Goal: Task Accomplishment & Management: Complete application form

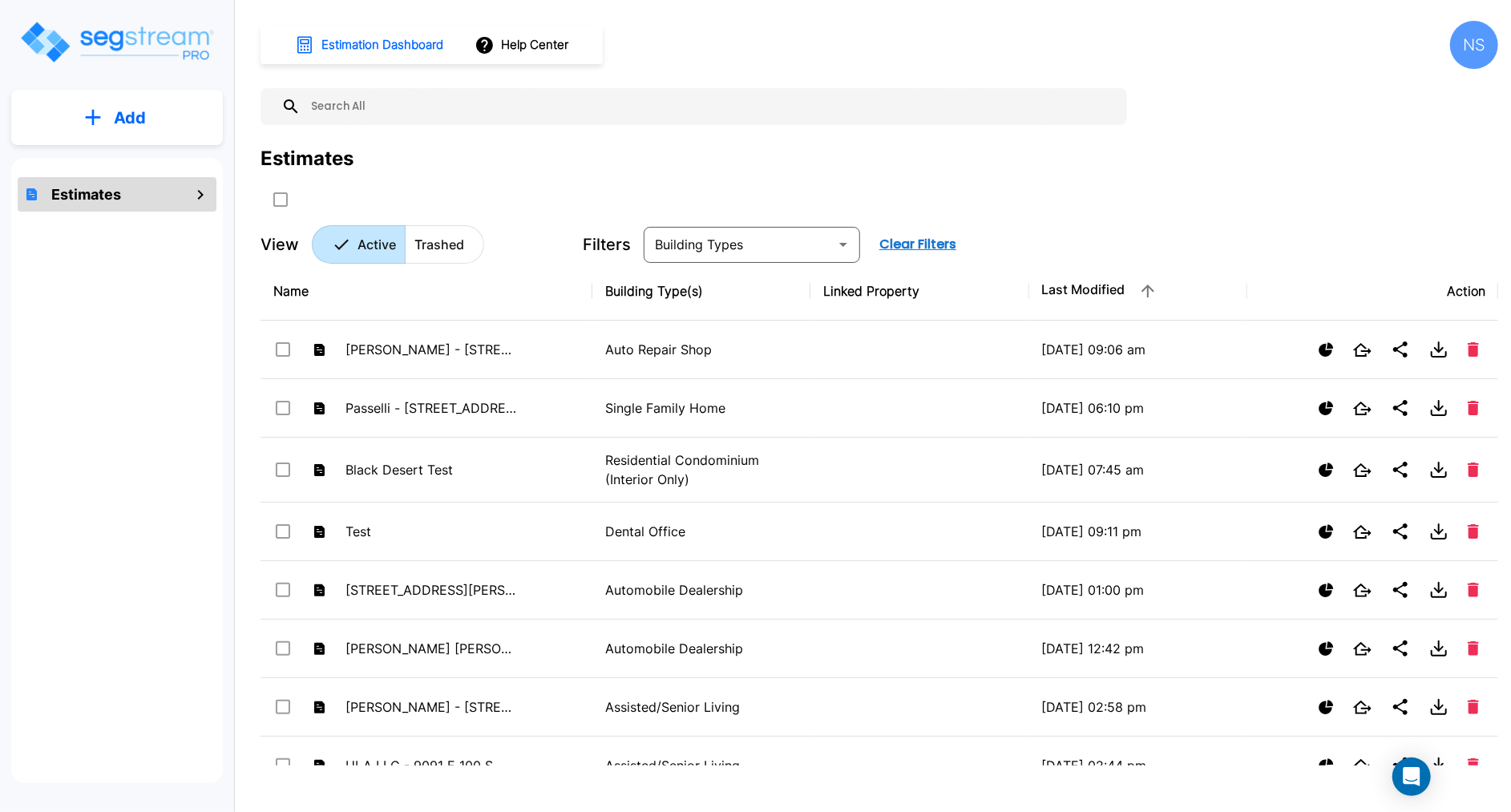
click at [123, 77] on div "Add Estimates" at bounding box center [117, 397] width 234 height 795
click at [116, 106] on p "Add" at bounding box center [130, 117] width 32 height 24
click at [106, 155] on p "Add Estimate" at bounding box center [127, 161] width 82 height 19
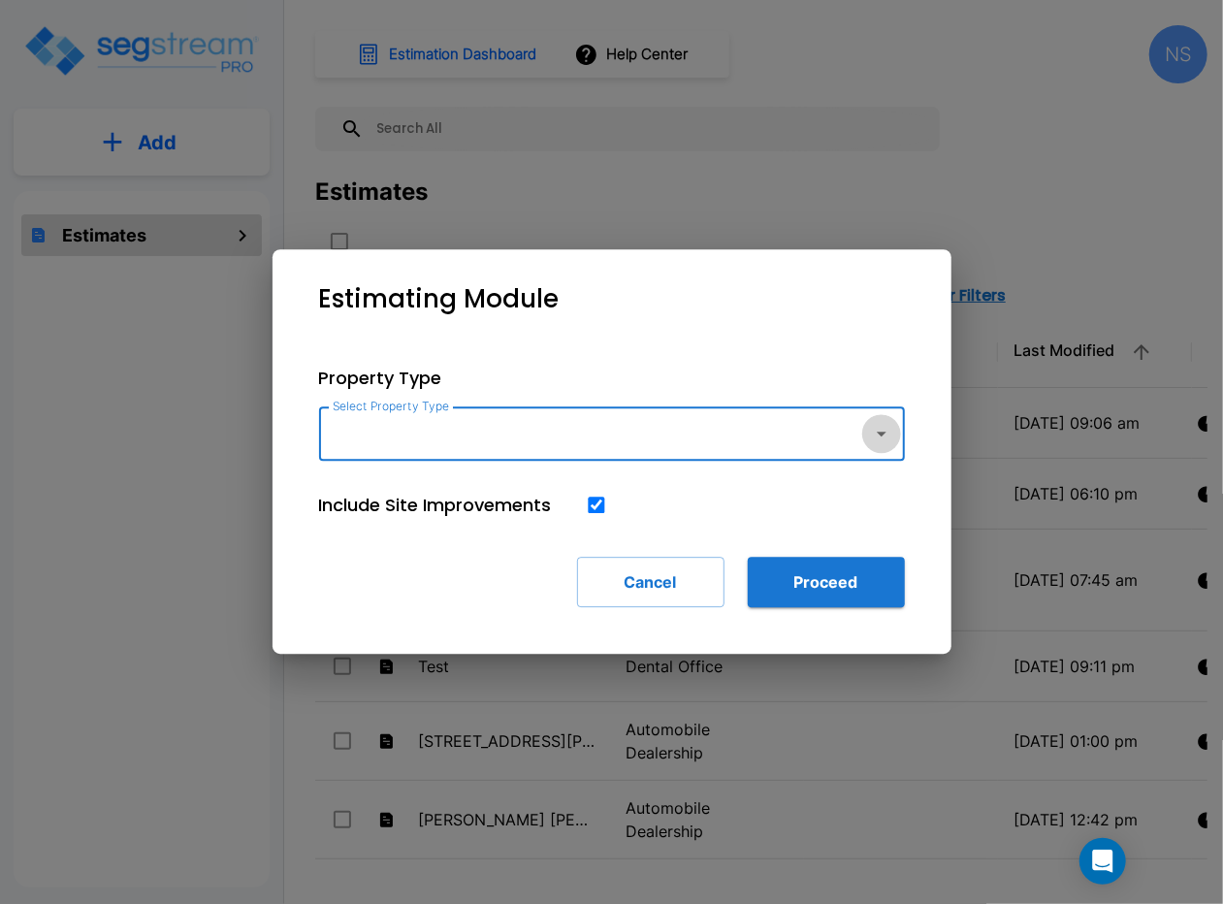
click at [881, 440] on icon "button" at bounding box center [881, 433] width 23 height 23
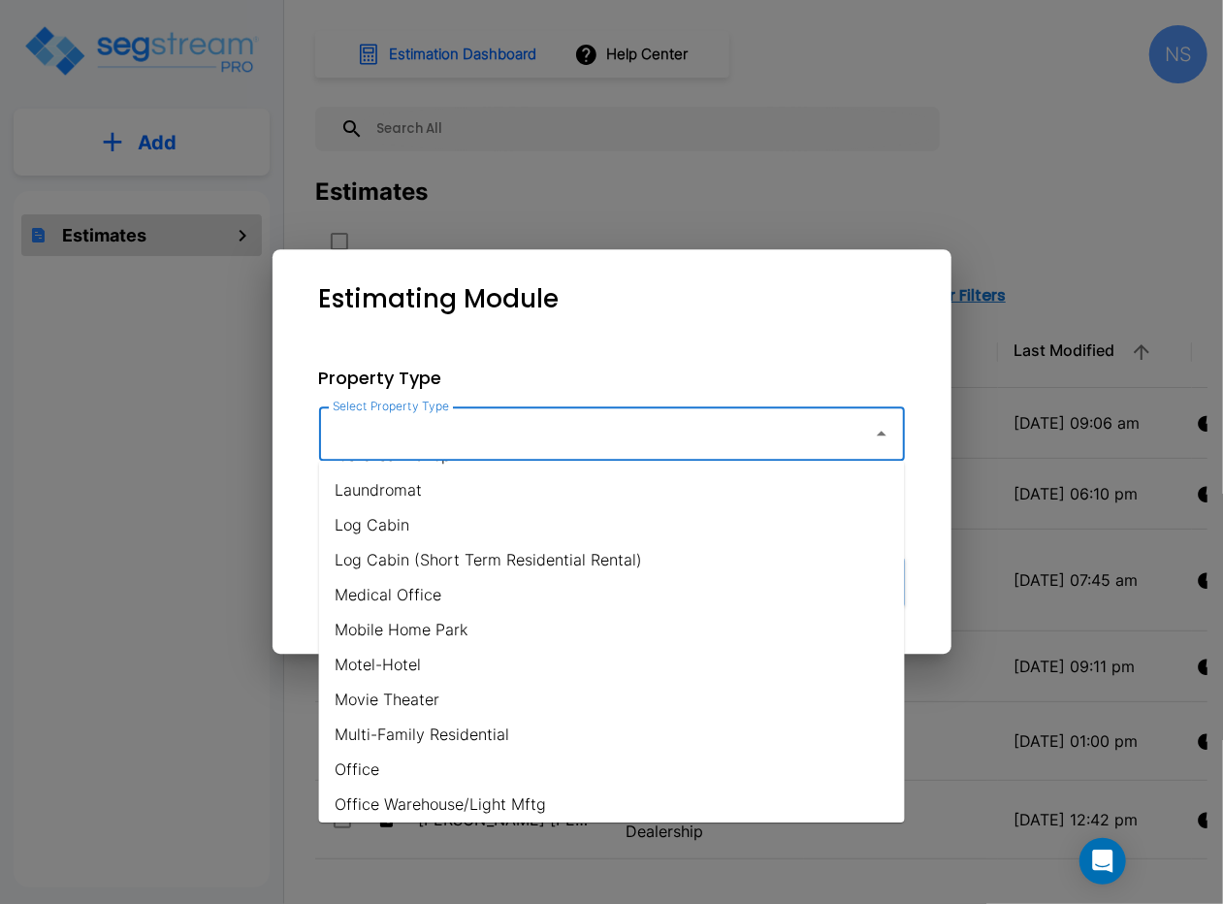
scroll to position [877, 0]
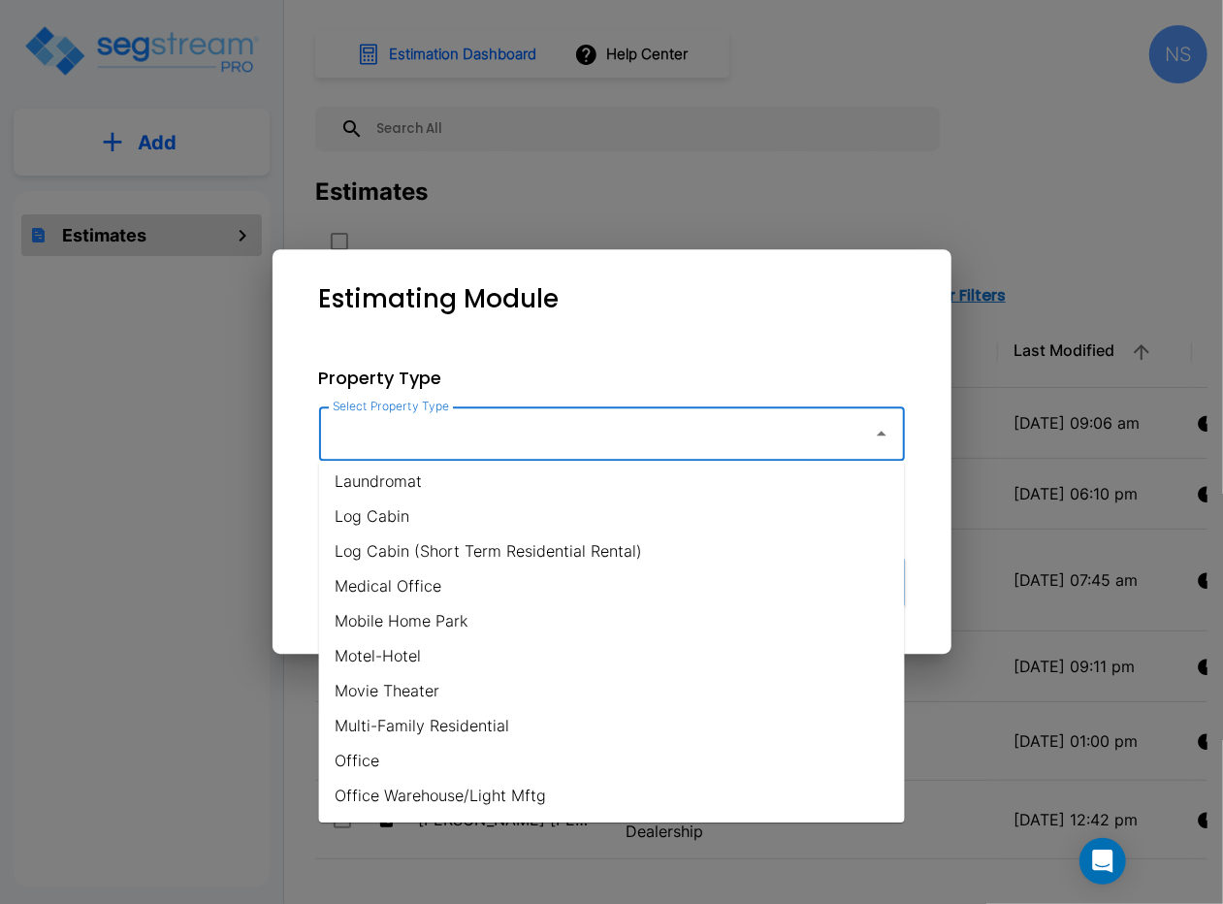
click at [410, 588] on li "Medical Office" at bounding box center [612, 585] width 586 height 35
type input "Medical Office"
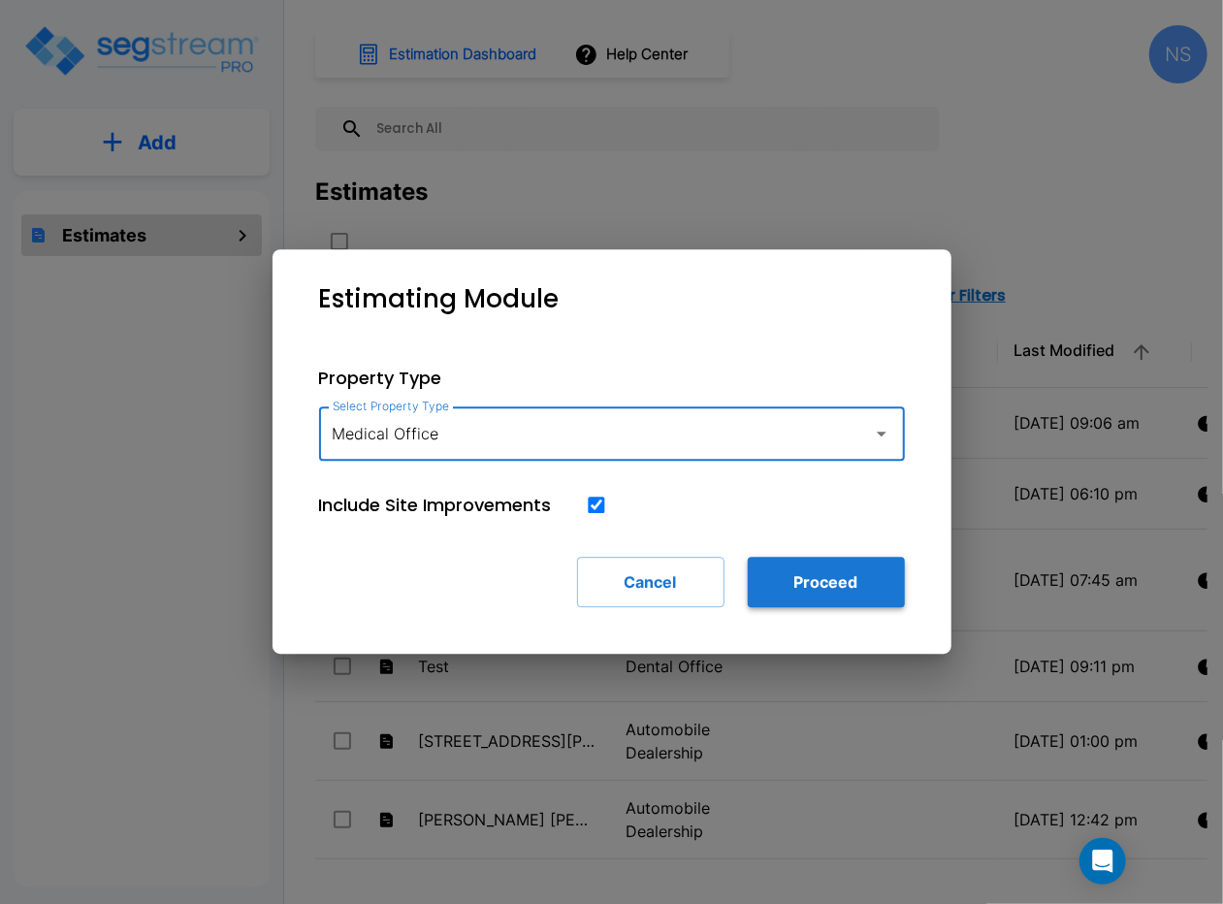
click at [839, 585] on button "Proceed" at bounding box center [825, 581] width 157 height 50
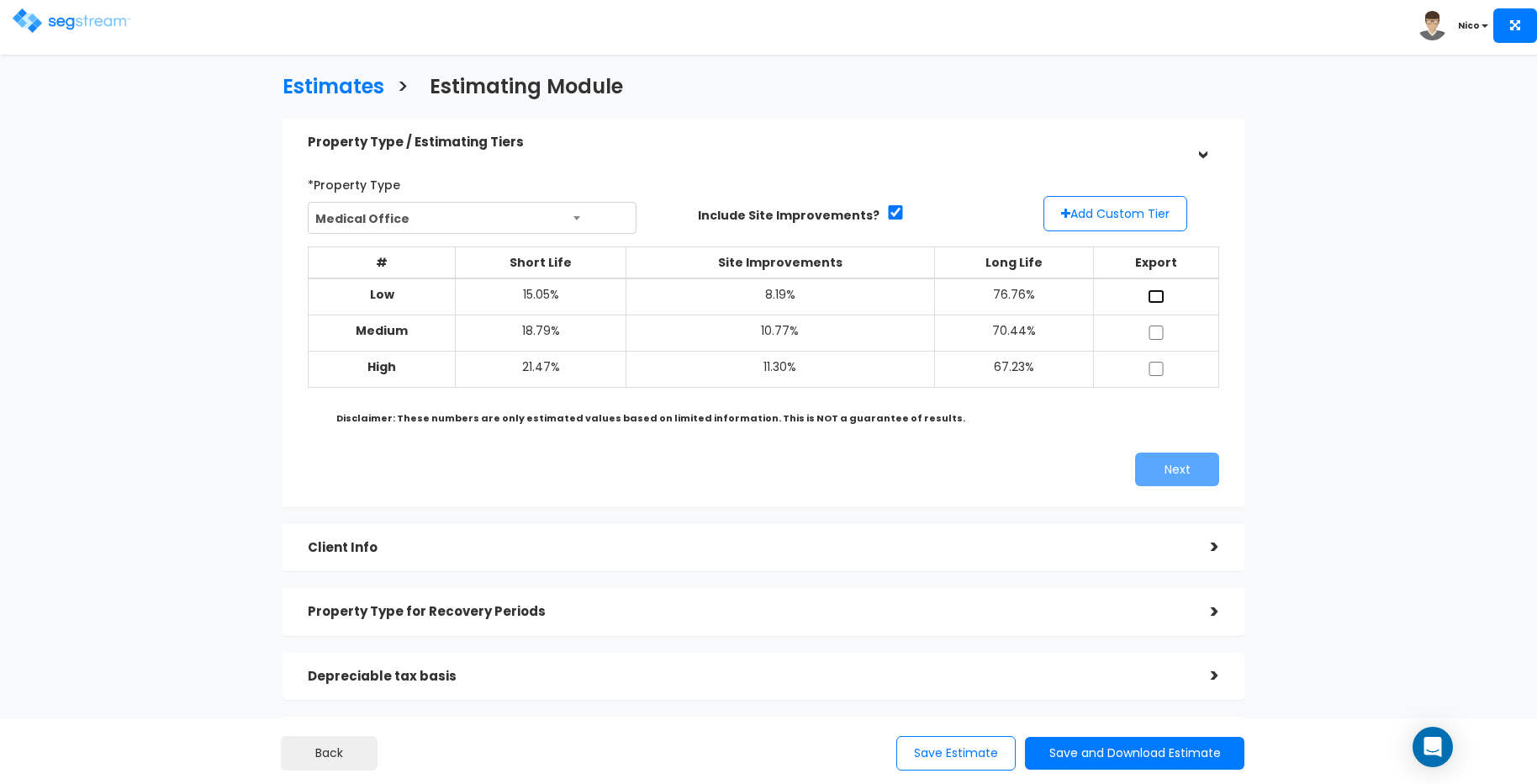
click at [1060, 297] on input "checkbox" at bounding box center [1155, 297] width 16 height 14
checkbox input "true"
click at [1060, 319] on td at bounding box center [1156, 333] width 125 height 36
click at [1060, 339] on input "checkbox" at bounding box center [1155, 332] width 16 height 14
checkbox input "true"
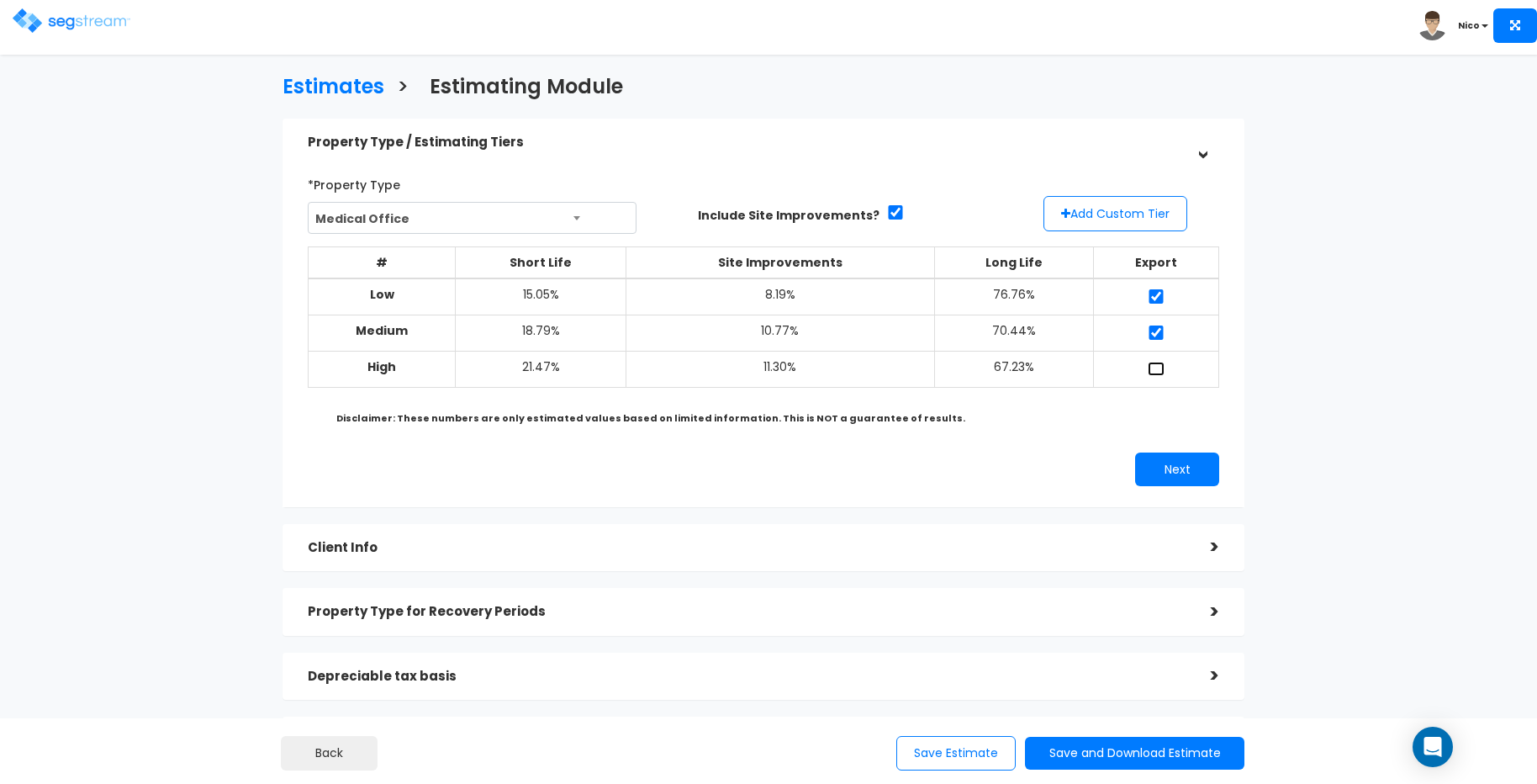
click at [1060, 363] on input "checkbox" at bounding box center [1155, 369] width 16 height 14
checkbox input "true"
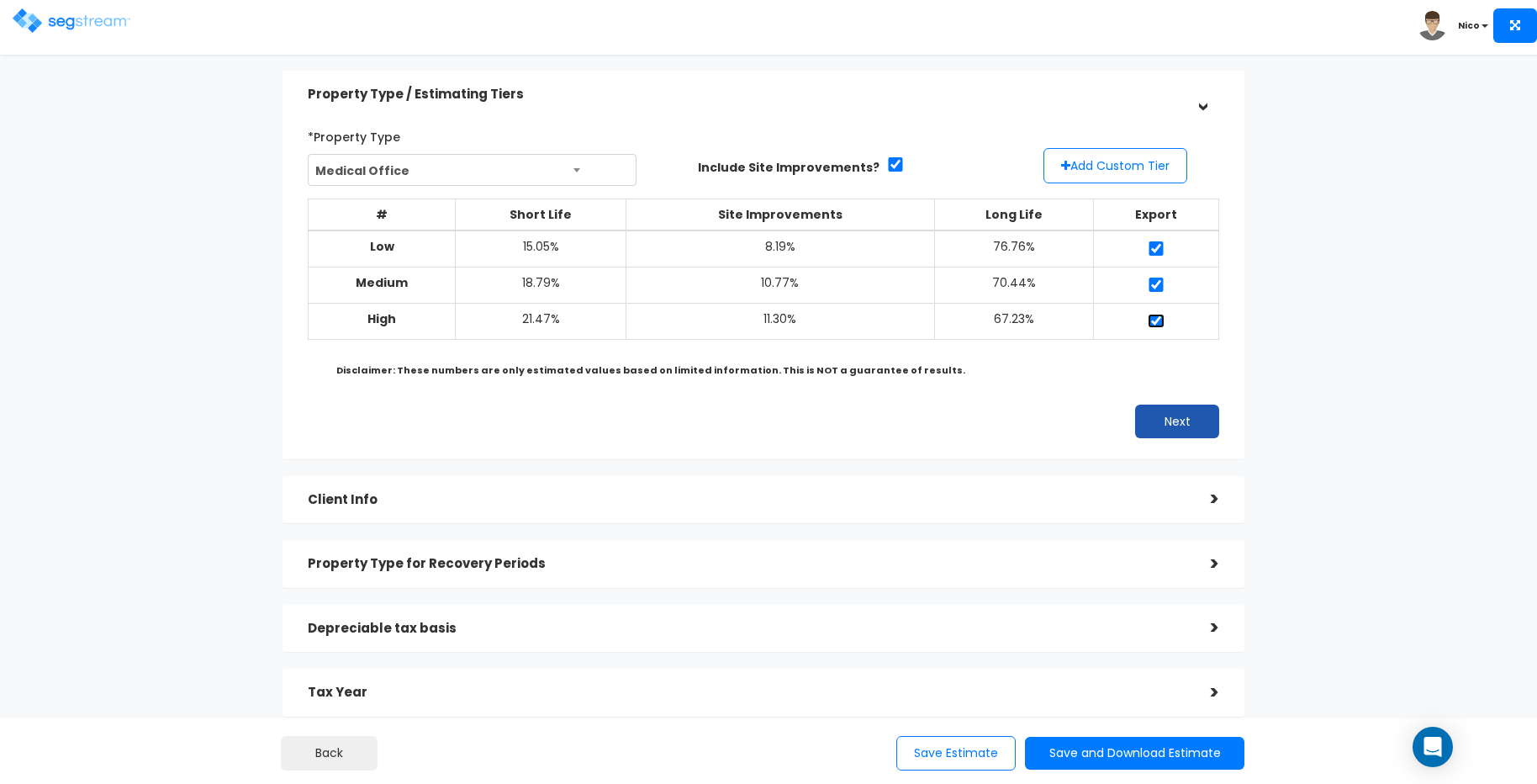
scroll to position [62, 0]
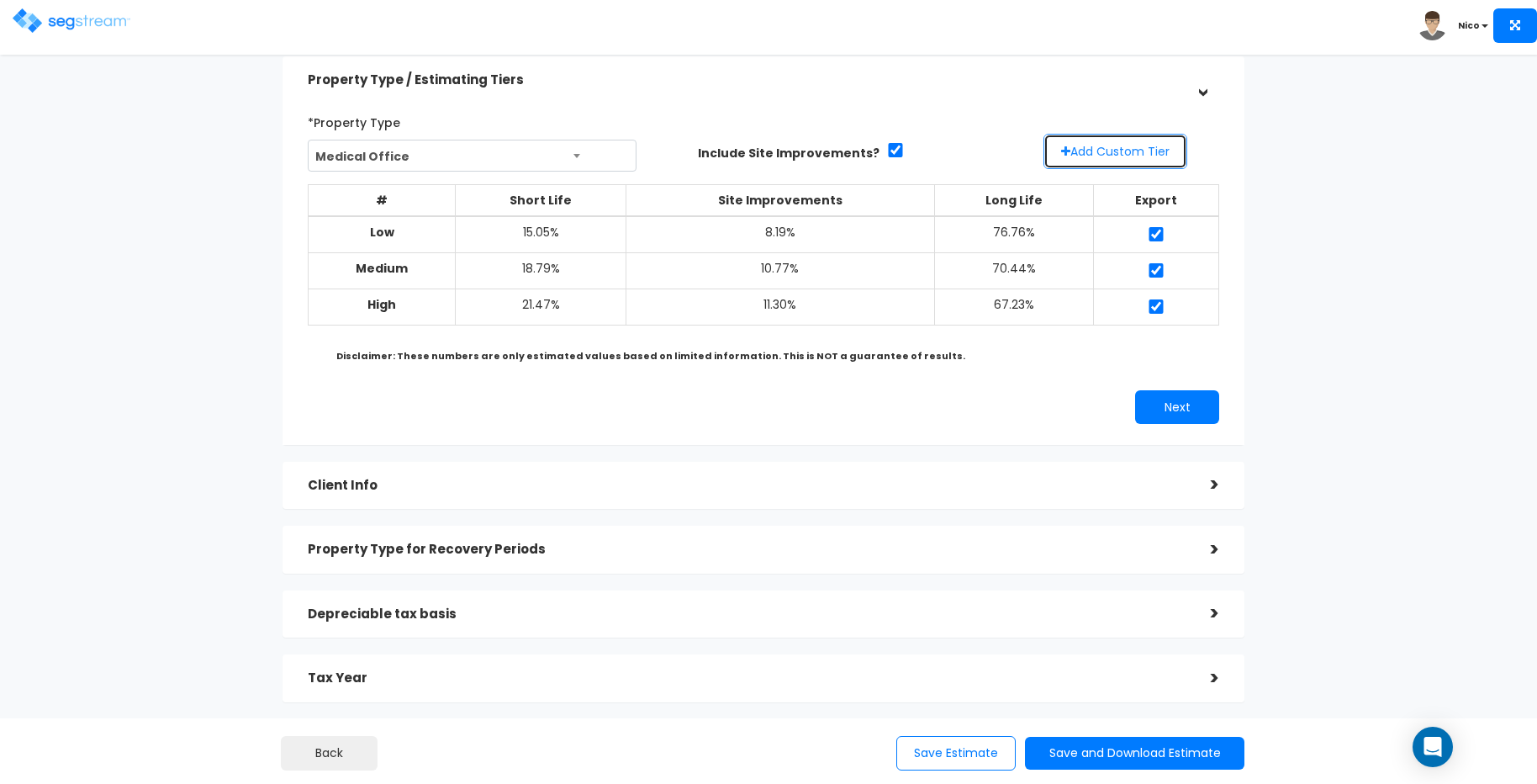
click at [1060, 152] on button "Add Custom Tier" at bounding box center [1115, 151] width 144 height 36
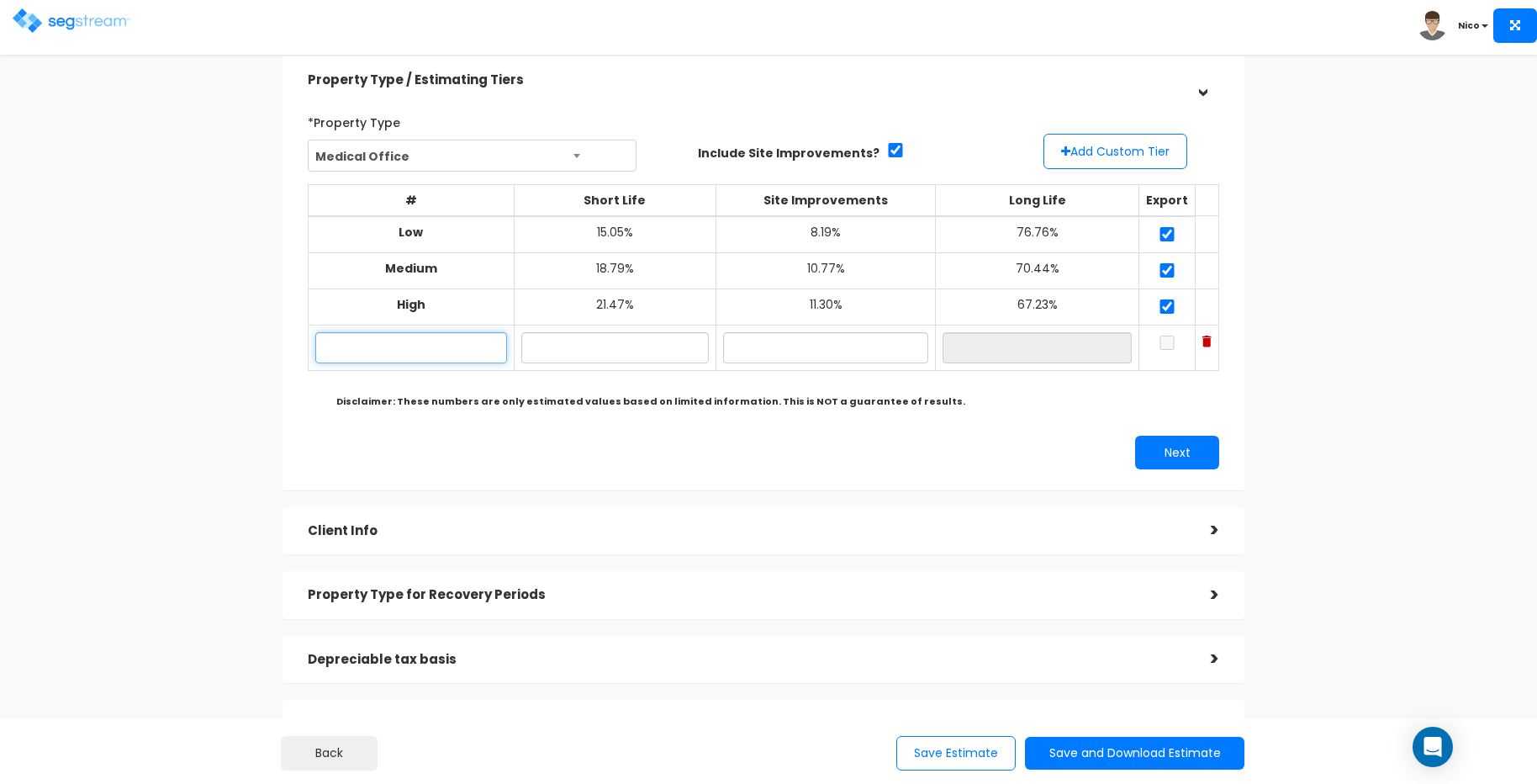
click at [376, 354] on input "text" at bounding box center [411, 348] width 192 height 31
type input "Medical Office - Purchase"
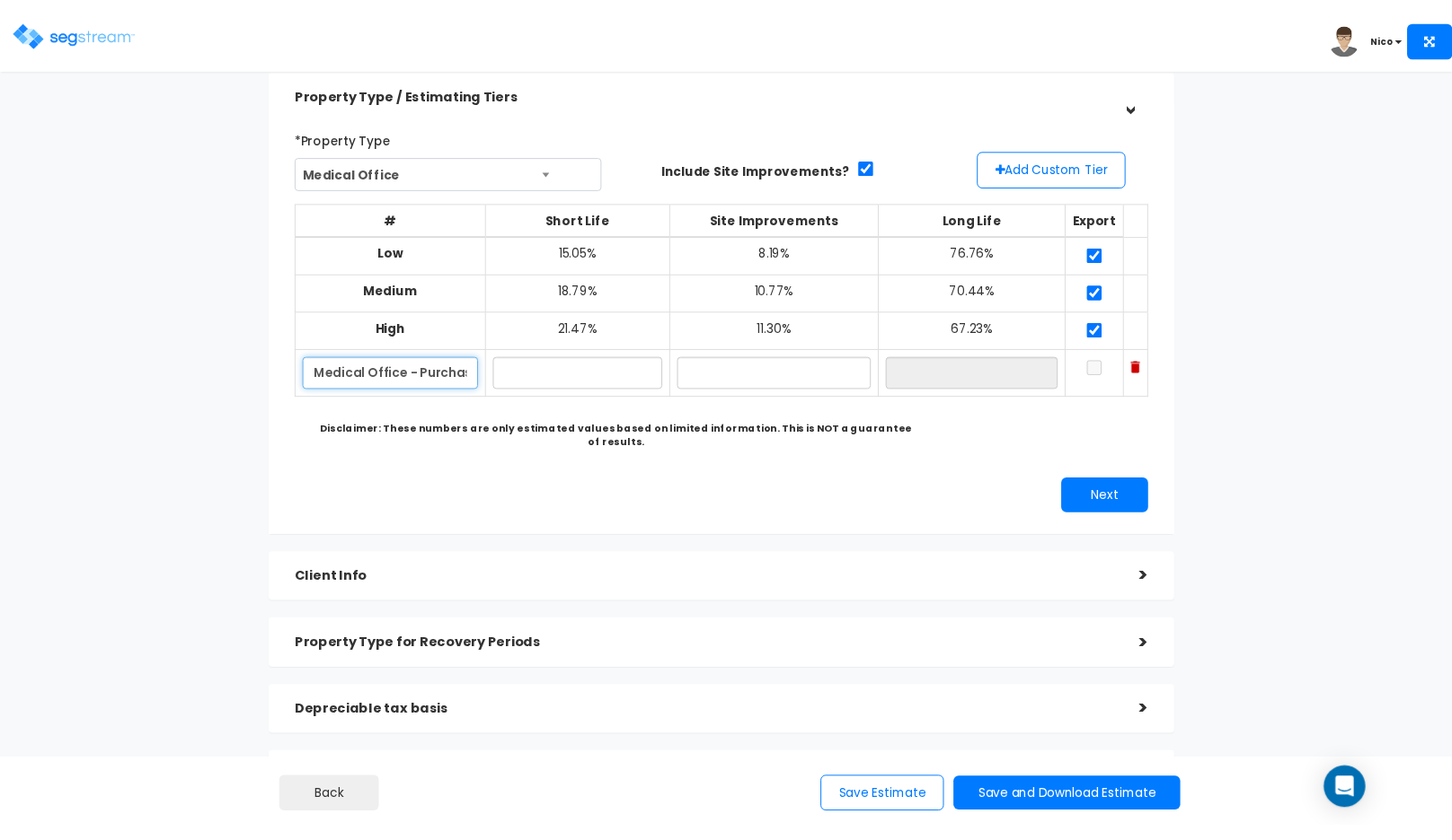
scroll to position [69, 0]
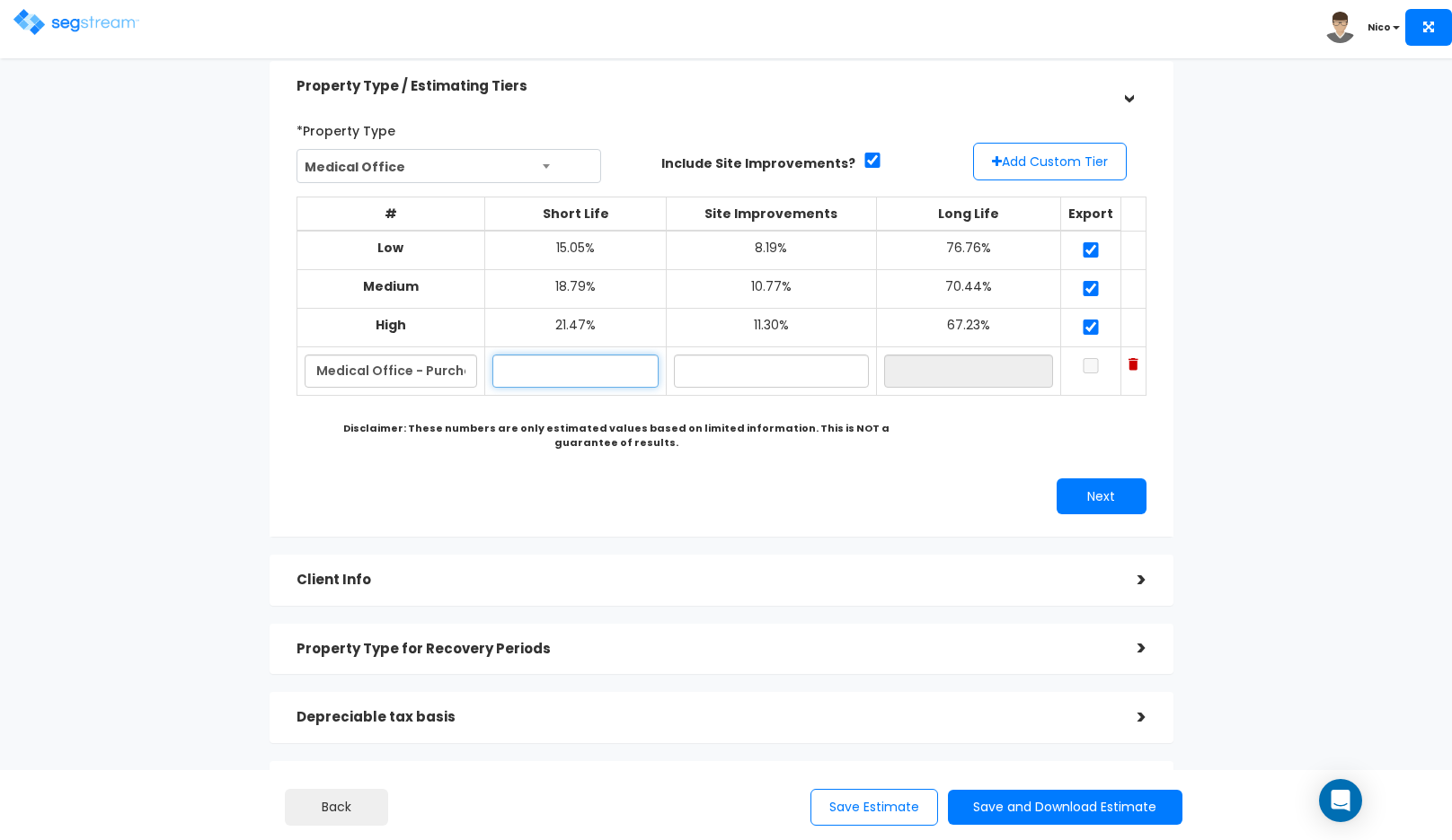
click at [539, 370] on input "text" at bounding box center [574, 371] width 166 height 33
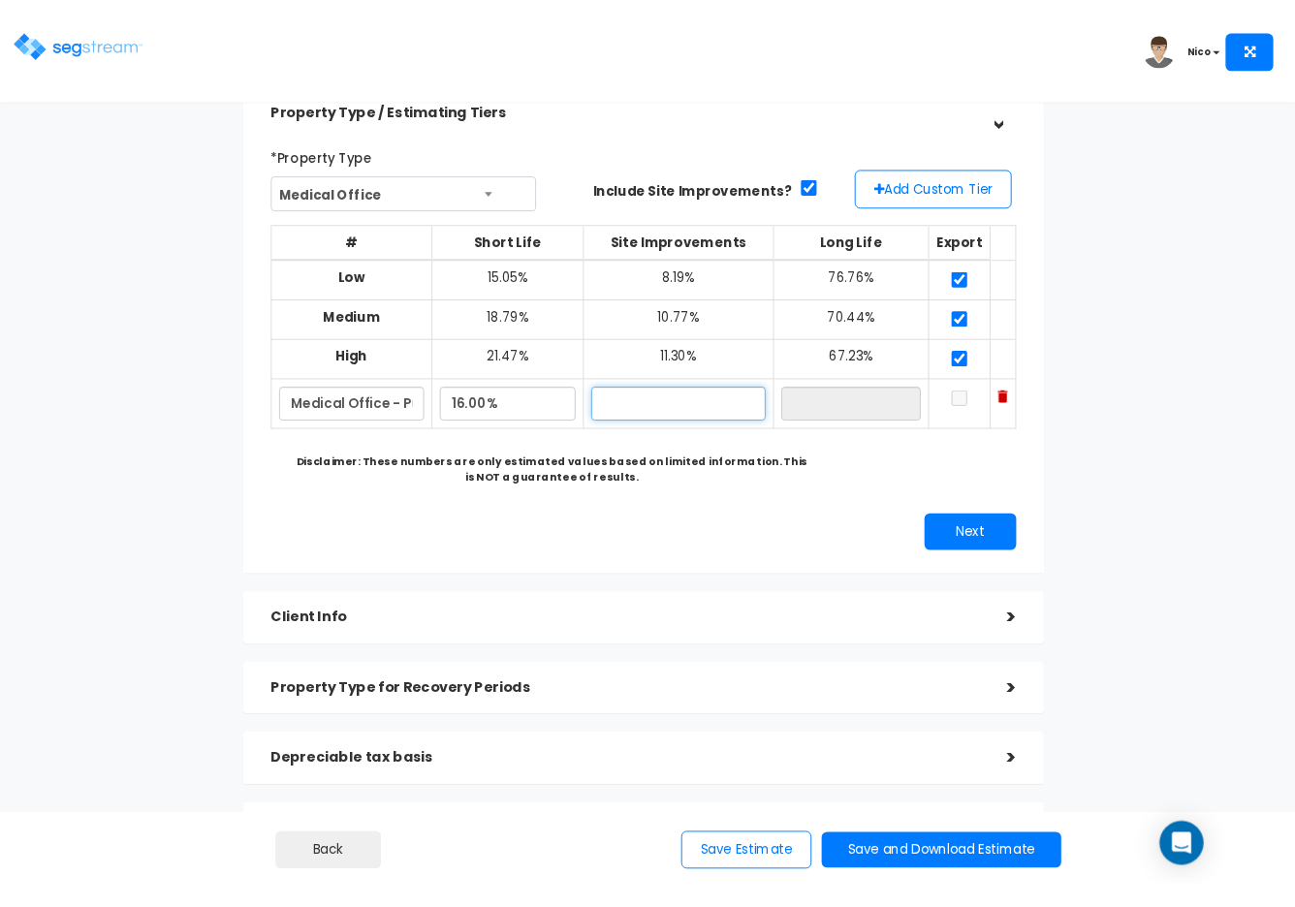
scroll to position [77, 0]
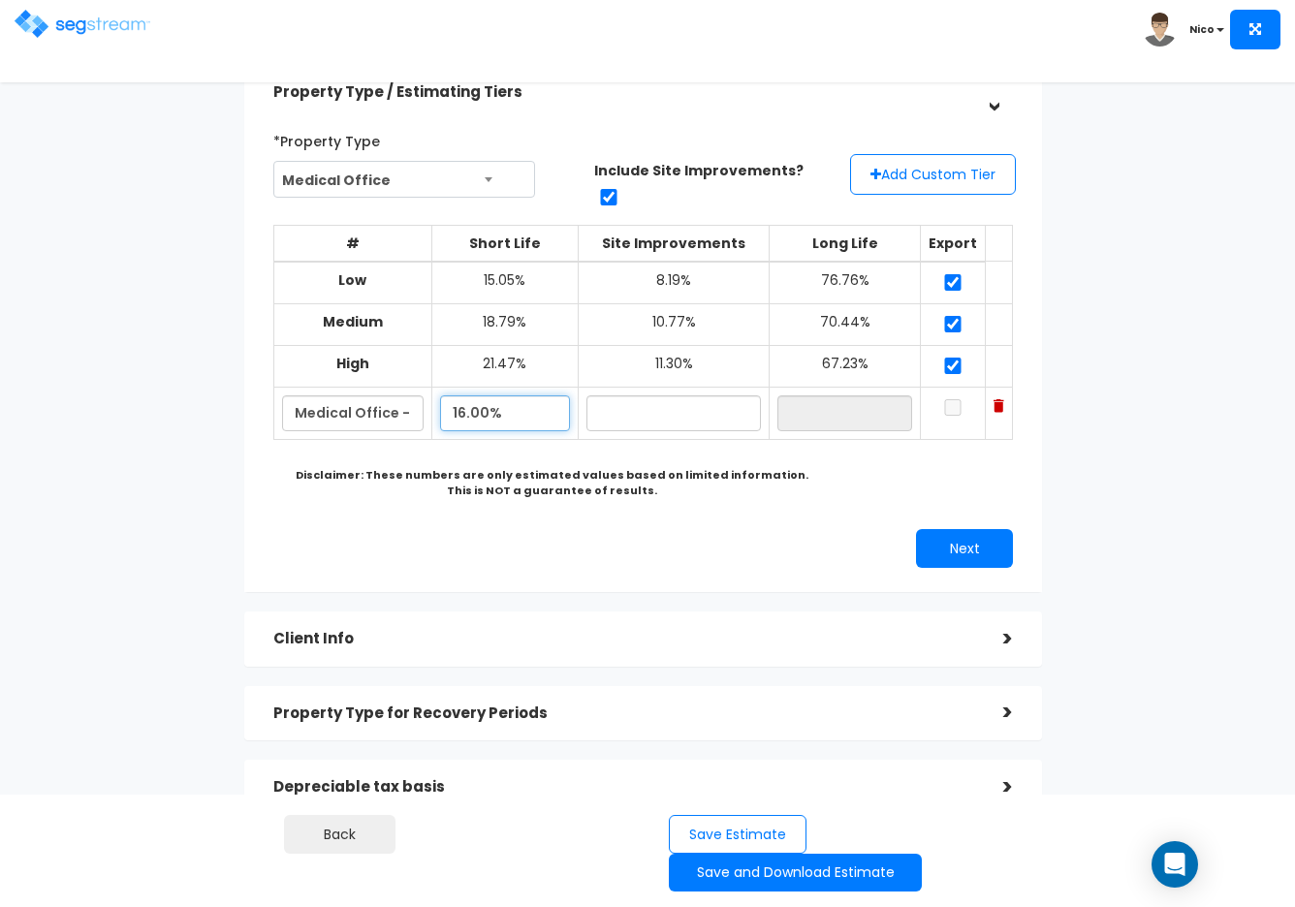
drag, startPoint x: 510, startPoint y: 397, endPoint x: 432, endPoint y: 395, distance: 77.6
click at [432, 395] on tr "Medical Office - Purchase 16.00%" at bounding box center [643, 413] width 739 height 52
type input "16.10%"
type input "9"
type input "8.70%"
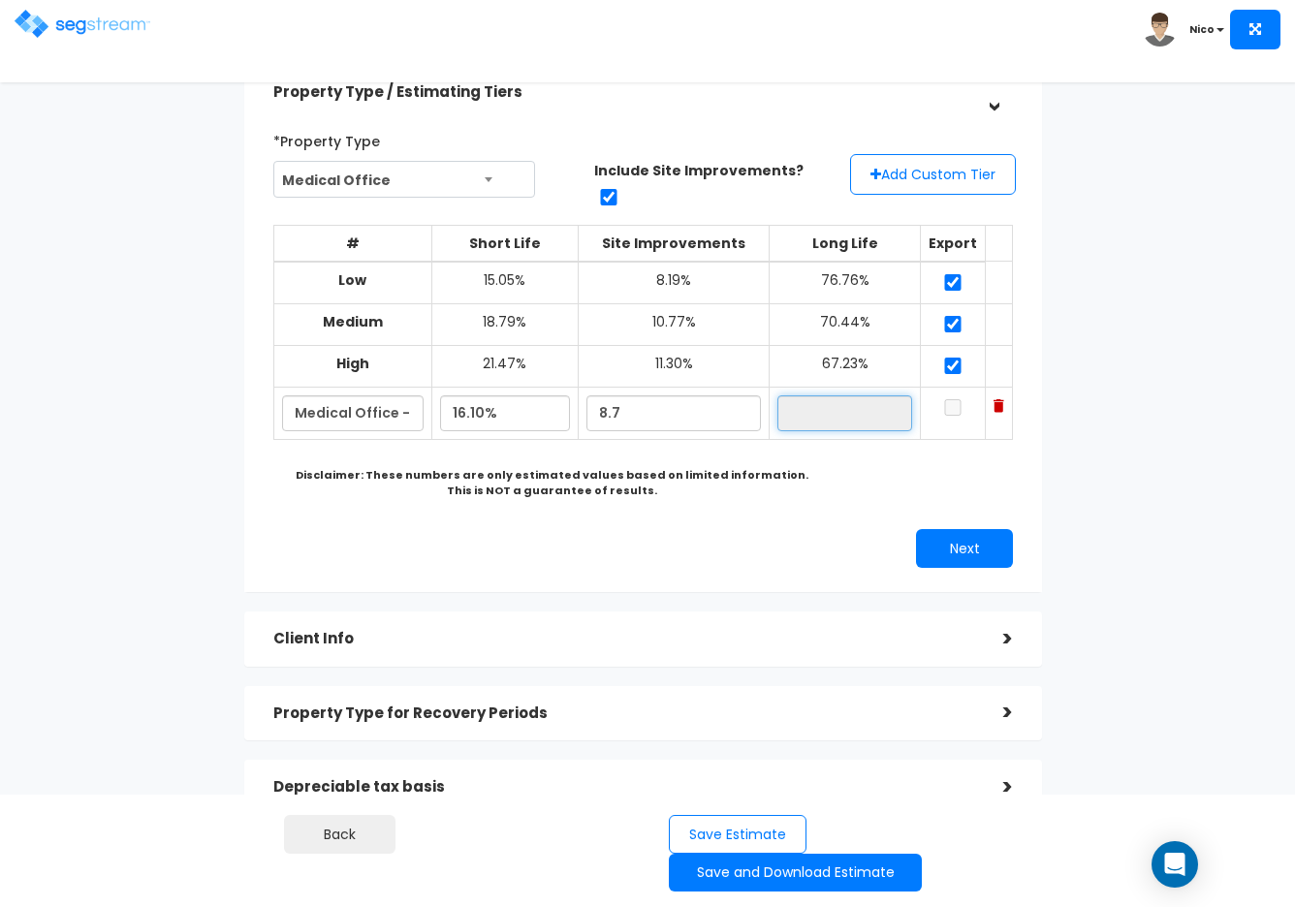
type input "75.20%"
click at [960, 399] on input "checkbox" at bounding box center [952, 407] width 19 height 16
checkbox input "true"
click at [258, 323] on div "*Property Type Medical Office Assisted/Senior Living Auto Repair Shop Auto Deal…" at bounding box center [643, 347] width 798 height 492
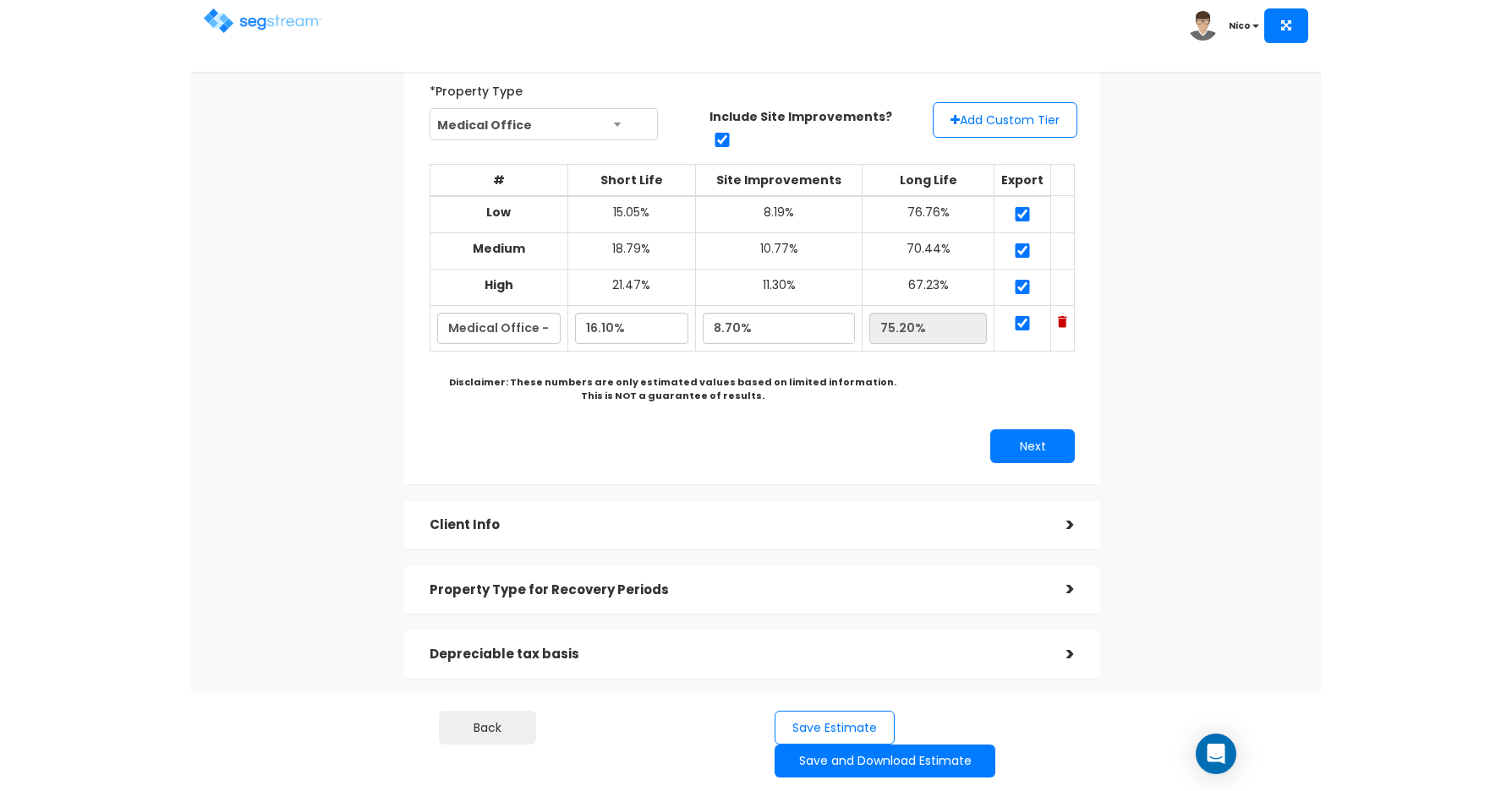
scroll to position [97, 0]
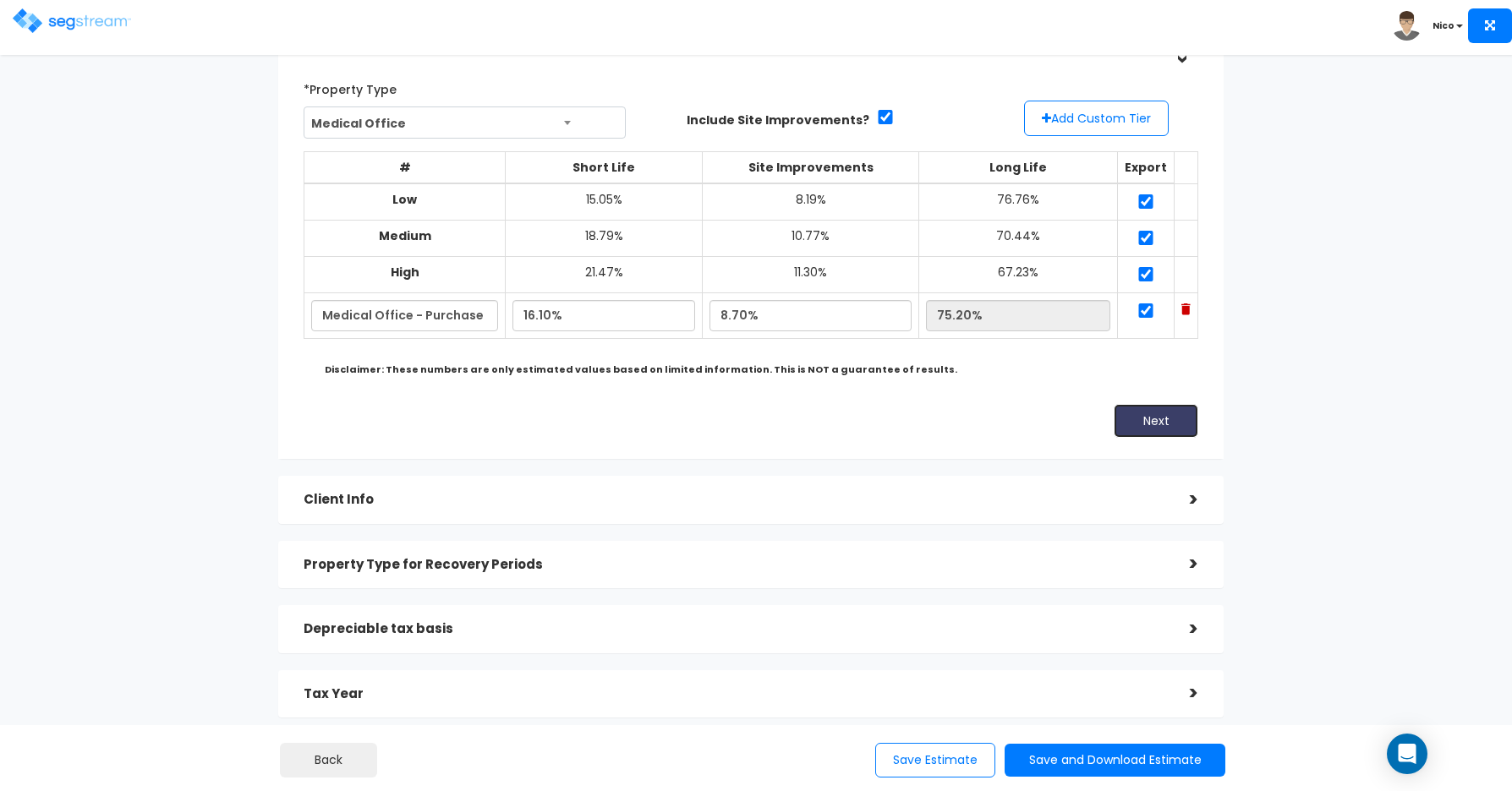
click at [1066, 428] on button "Next" at bounding box center [1156, 420] width 85 height 34
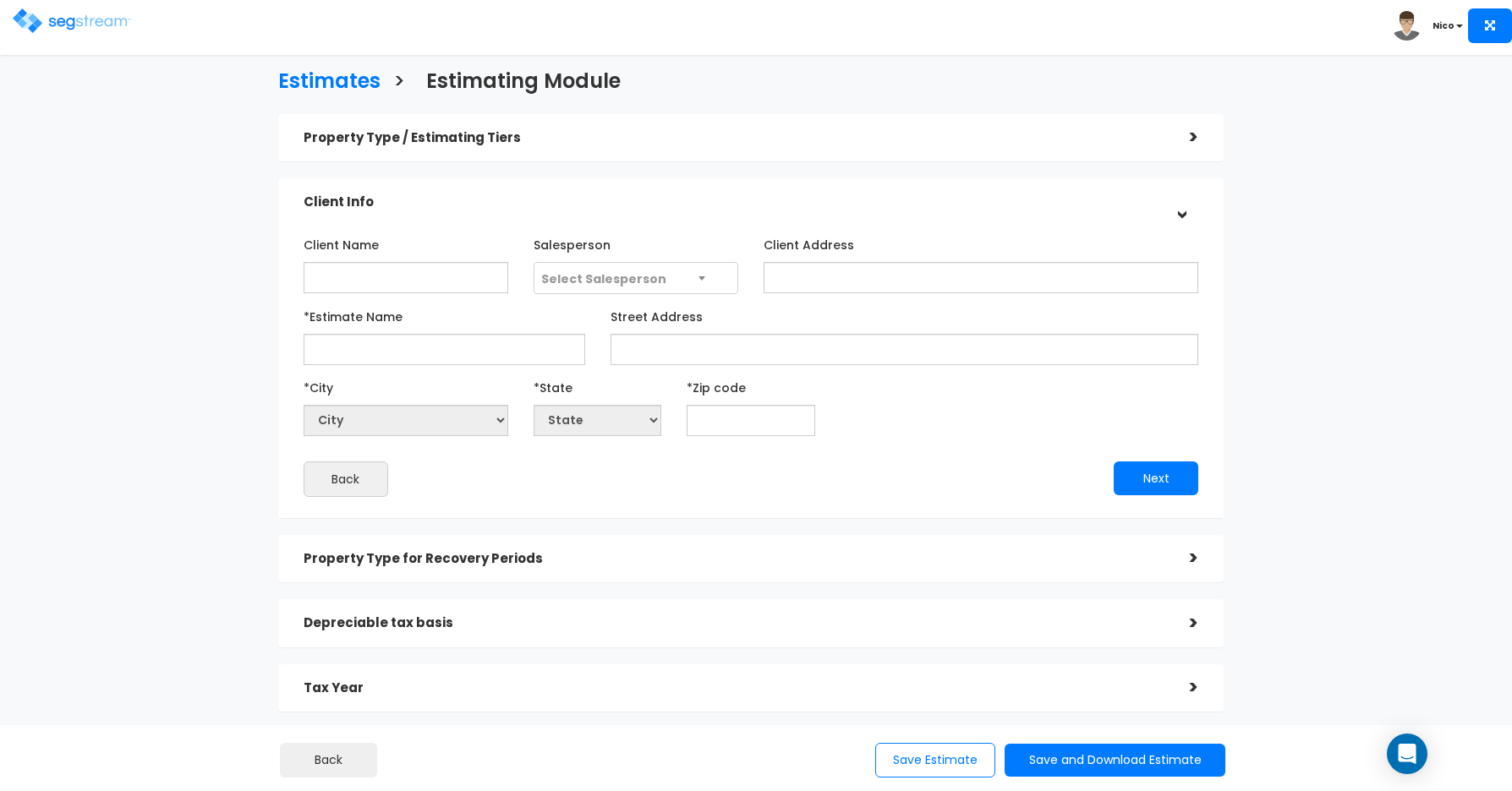
scroll to position [0, 0]
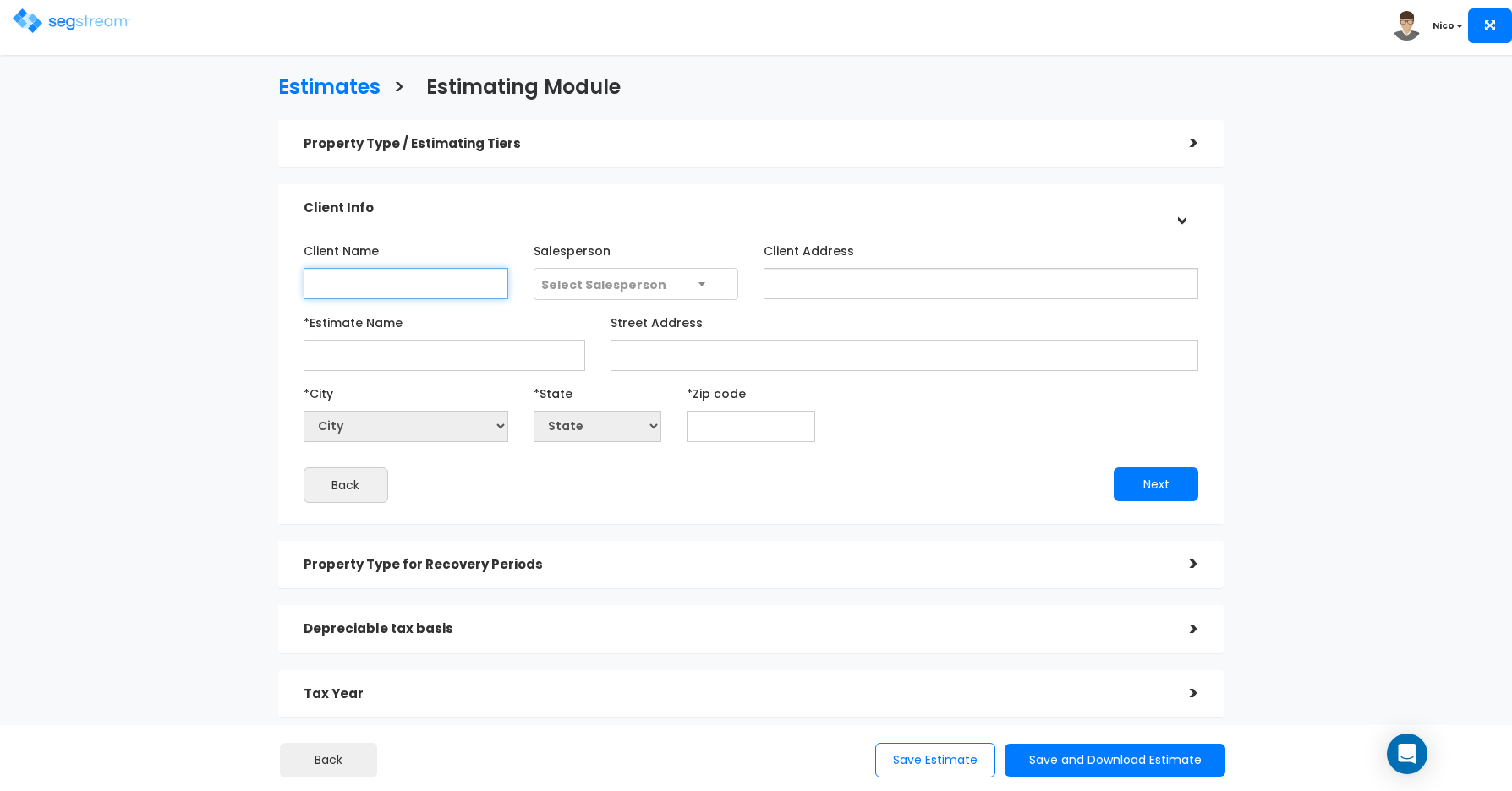
click at [346, 280] on input "Client Name" at bounding box center [406, 283] width 205 height 31
type input "Donal Jack Client"
click at [698, 291] on span "Select Salesperson" at bounding box center [636, 284] width 203 height 32
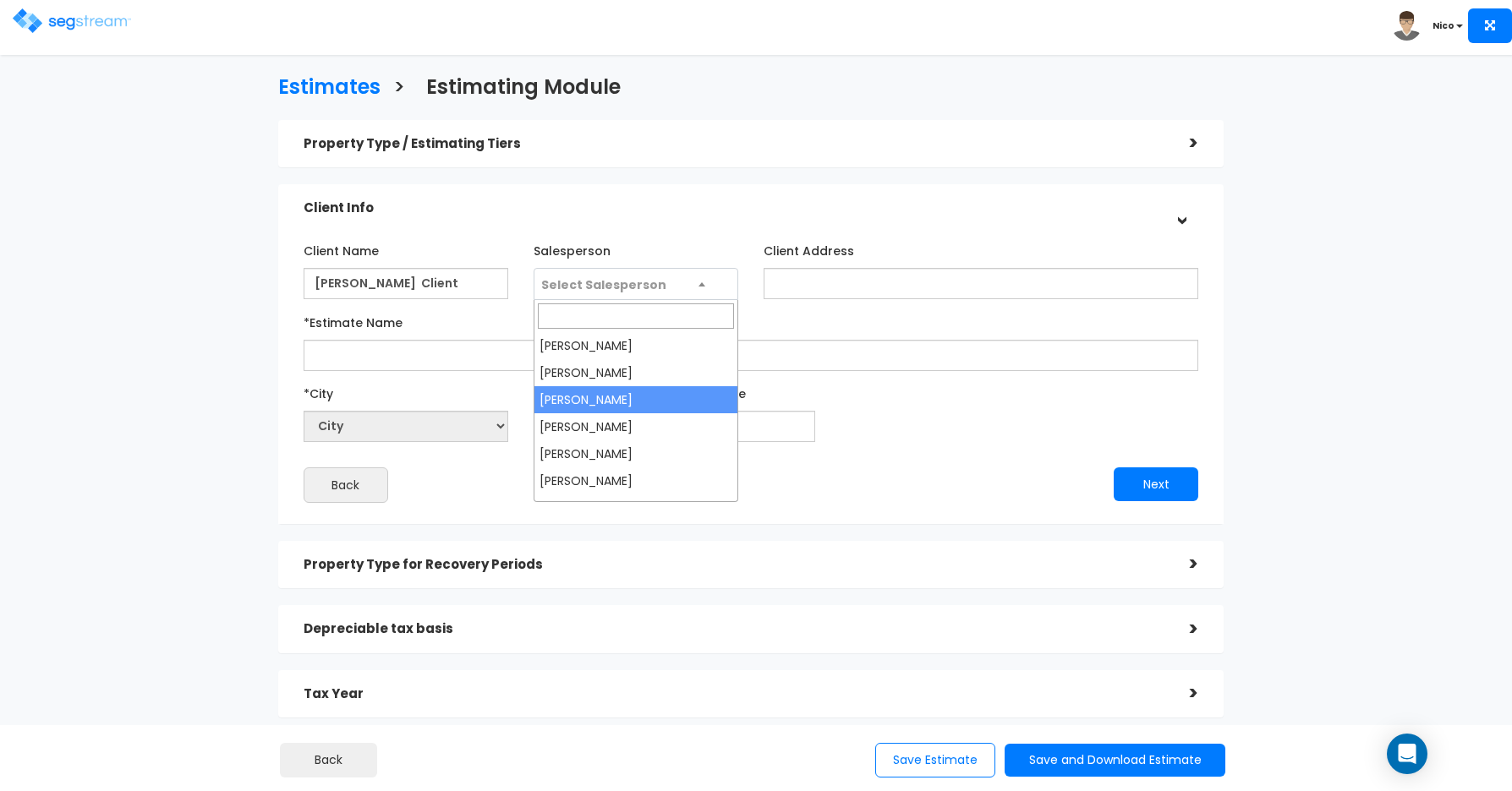
select select "173"
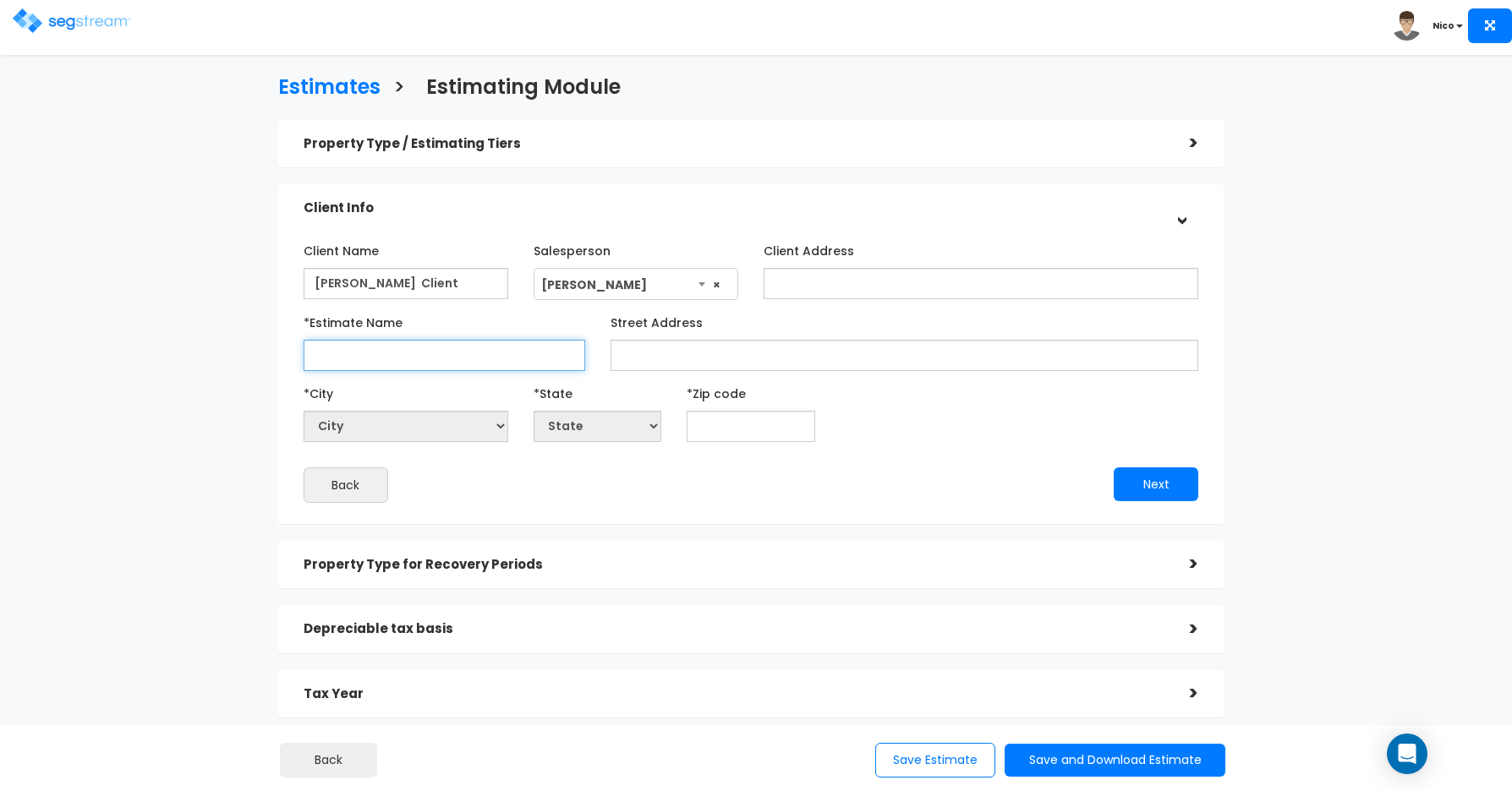
click at [374, 352] on input "*Estimate Name" at bounding box center [444, 356] width 282 height 31
type input "Don Jack - Medical Office 2025 CSS"
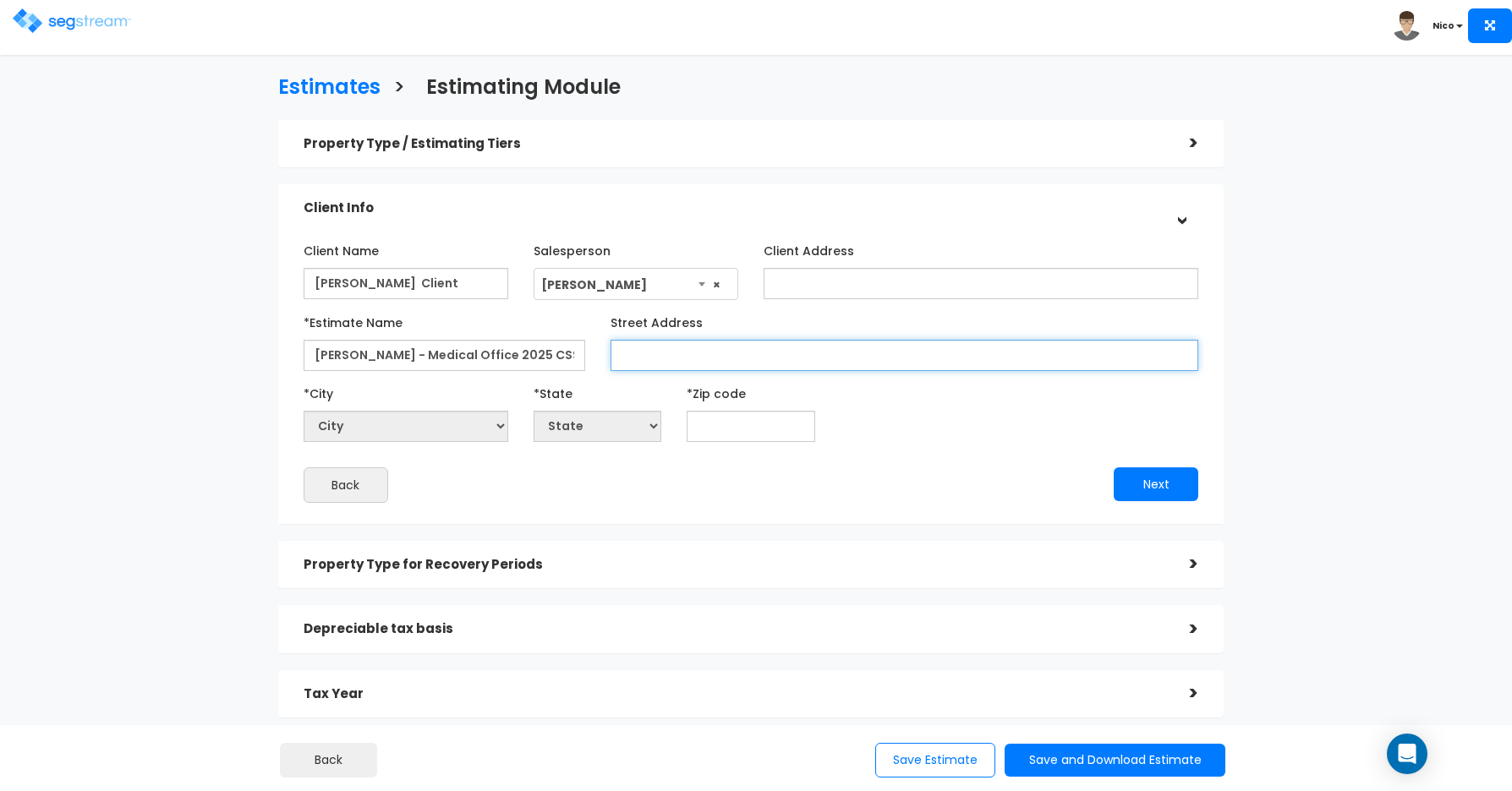
click at [647, 358] on input "Street Address" at bounding box center [905, 356] width 589 height 31
type input "[STREET_ADDRESS]"
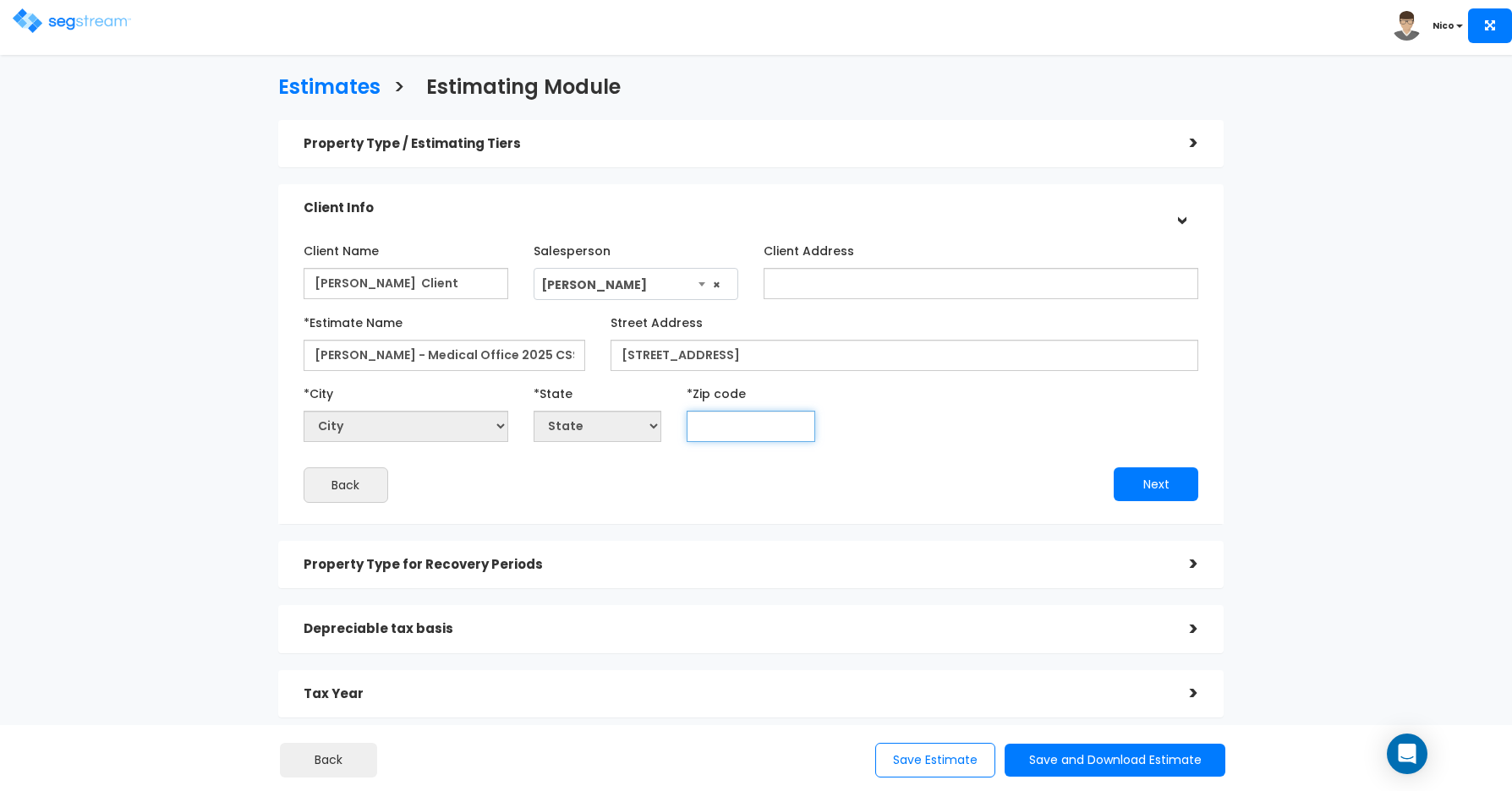
click at [766, 422] on input "text" at bounding box center [750, 426] width 127 height 31
type input "95"
select select "CA"
type input "95348"
click at [961, 415] on div "*City City Acampo Acton Adelanto Adin Agoura Hills Aguanga Ahwahnee Alameda Ala…" at bounding box center [752, 411] width 921 height 63
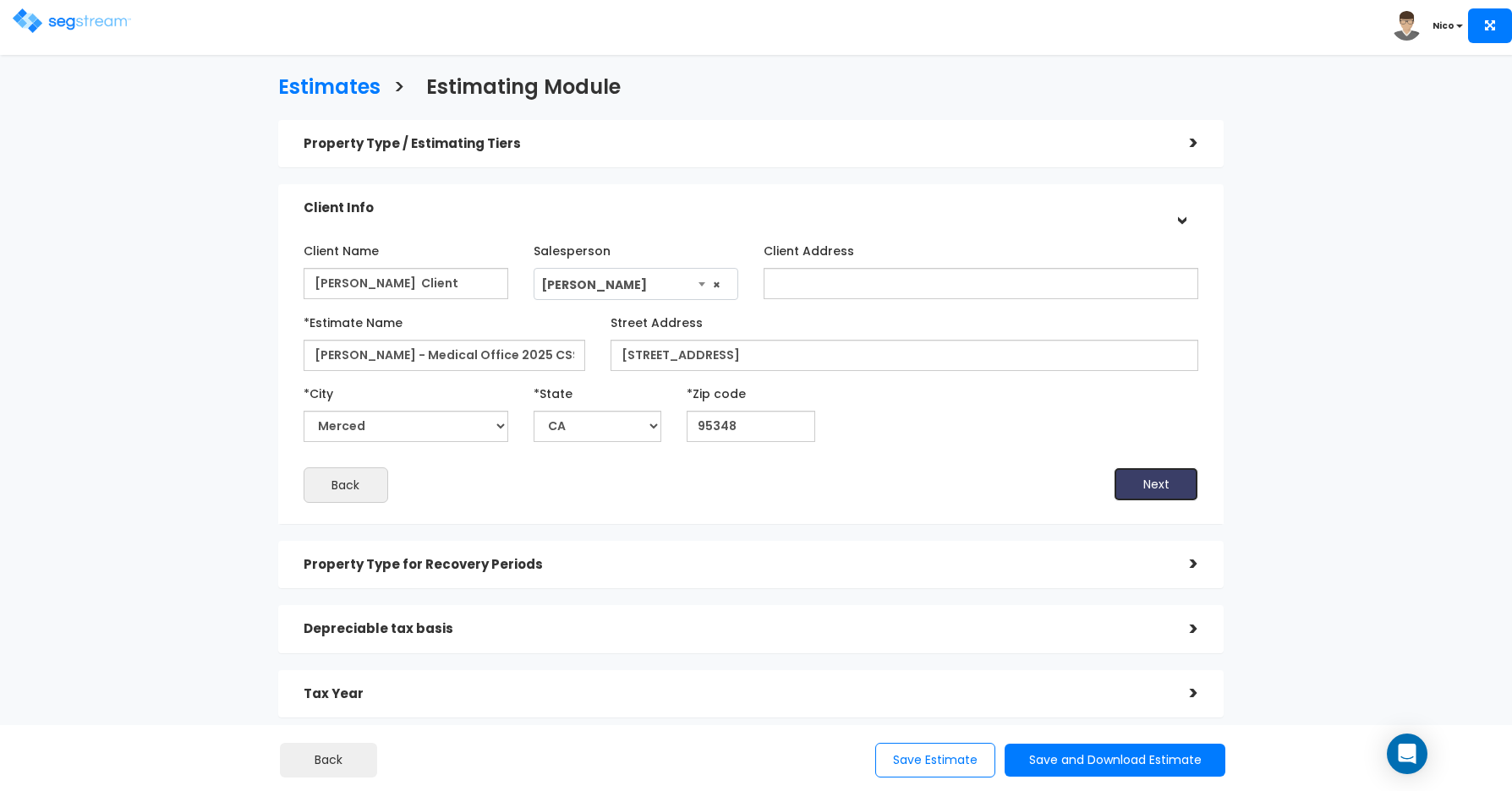
click at [1066, 485] on button "Next" at bounding box center [1156, 484] width 85 height 34
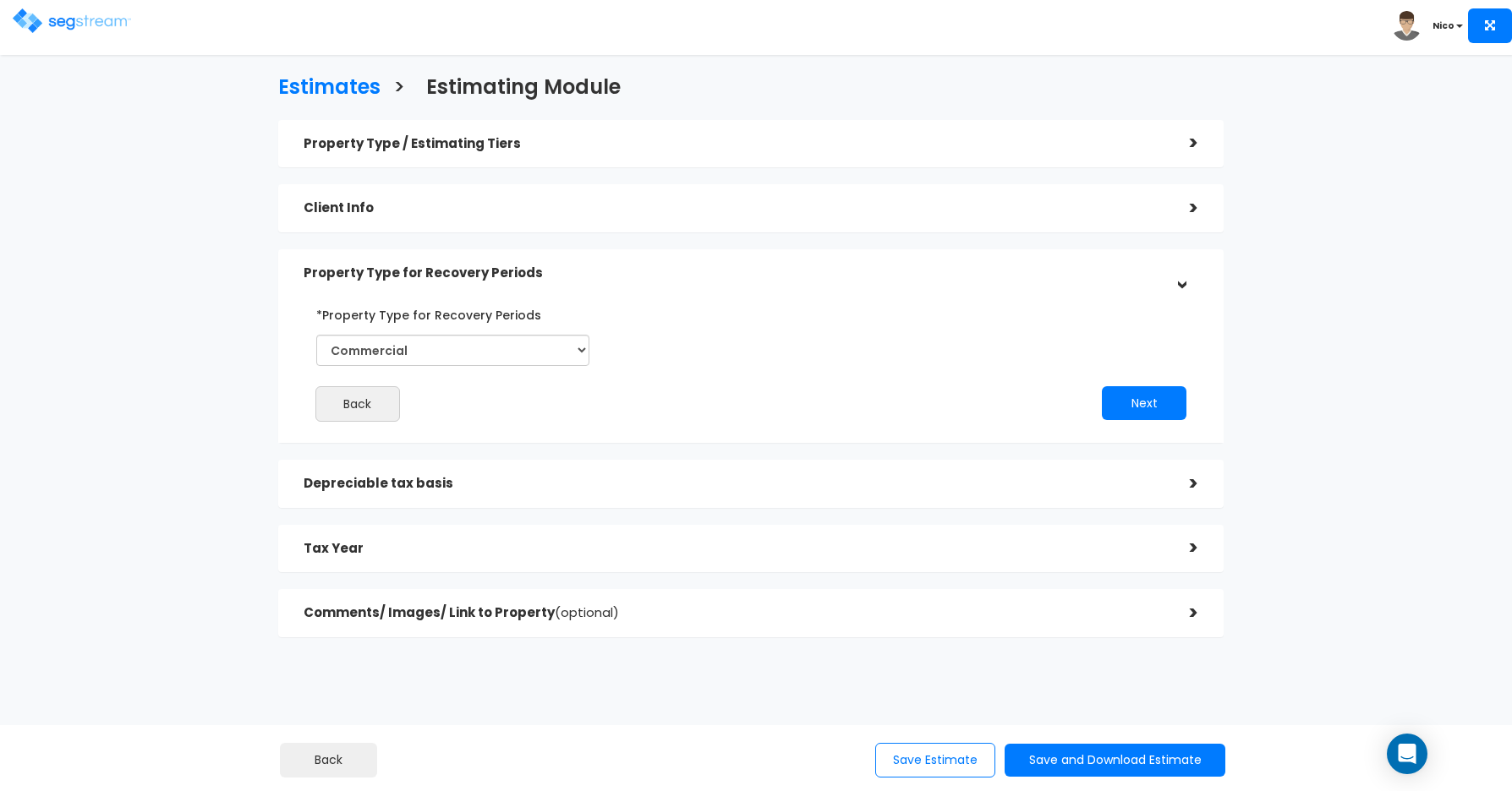
click at [716, 340] on div "Back Next" at bounding box center [752, 361] width 921 height 121
click at [1066, 411] on button "Next" at bounding box center [1144, 403] width 85 height 34
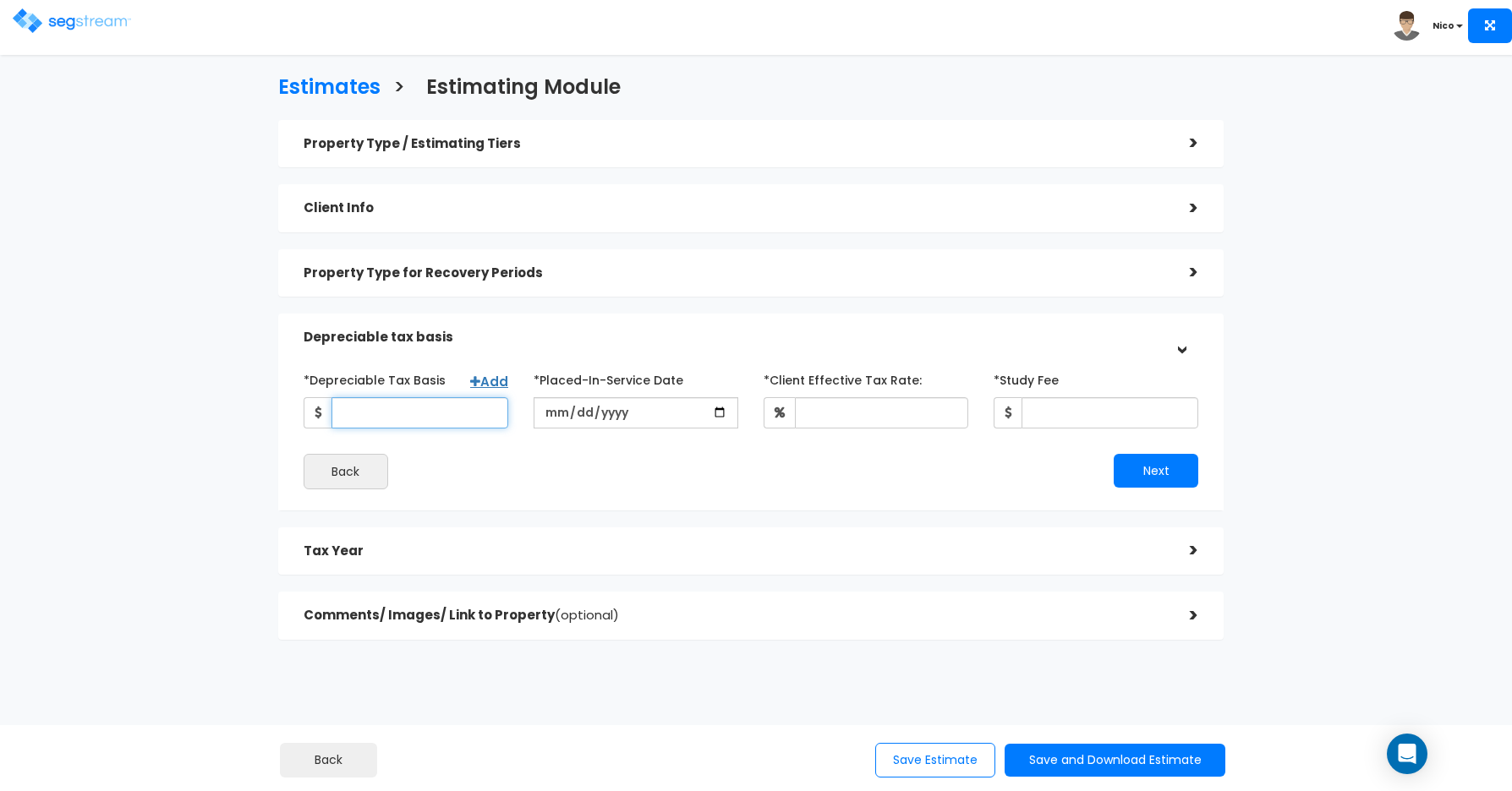
click at [382, 414] on input "*Depreciable Tax Basis" at bounding box center [420, 413] width 177 height 31
click at [356, 418] on input "*Depreciable Tax Basis" at bounding box center [420, 413] width 177 height 31
type input "1,292,000"
type input "2020-02-15"
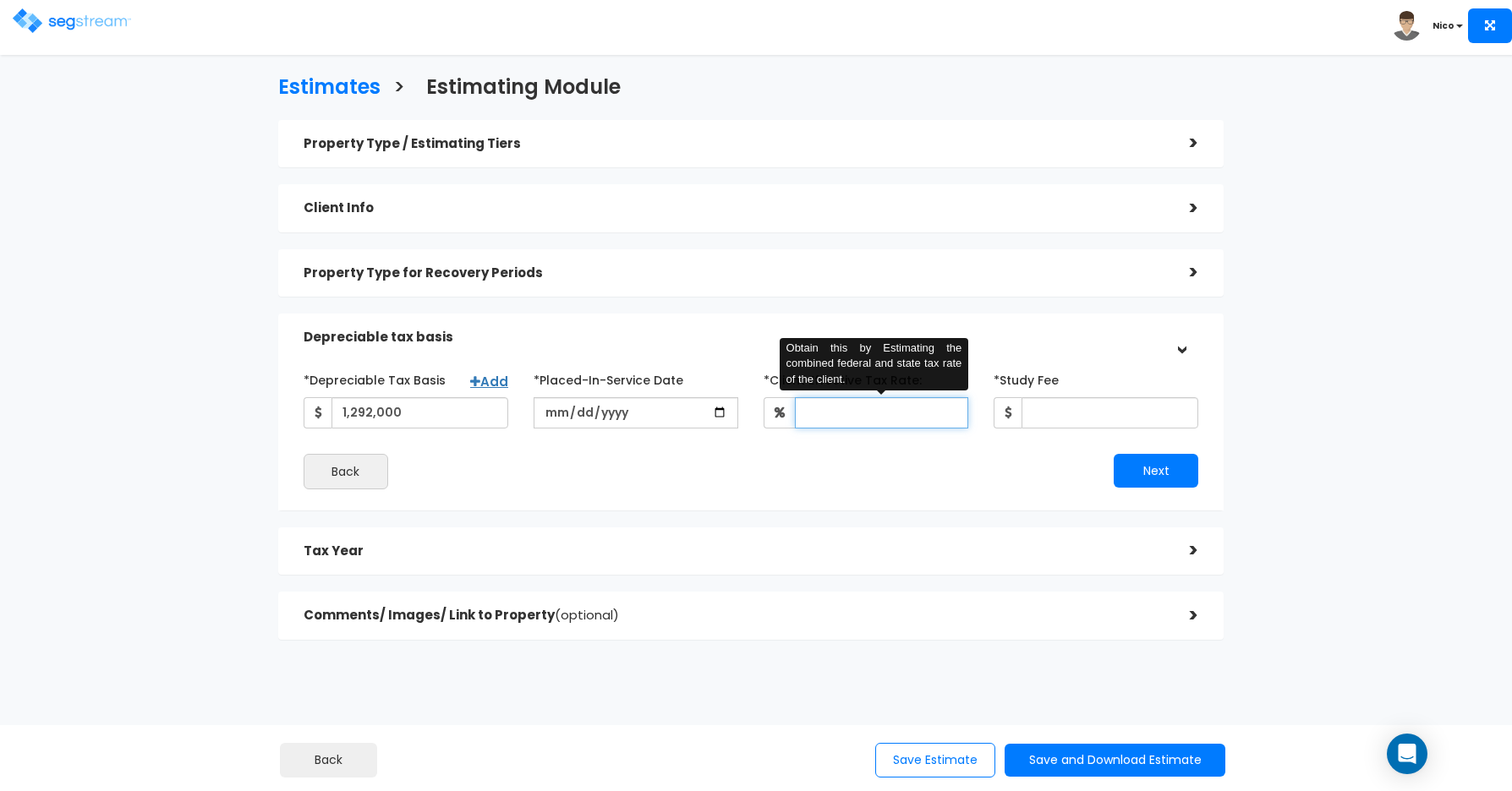
click at [854, 421] on input "*Client Effective Tax Rate:" at bounding box center [881, 413] width 174 height 31
type input "37"
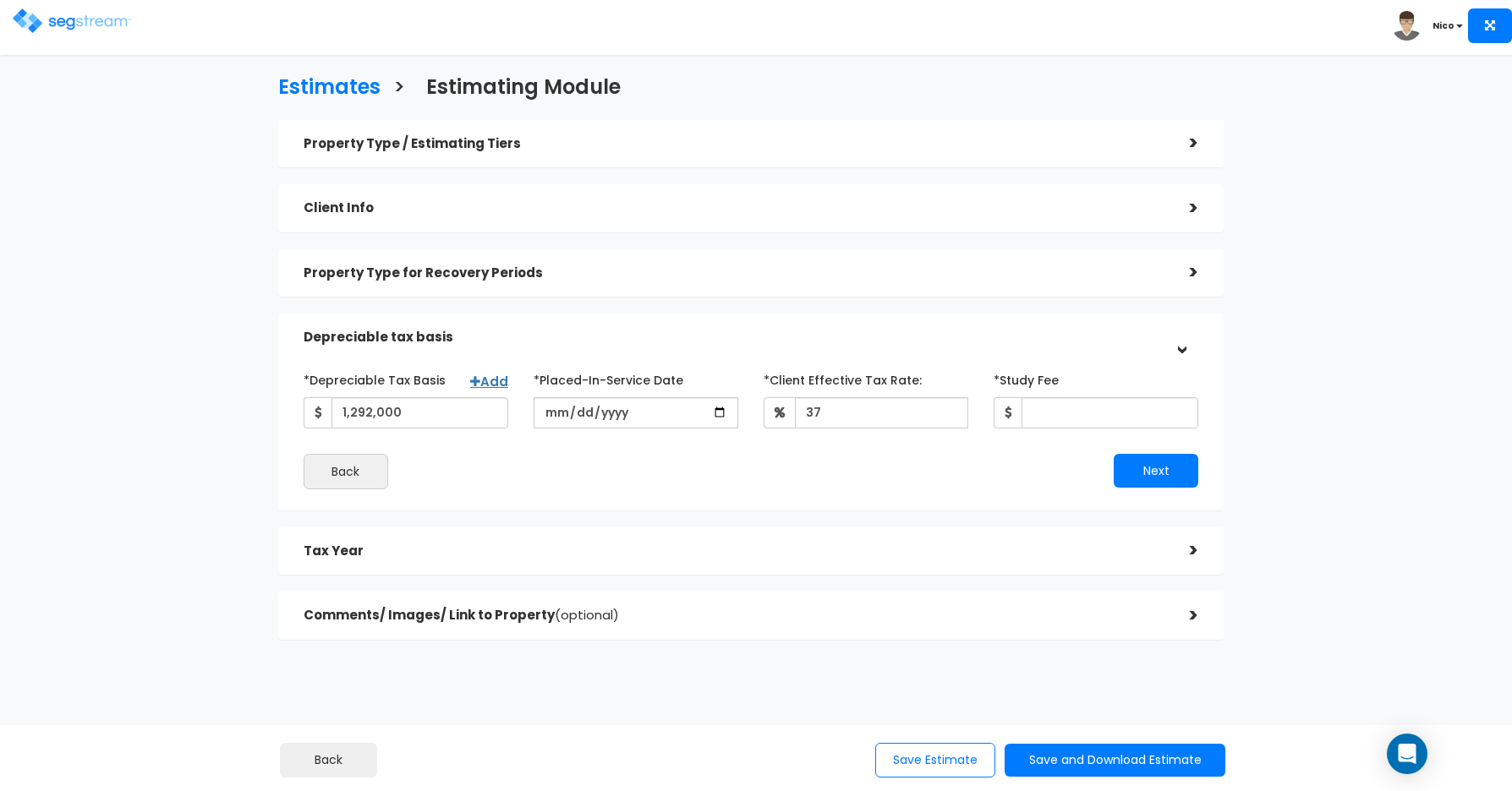
click at [864, 463] on div "Next" at bounding box center [981, 471] width 460 height 34
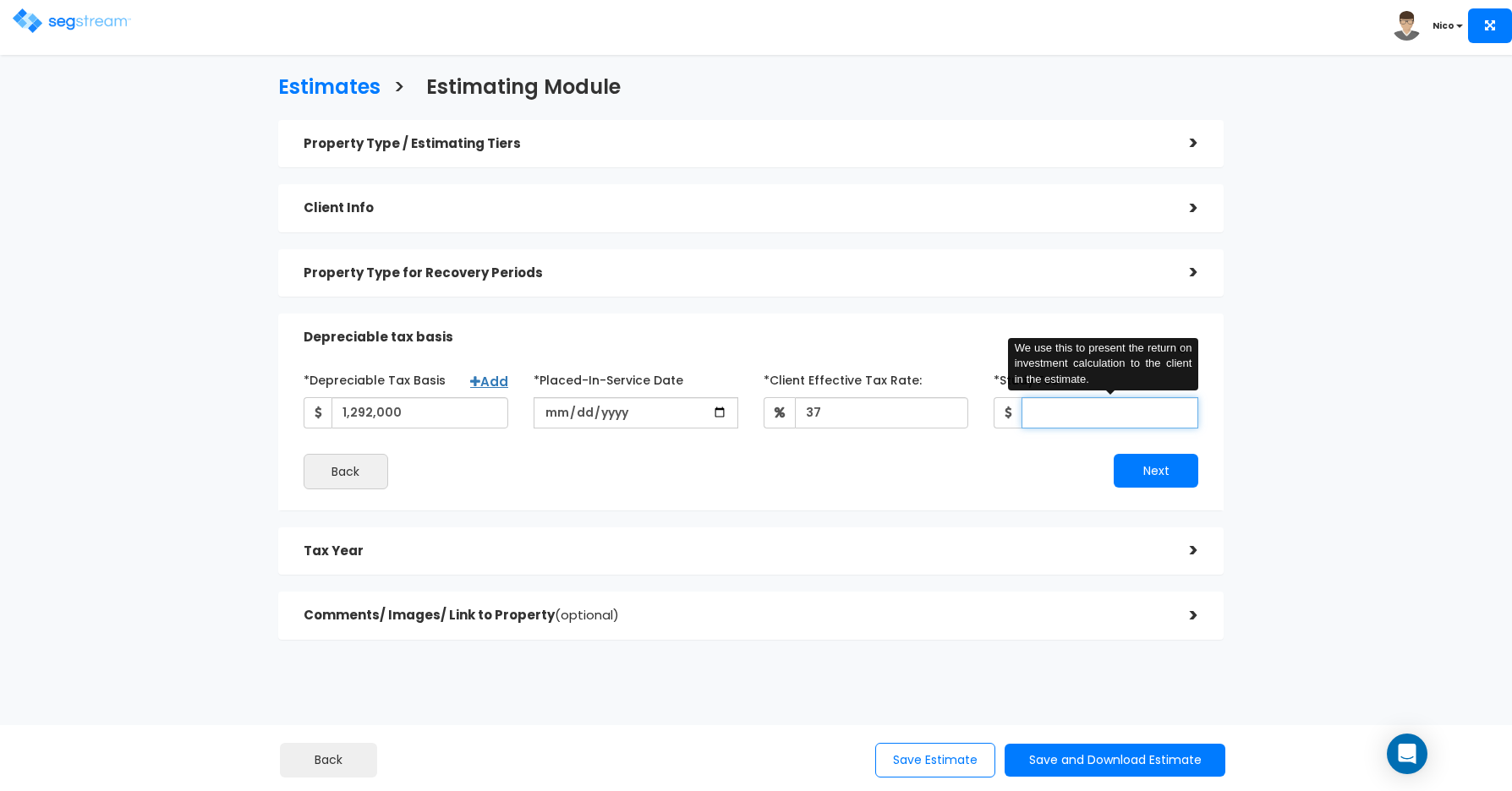
click at [1046, 414] on input "*Study Fee" at bounding box center [1110, 413] width 177 height 31
click at [976, 448] on div "*Depreciable Tax Basis Add 1,292,000 *Placed-In-Service Date 37 5,481" at bounding box center [751, 428] width 896 height 124
click at [1050, 415] on input "5,481" at bounding box center [1110, 413] width 177 height 31
type input "5,817"
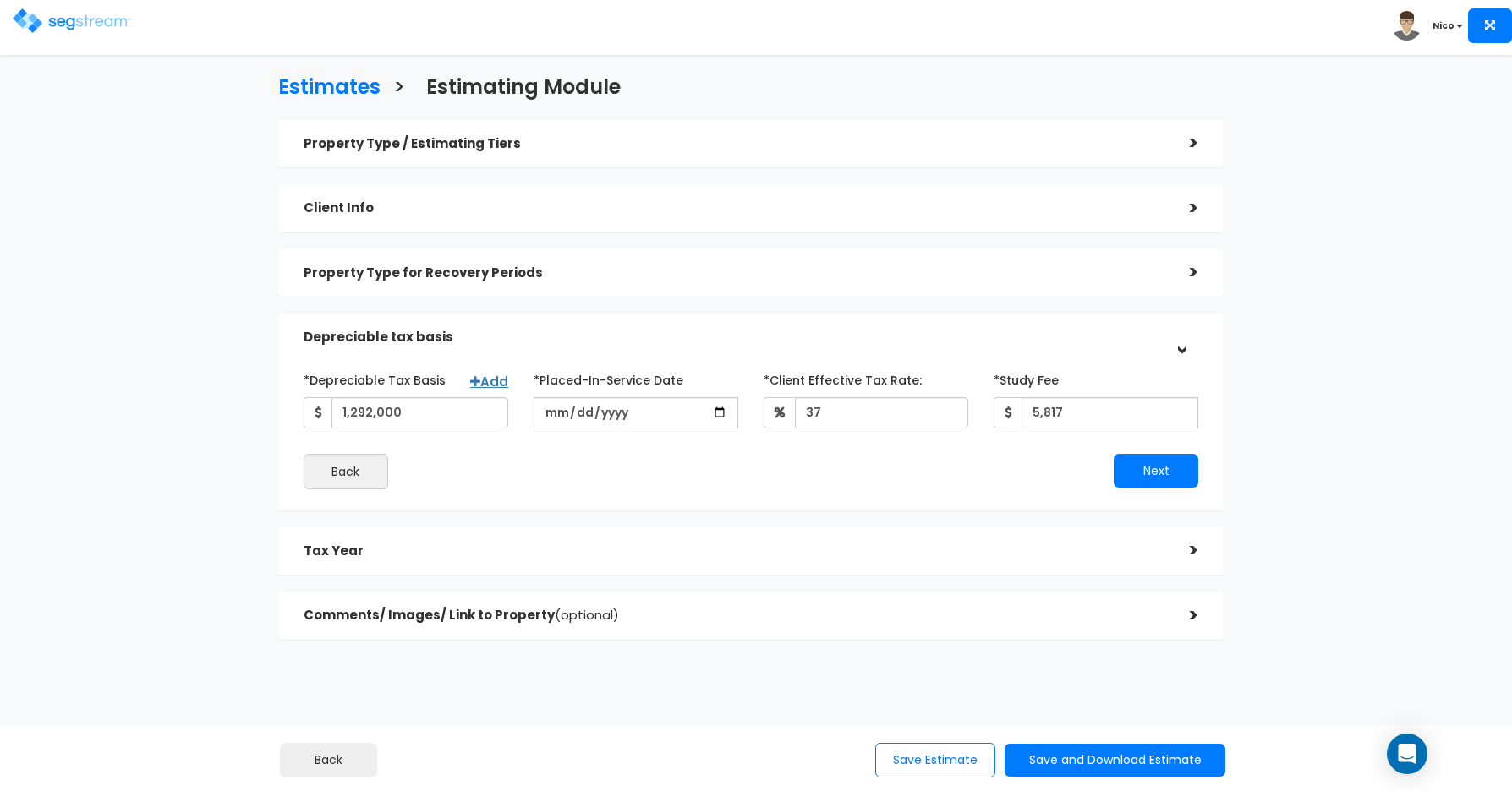
click at [1059, 458] on div "Next" at bounding box center [981, 471] width 460 height 34
click at [1066, 479] on button "Next" at bounding box center [1156, 471] width 85 height 34
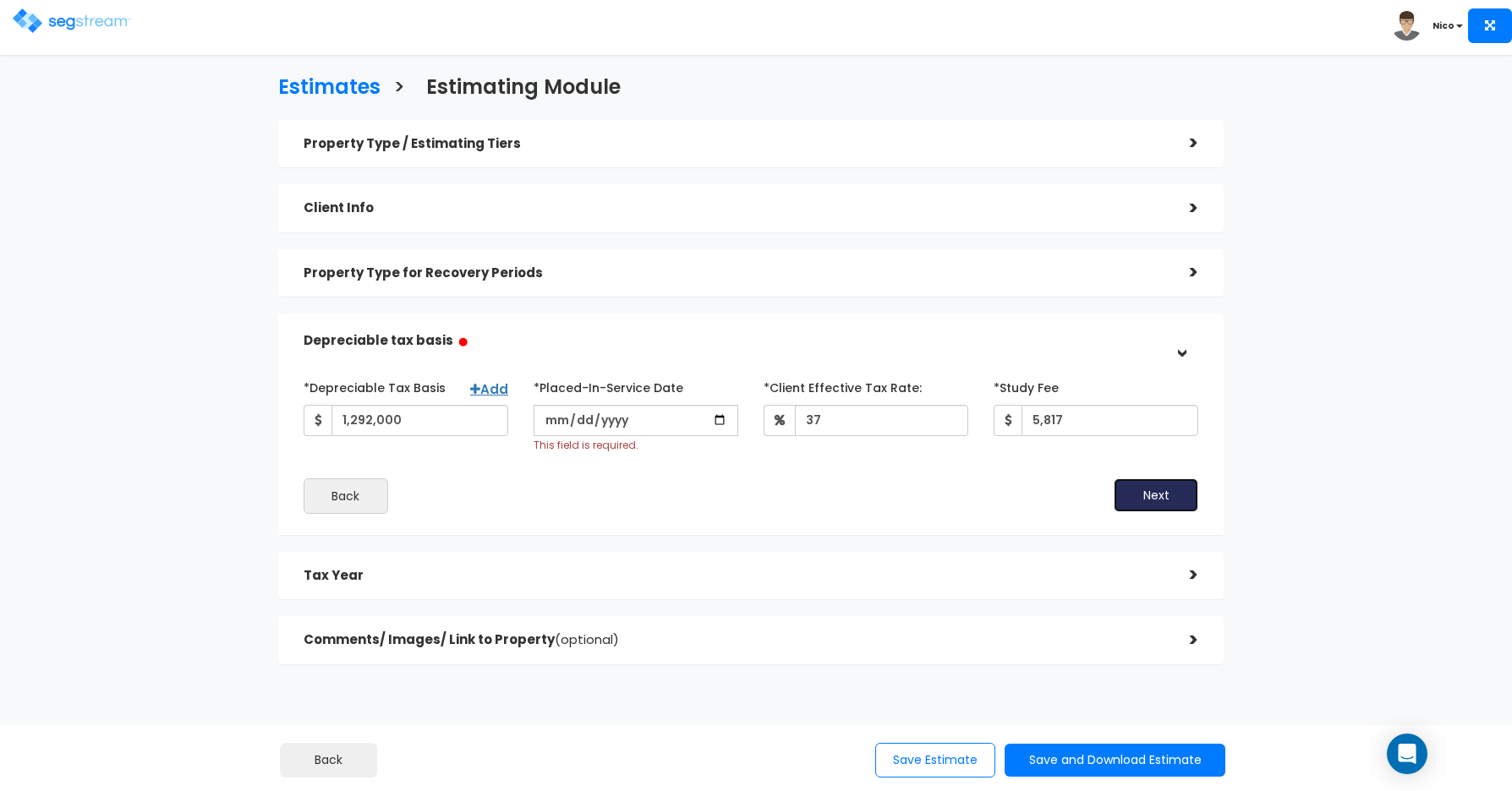
scroll to position [31, 0]
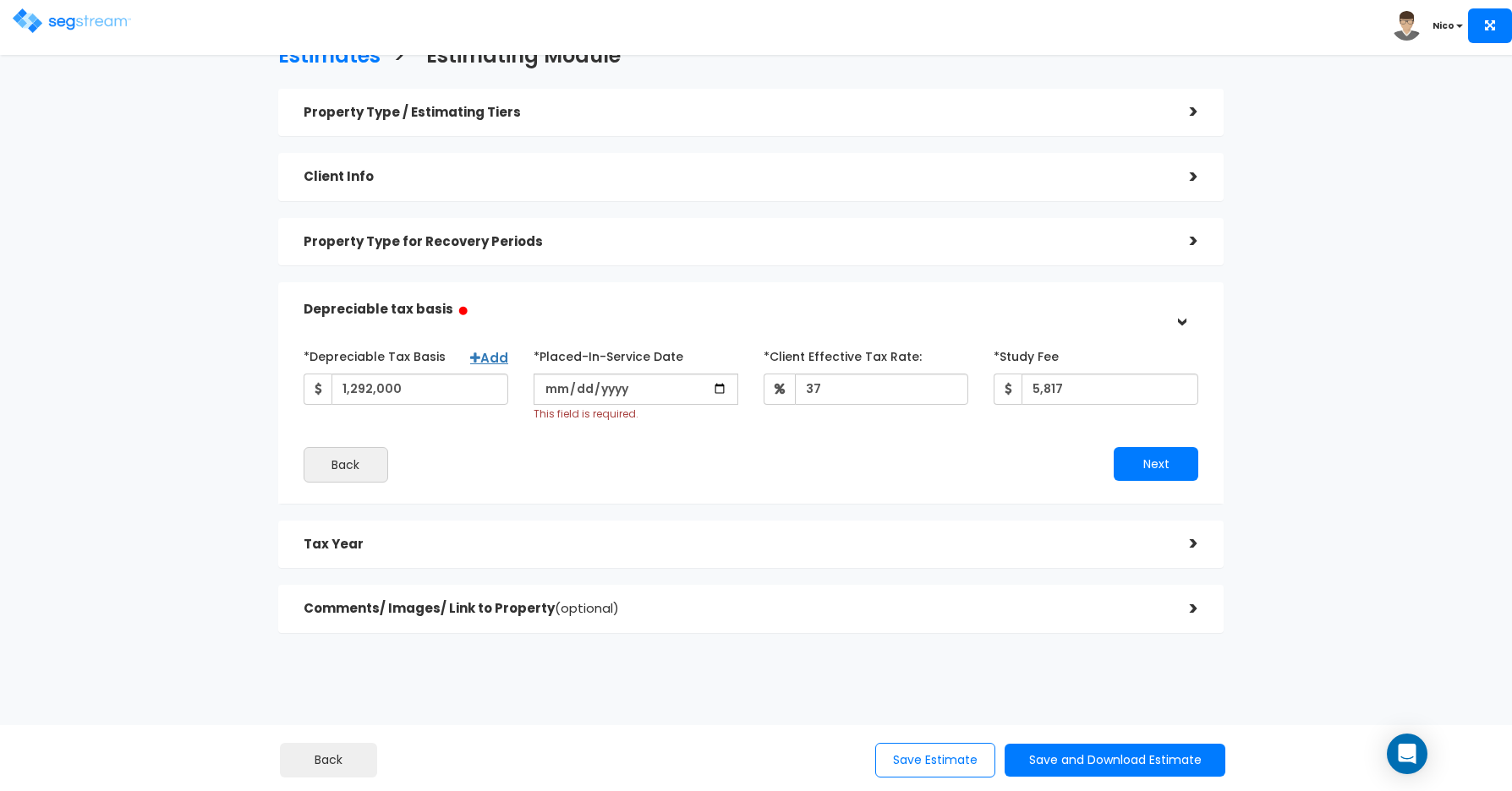
click at [1066, 546] on div ">" at bounding box center [1181, 544] width 34 height 26
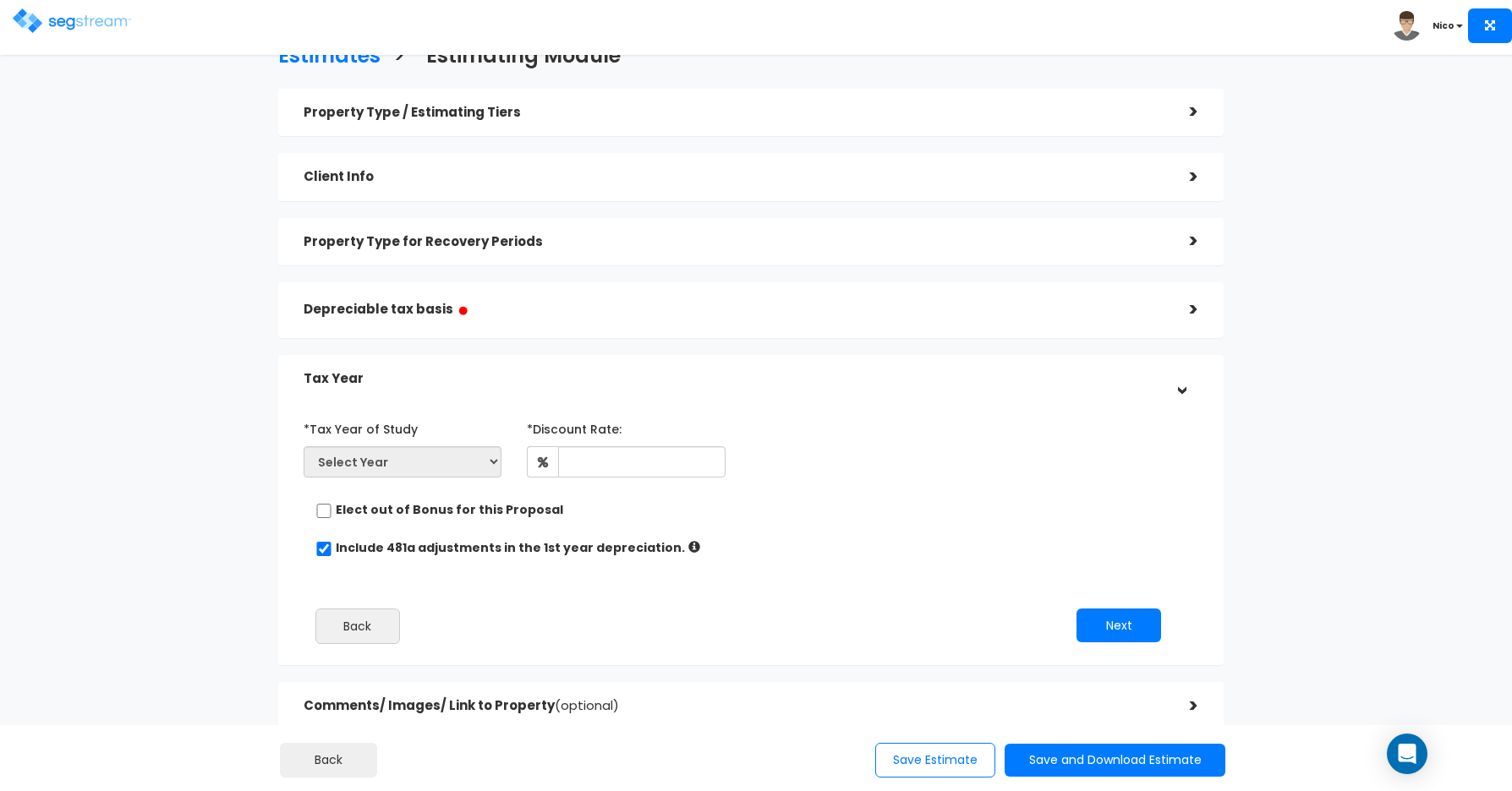
click at [672, 365] on div "Tax Year" at bounding box center [735, 379] width 862 height 31
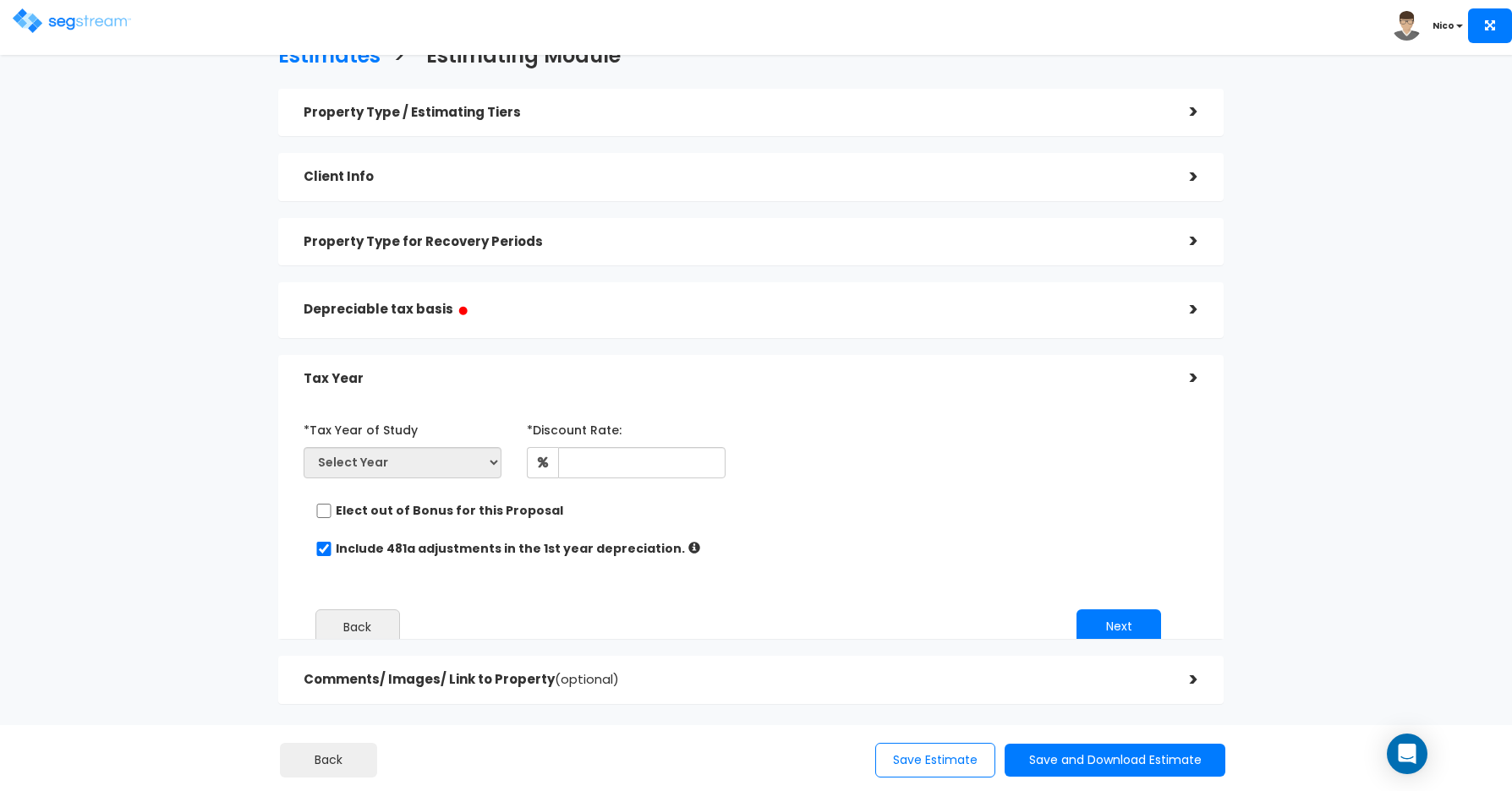
scroll to position [0, 0]
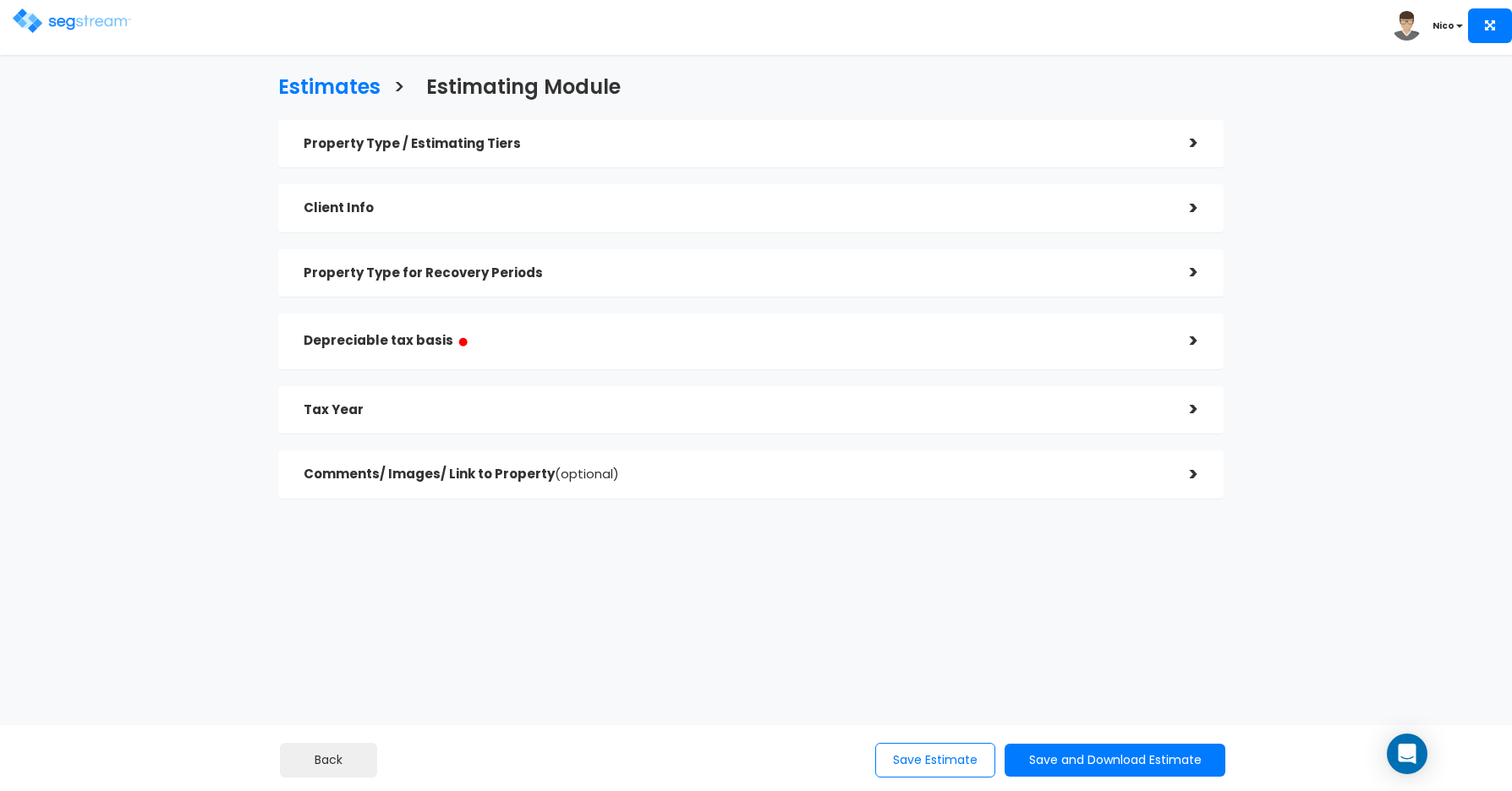
click at [608, 346] on h5 "Depreciable tax basis ●" at bounding box center [735, 341] width 862 height 21
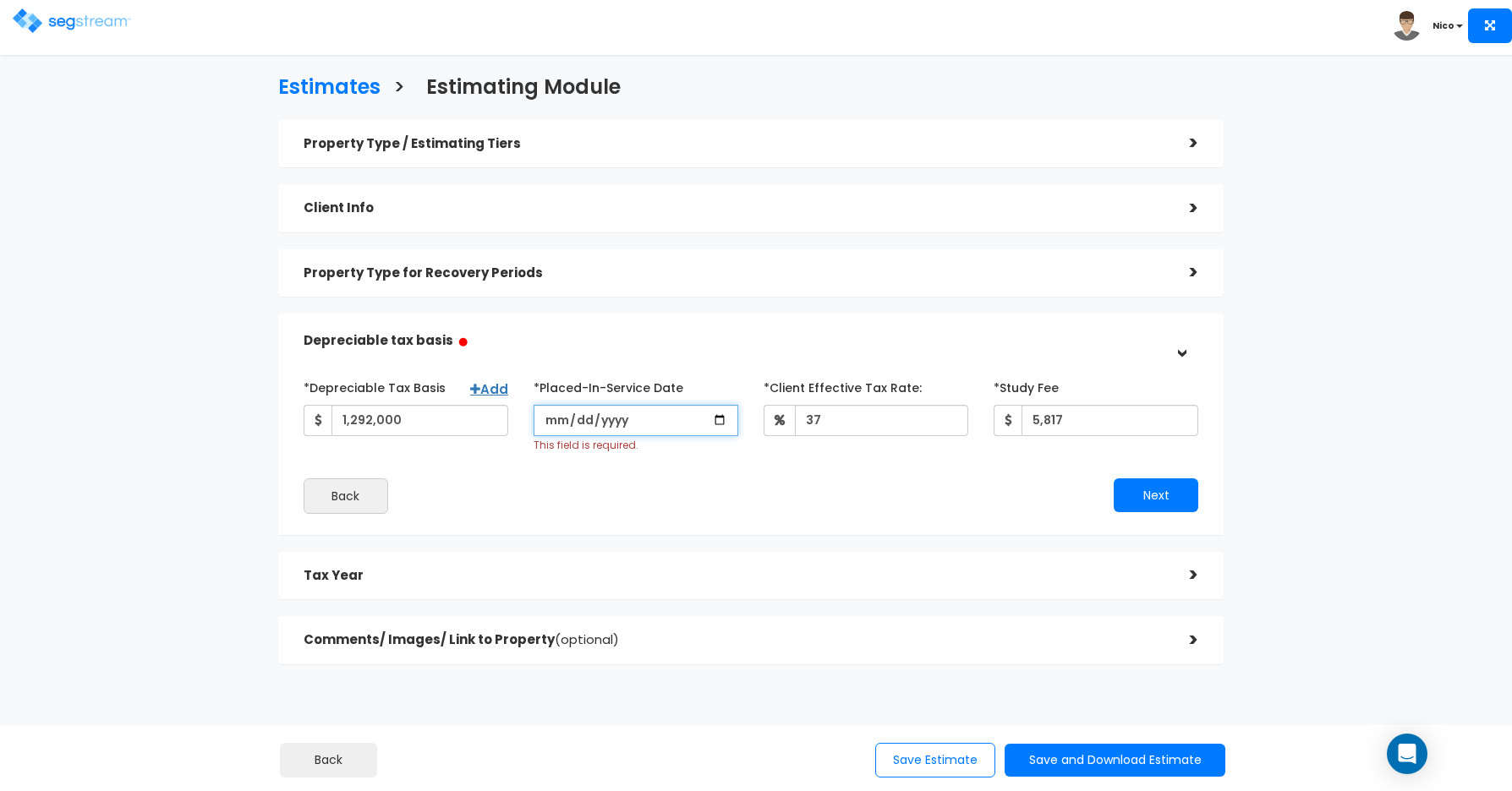
click at [555, 423] on input "date" at bounding box center [636, 420] width 205 height 31
type input "2025-02-15"
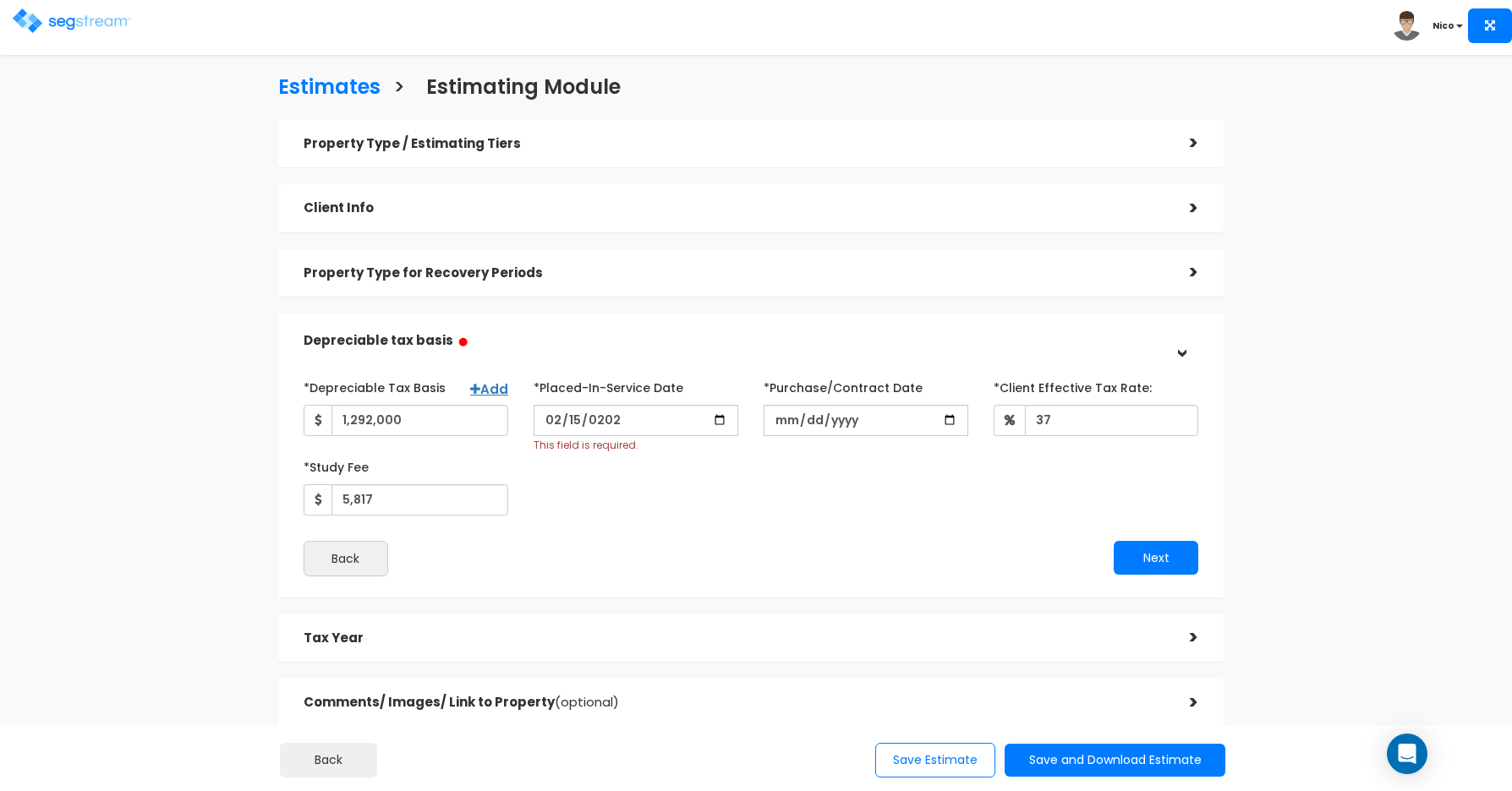
click at [659, 504] on div "*Depreciable Tax Basis Add 1,292,000 *Placed-In-Service Date 2025-02-15 This fi…" at bounding box center [752, 445] width 921 height 142
click at [790, 423] on input "*Purchase/Contract Date" at bounding box center [865, 420] width 205 height 31
type input "[DATE]"
click at [834, 532] on div "*Depreciable Tax Basis Add 1,292,000 *Placed-In-Service Date 2025-02-15" at bounding box center [751, 475] width 896 height 203
click at [823, 541] on div "Next" at bounding box center [981, 557] width 460 height 34
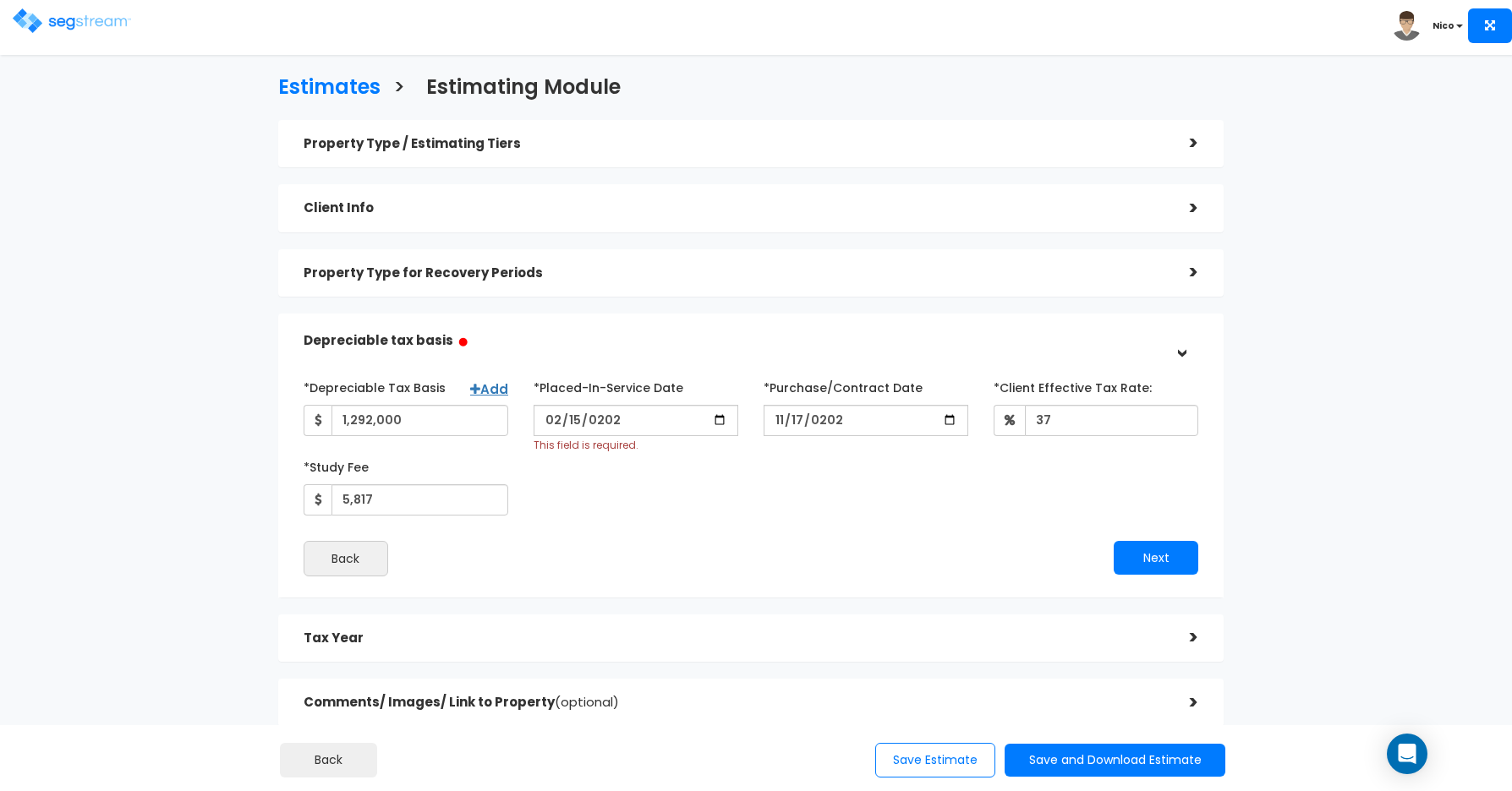
click at [823, 541] on div "Next" at bounding box center [981, 557] width 460 height 34
click at [1066, 561] on button "Next" at bounding box center [1156, 557] width 85 height 34
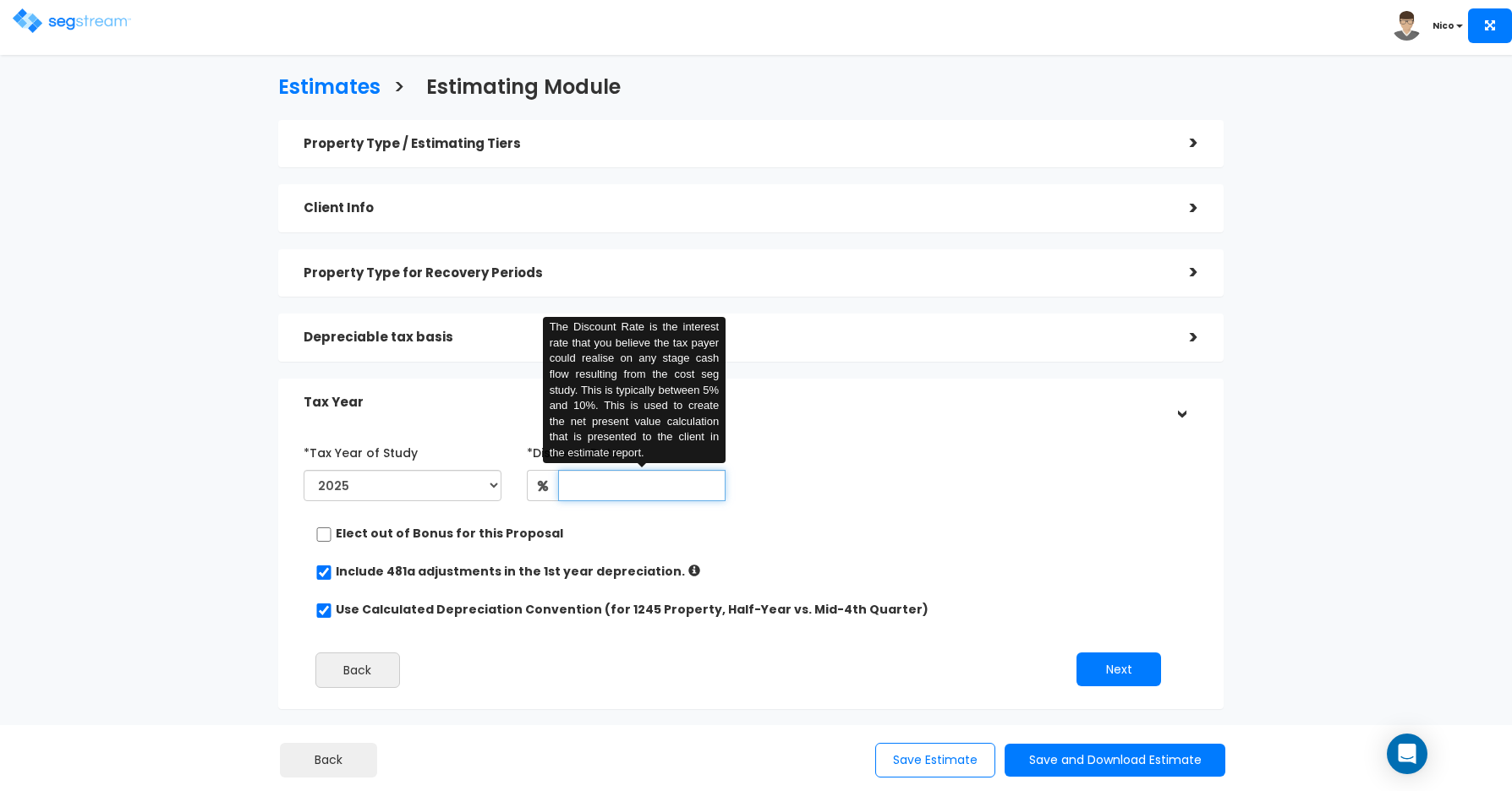
click at [625, 494] on input "text" at bounding box center [642, 486] width 168 height 31
type input "8"
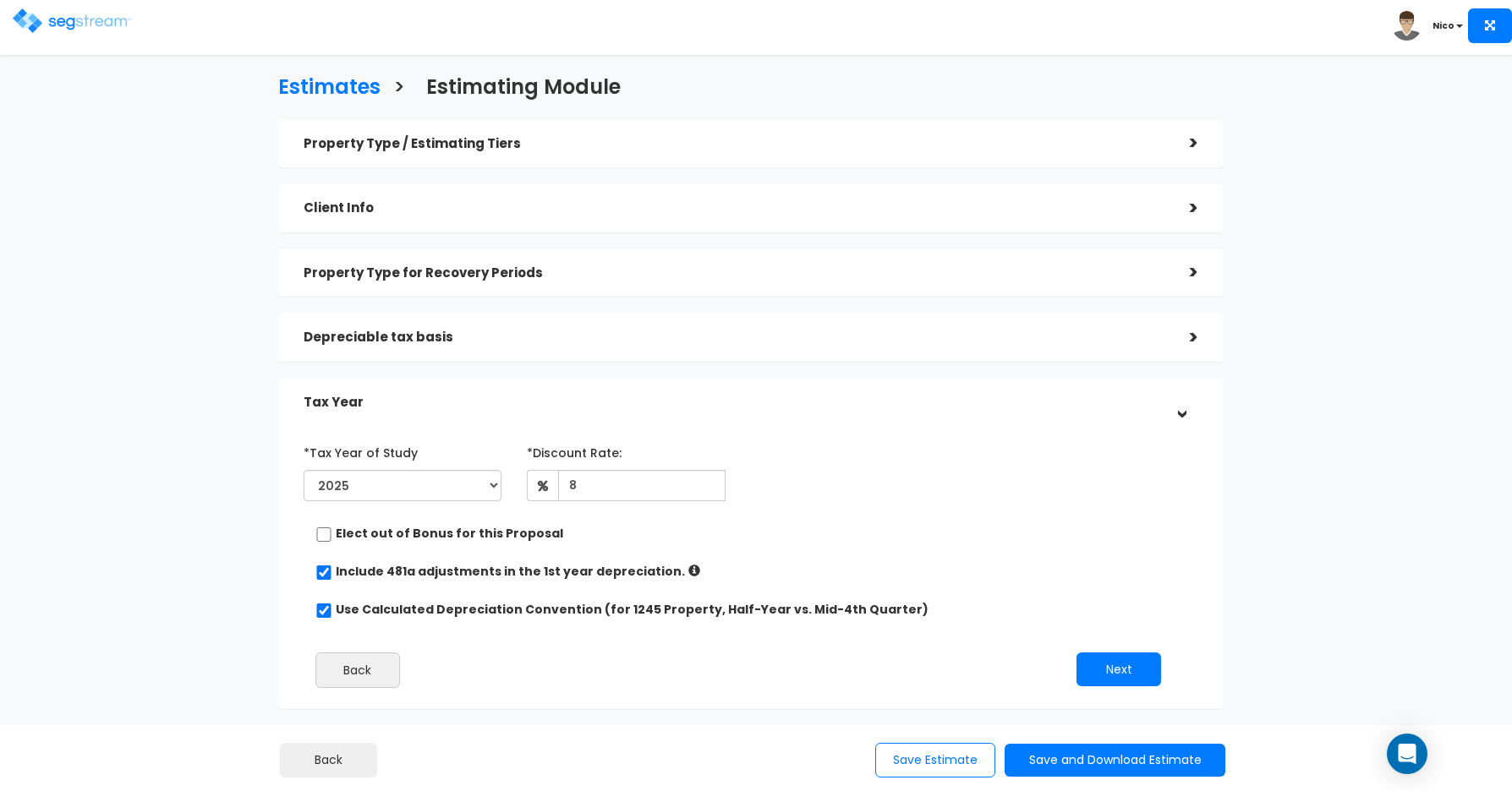
click at [910, 517] on div "*Tax Year of Study 2025 2026 Prior Accumulated Depreciation *Discount Rate:" at bounding box center [739, 569] width 896 height 279
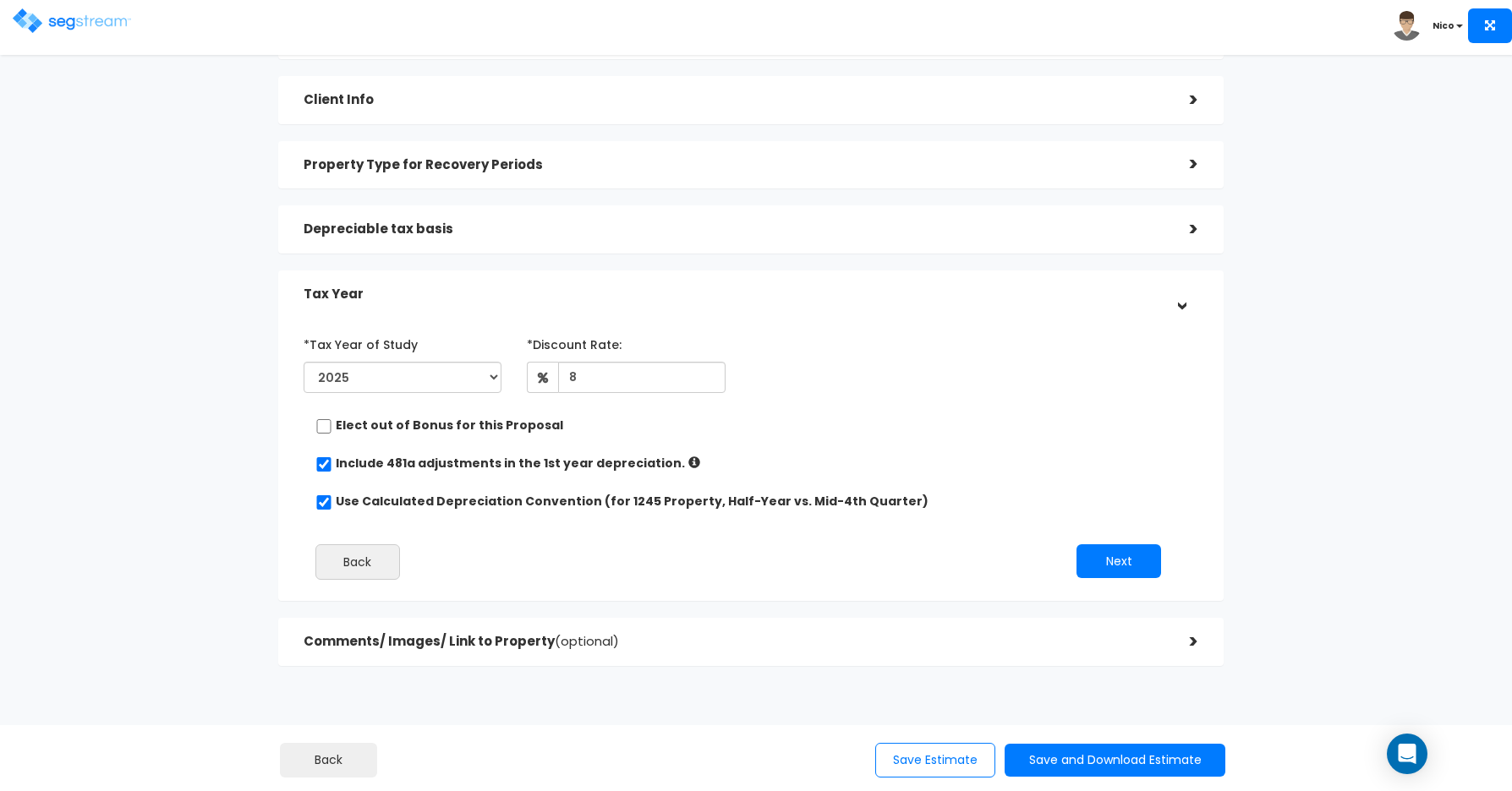
scroll to position [141, 0]
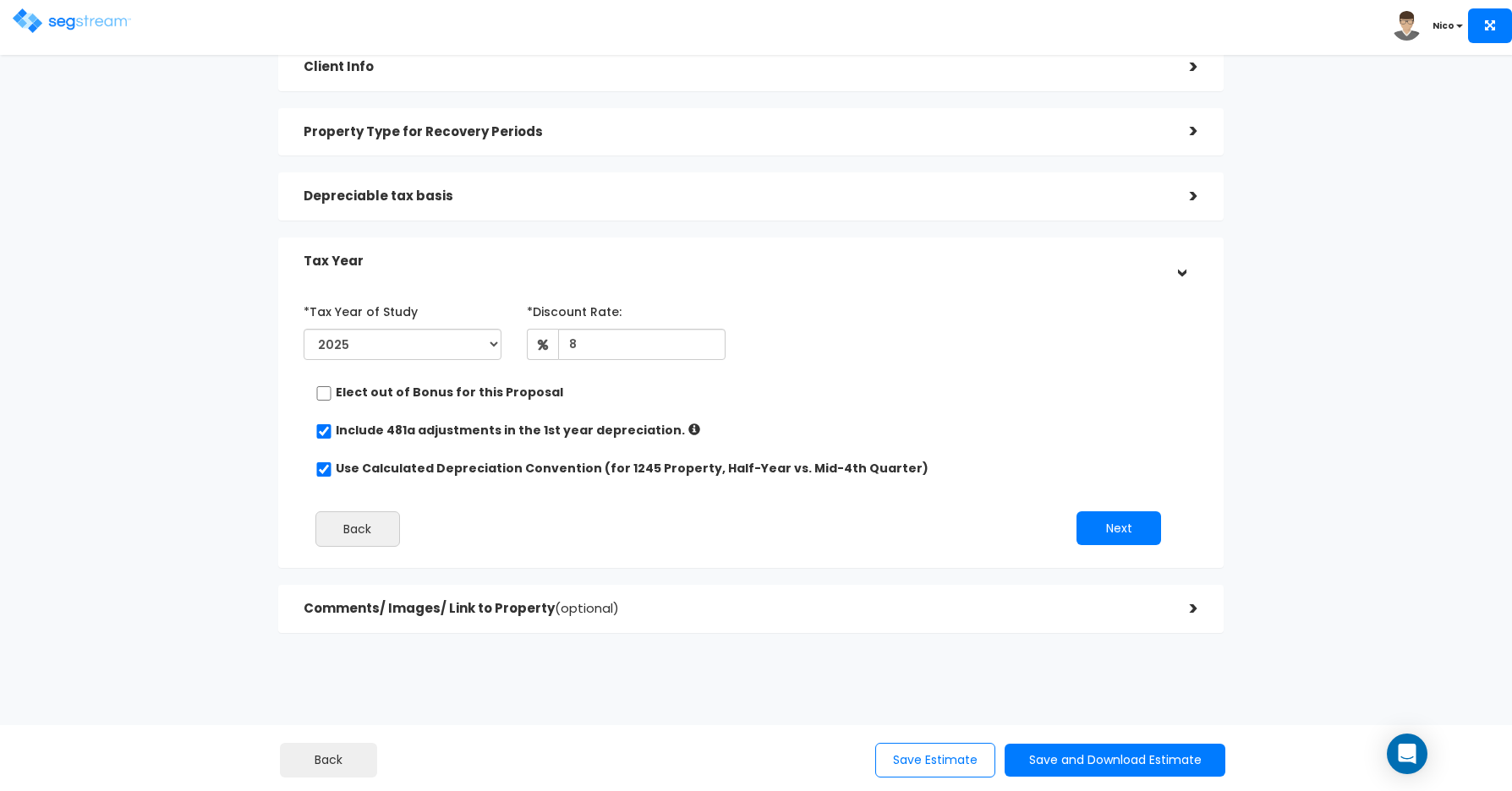
click at [895, 343] on div "*Tax Year of Study 2025 2026 Prior Accumulated Depreciation" at bounding box center [739, 331] width 896 height 69
click at [1066, 538] on button "Next" at bounding box center [1119, 528] width 85 height 34
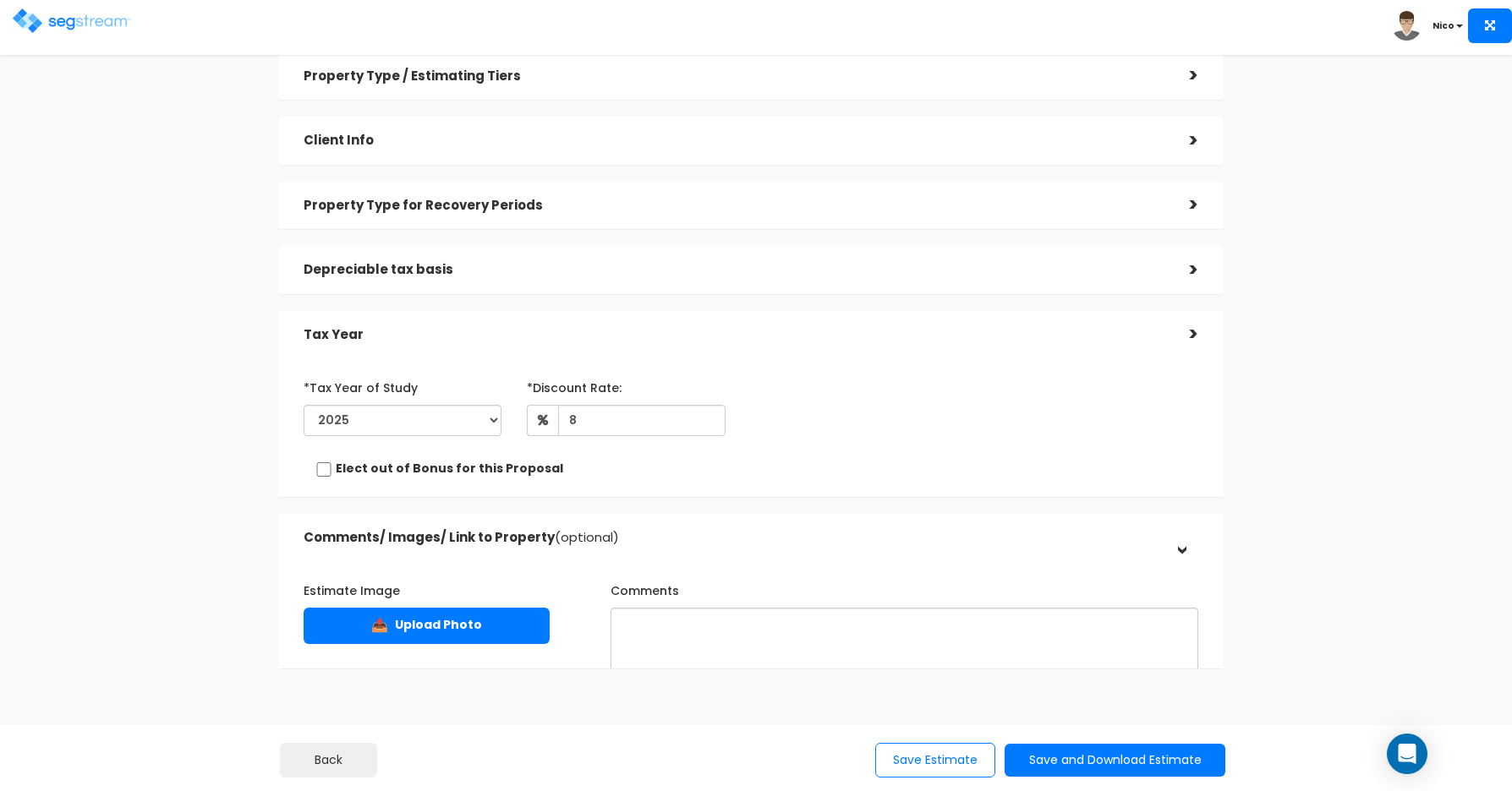
scroll to position [65, 0]
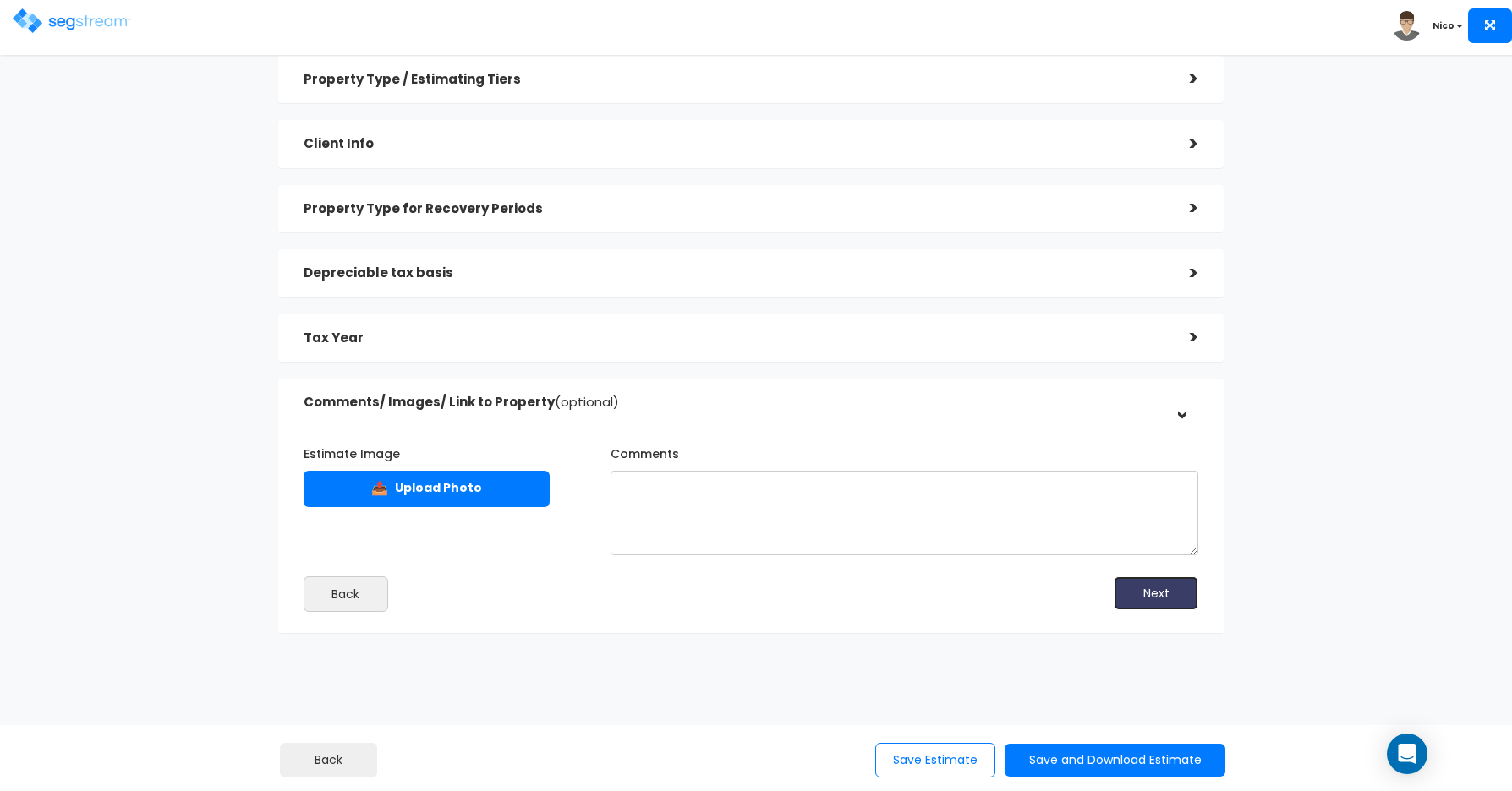
click at [1066, 596] on button "Next" at bounding box center [1156, 593] width 85 height 34
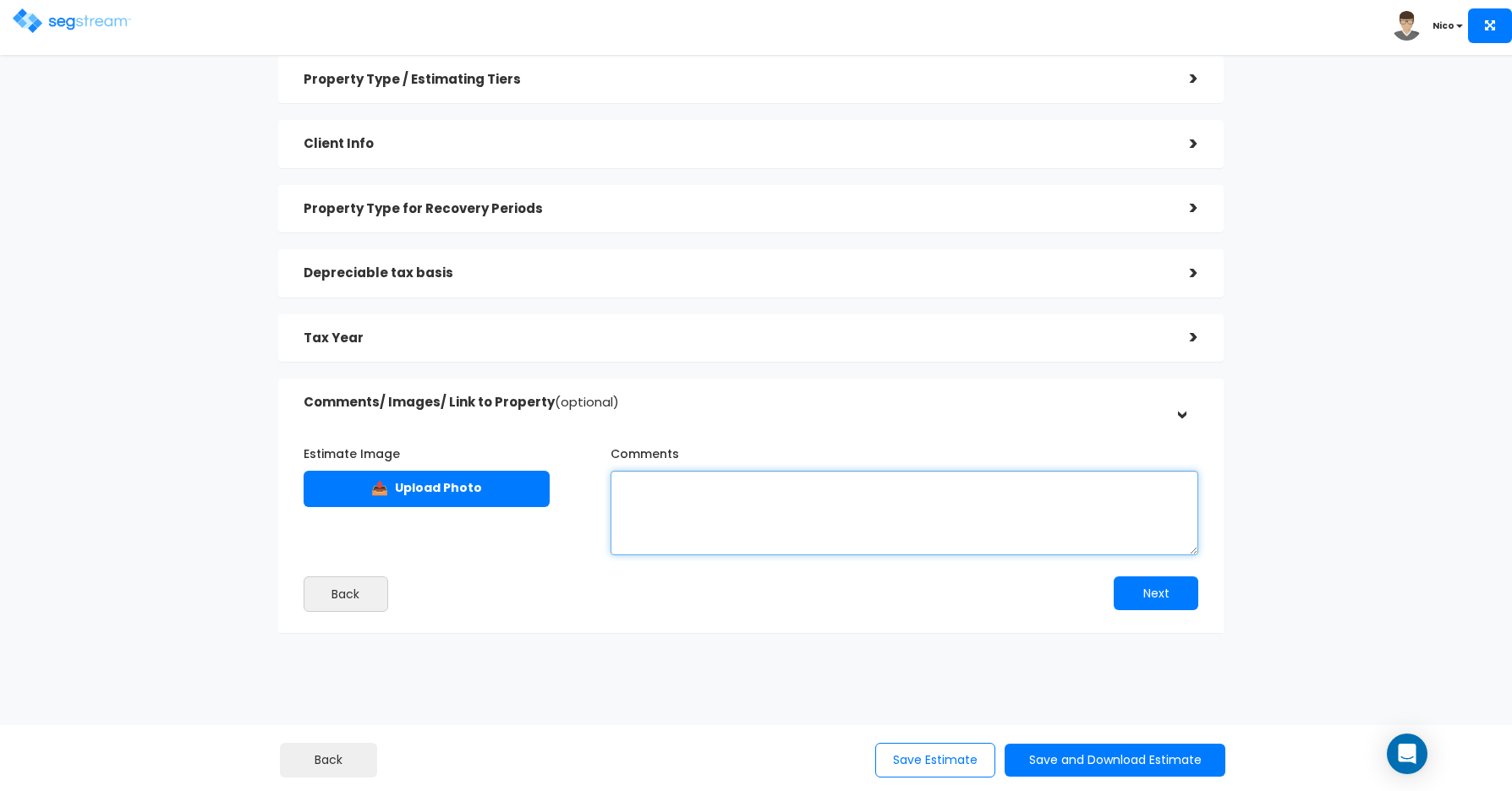
click at [645, 486] on textarea "Comments" at bounding box center [905, 513] width 589 height 85
type textarea "20% Land Value used per County Land Value Ratio. Assumes Core and Shell with hi…"
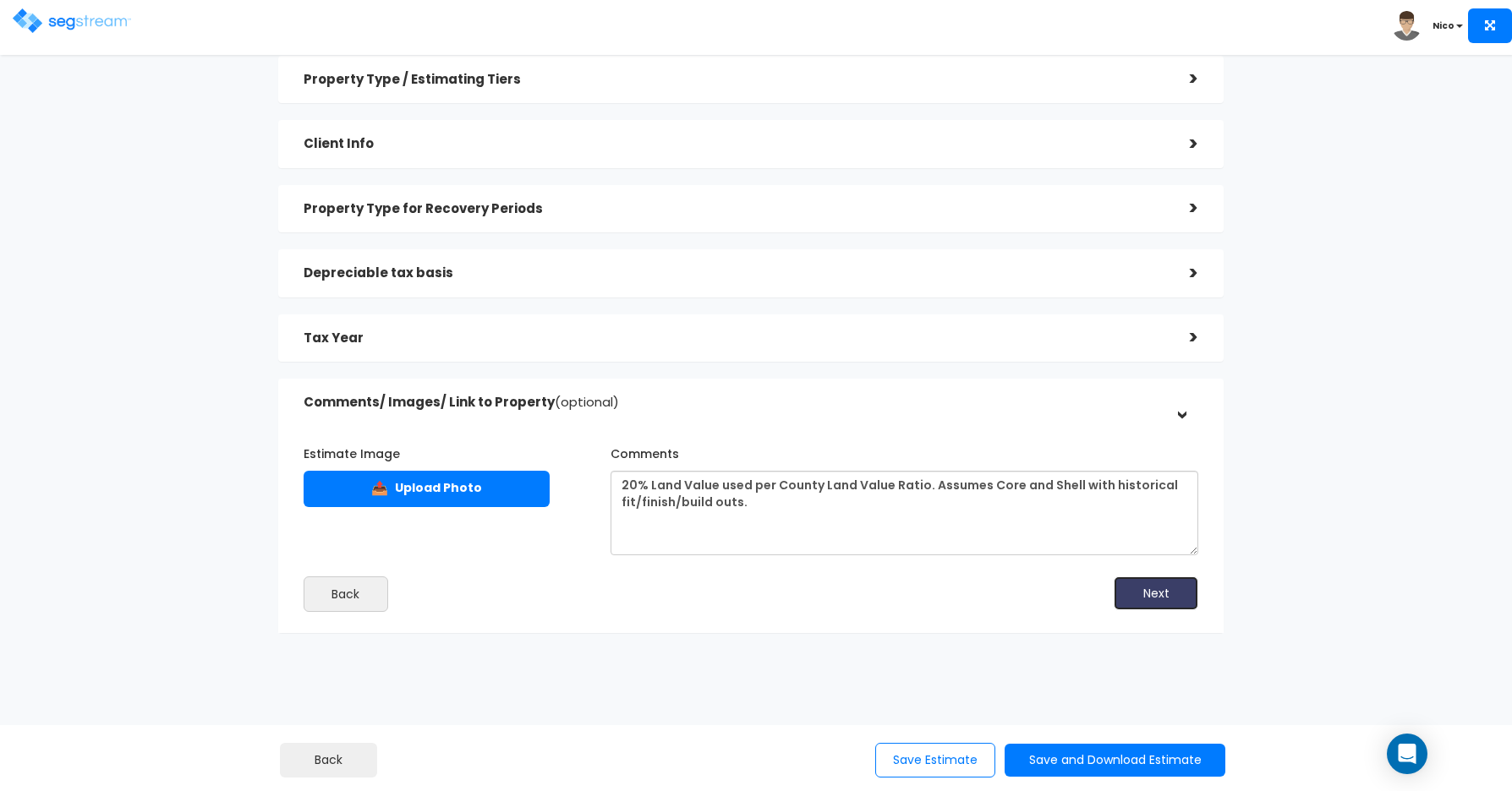
click at [1066, 582] on button "Next" at bounding box center [1156, 593] width 85 height 34
click at [1027, 618] on div "Estimate Image 📤 Upload Photo Comments Back Next" at bounding box center [752, 522] width 921 height 198
click at [1066, 581] on button "Next" at bounding box center [1156, 593] width 85 height 34
click at [934, 765] on button "Save Estimate" at bounding box center [935, 760] width 120 height 35
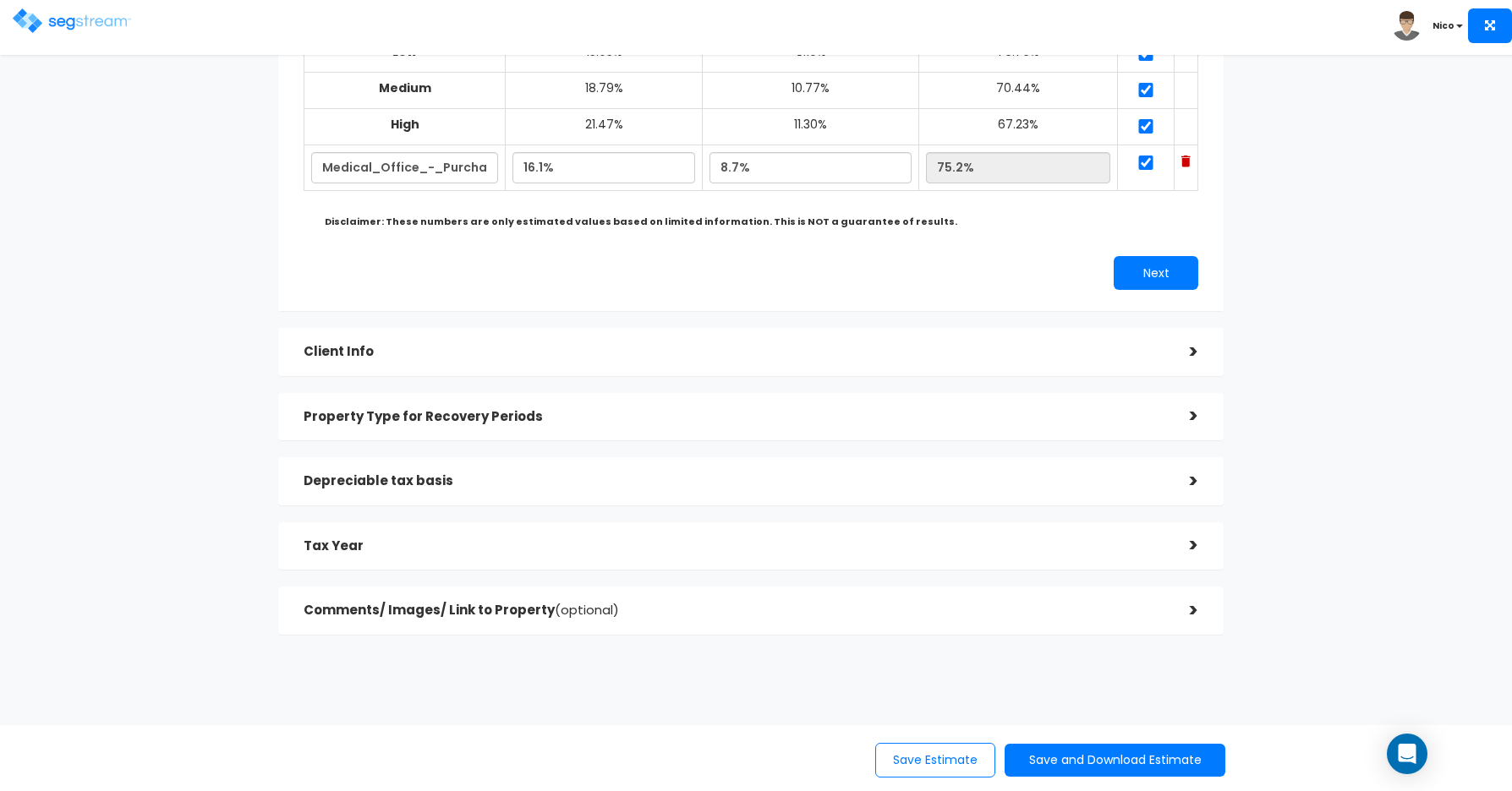
scroll to position [246, 0]
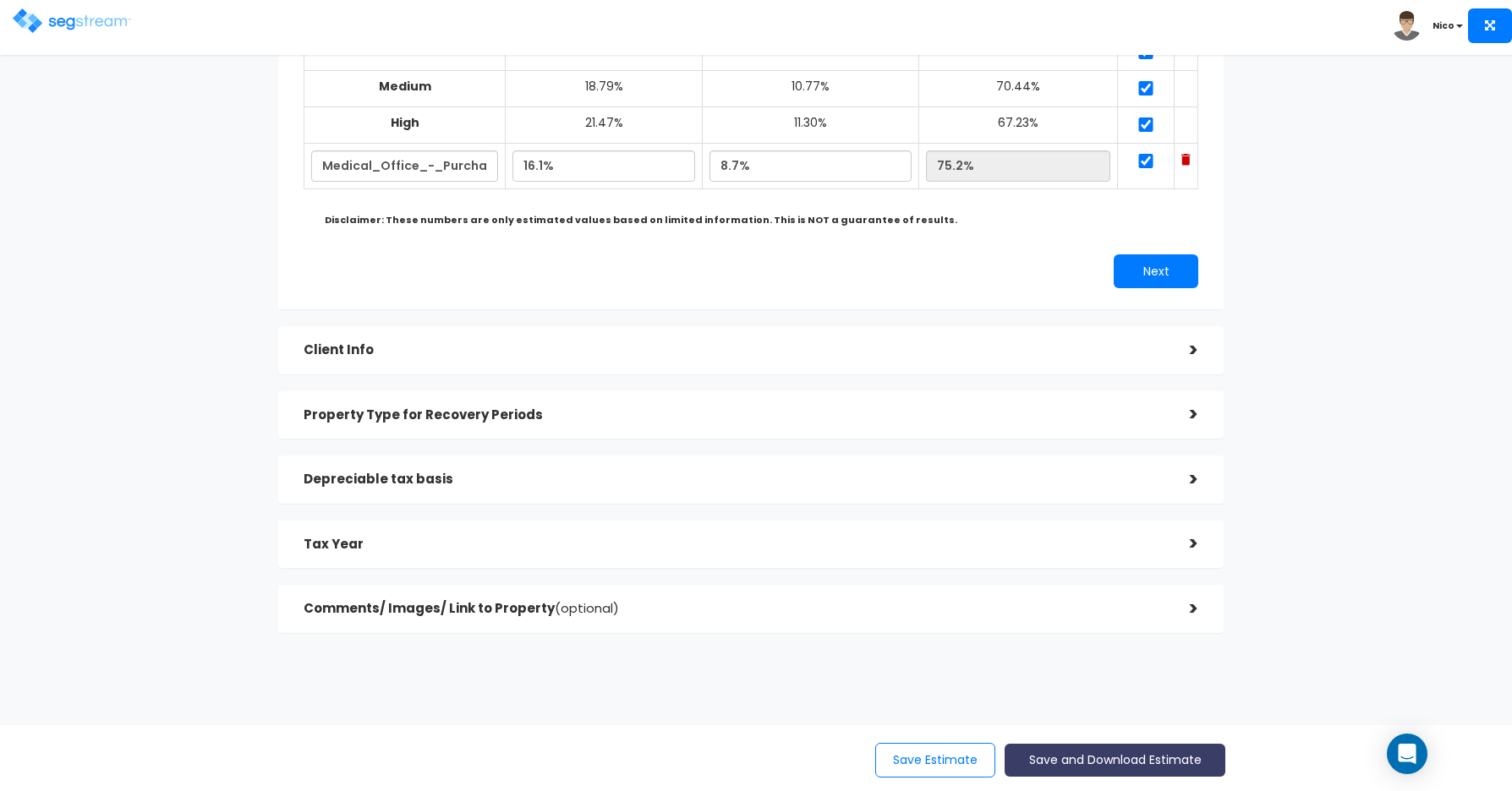
click at [1082, 759] on button "Save and Download Estimate" at bounding box center [1115, 760] width 221 height 33
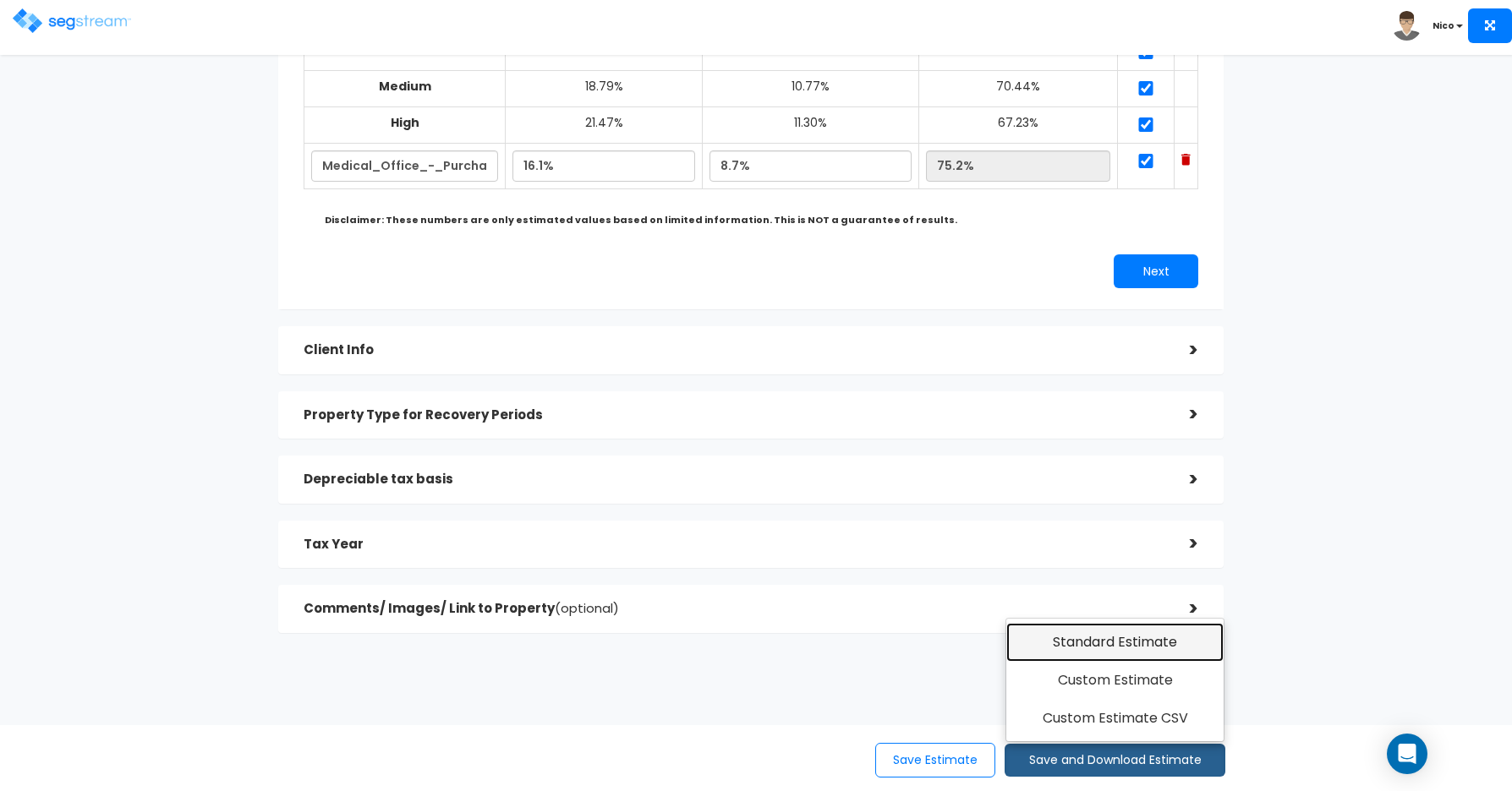
click at [1105, 638] on link "Standard Estimate" at bounding box center [1115, 643] width 217 height 39
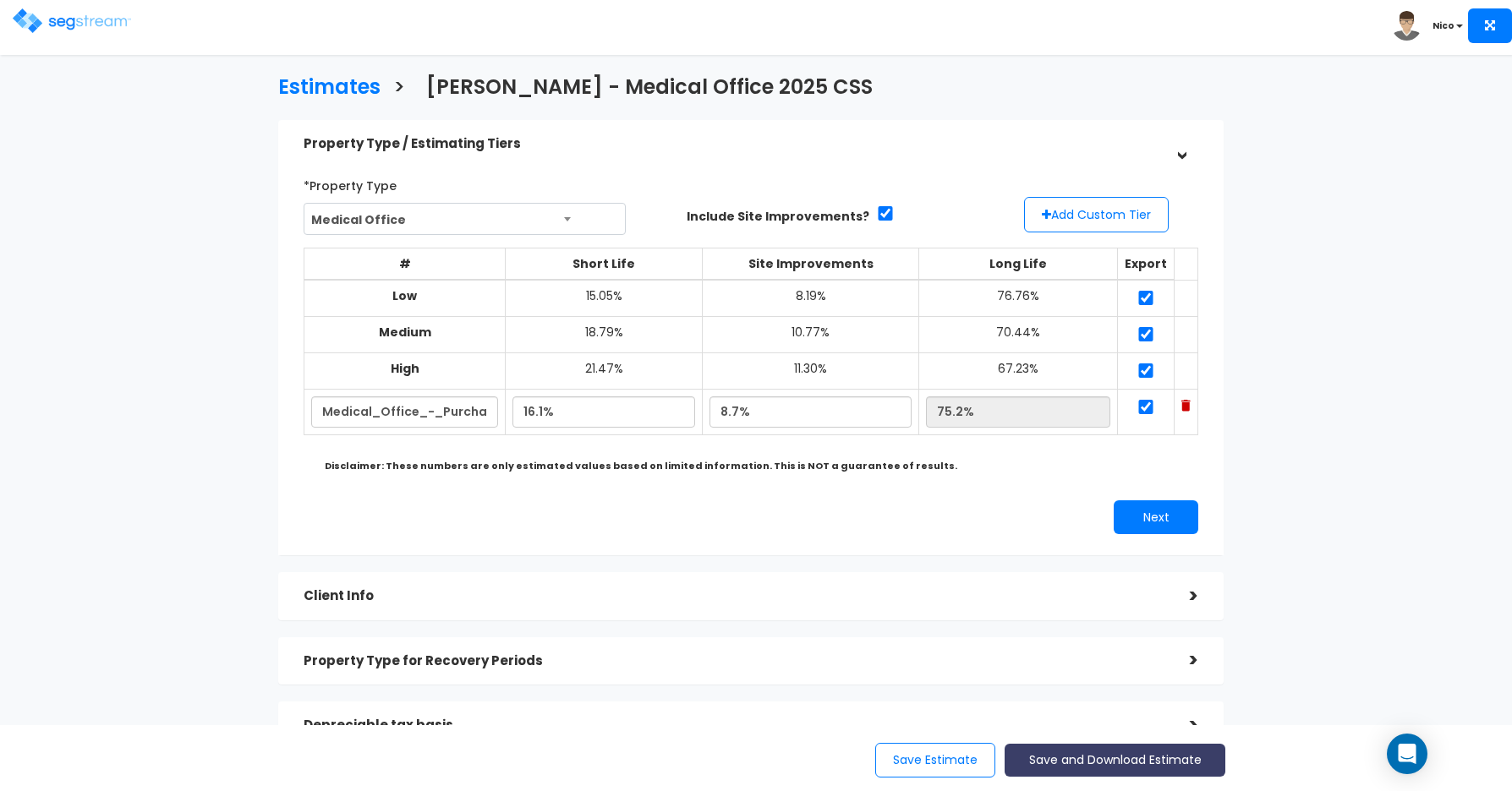
click at [1117, 764] on button "Save and Download Estimate" at bounding box center [1115, 760] width 221 height 33
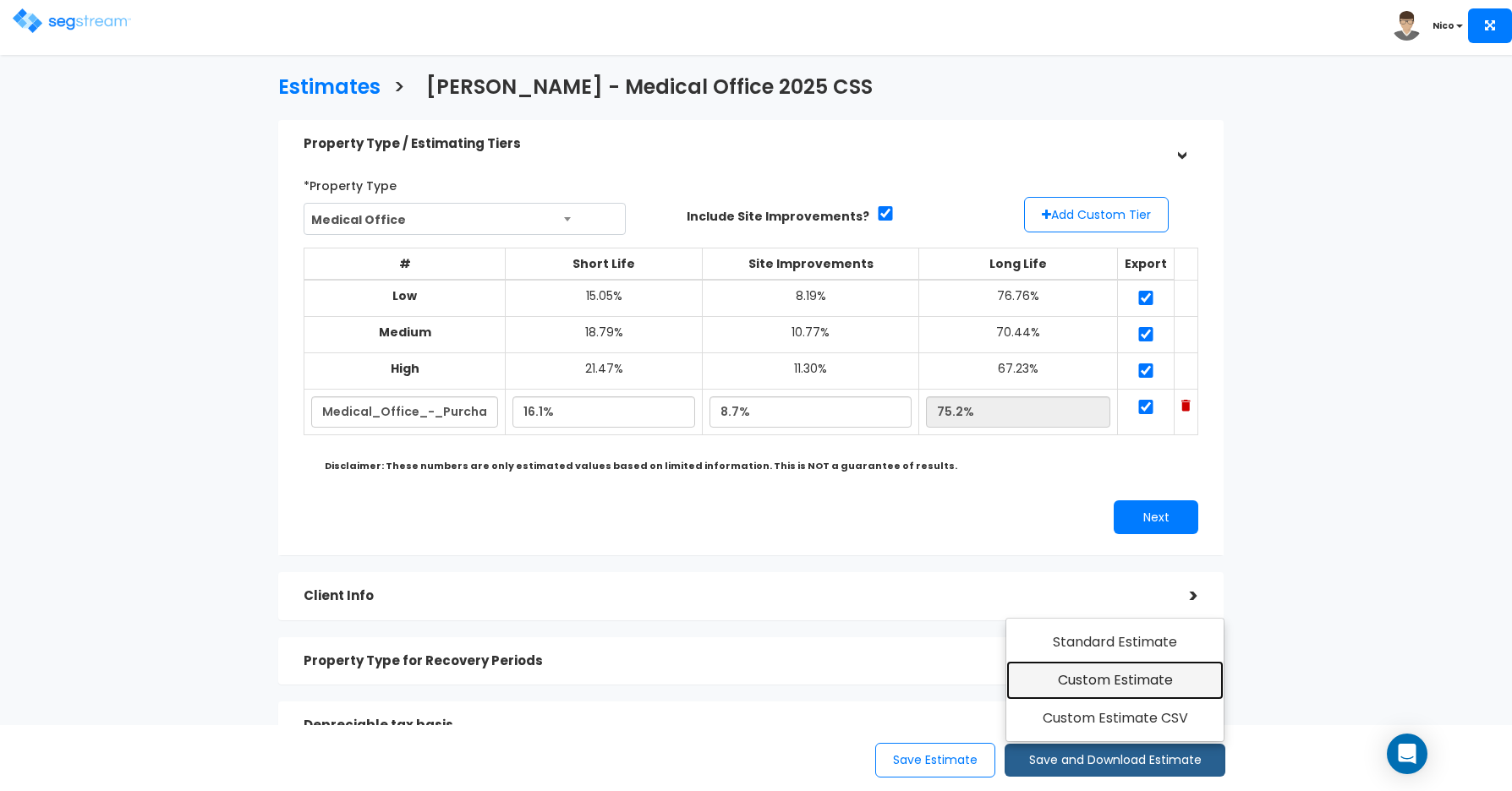
click at [1106, 684] on link "Custom Estimate" at bounding box center [1115, 680] width 217 height 39
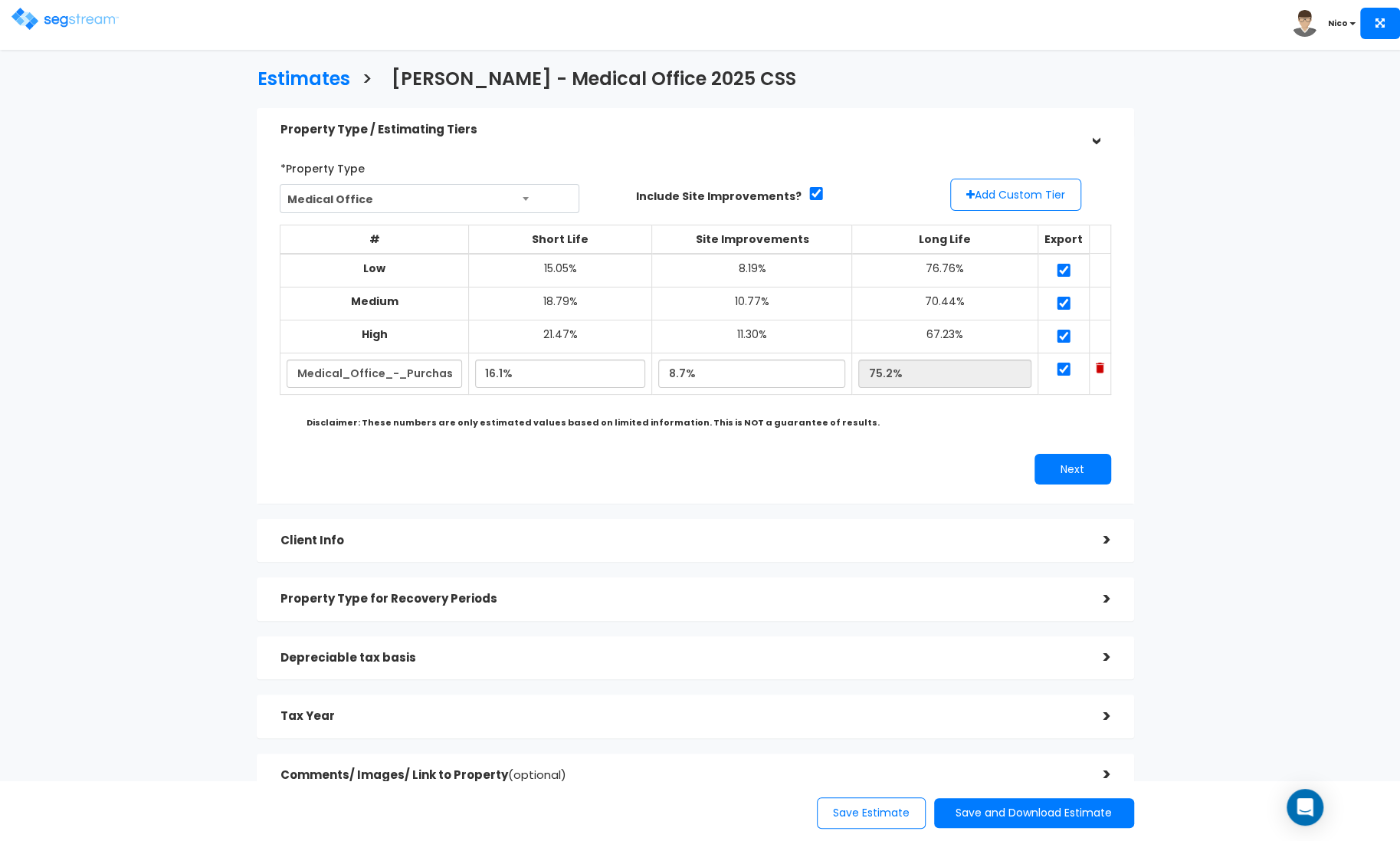
click at [286, 432] on div "# Short Life Site Improvements Long Life Export Low 15.05% 8.19% 76.76% Medium …" at bounding box center [695, 324] width 831 height 221
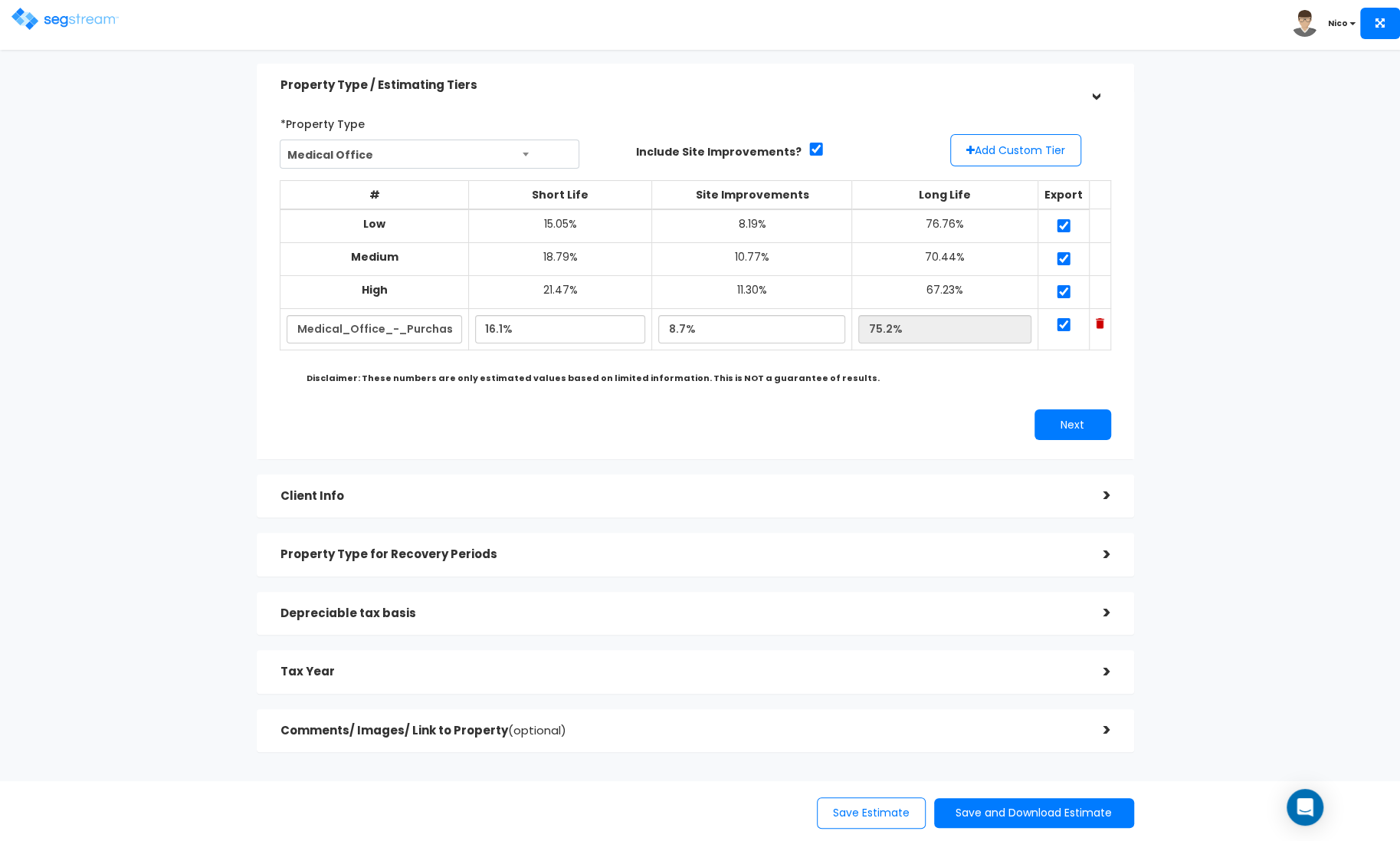
scroll to position [101, 0]
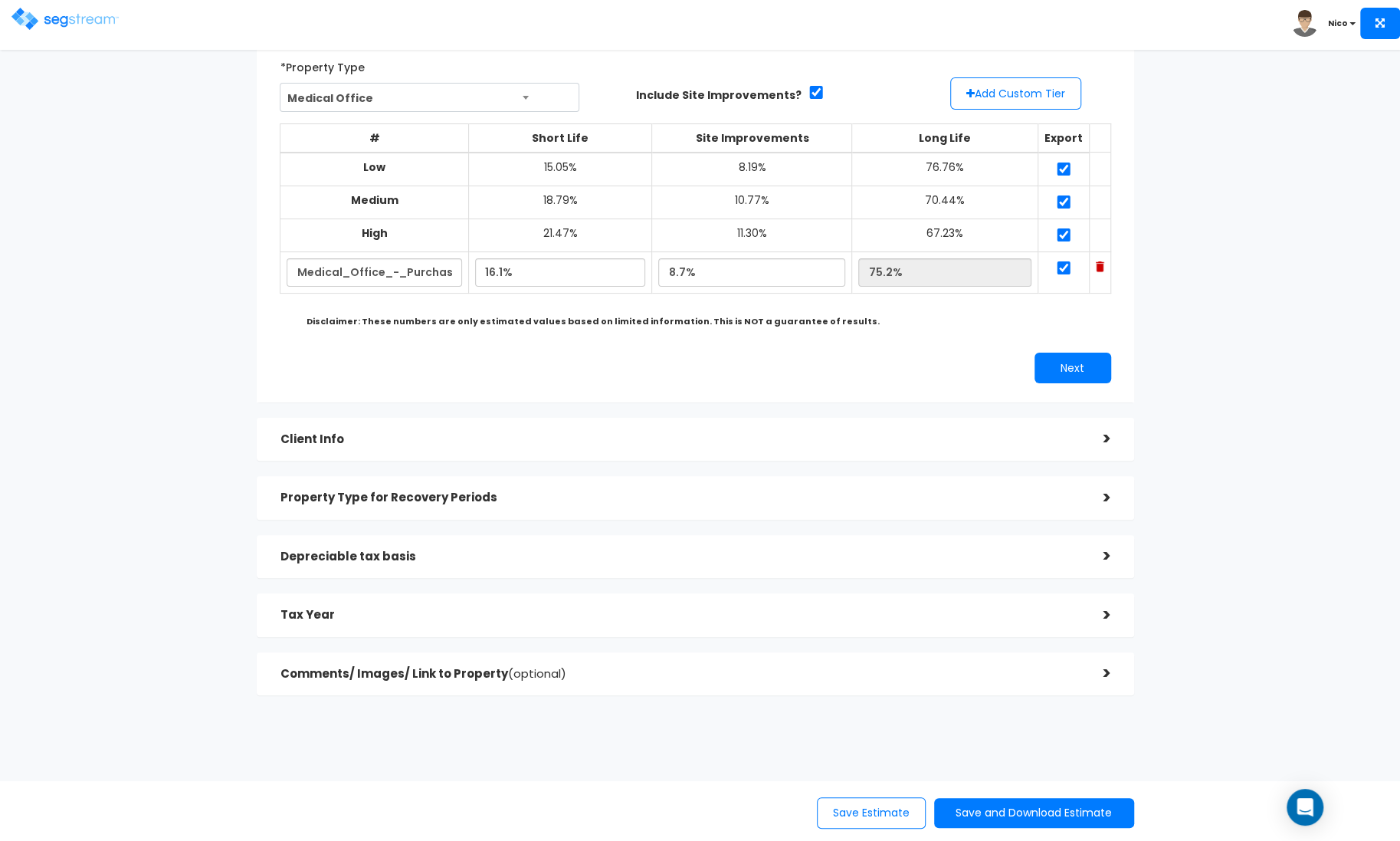
click at [213, 158] on div "Estimates > Don Jack - Medical Office 2025 CSS Property Type / Estimating Tiers…" at bounding box center [696, 335] width 1148 height 1014
click at [1080, 387] on div "*Property Type Medical Office Assisted/Senior Living Auto Repair Shop Auto Deal…" at bounding box center [695, 218] width 854 height 344
click at [1080, 367] on button "Next" at bounding box center [1073, 368] width 77 height 31
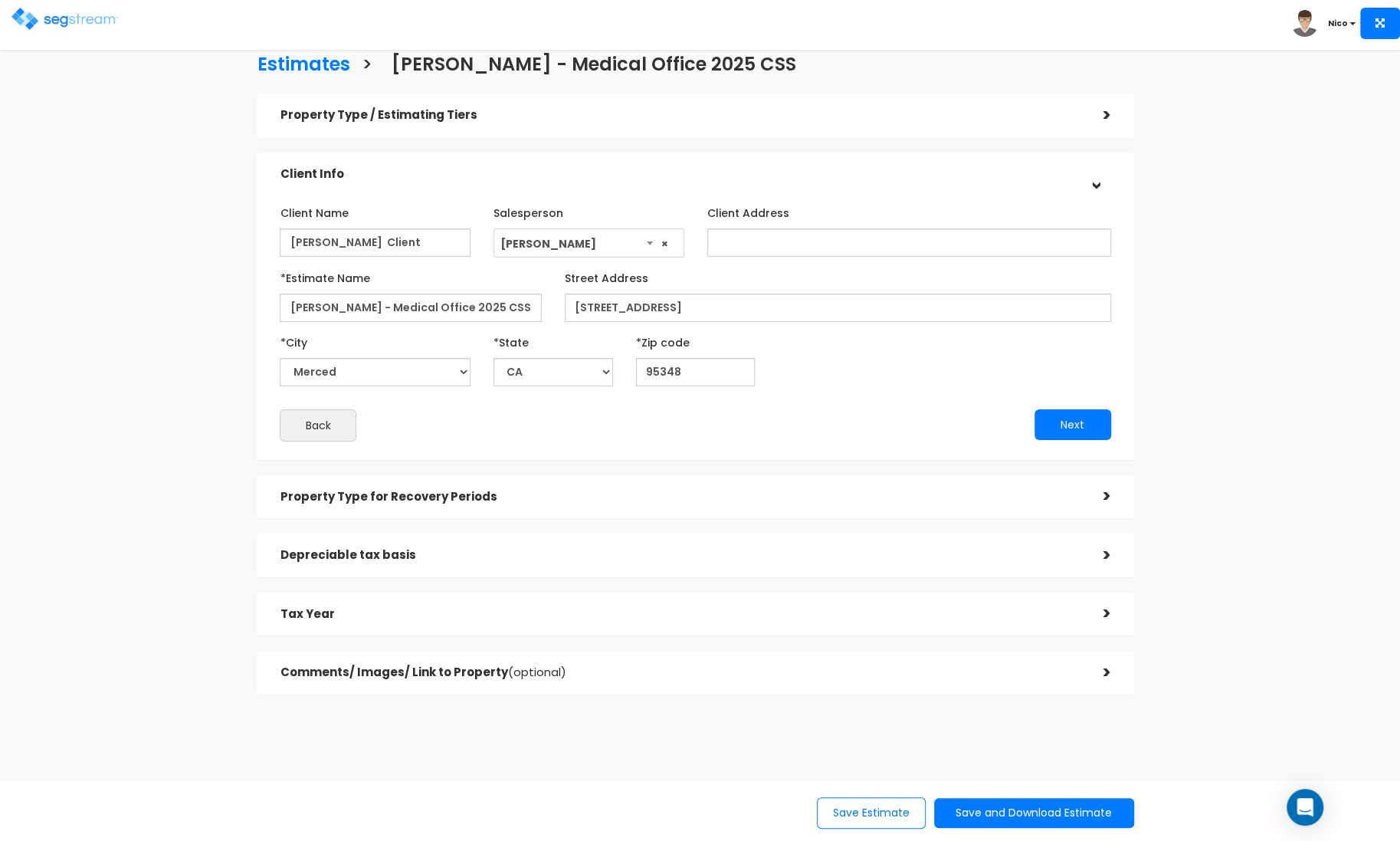
scroll to position [14, 0]
click at [1067, 432] on button "Next" at bounding box center [1073, 424] width 77 height 31
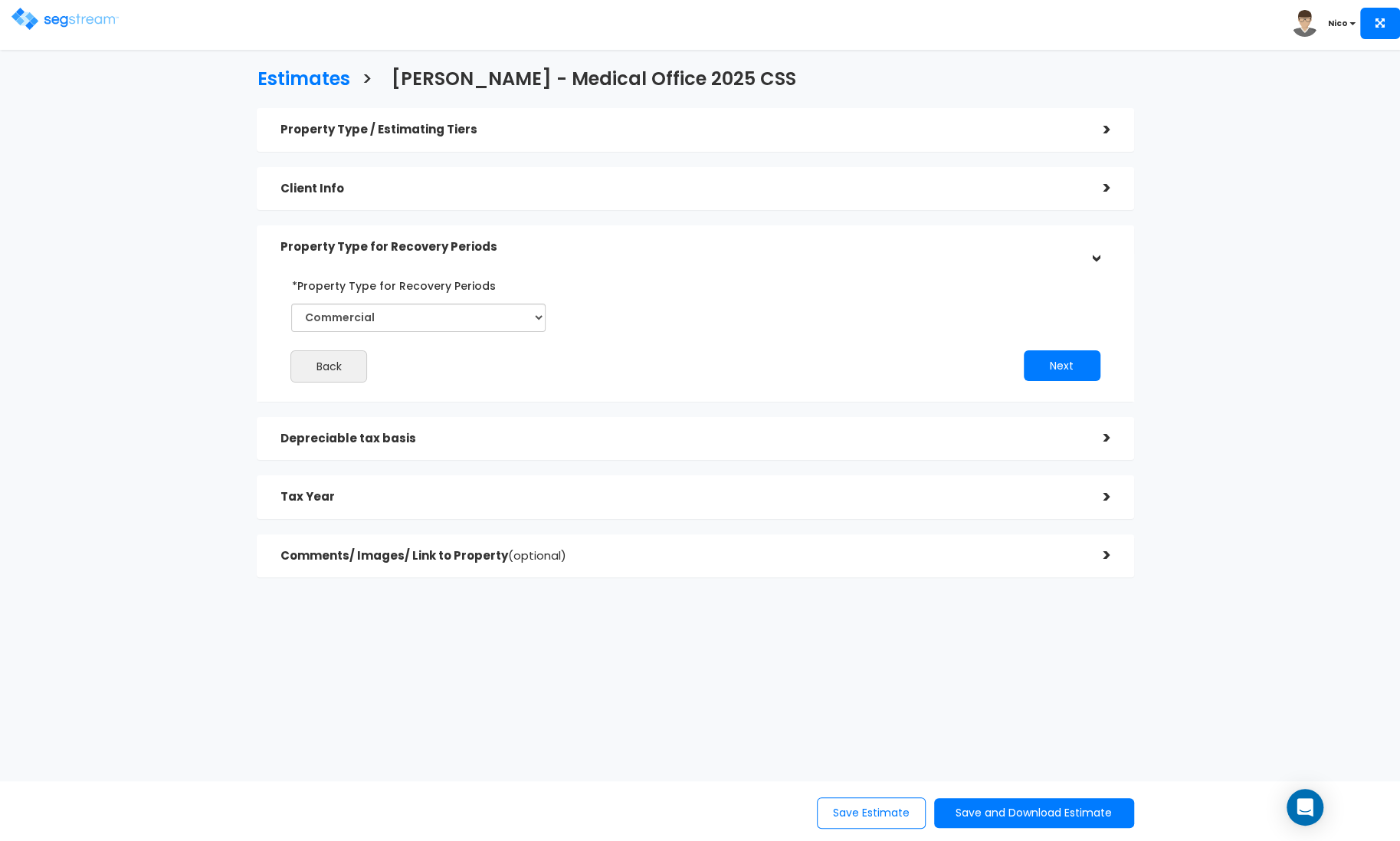
click at [1058, 427] on div "Depreciable tax basis" at bounding box center [680, 439] width 800 height 28
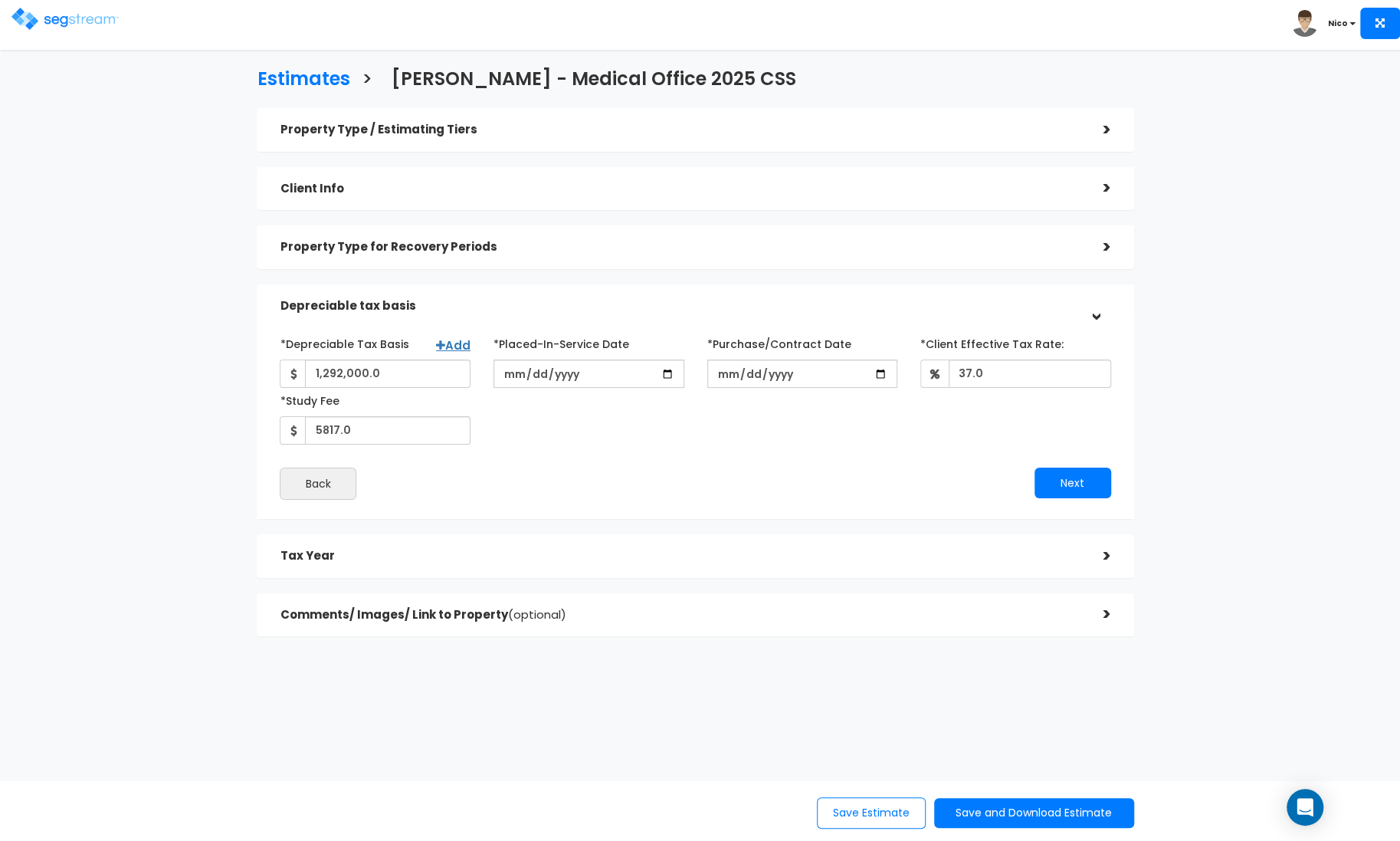
click at [1081, 550] on div ">" at bounding box center [1096, 556] width 31 height 24
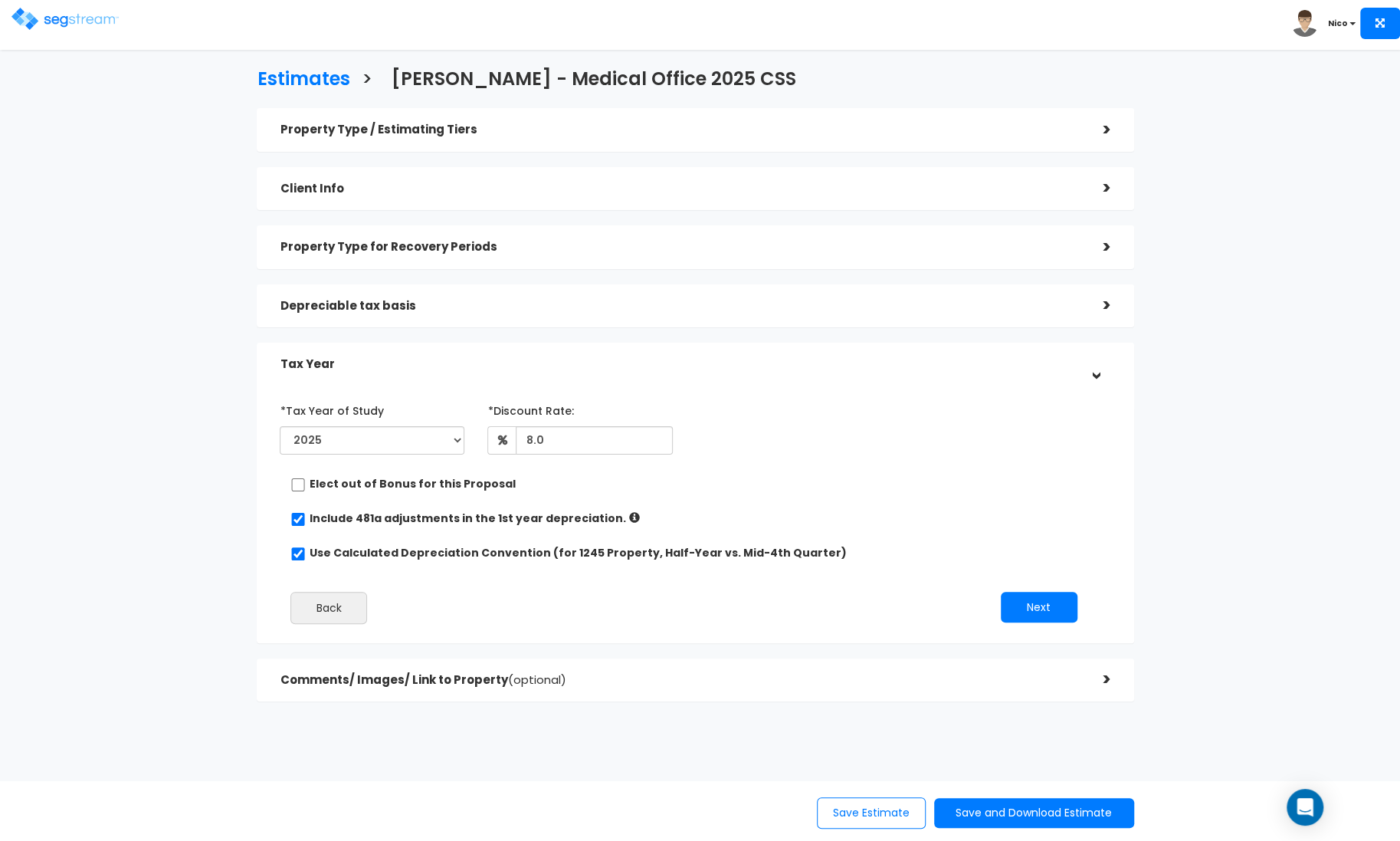
click at [1104, 677] on div ">" at bounding box center [1096, 679] width 31 height 24
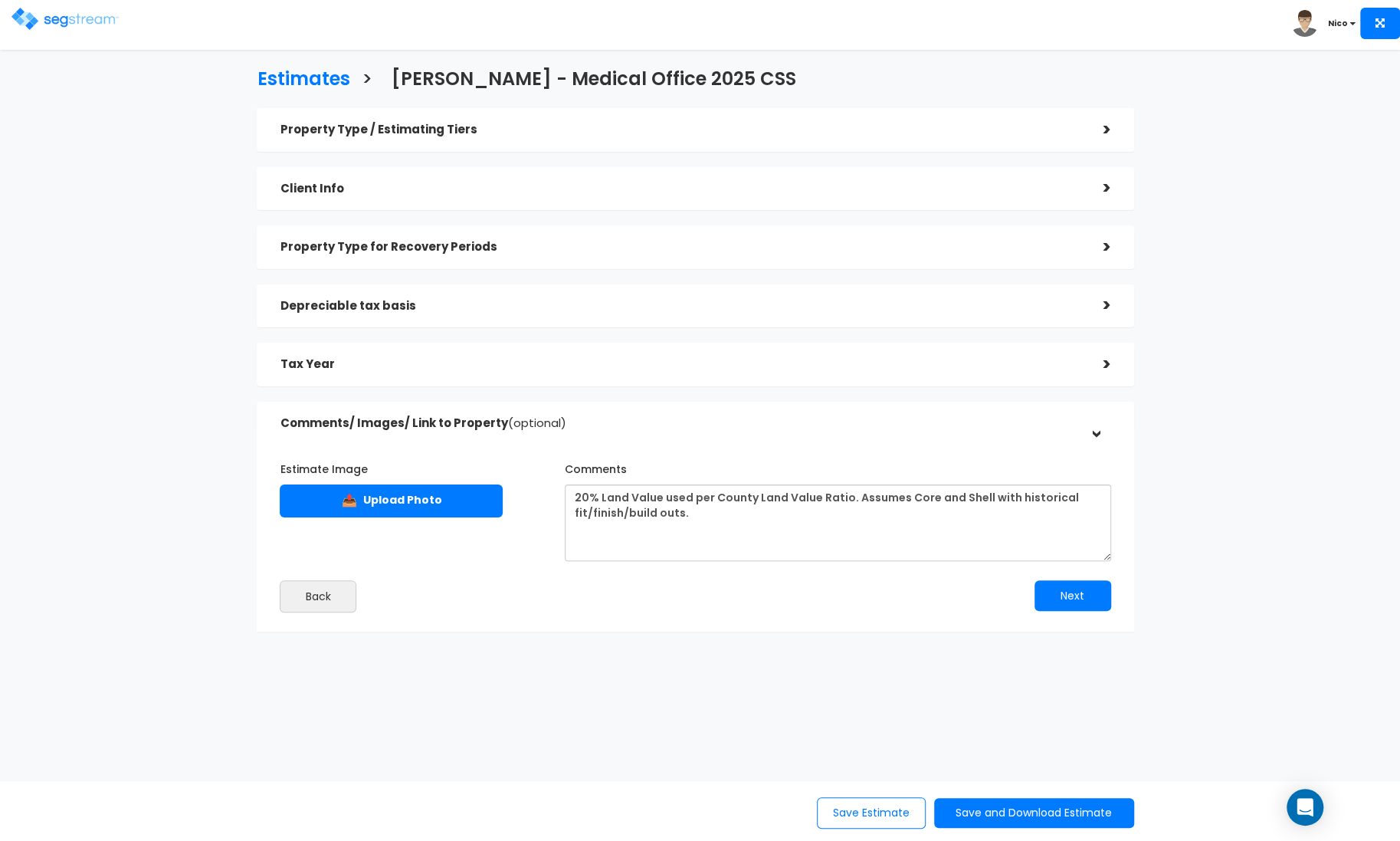
click at [243, 232] on div "Estimates > Don Jack - Medical Office 2025 CSS Property Type / Estimating Tiers…" at bounding box center [696, 354] width 1148 height 849
click at [391, 136] on h5 "Property Type / Estimating Tiers" at bounding box center [680, 130] width 800 height 13
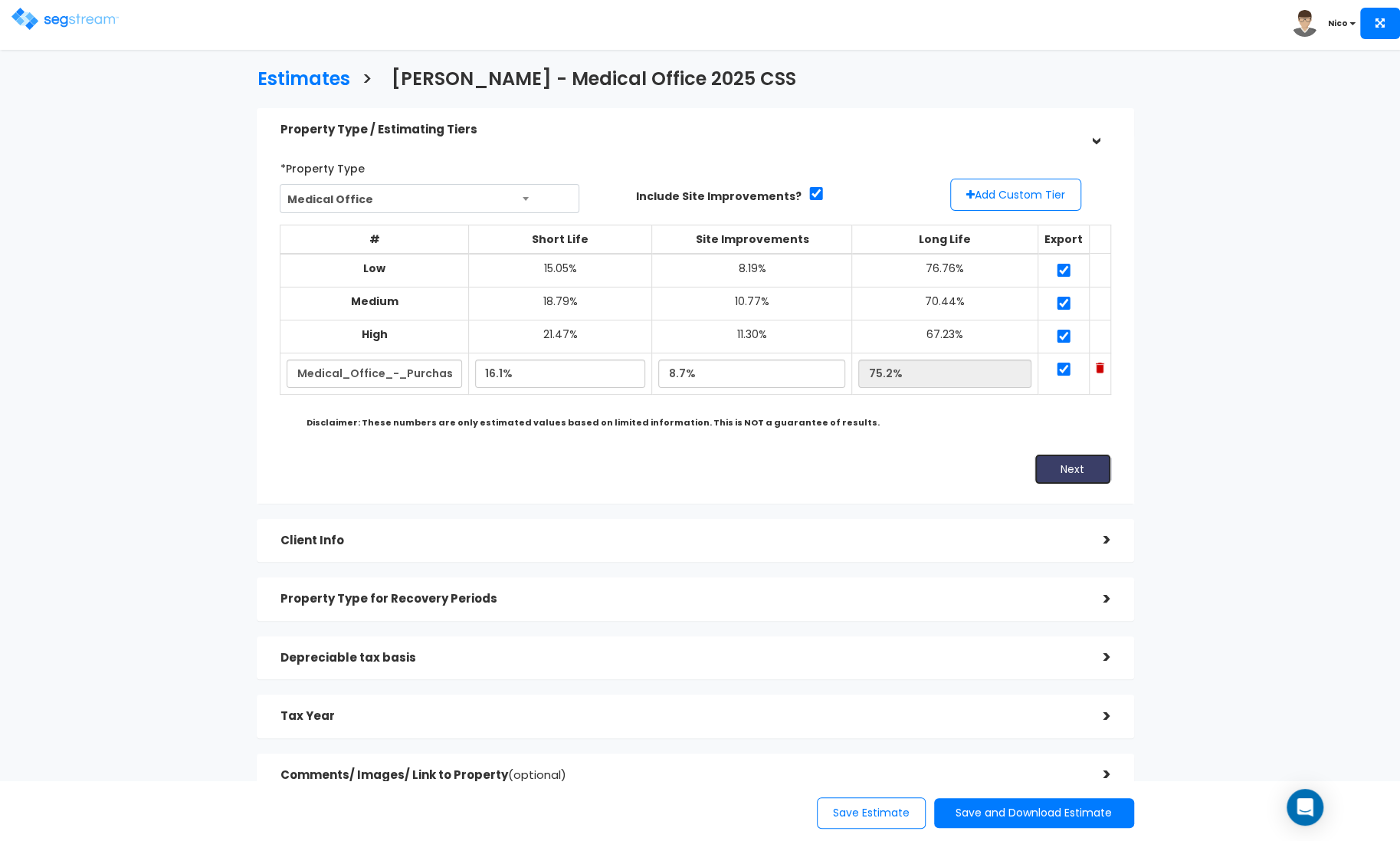
click at [1074, 472] on button "Next" at bounding box center [1073, 469] width 77 height 31
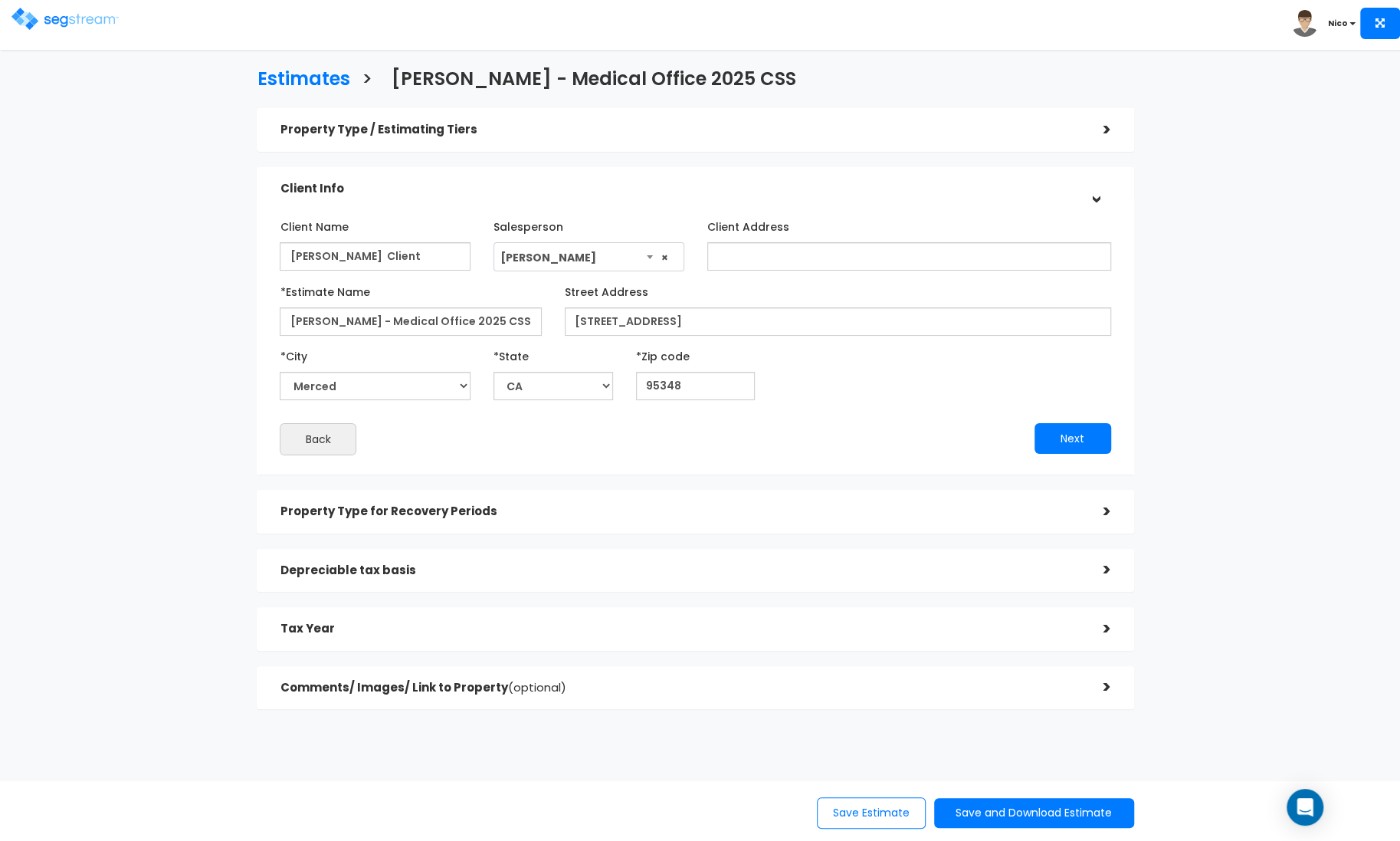
scroll to position [14, 0]
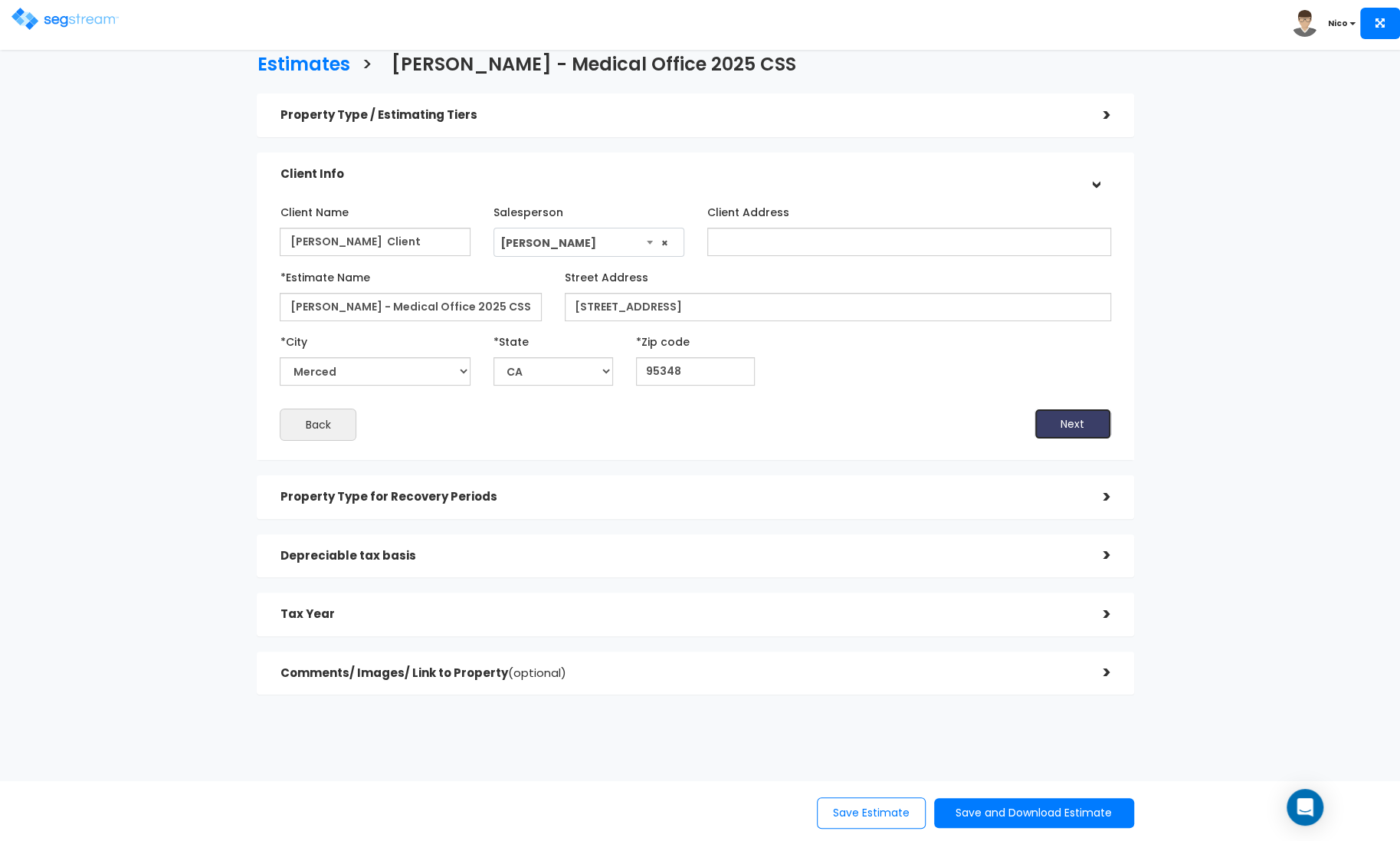
click at [1052, 420] on button "Next" at bounding box center [1073, 424] width 77 height 31
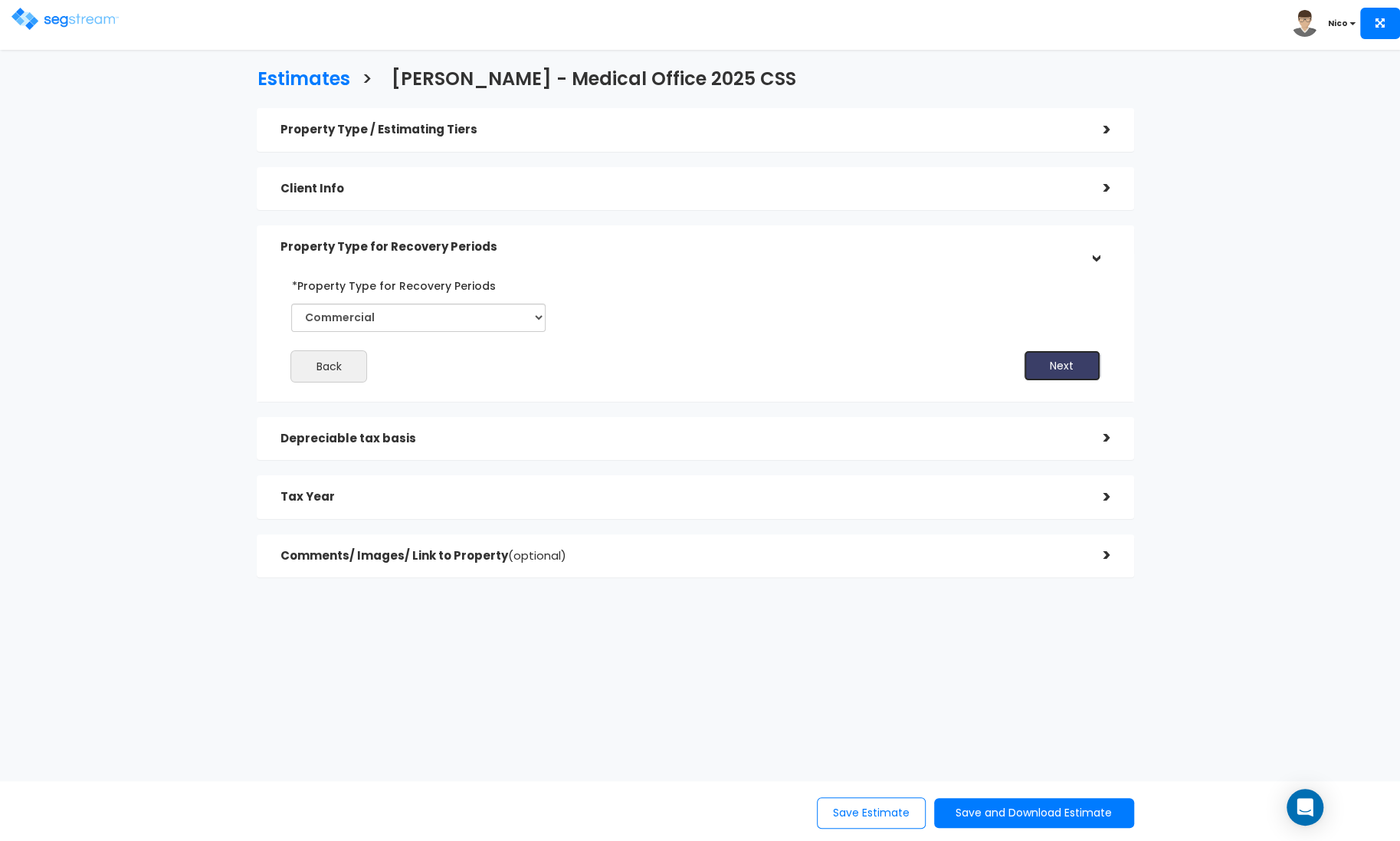
click at [1074, 369] on button "Next" at bounding box center [1062, 365] width 77 height 31
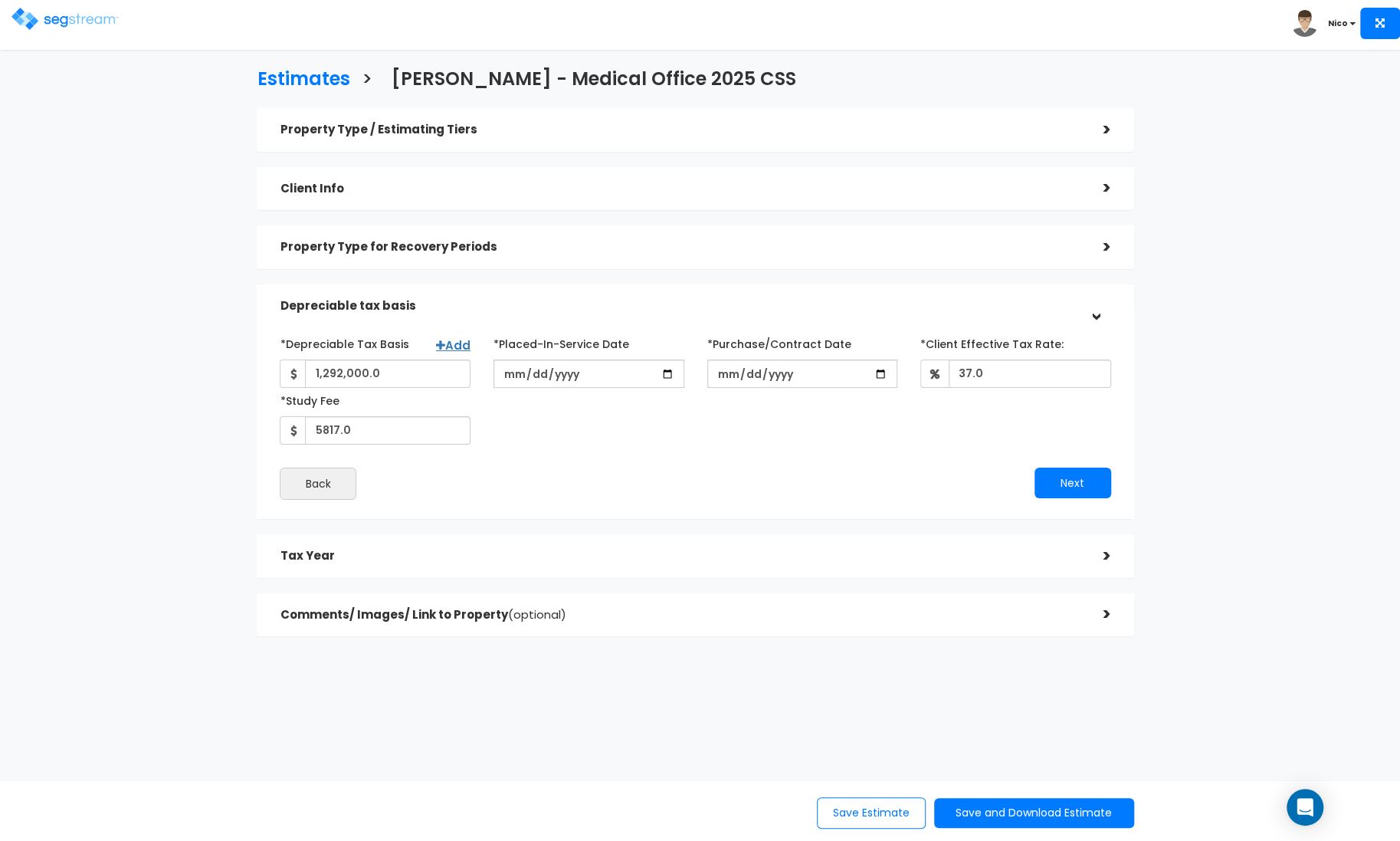
click at [1269, 264] on div "Estimates > Don Jack - Medical Office 2025 CSS Property Type / Estimating Tiers…" at bounding box center [696, 356] width 1148 height 854
click at [189, 165] on div "Estimates > Don Jack - Medical Office 2025 CSS Property Type / Estimating Tiers…" at bounding box center [696, 356] width 1148 height 854
click at [172, 98] on div "Estimates > Don Jack - Medical Office 2025 CSS Property Type / Estimating Tiers…" at bounding box center [696, 356] width 1148 height 854
click at [73, 6] on link at bounding box center [66, 12] width 108 height 15
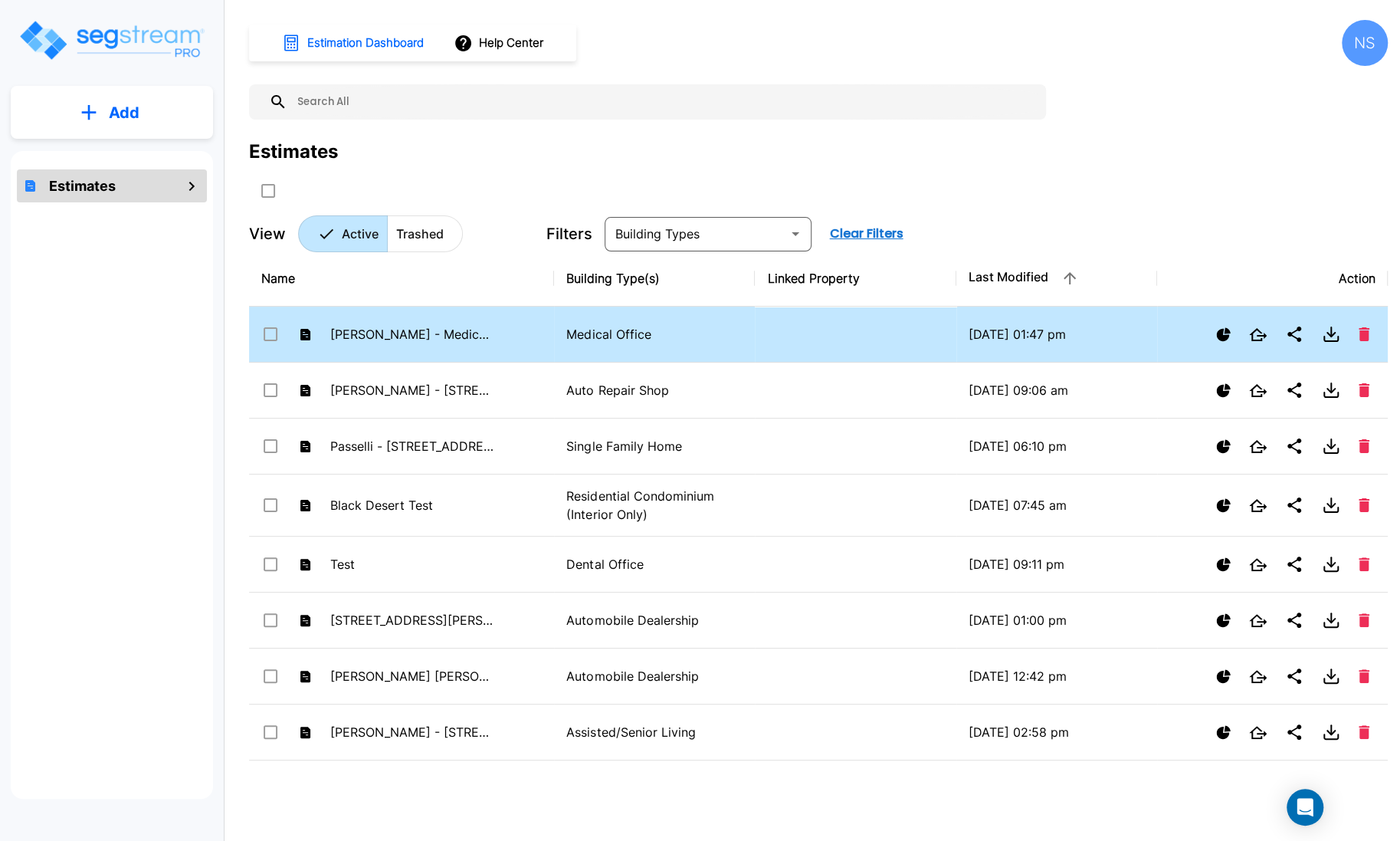
click at [816, 333] on td at bounding box center [855, 334] width 201 height 56
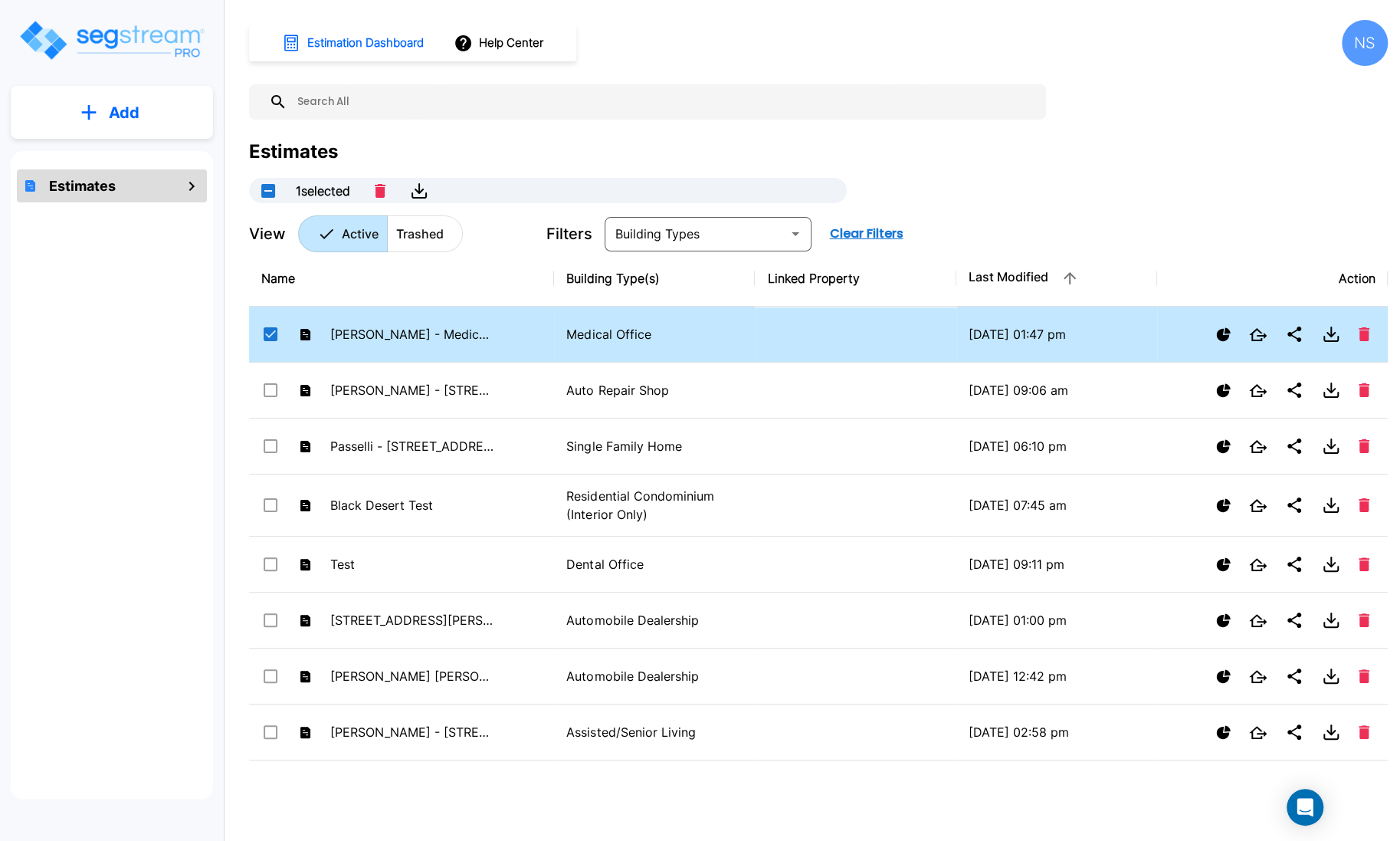
click at [1092, 92] on div "Estimation Dashboard Help Center NS Estimates 1 selected View Active Trashed Fi…" at bounding box center [818, 136] width 1139 height 232
click at [272, 331] on input "select row Don Jack - Medical Office 2025 CSS" at bounding box center [269, 331] width 15 height 13
checkbox input "false"
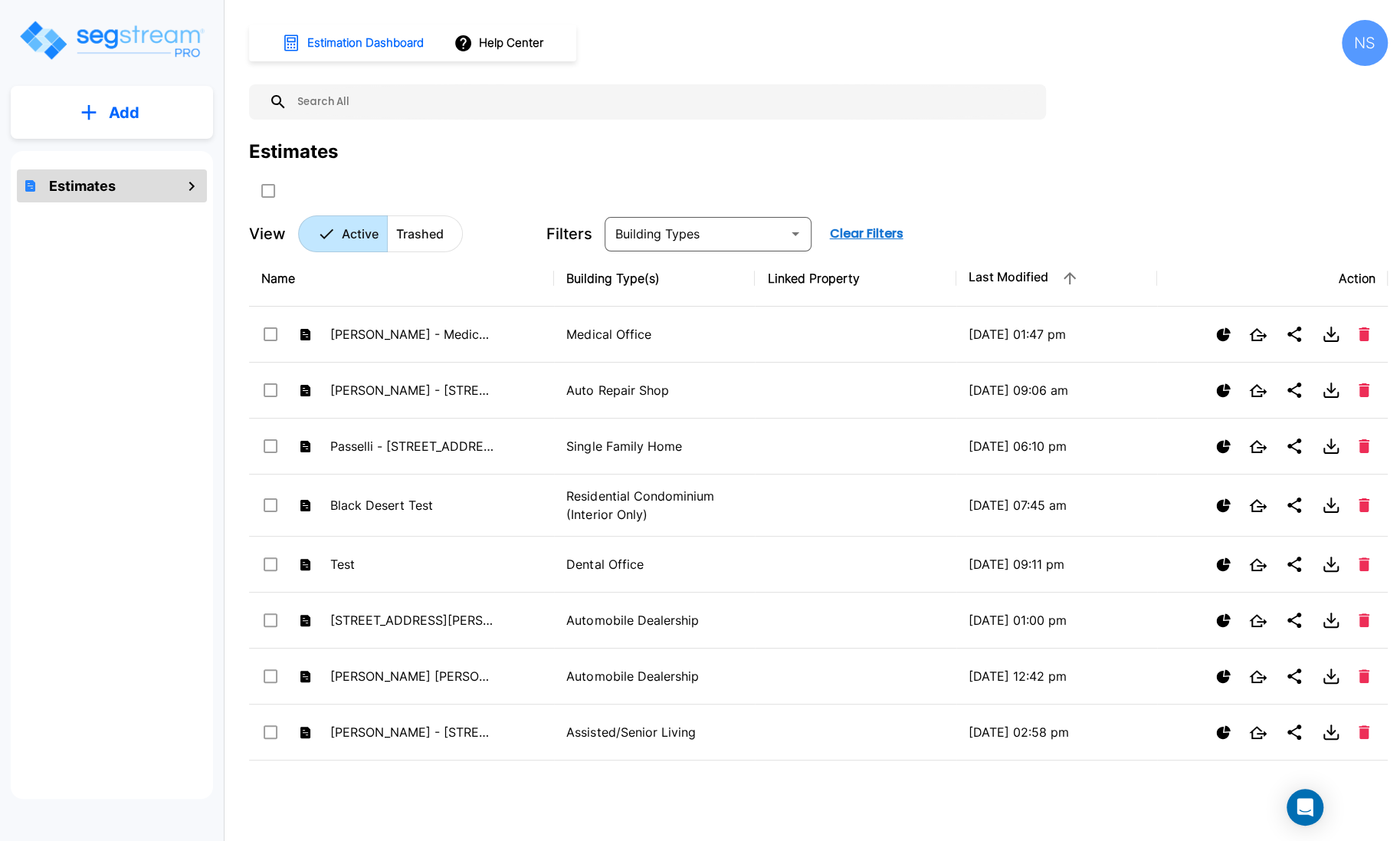
click at [191, 184] on icon "mailbox folders" at bounding box center [191, 187] width 6 height 9
click at [191, 193] on icon "mailbox folders" at bounding box center [191, 186] width 18 height 18
click at [106, 102] on button "Add" at bounding box center [112, 112] width 202 height 44
click at [106, 157] on p "Add Estimate" at bounding box center [121, 154] width 78 height 18
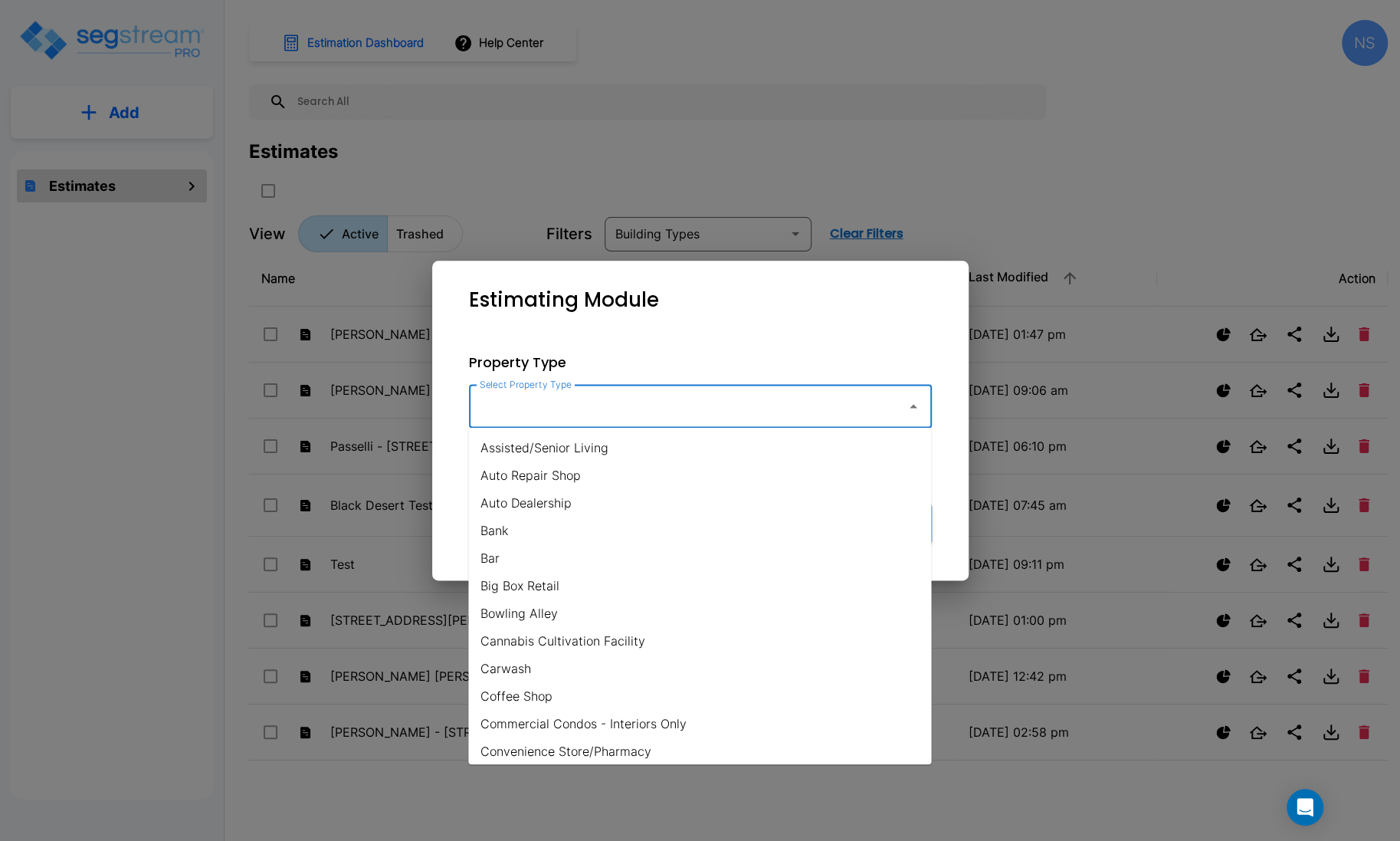
click at [642, 393] on input "Select Property Type" at bounding box center [684, 405] width 416 height 29
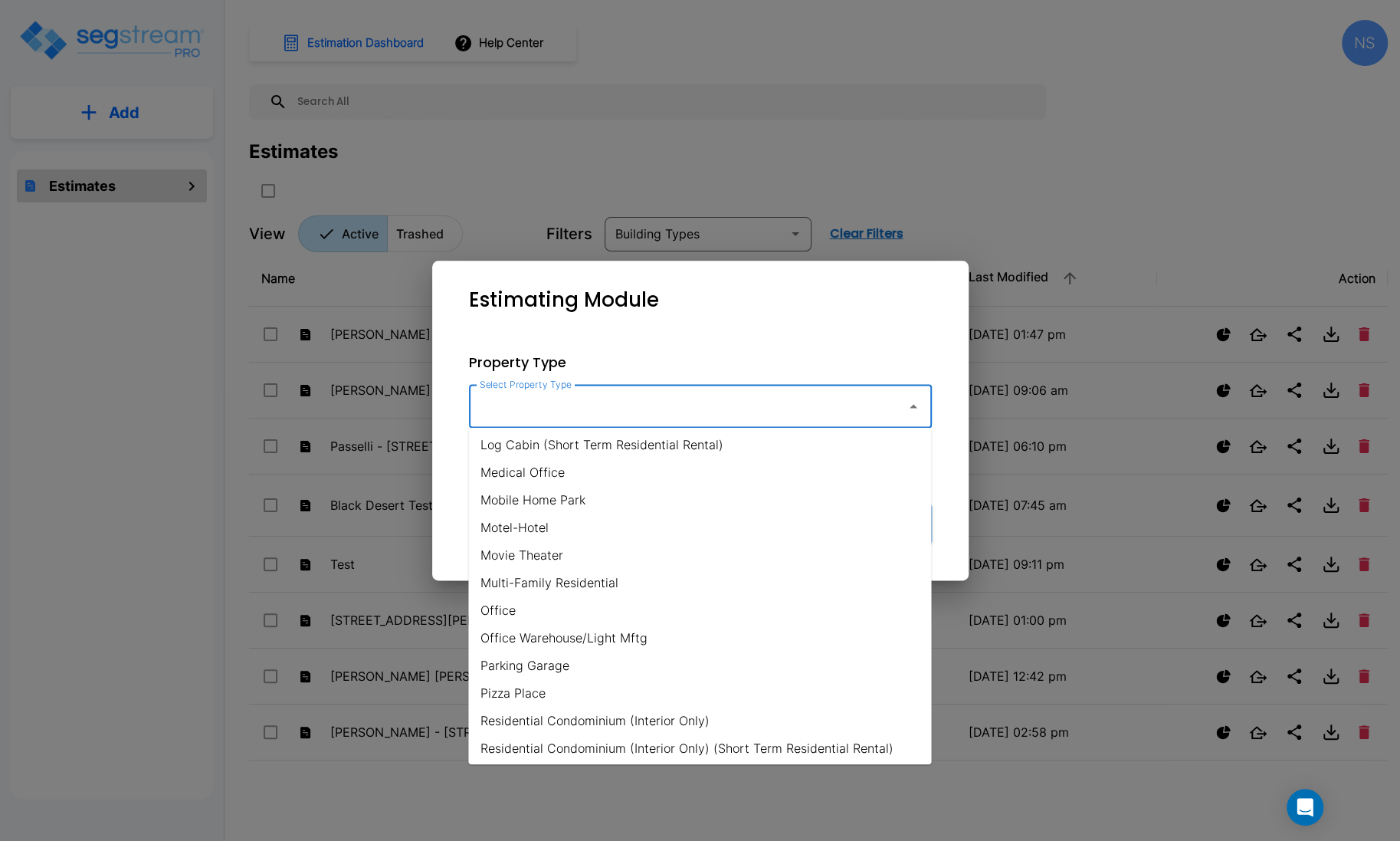
scroll to position [752, 0]
click at [542, 469] on li "Medical Office" at bounding box center [700, 468] width 463 height 28
type input "Medical Office"
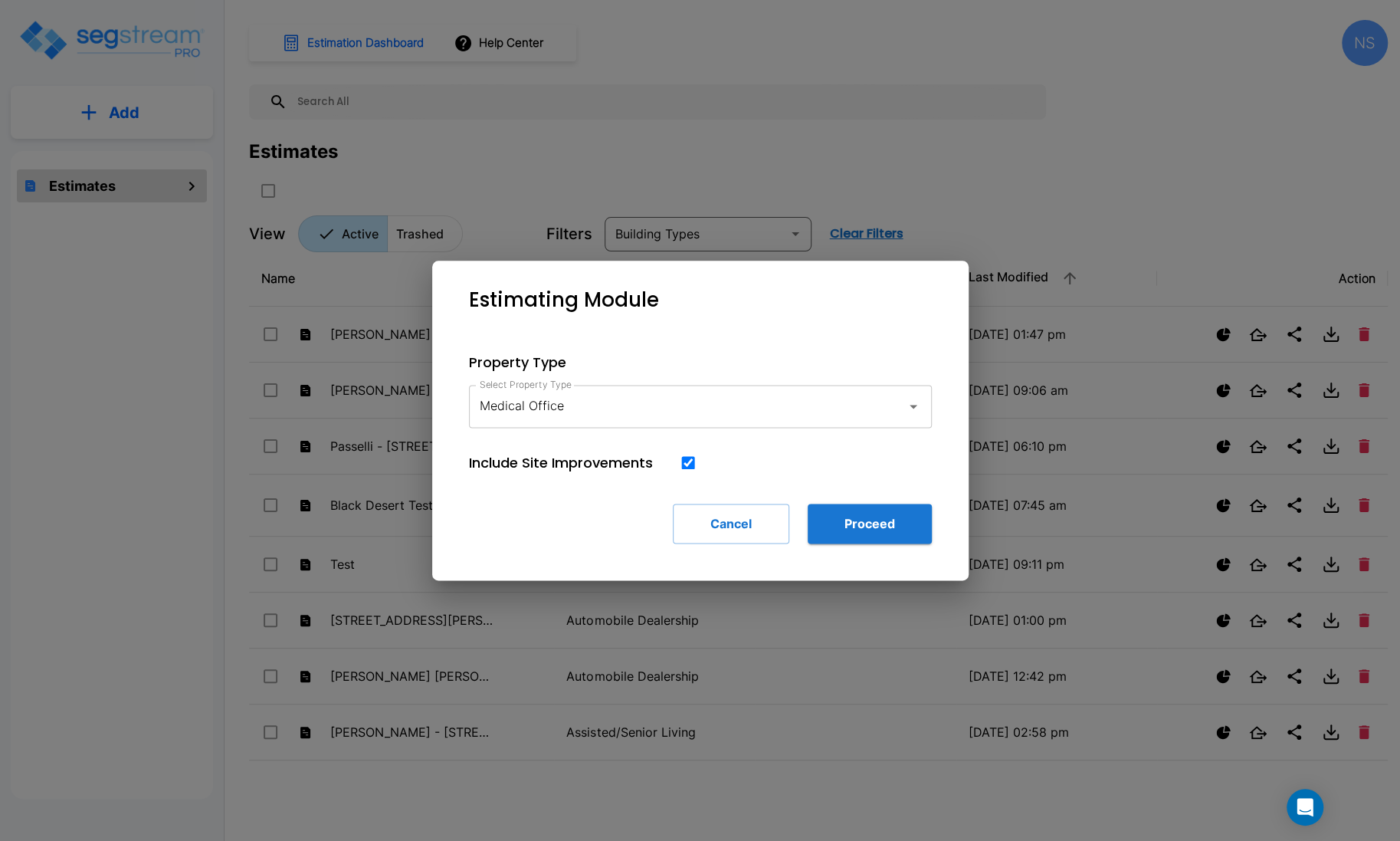
click at [691, 461] on input "checkbox" at bounding box center [688, 462] width 15 height 13
checkbox input "false"
click at [881, 529] on button "Proceed" at bounding box center [870, 523] width 124 height 40
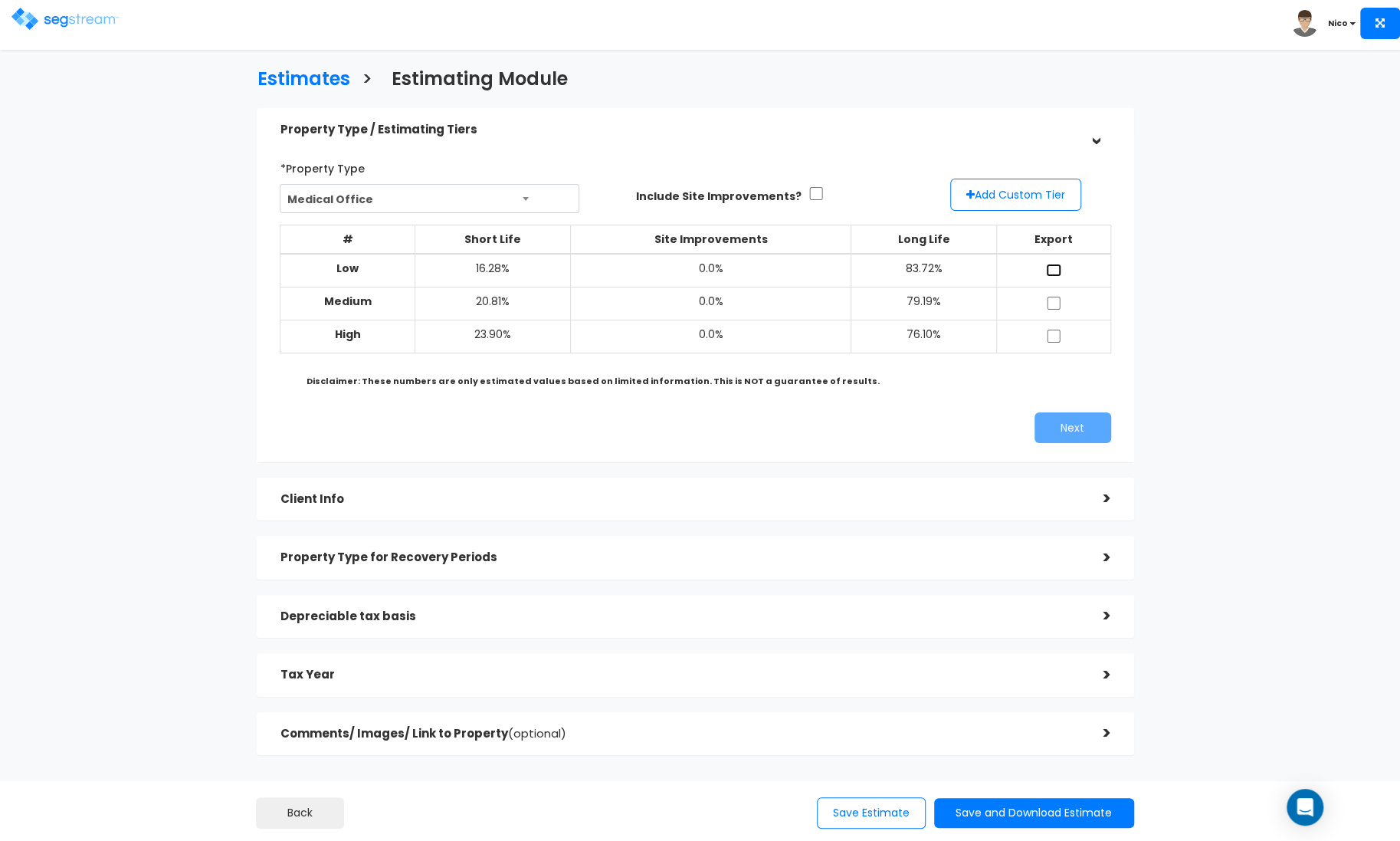
click at [1055, 273] on input "checkbox" at bounding box center [1053, 270] width 15 height 13
checkbox input "true"
click at [1054, 298] on input "checkbox" at bounding box center [1053, 303] width 15 height 13
checkbox input "true"
click at [1054, 328] on td at bounding box center [1053, 336] width 114 height 33
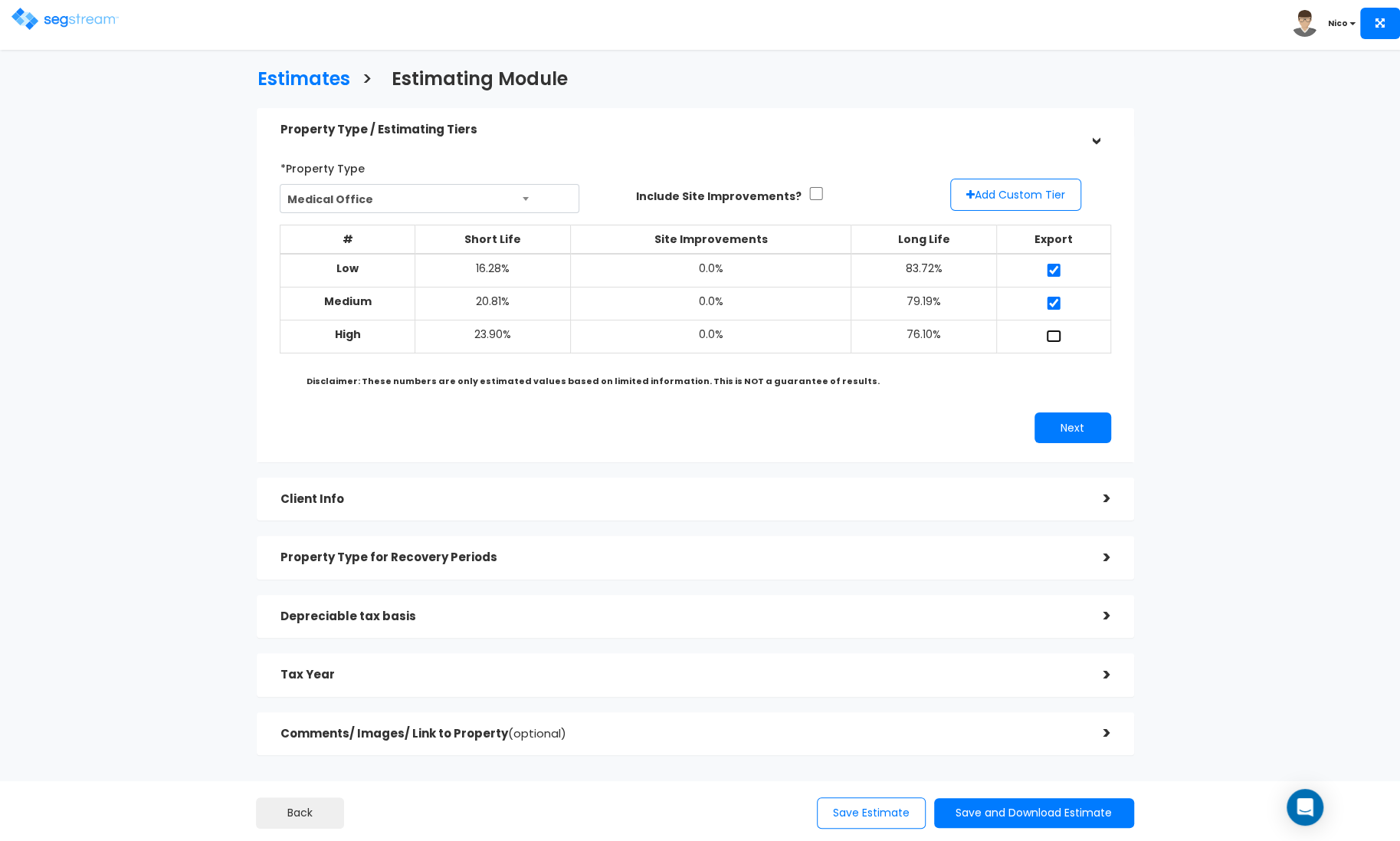
click at [1055, 337] on input "checkbox" at bounding box center [1053, 336] width 15 height 13
checkbox input "true"
click at [1031, 198] on button "Add Custom Tier" at bounding box center [1016, 194] width 131 height 32
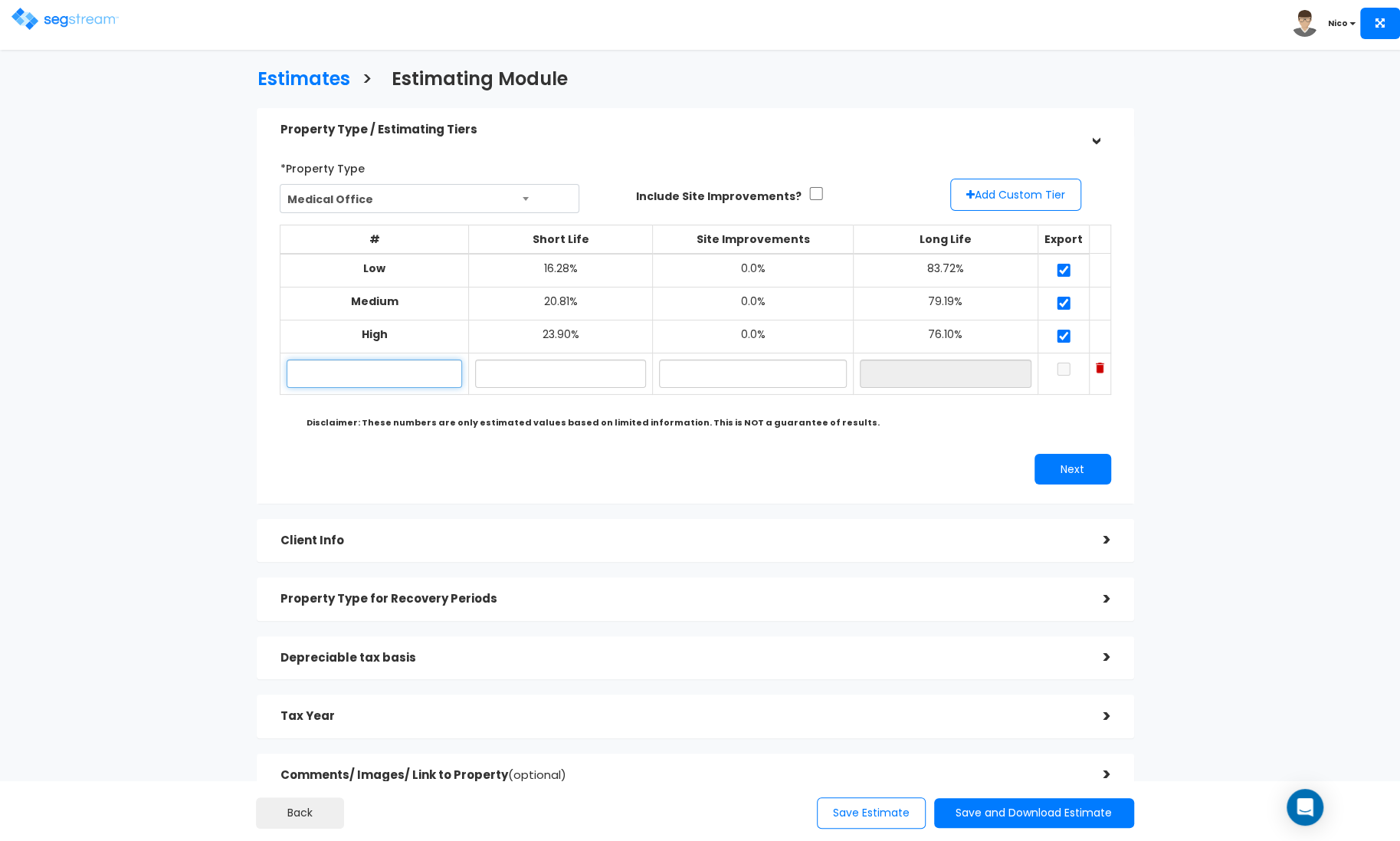
click at [341, 370] on input "text" at bounding box center [374, 374] width 175 height 28
click at [416, 372] on input "Medical Office - Purchase" at bounding box center [374, 374] width 175 height 28
type input "Medical Office - QIP/Improvements"
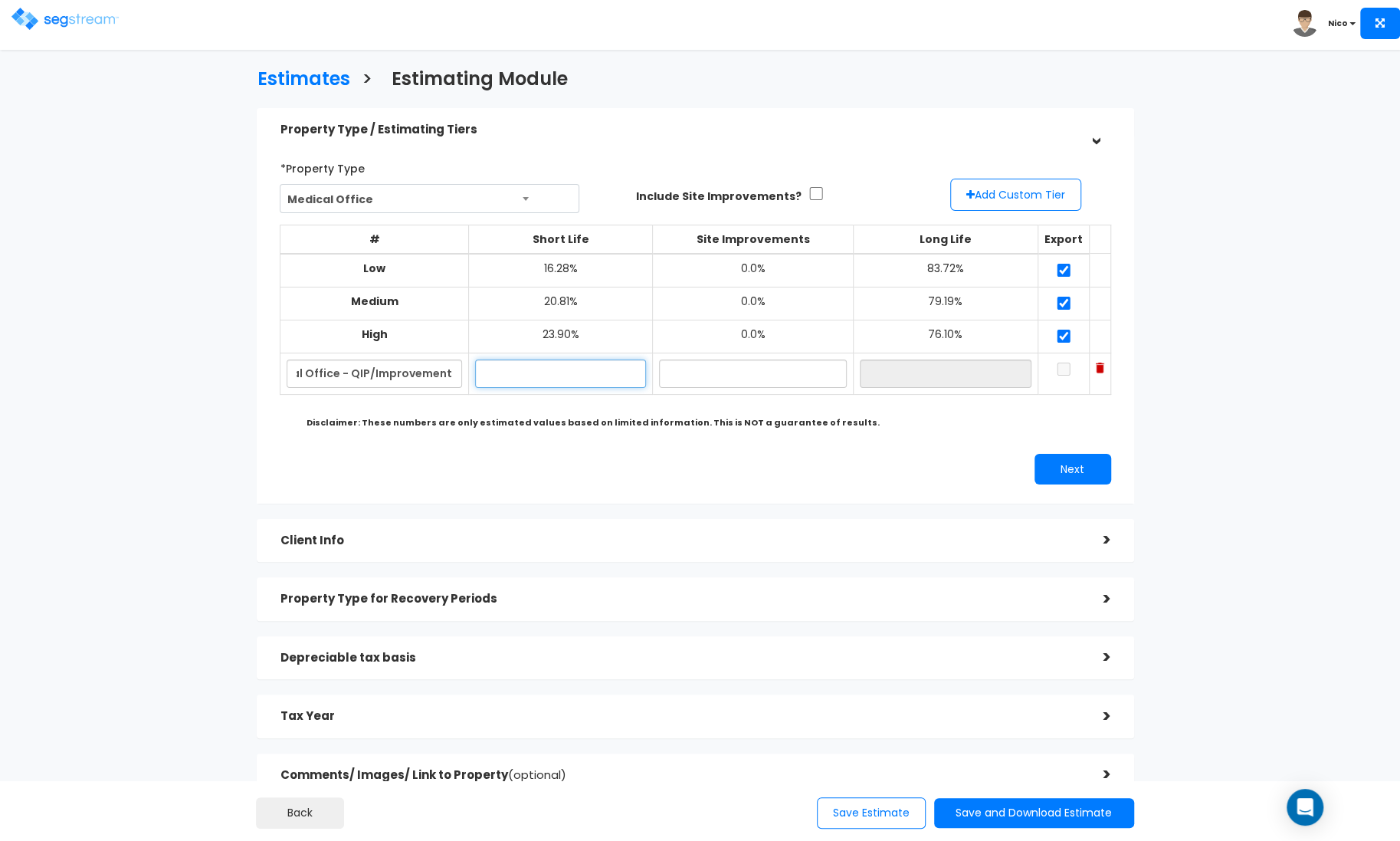
click at [564, 378] on input "text" at bounding box center [560, 374] width 172 height 28
click at [211, 385] on div "Estimates > Estimating Module Property Type / Estimating Tiers > *Property Type…" at bounding box center [696, 436] width 1148 height 1014
click at [809, 192] on input "checkbox" at bounding box center [816, 194] width 15 height 13
checkbox input "true"
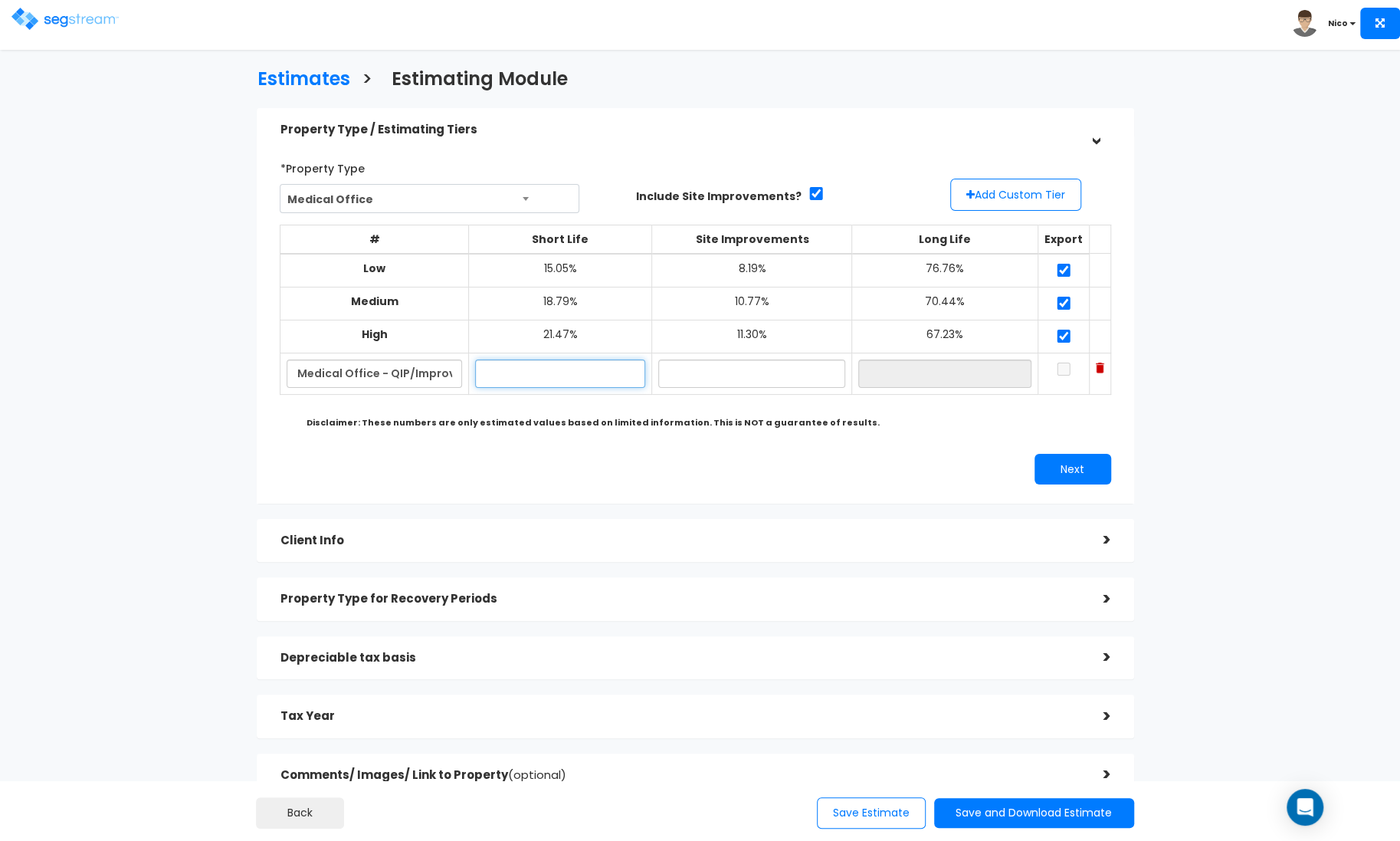
click at [553, 382] on input "text" at bounding box center [560, 374] width 171 height 28
type input "20.00%"
type input "40.00%"
click at [926, 422] on div "# Short Life Site Improvements Long Life Export Low 15.05%" at bounding box center [695, 324] width 831 height 221
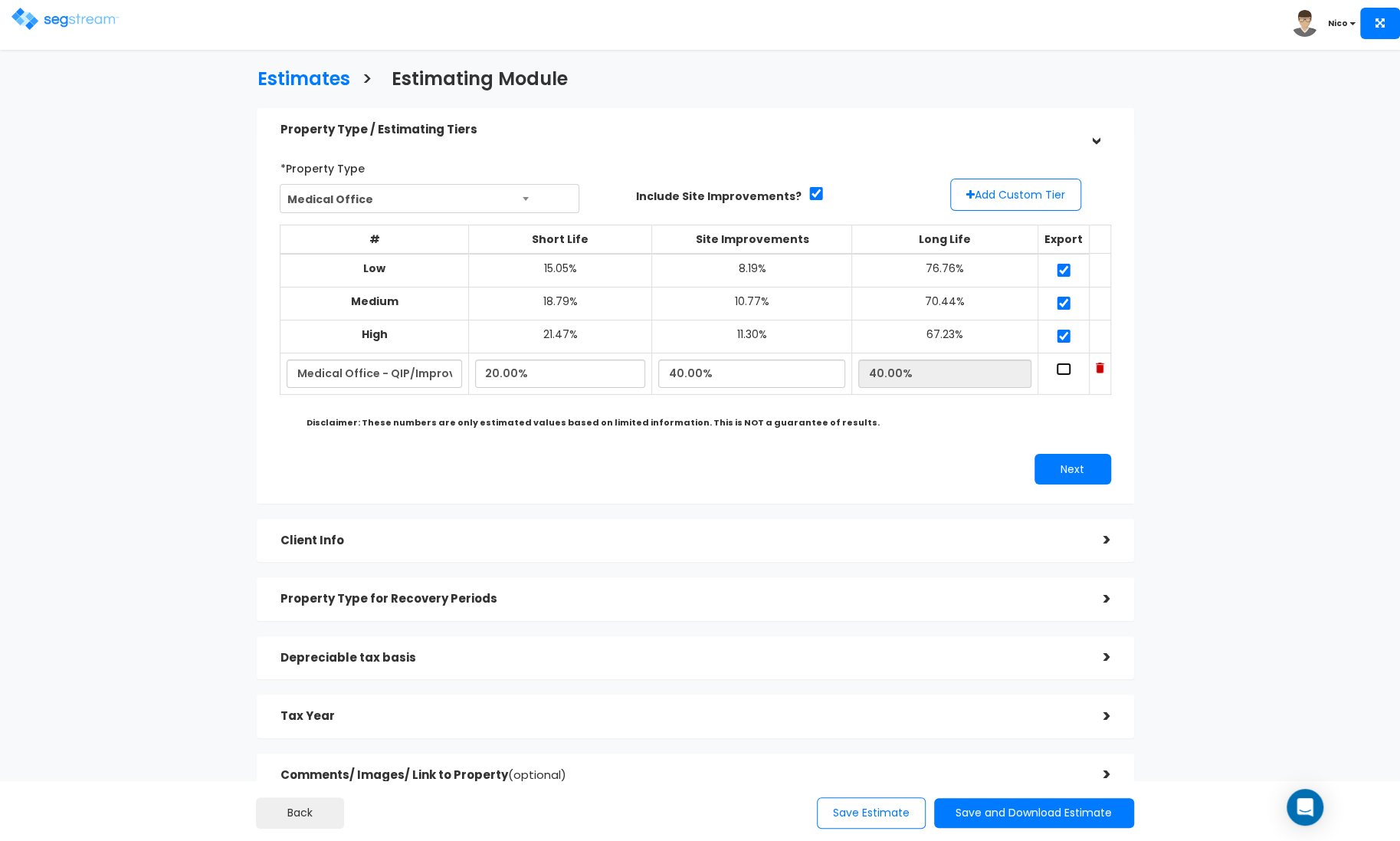
click at [1056, 368] on input "checkbox" at bounding box center [1063, 369] width 15 height 13
checkbox input "true"
click at [1084, 466] on button "Next" at bounding box center [1073, 469] width 77 height 31
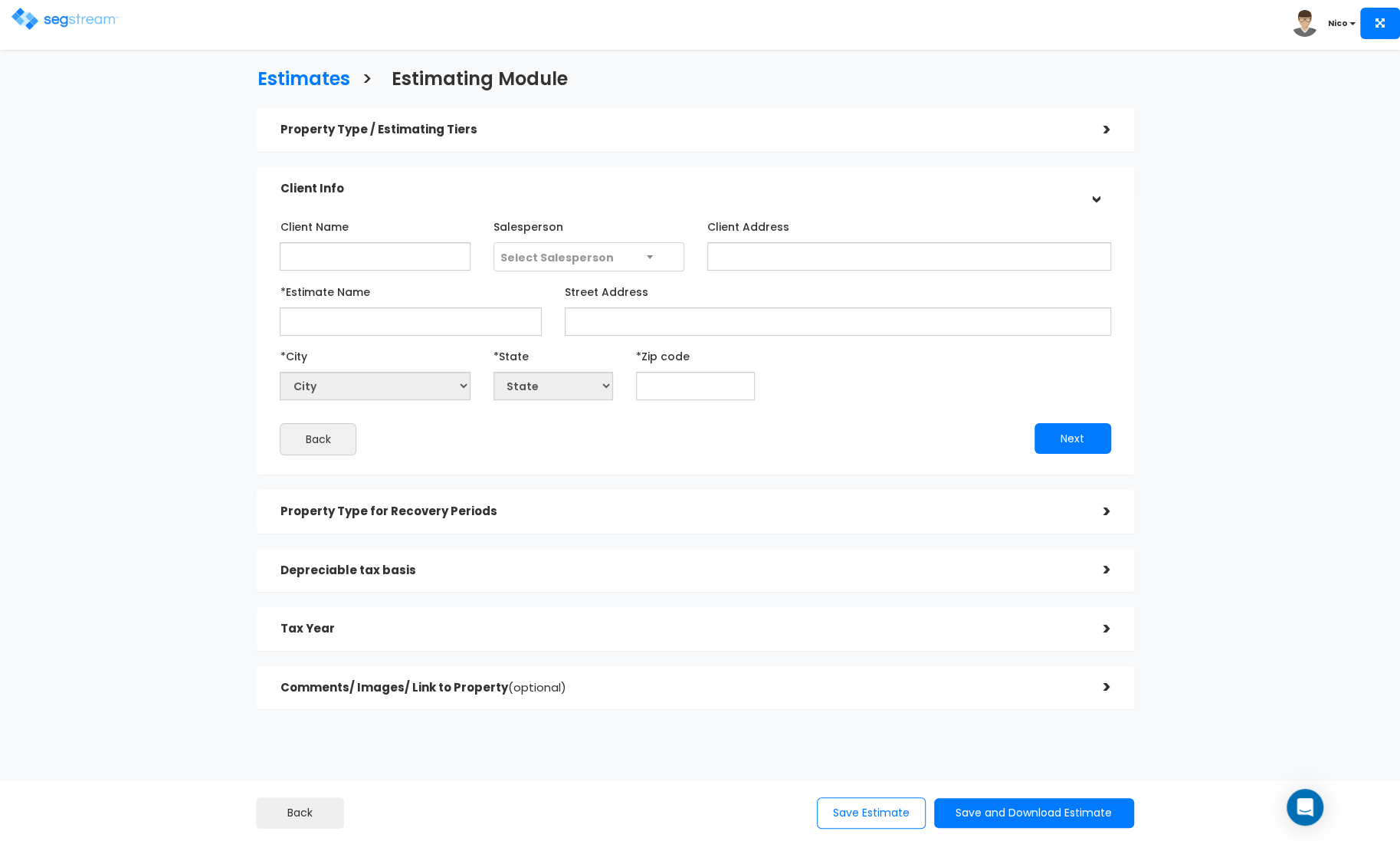
click at [315, 239] on div "Client Name" at bounding box center [375, 242] width 191 height 57
click at [308, 251] on input "Client Name" at bounding box center [375, 256] width 191 height 28
type input "Don Jack - MO Improvments"
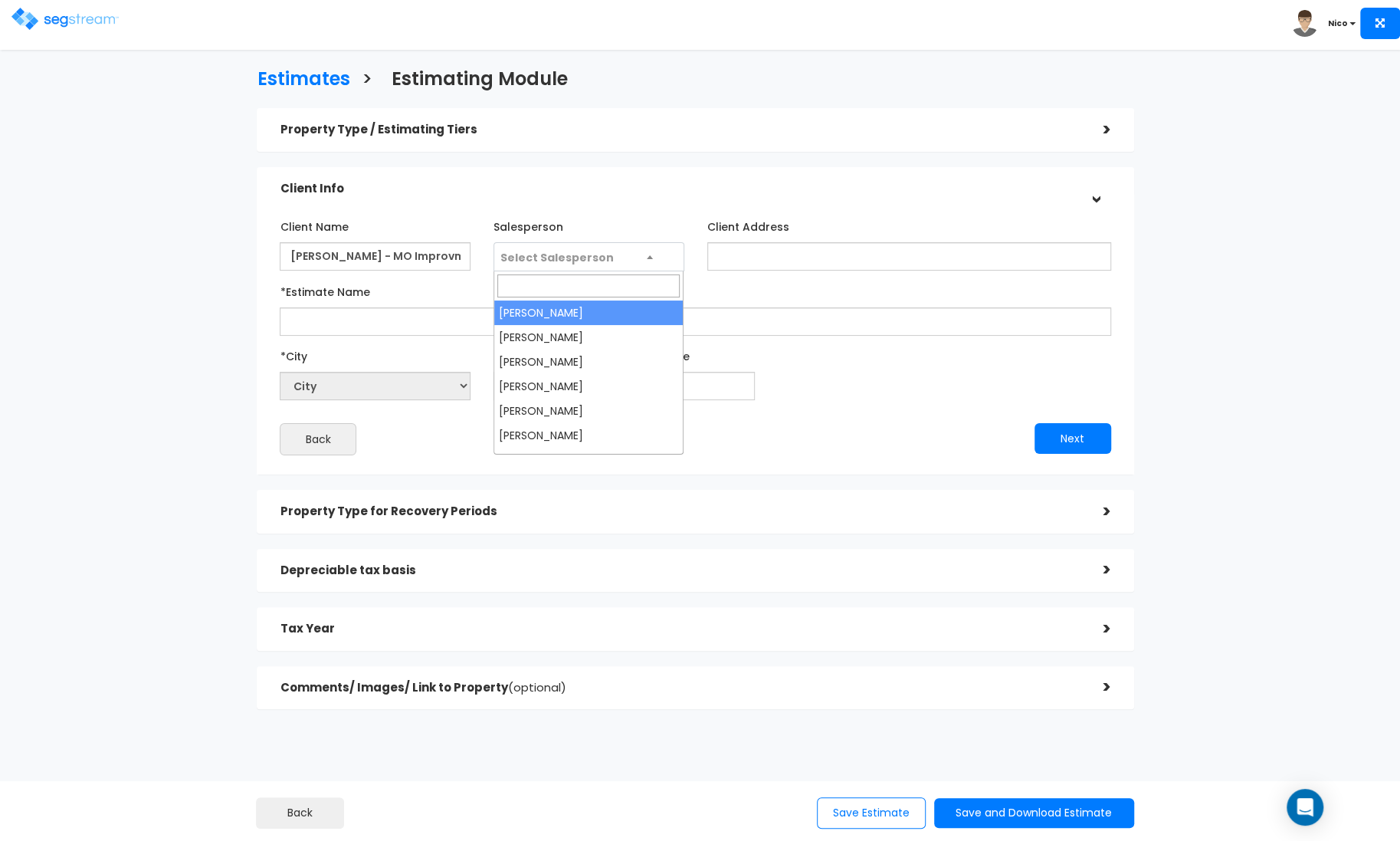
click at [655, 261] on span "Select Salesperson" at bounding box center [588, 257] width 189 height 29
select select "173"
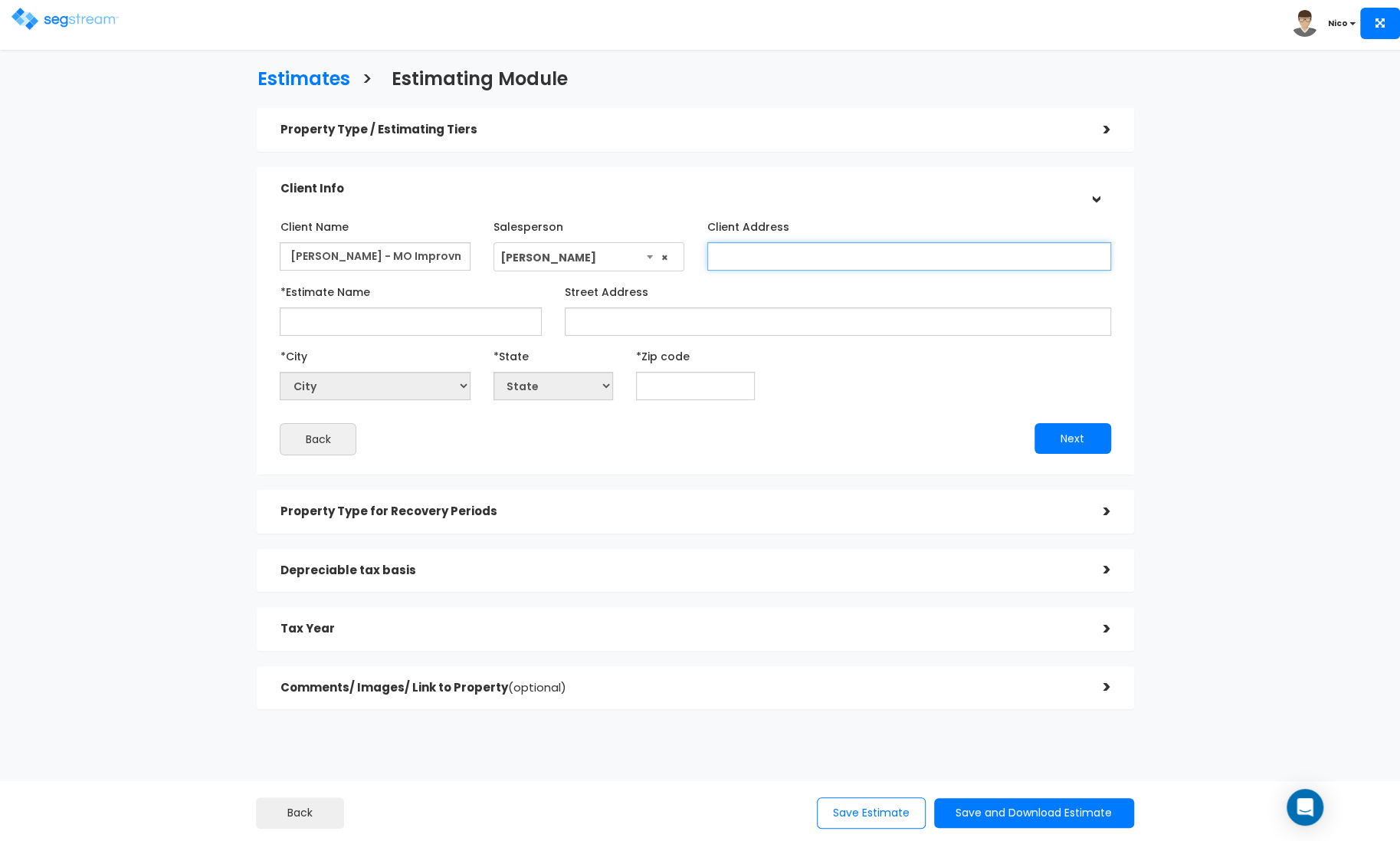
click at [741, 251] on input "Client Address" at bounding box center [909, 256] width 404 height 28
click at [340, 322] on input "*Estimate Name" at bounding box center [410, 322] width 262 height 28
click at [308, 322] on input "*Estimate Name" at bounding box center [410, 322] width 262 height 28
type input "[PERSON_NAME] Medical Office Improvements 2025"
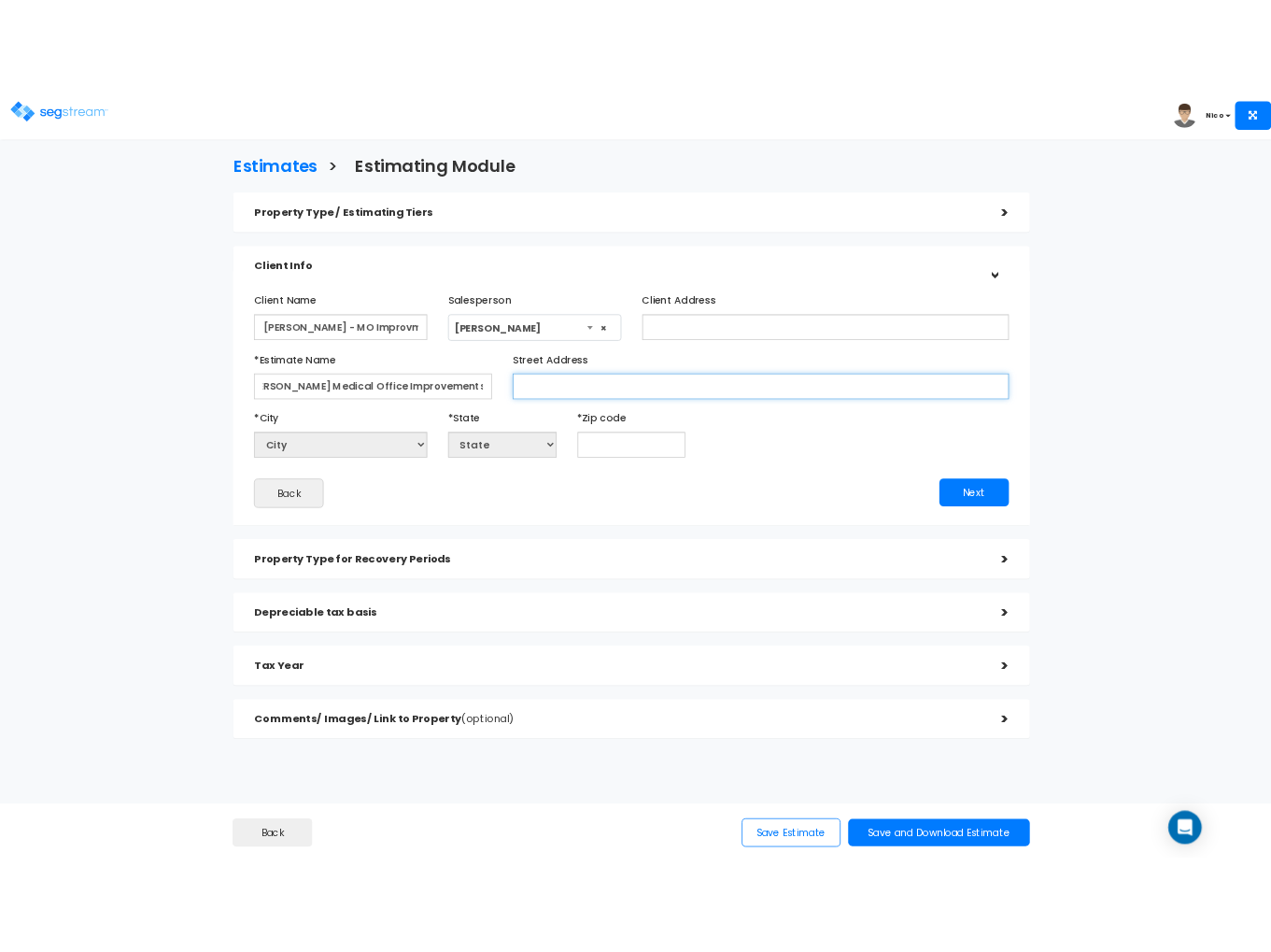
scroll to position [0, 0]
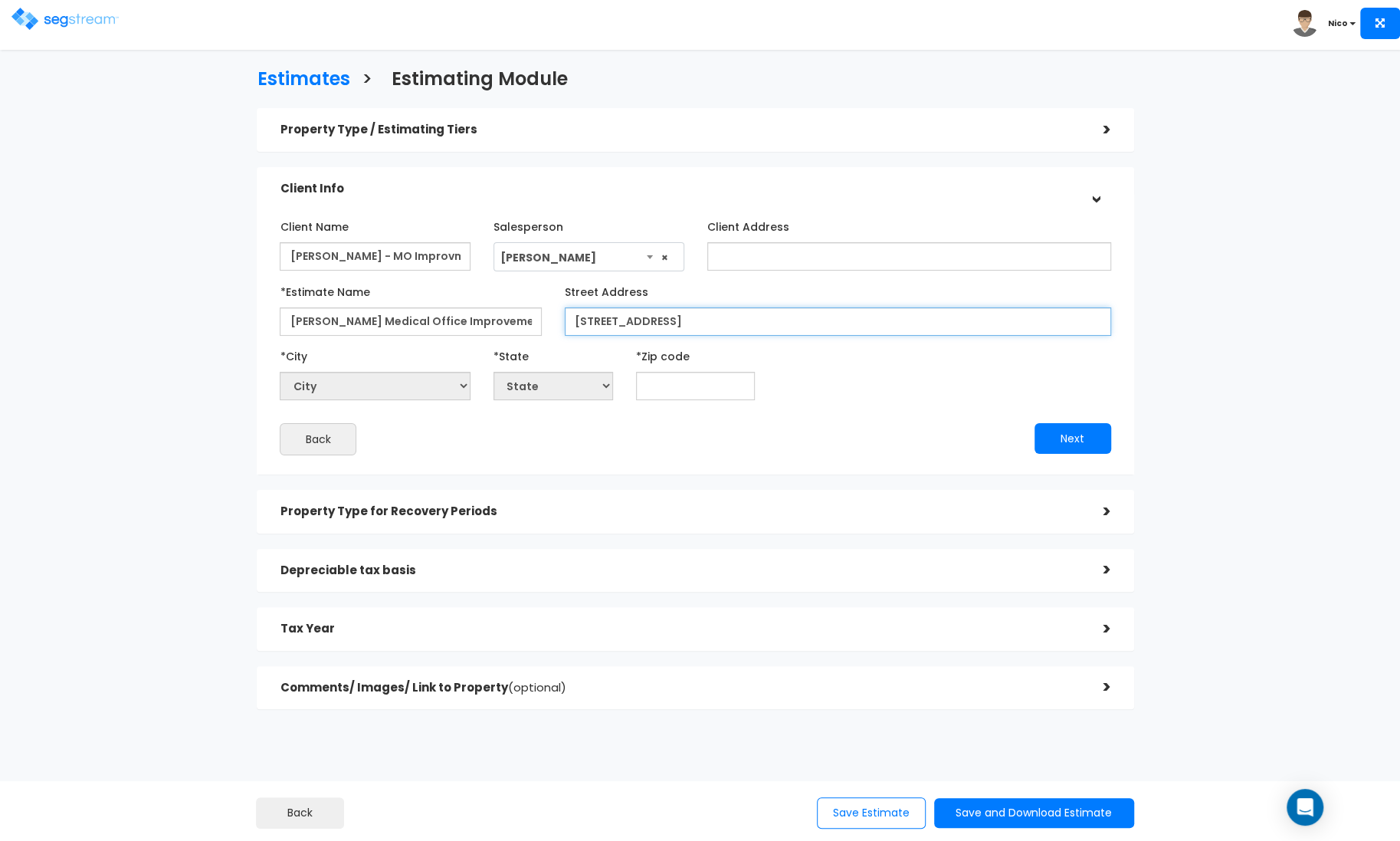
type input "[STREET_ADDRESS]"
click at [677, 393] on input "text" at bounding box center [696, 386] width 119 height 28
type input "9"
select select "CA"
type input "95348"
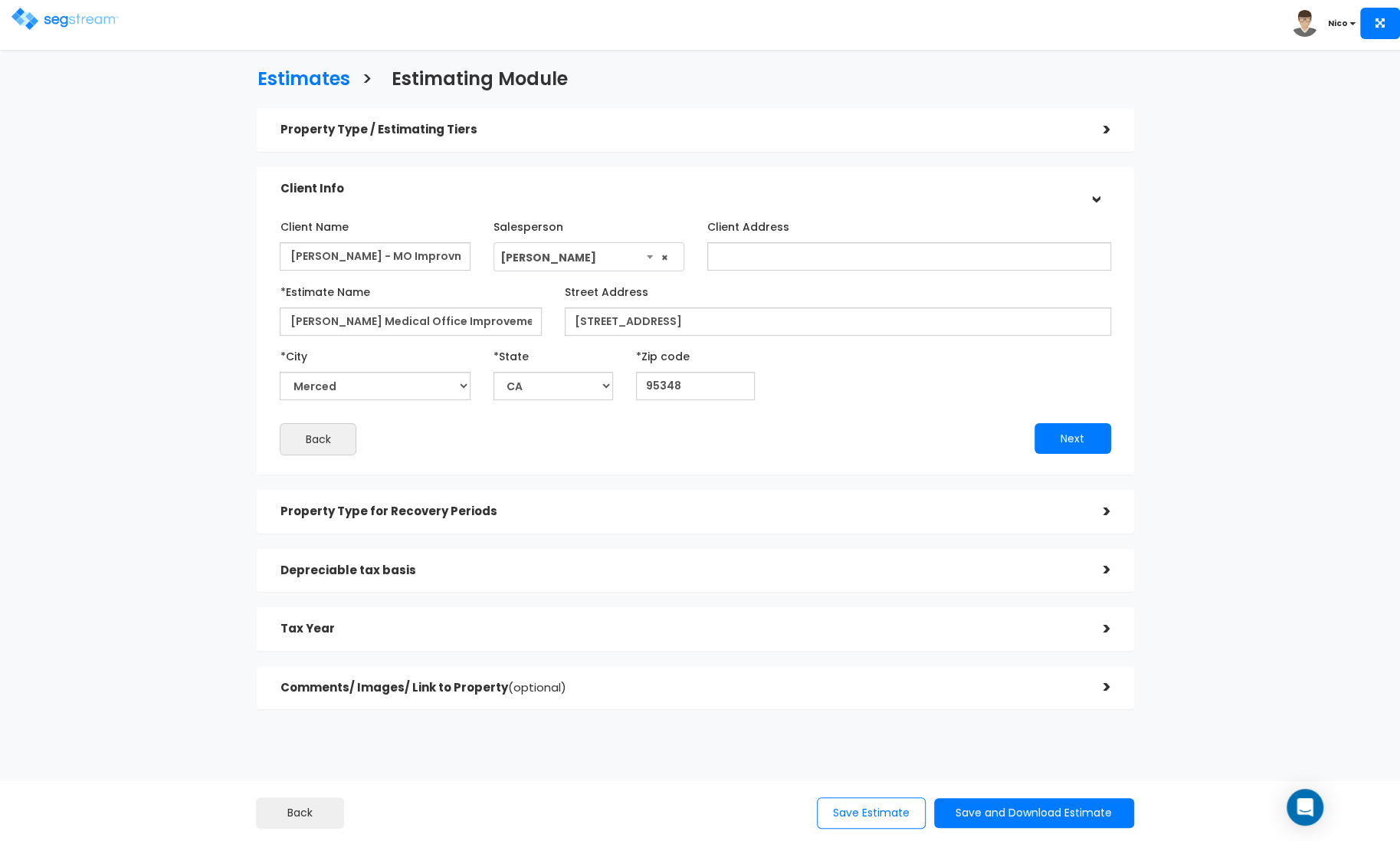
click at [858, 411] on div "Client Name Don Jack - MO Improvments Salesperson × *City" at bounding box center [695, 334] width 831 height 241
click at [1075, 439] on button "Next" at bounding box center [1073, 438] width 77 height 31
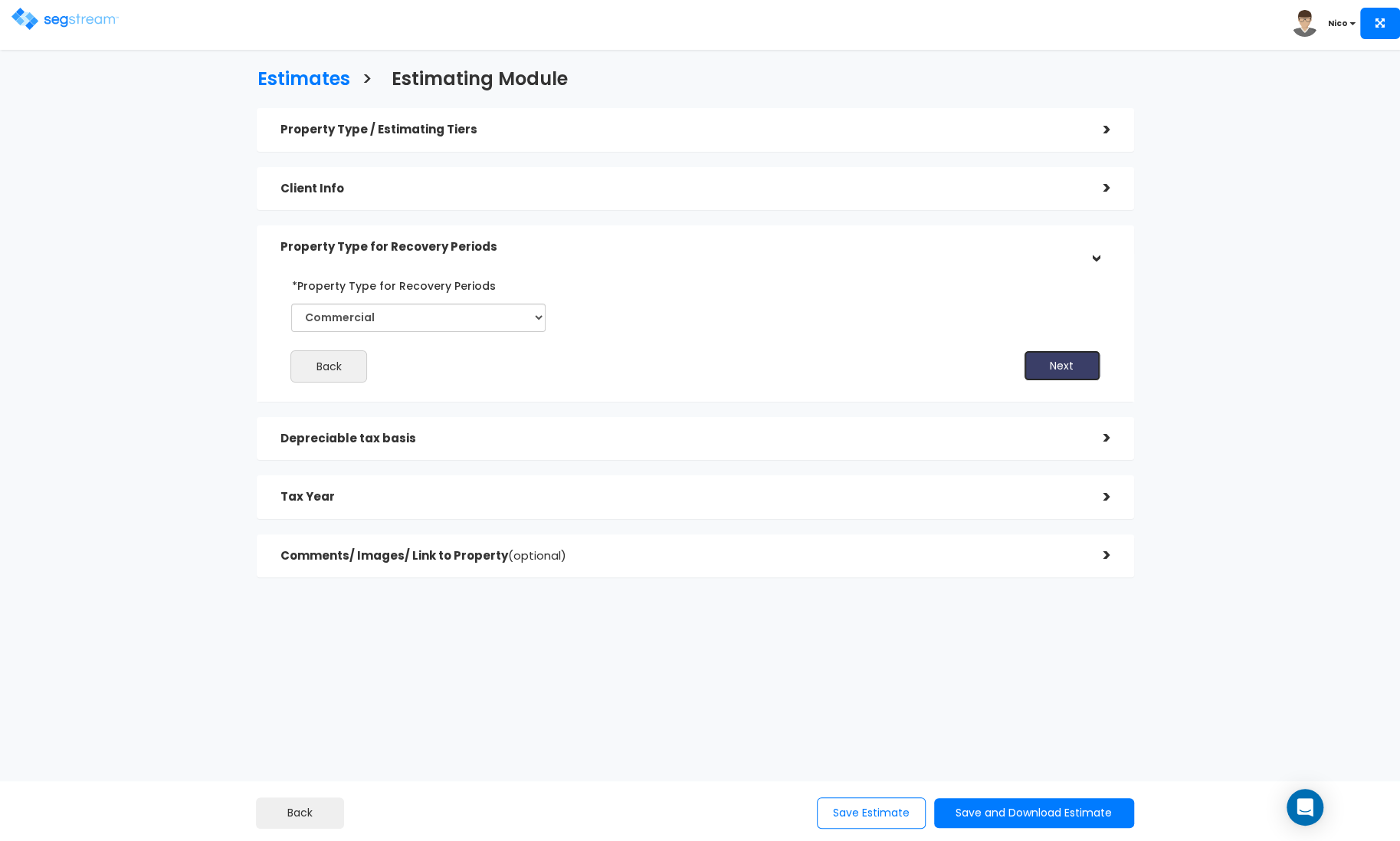
click at [1073, 371] on button "Next" at bounding box center [1062, 365] width 77 height 31
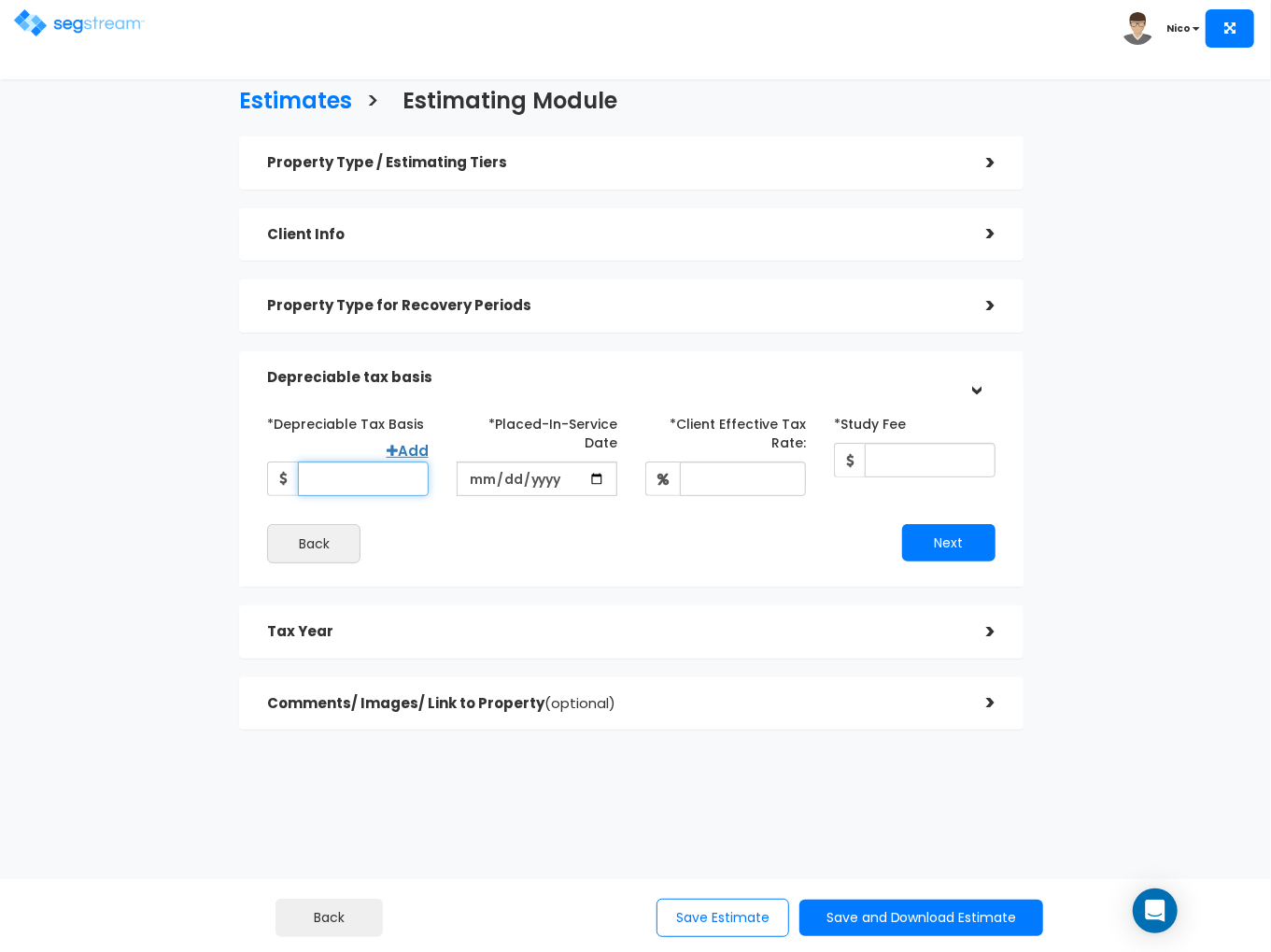
click at [332, 472] on input "*Depreciable Tax Basis" at bounding box center [362, 479] width 130 height 35
type input "1,352,426"
click at [463, 462] on input "date" at bounding box center [537, 479] width 161 height 35
type input "[DATE]"
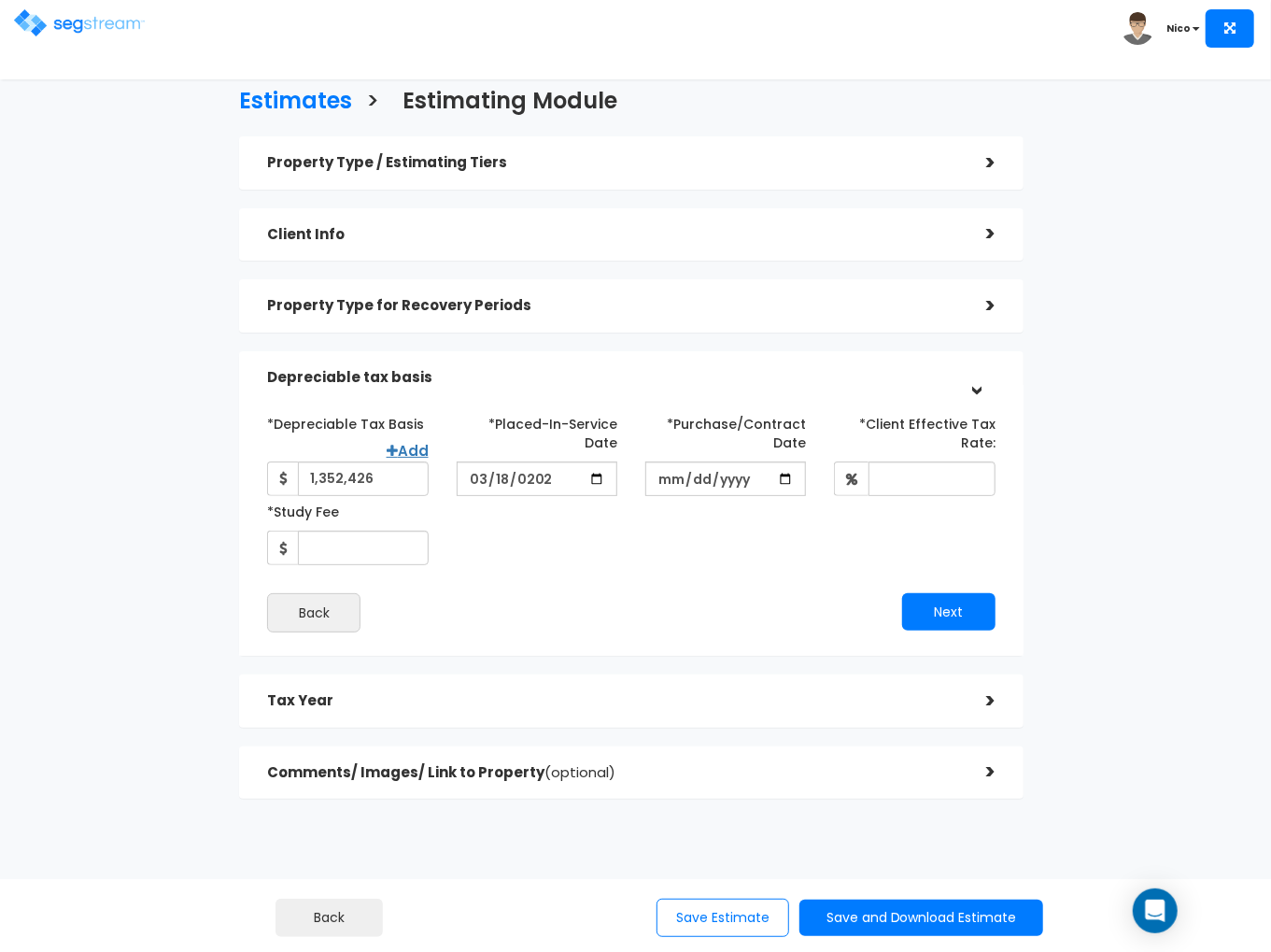
click at [612, 562] on div "*Depreciable Tax Basis Add 1,352,426 *Placed-In-Service Date 2025-03-18" at bounding box center [631, 487] width 756 height 157
click at [676, 483] on input "*Purchase/Contract Date" at bounding box center [726, 479] width 161 height 35
type input "[DATE]"
click at [769, 536] on div "*Depreciable Tax Basis Add 1,352,426 *Placed-In-Service Date 2025-03-18" at bounding box center [631, 487] width 756 height 157
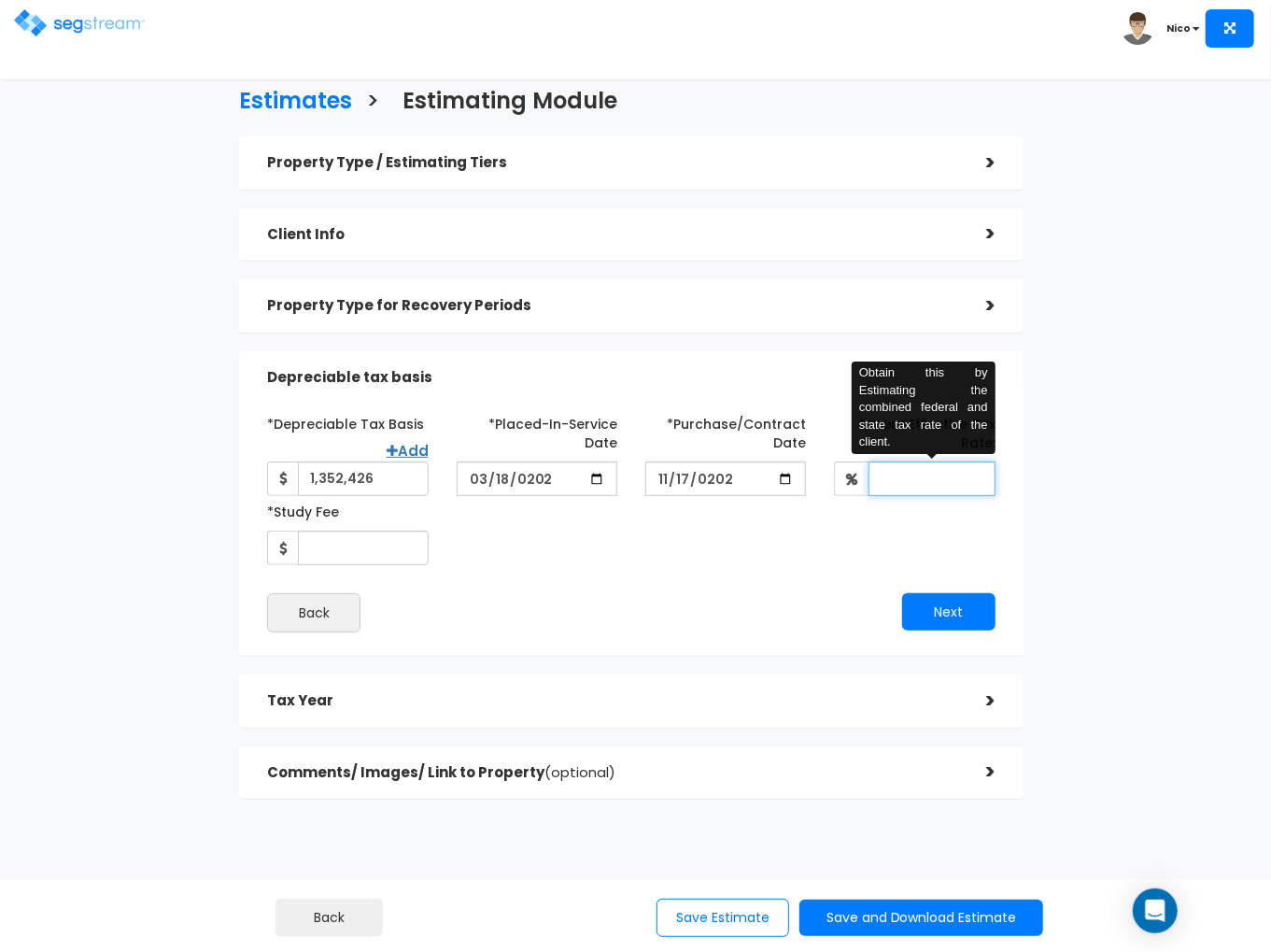
click at [940, 478] on input "*Client Effective Tax Rate:" at bounding box center [932, 479] width 126 height 35
type input "37"
click at [807, 620] on div "Next" at bounding box center [820, 612] width 379 height 38
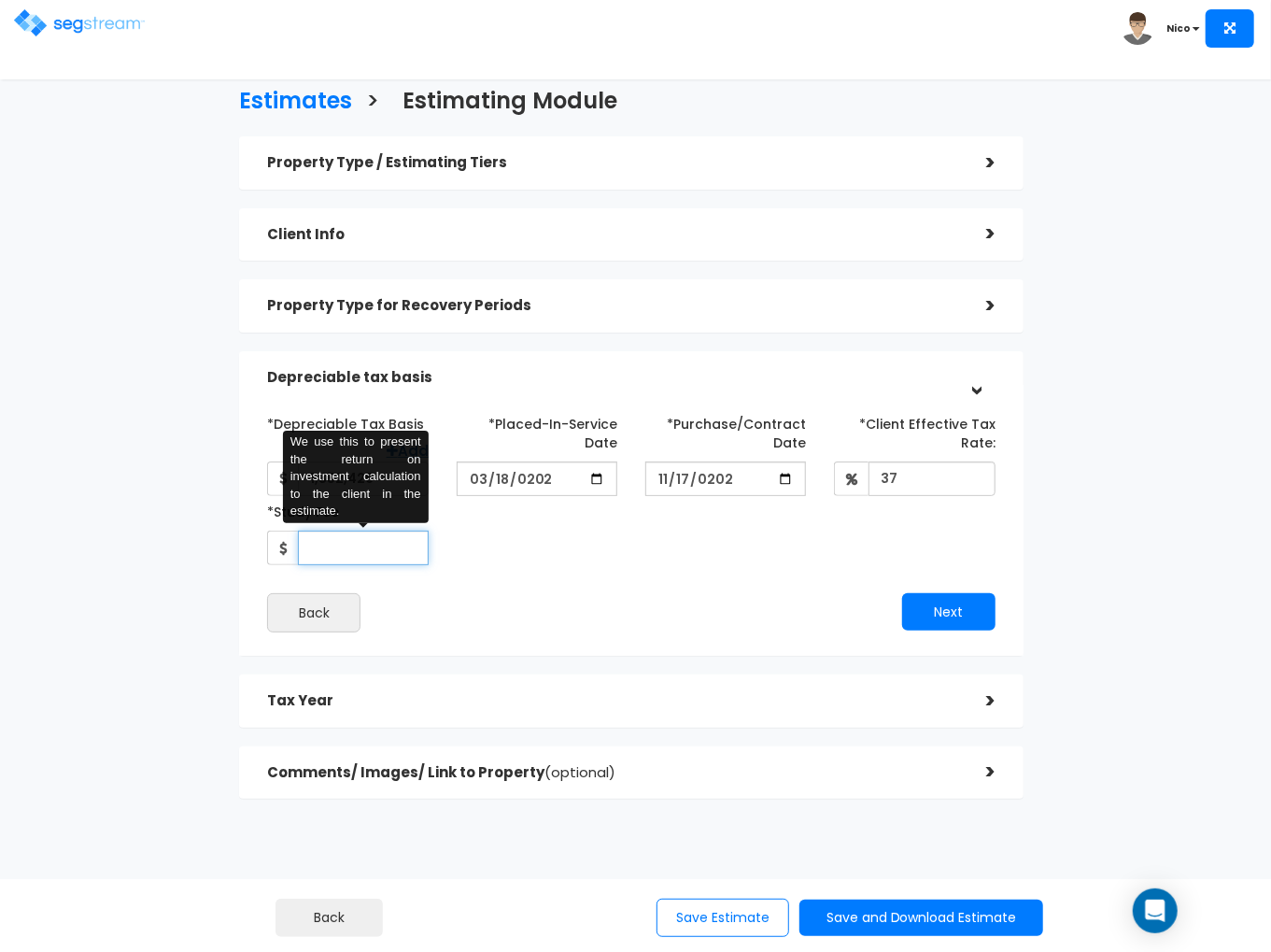
click at [322, 545] on input "*Study Fee" at bounding box center [362, 548] width 130 height 35
type input "5,194"
click at [483, 581] on div "*Depreciable Tax Basis Add 1,352,426 *Placed-In-Service Date 2025-03-18" at bounding box center [631, 520] width 728 height 225
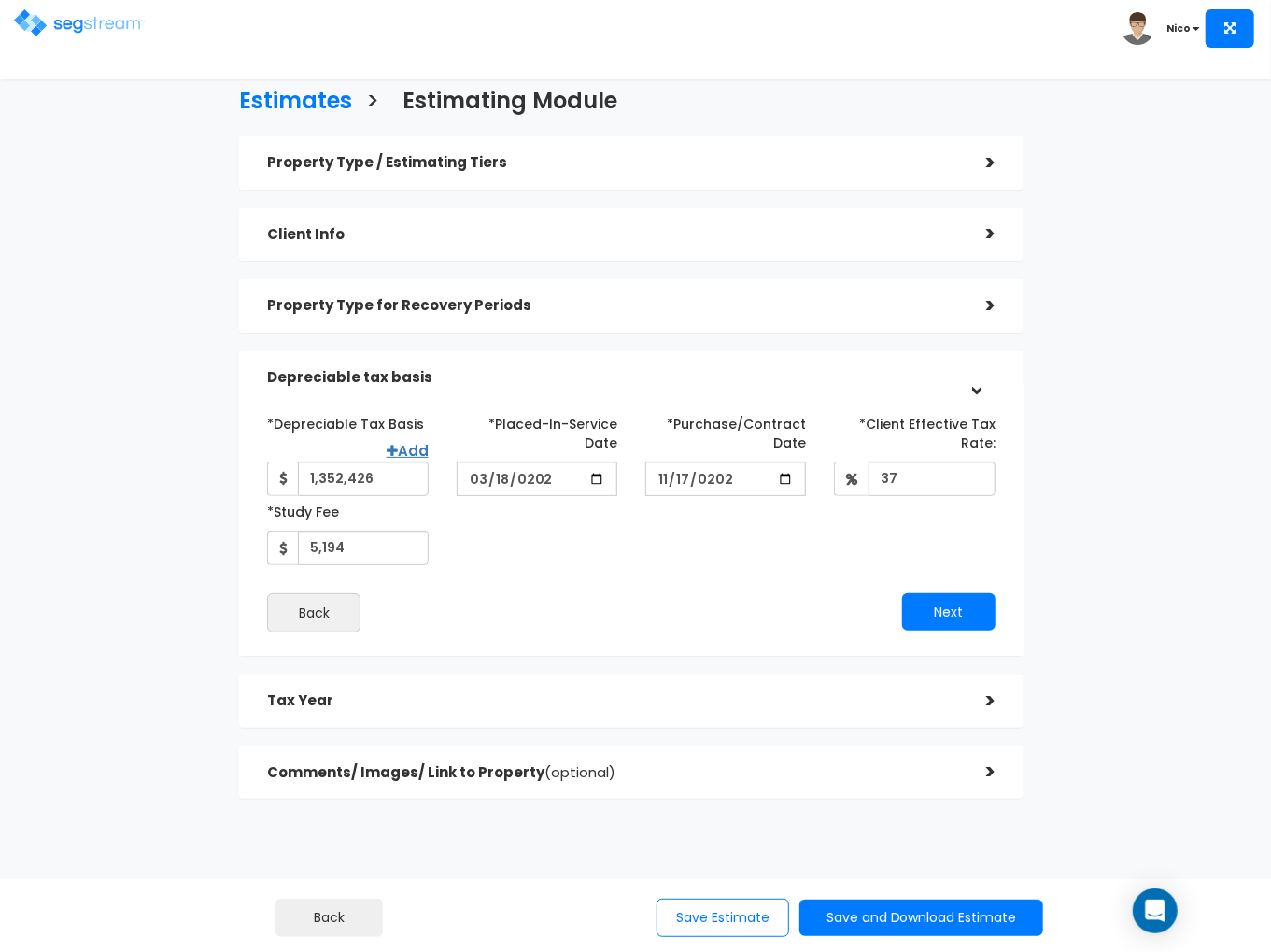
click at [962, 630] on div "Back Next" at bounding box center [631, 613] width 756 height 40
click at [954, 617] on button "Next" at bounding box center [949, 612] width 93 height 38
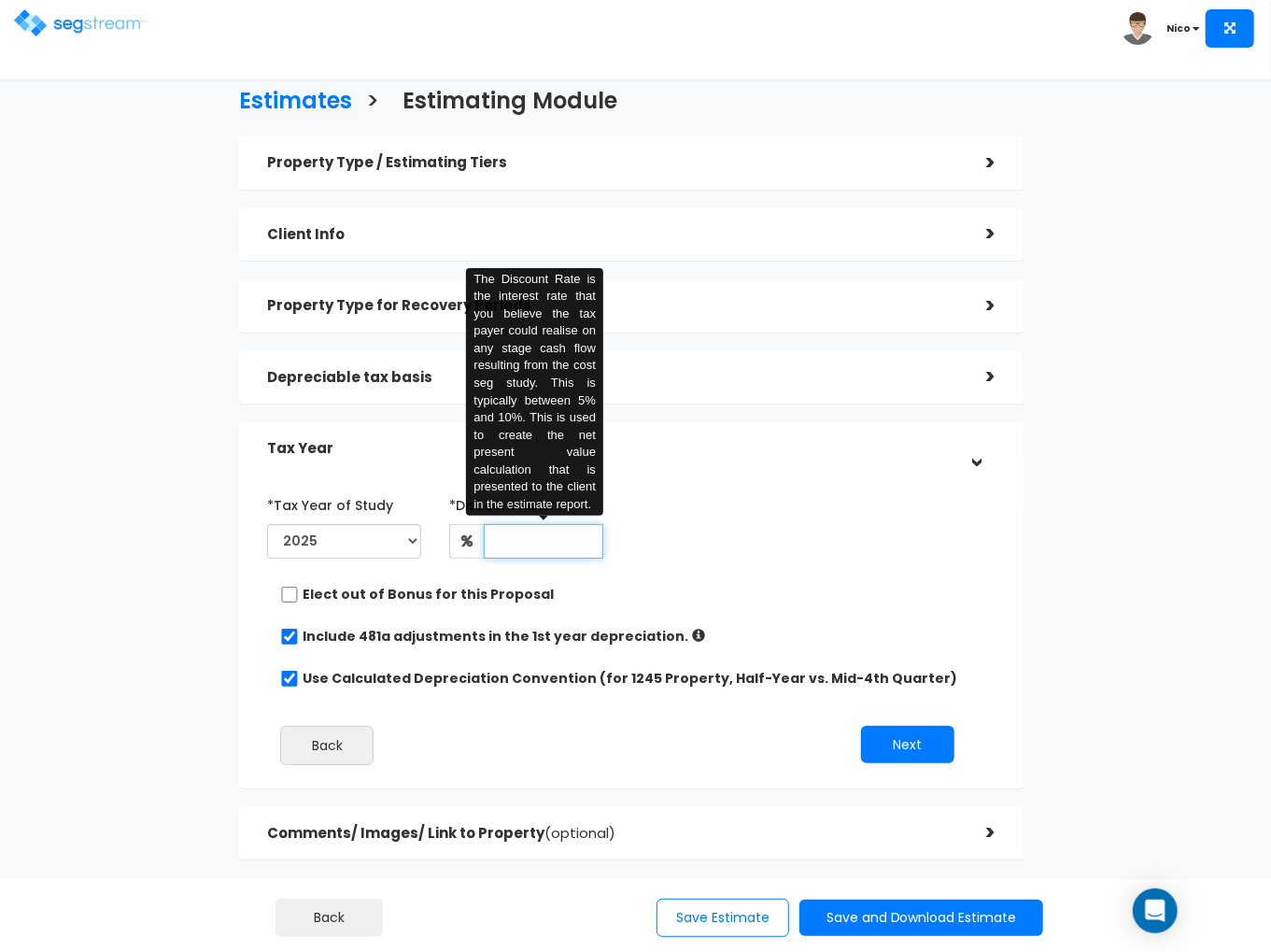
click at [535, 532] on input "text" at bounding box center [543, 542] width 119 height 35
type input "8"
click at [688, 553] on div "*Tax Year of Study 2025 2026 Prior Accumulated Depreciation" at bounding box center [618, 527] width 728 height 76
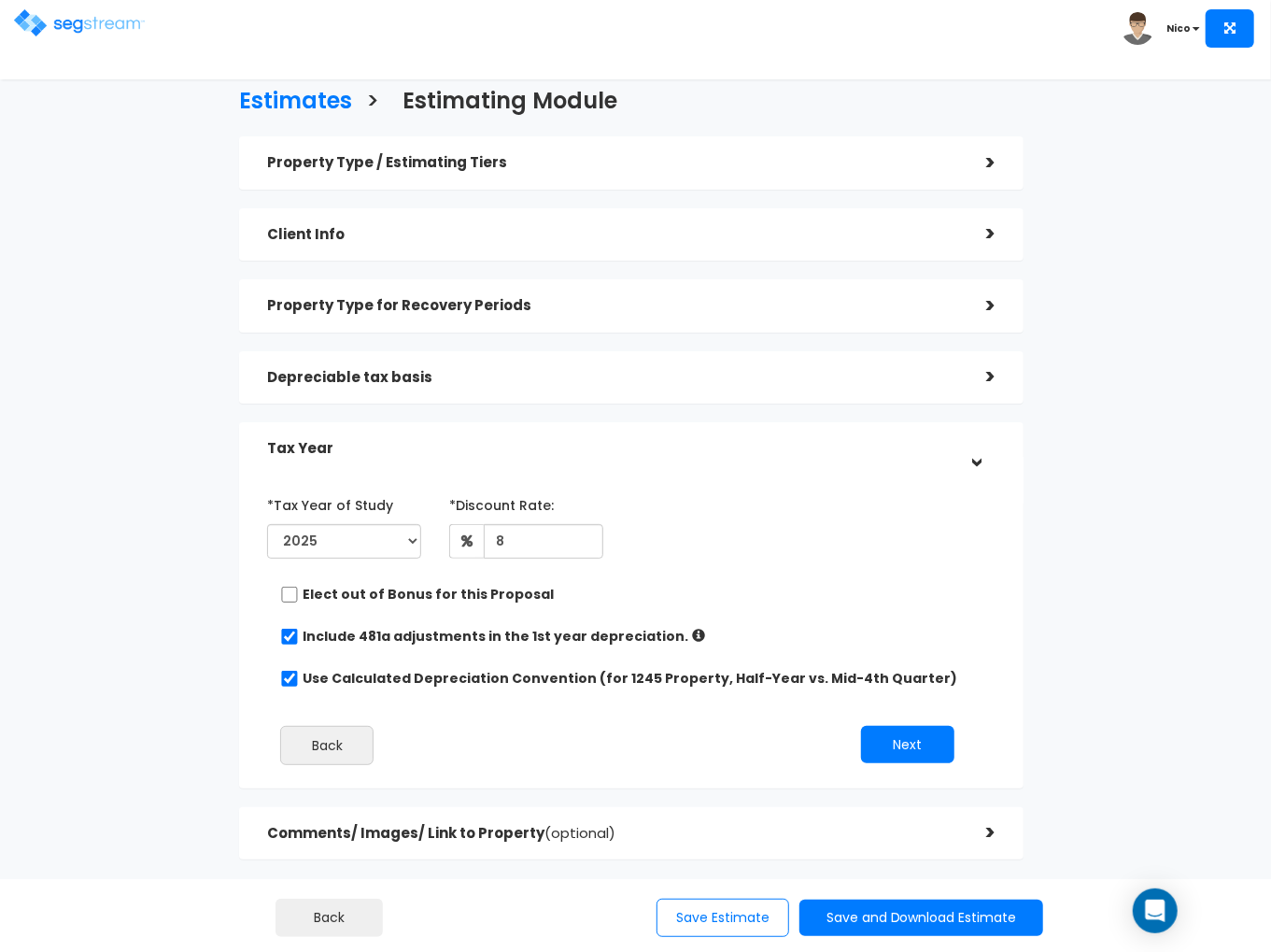
scroll to position [66, 0]
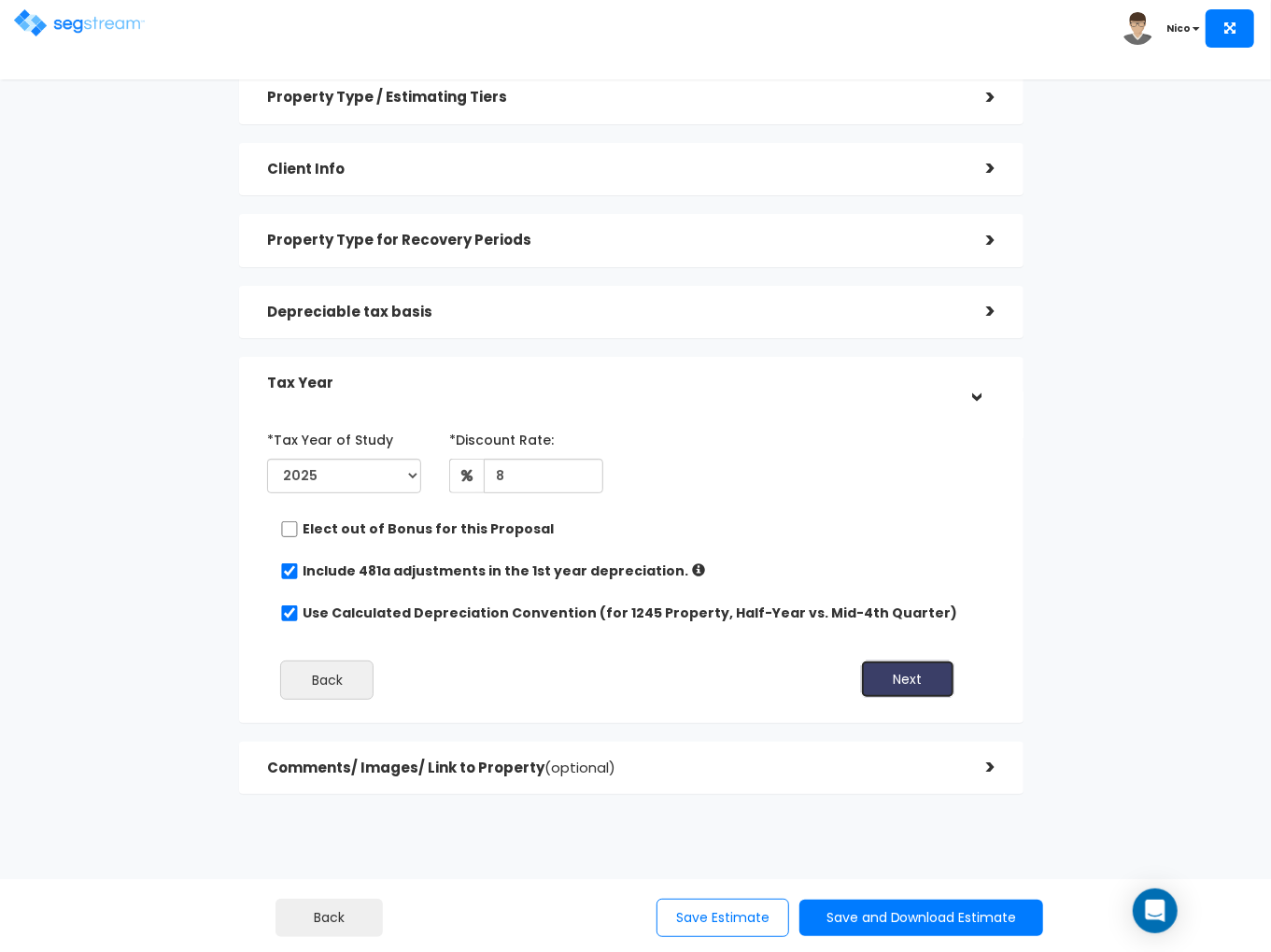
click at [892, 682] on button "Next" at bounding box center [908, 678] width 93 height 38
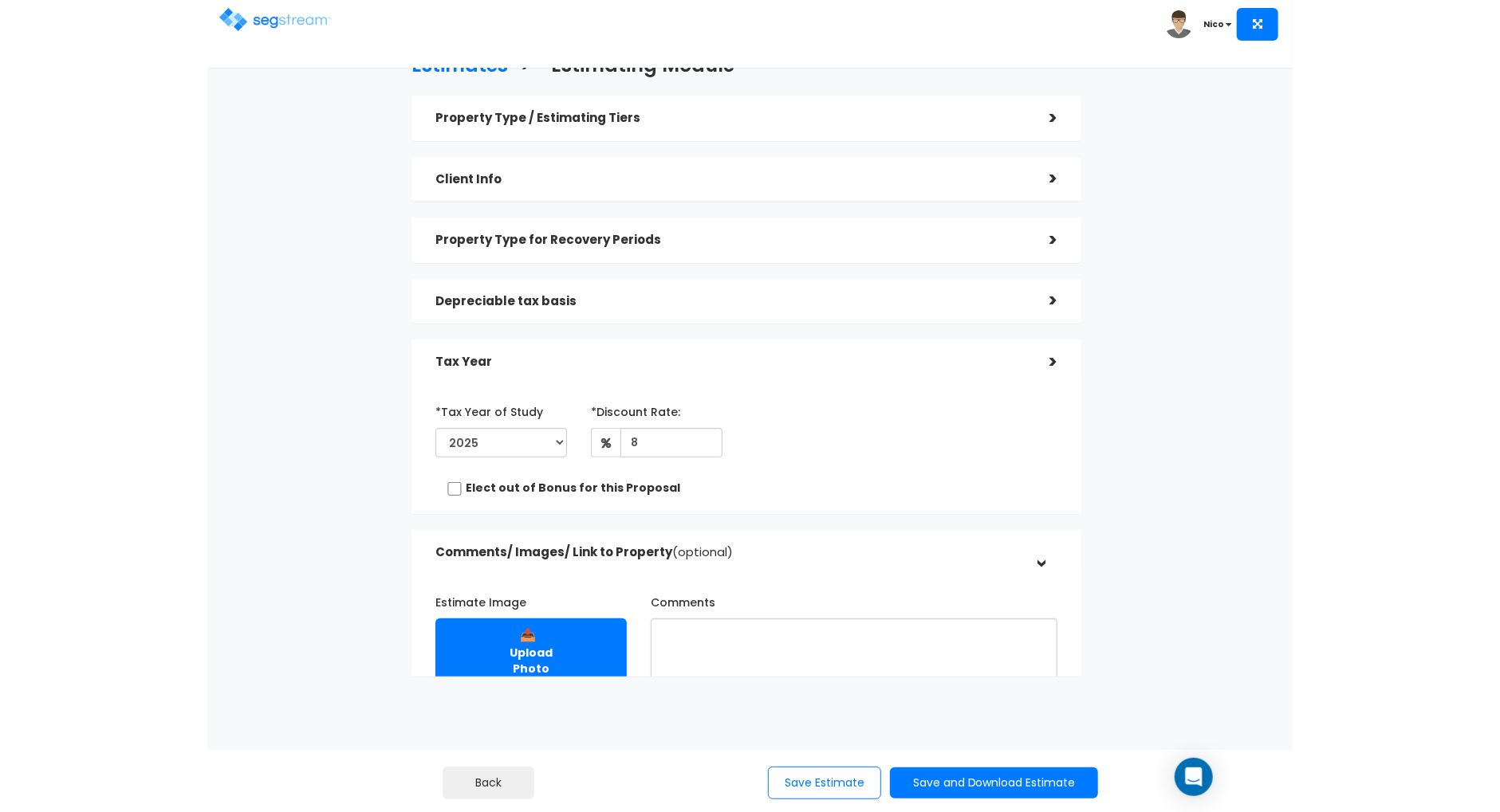
scroll to position [0, 0]
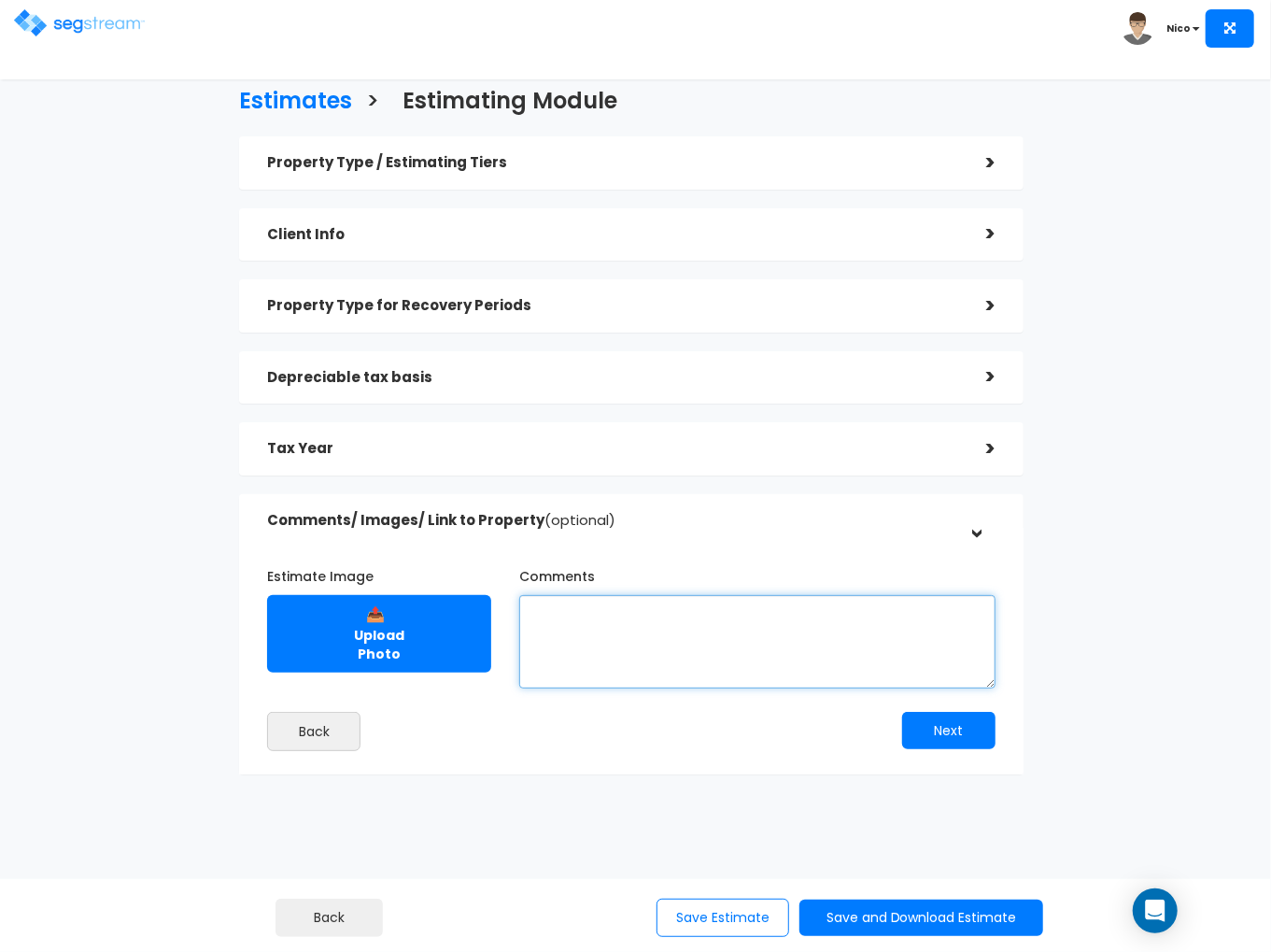
click at [571, 628] on textarea "Comments" at bounding box center [757, 642] width 476 height 93
click at [783, 613] on textarea "***Improvements*** Estimate only." at bounding box center [757, 642] width 476 height 93
paste textarea "need to gather the improvements and costs so we can accurately estimate. Will n…"
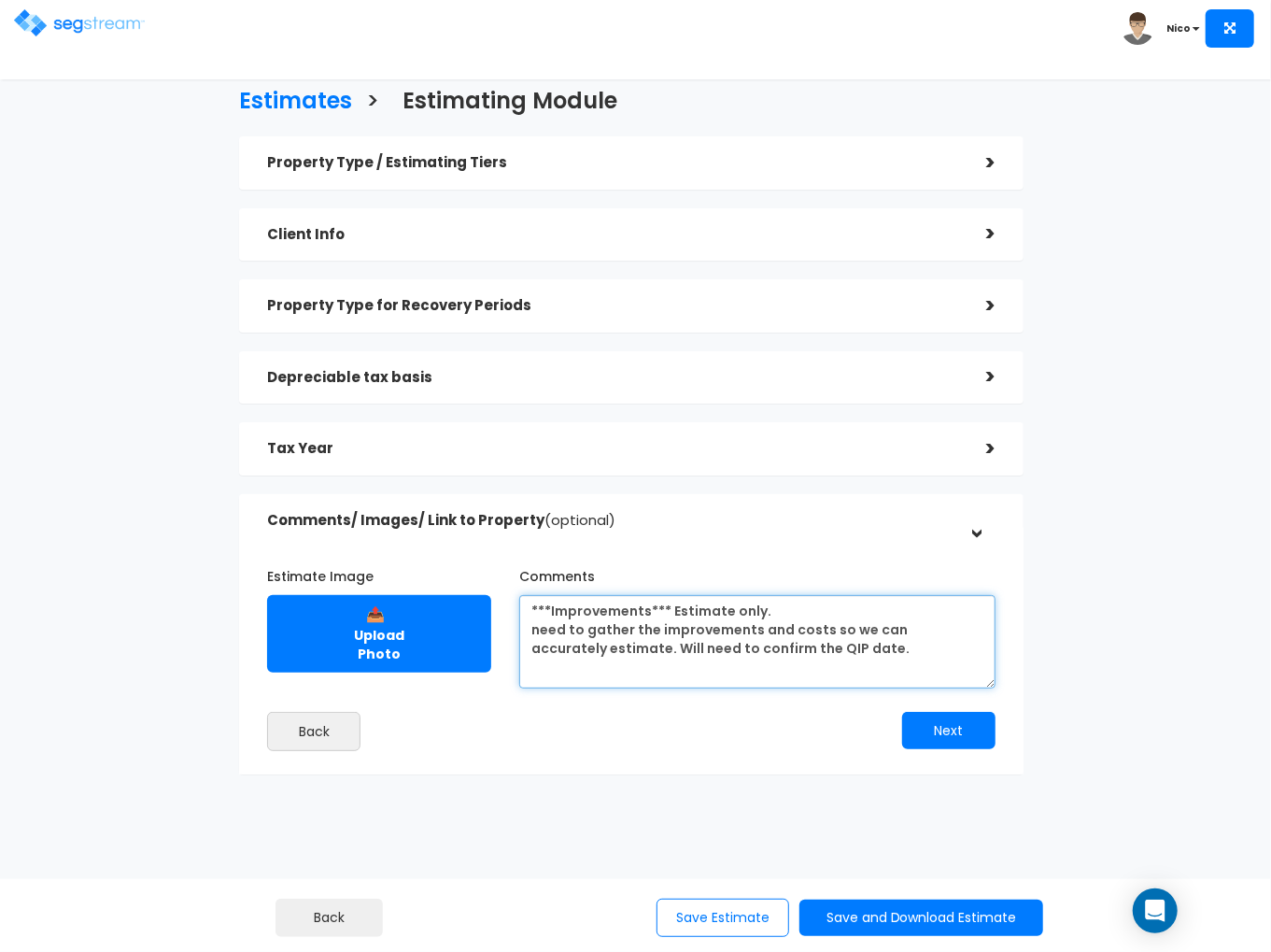
click at [539, 633] on textarea "***Improvements*** Estimate only. need to gather the improvements and costs so …" at bounding box center [757, 642] width 476 height 93
type textarea "***Improvements*** Estimate only. Need to gather the improvements and costs so …"
click at [793, 748] on div "Next" at bounding box center [820, 730] width 379 height 38
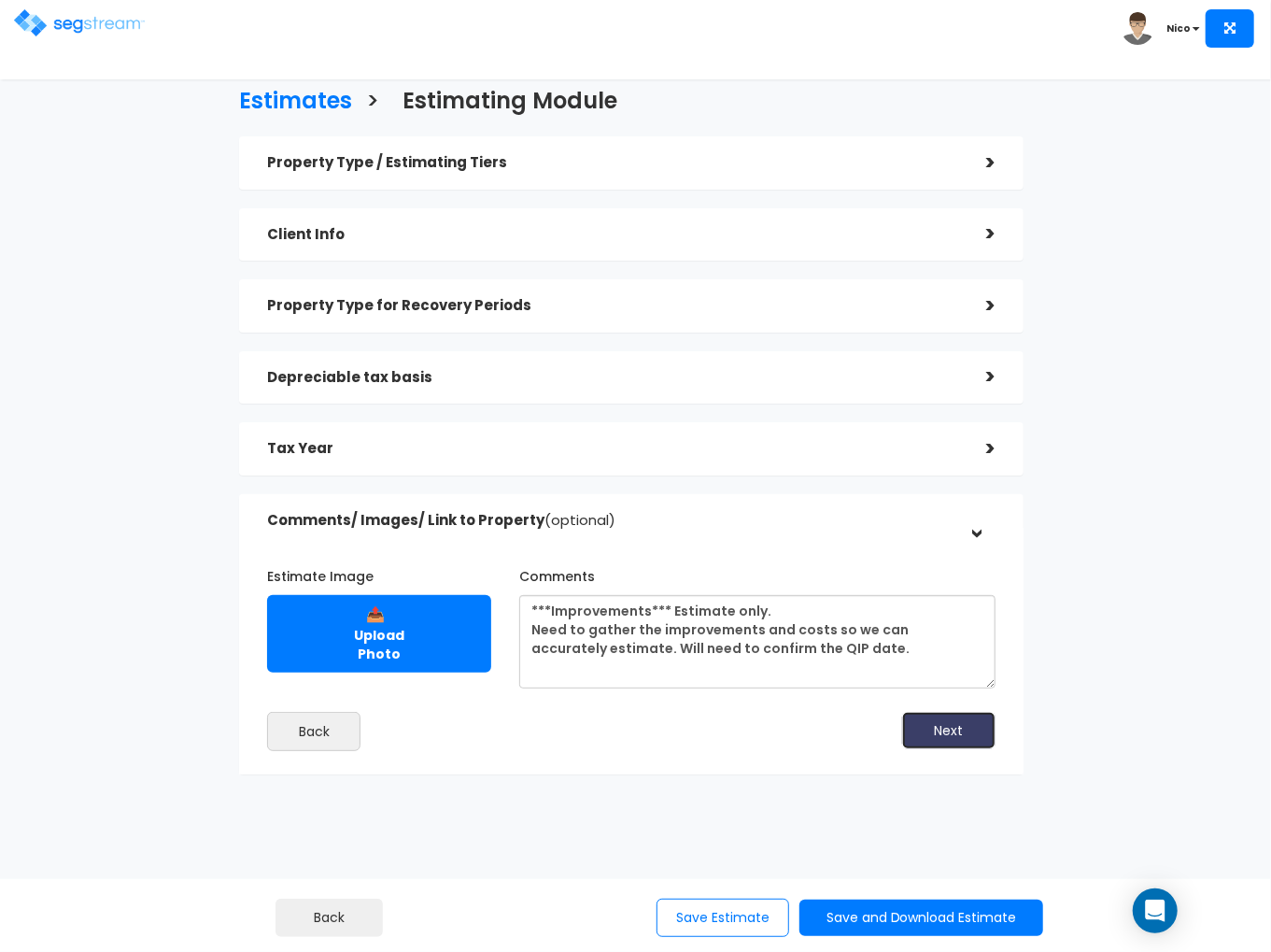
click at [950, 732] on button "Next" at bounding box center [949, 730] width 93 height 38
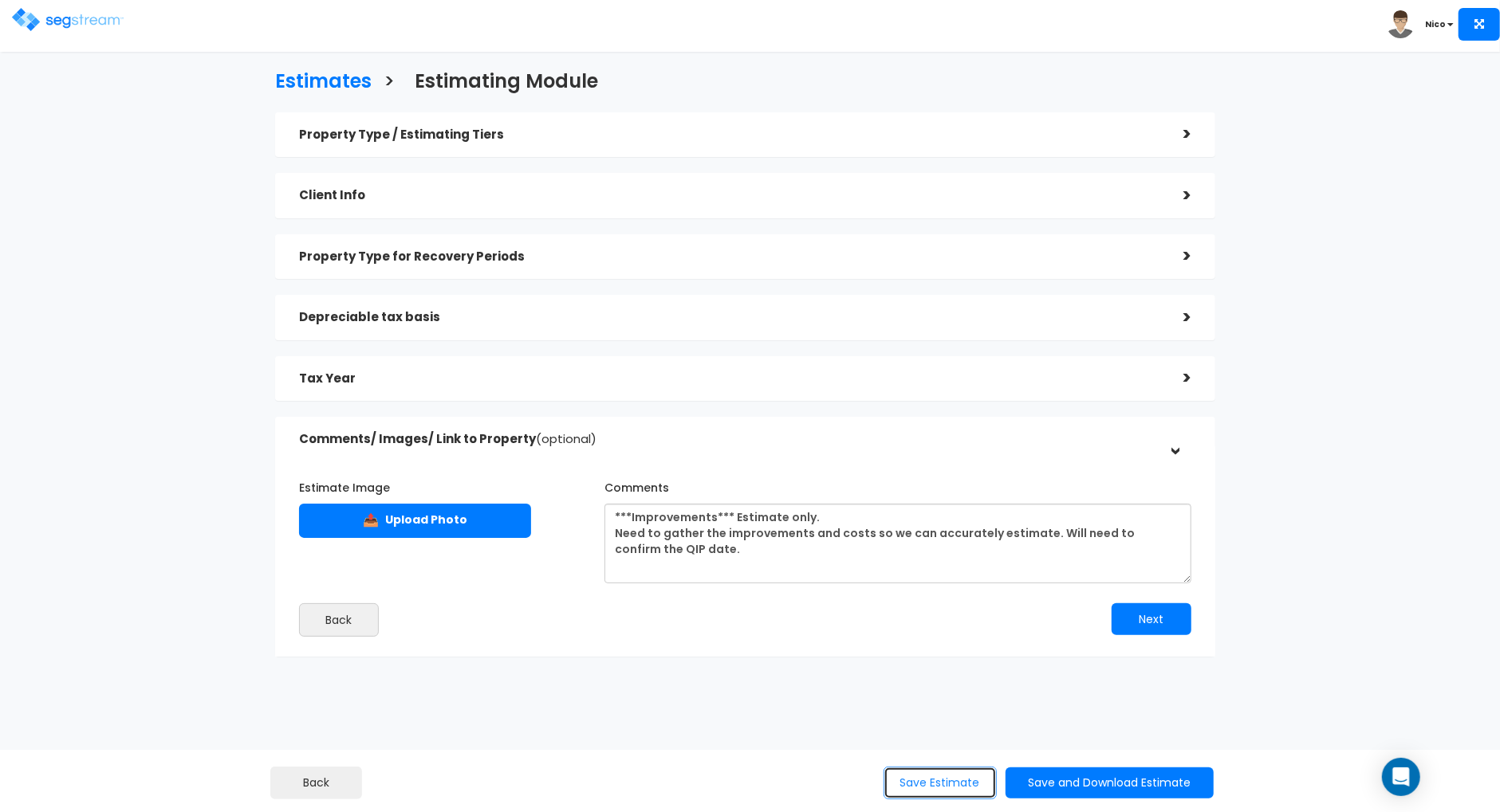
click at [934, 792] on button "Save Estimate" at bounding box center [940, 783] width 113 height 33
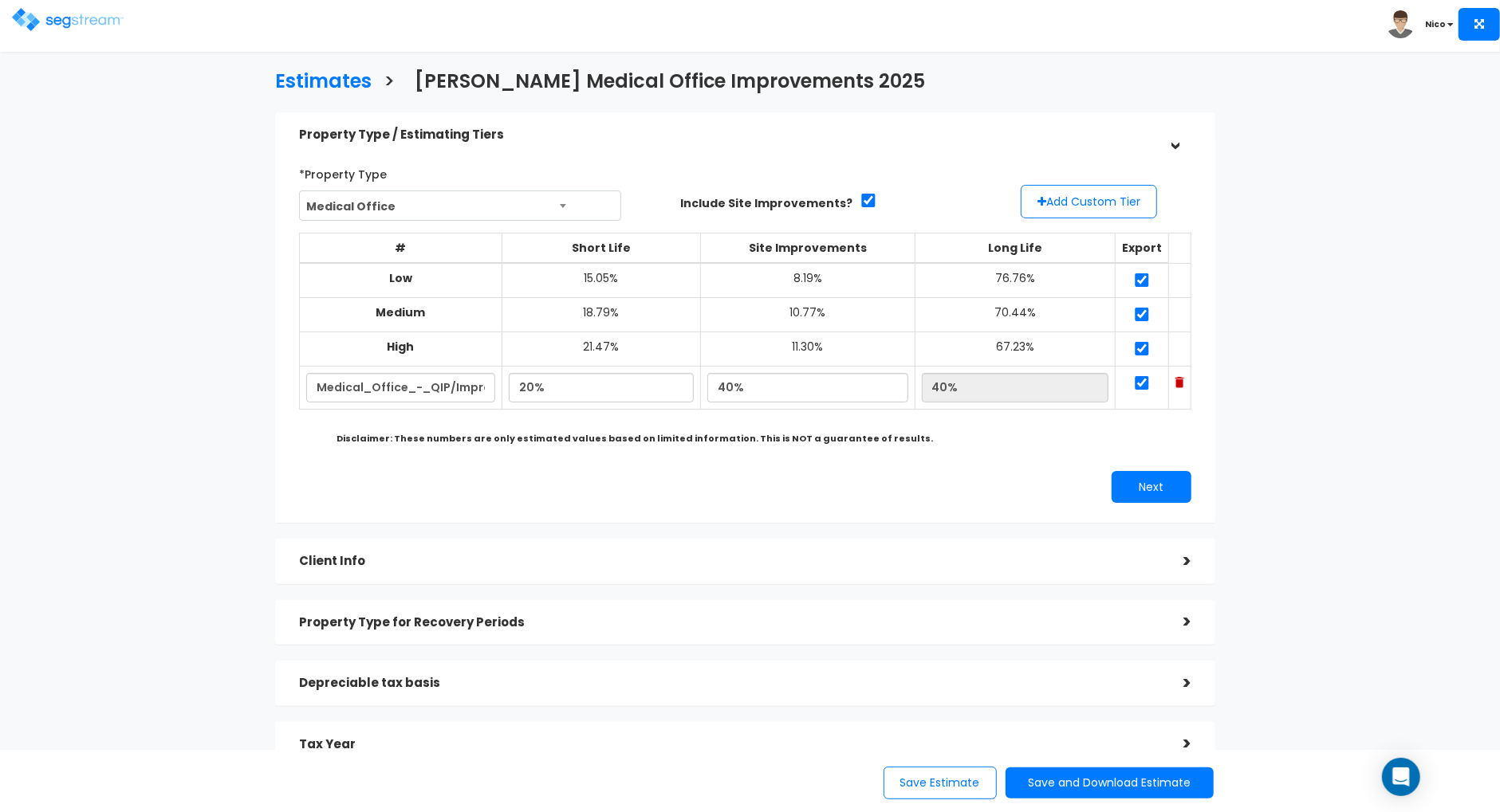
scroll to position [172, 0]
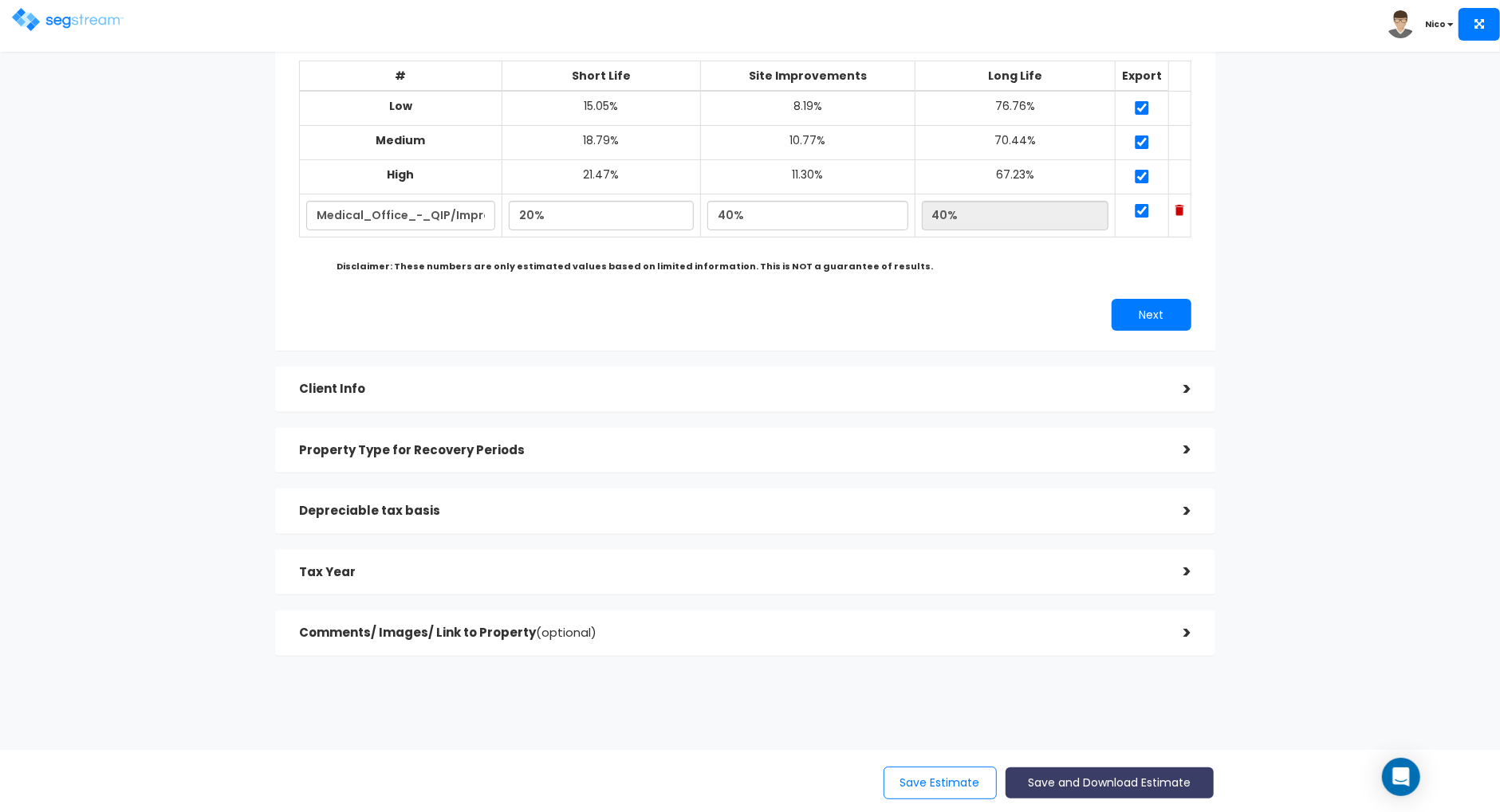
click at [1111, 778] on button "Save and Download Estimate" at bounding box center [1109, 783] width 208 height 31
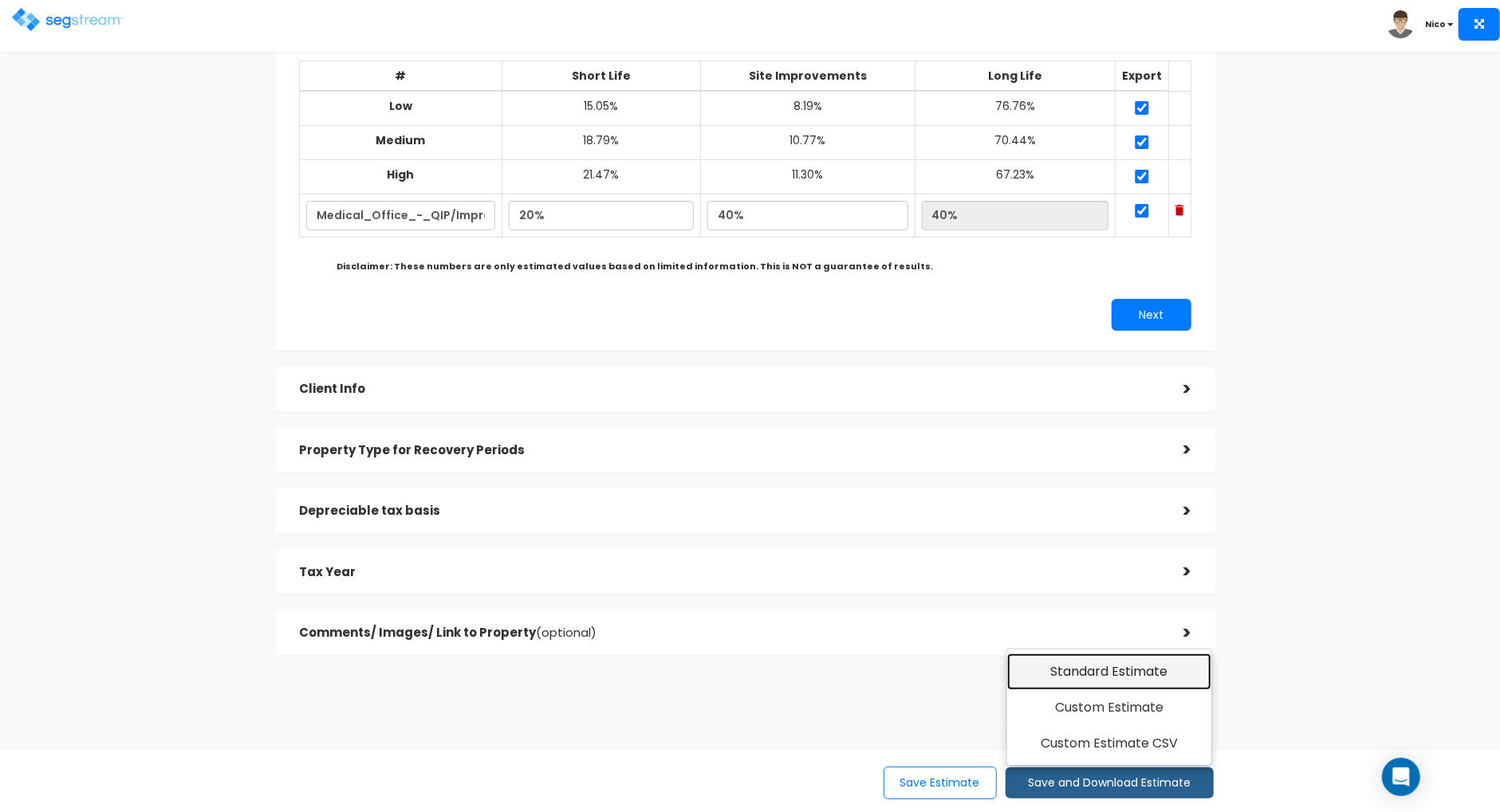
click at [1067, 668] on link "Standard Estimate" at bounding box center [1109, 671] width 205 height 37
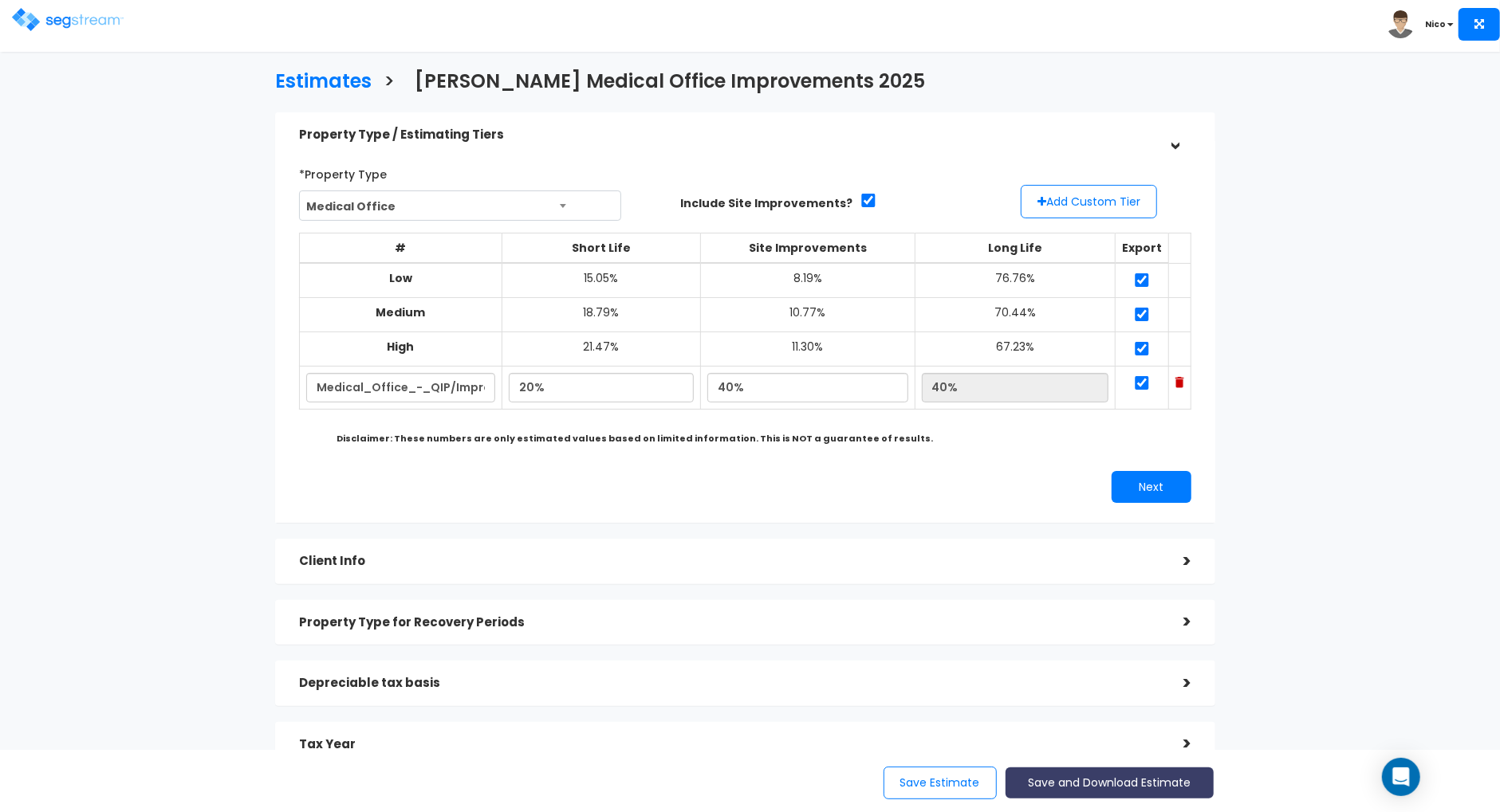
click at [1094, 777] on button "Save and Download Estimate" at bounding box center [1109, 783] width 208 height 31
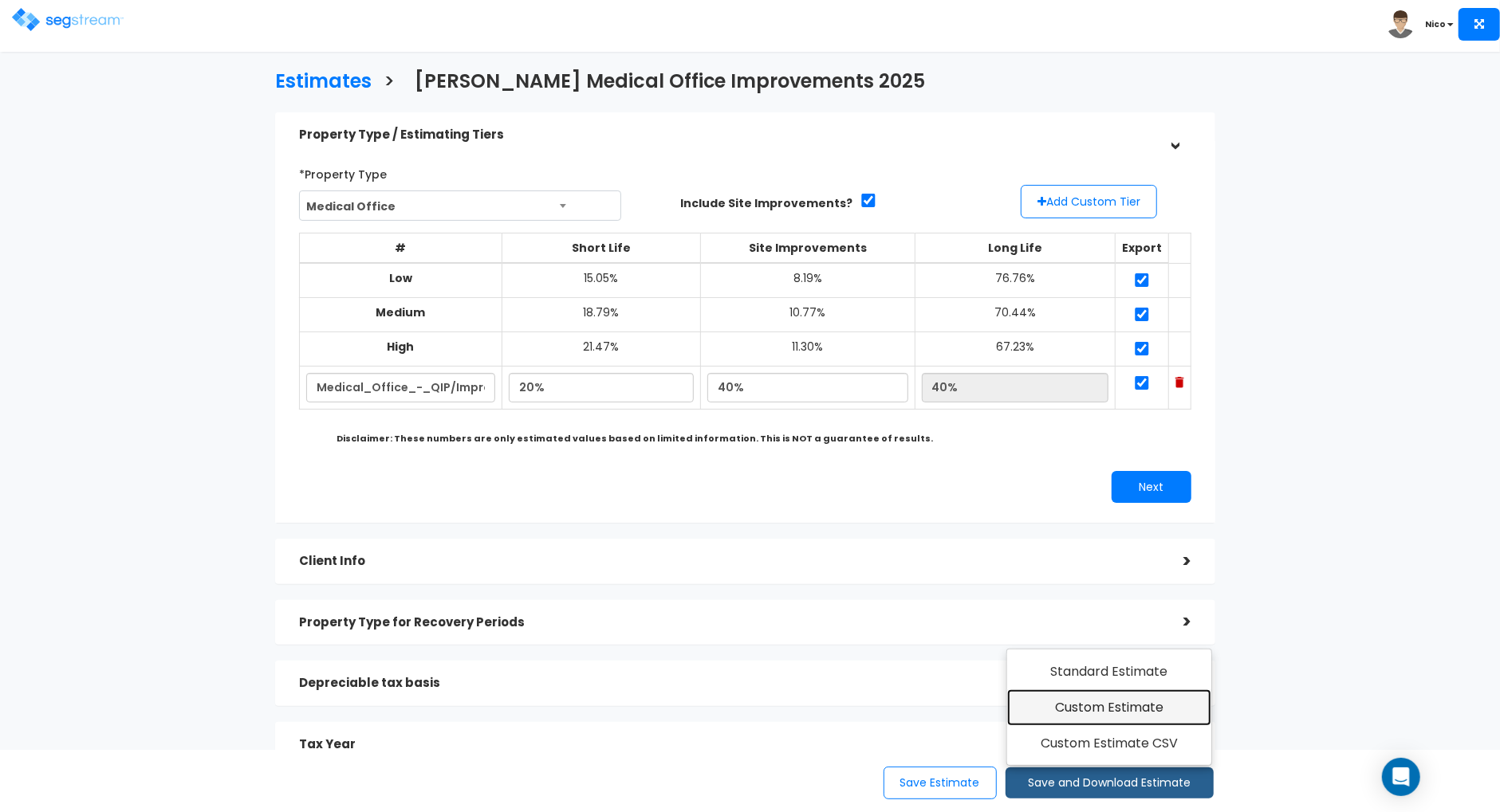
click at [1104, 713] on link "Custom Estimate" at bounding box center [1109, 708] width 205 height 37
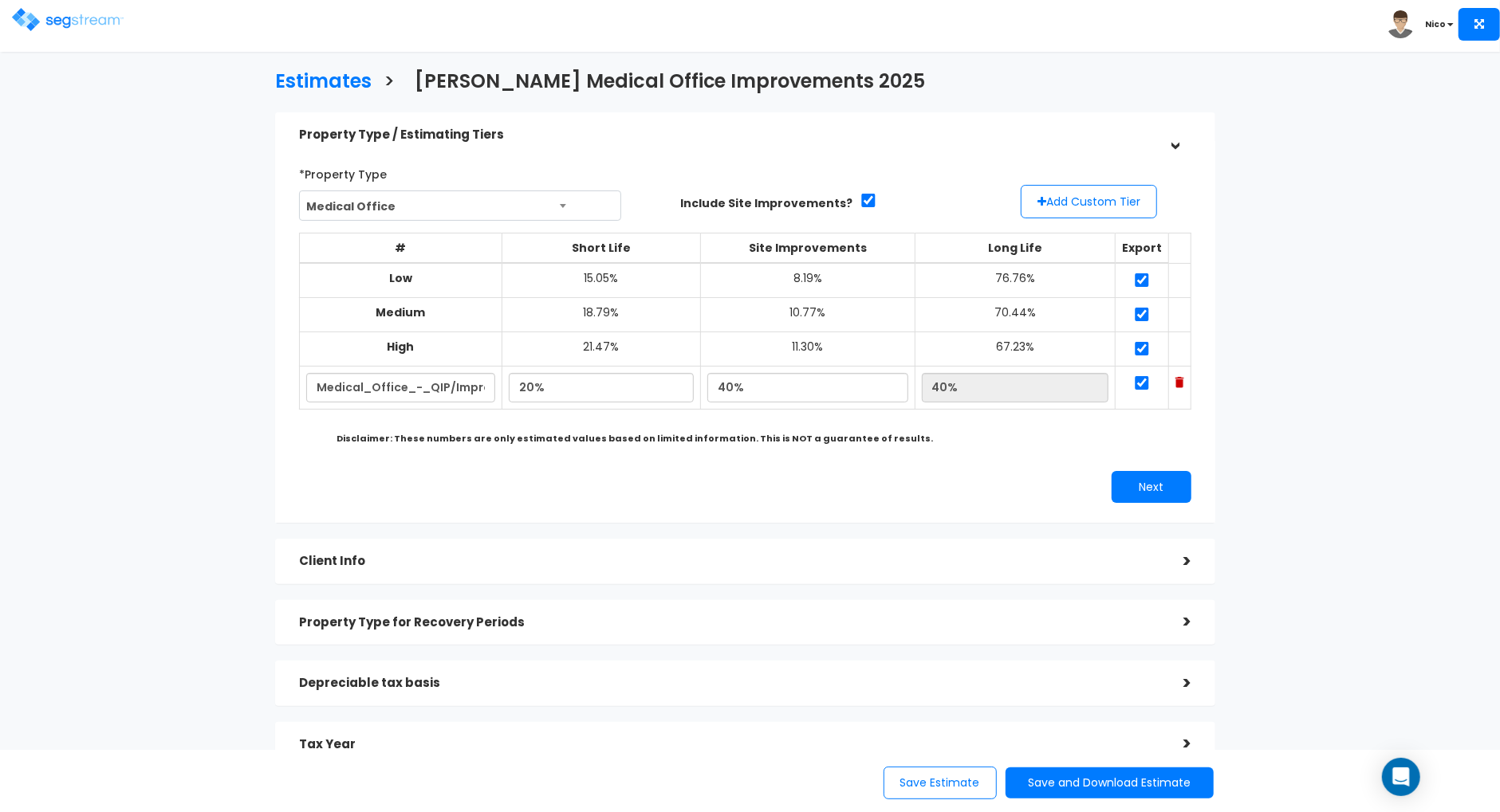
click at [1285, 300] on div "Estimates > Donald Jack Medical Office Improvements 2025 Property Type / Estima…" at bounding box center [745, 453] width 1230 height 1061
click at [1331, 375] on div "Estimates > Donald Jack Medical Office Improvements 2025 Property Type / Estima…" at bounding box center [745, 453] width 1230 height 1061
click at [1087, 783] on button "Save and Download Estimate" at bounding box center [1109, 783] width 208 height 31
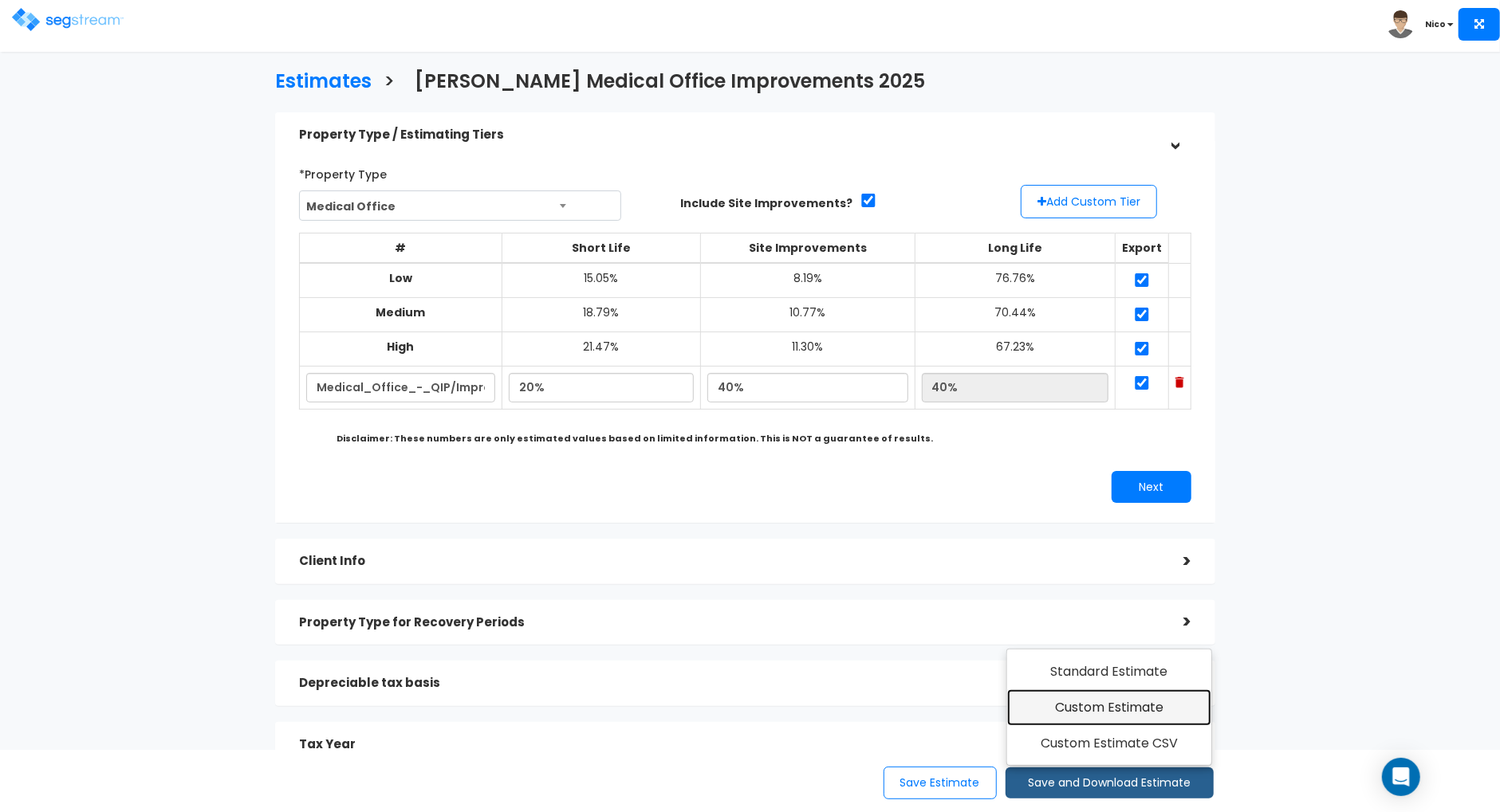
click at [1097, 711] on link "Custom Estimate" at bounding box center [1109, 708] width 205 height 37
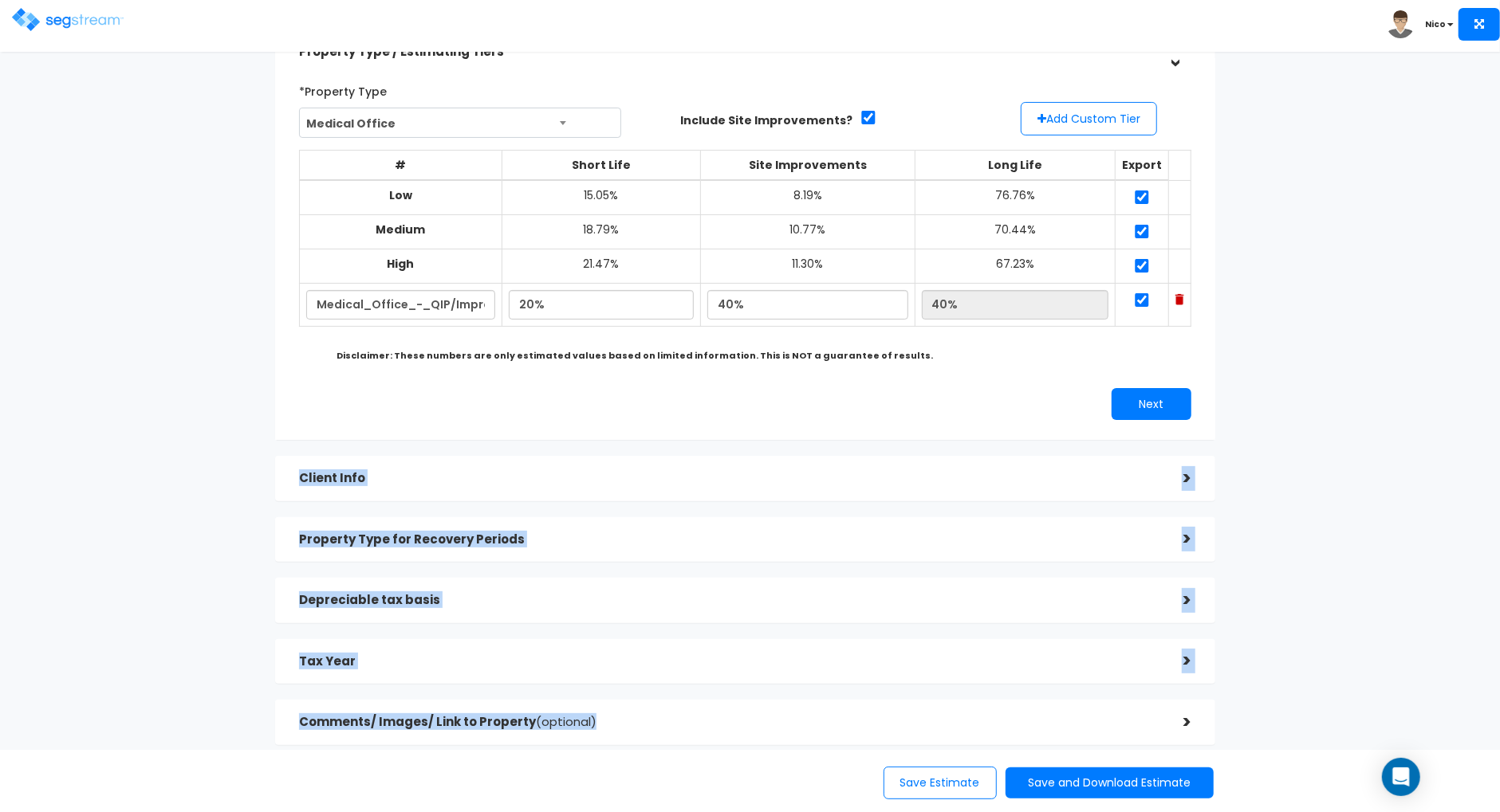
scroll to position [172, 0]
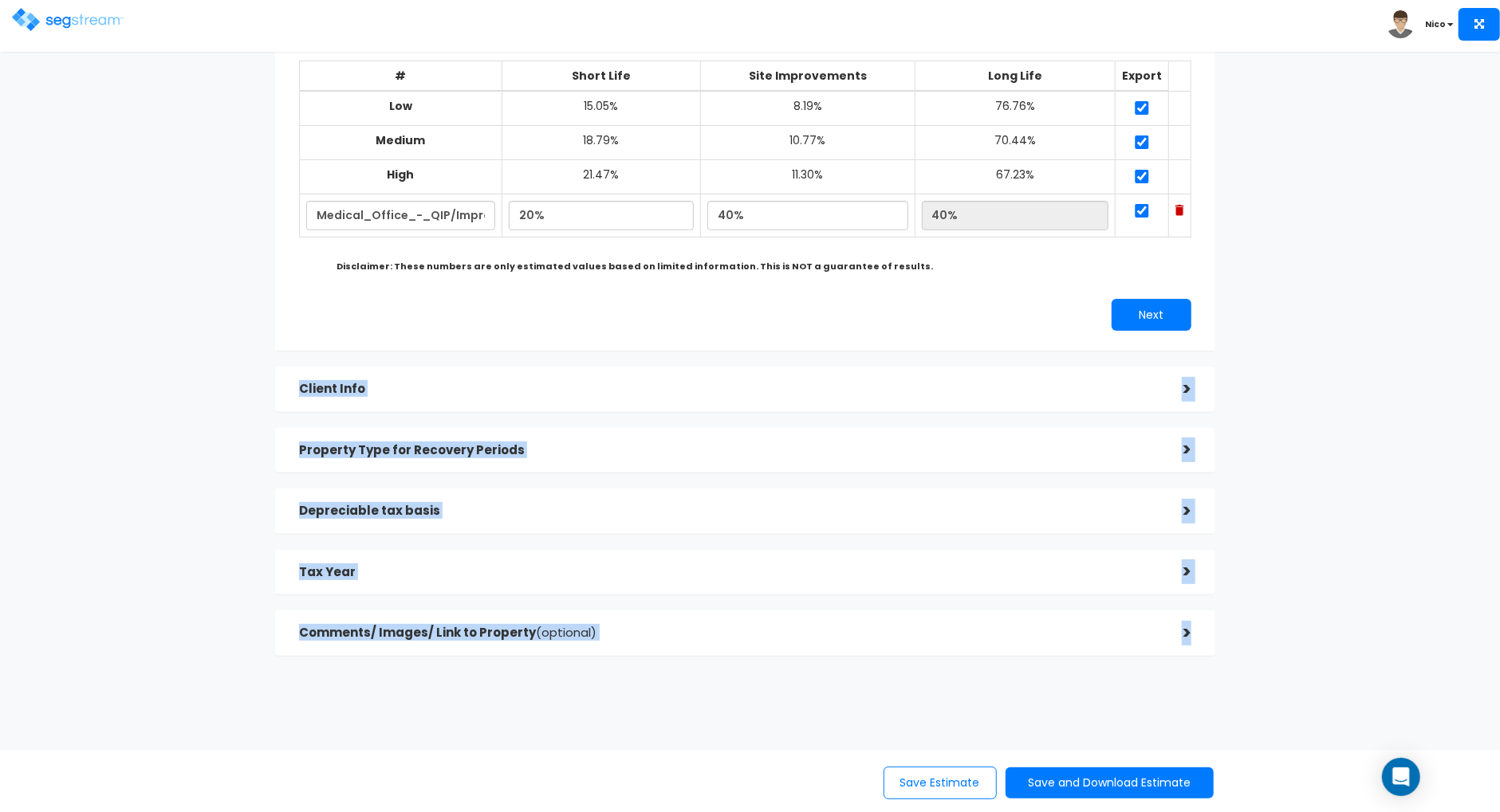
drag, startPoint x: 483, startPoint y: 496, endPoint x: 604, endPoint y: 631, distance: 181.3
click at [604, 631] on div "Property Type / Estimating Tiers > *Property Type Medical Office Assisted/Senio…" at bounding box center [744, 298] width 940 height 716
click at [914, 787] on button "Save Estimate" at bounding box center [940, 783] width 113 height 33
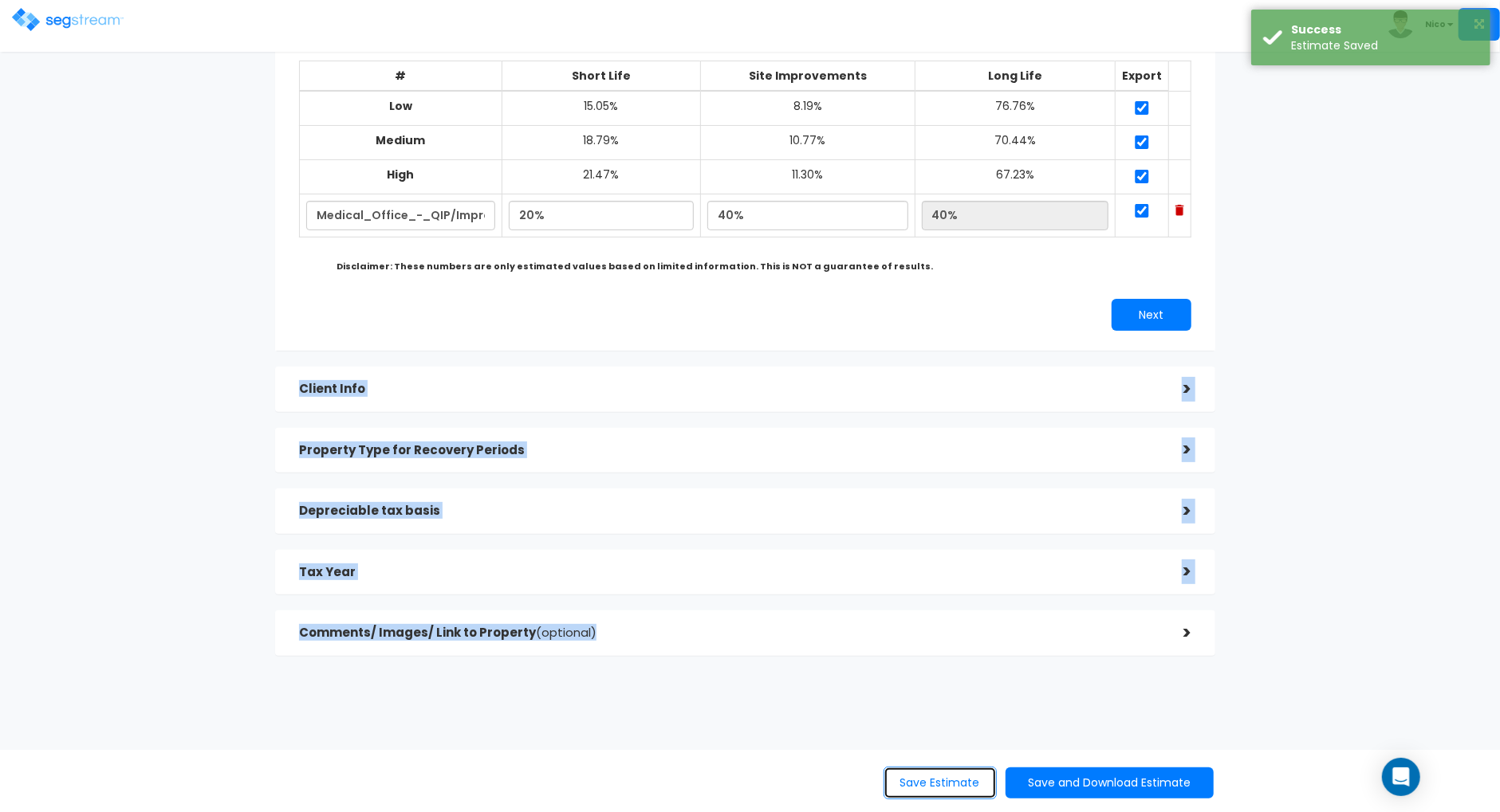
scroll to position [0, 0]
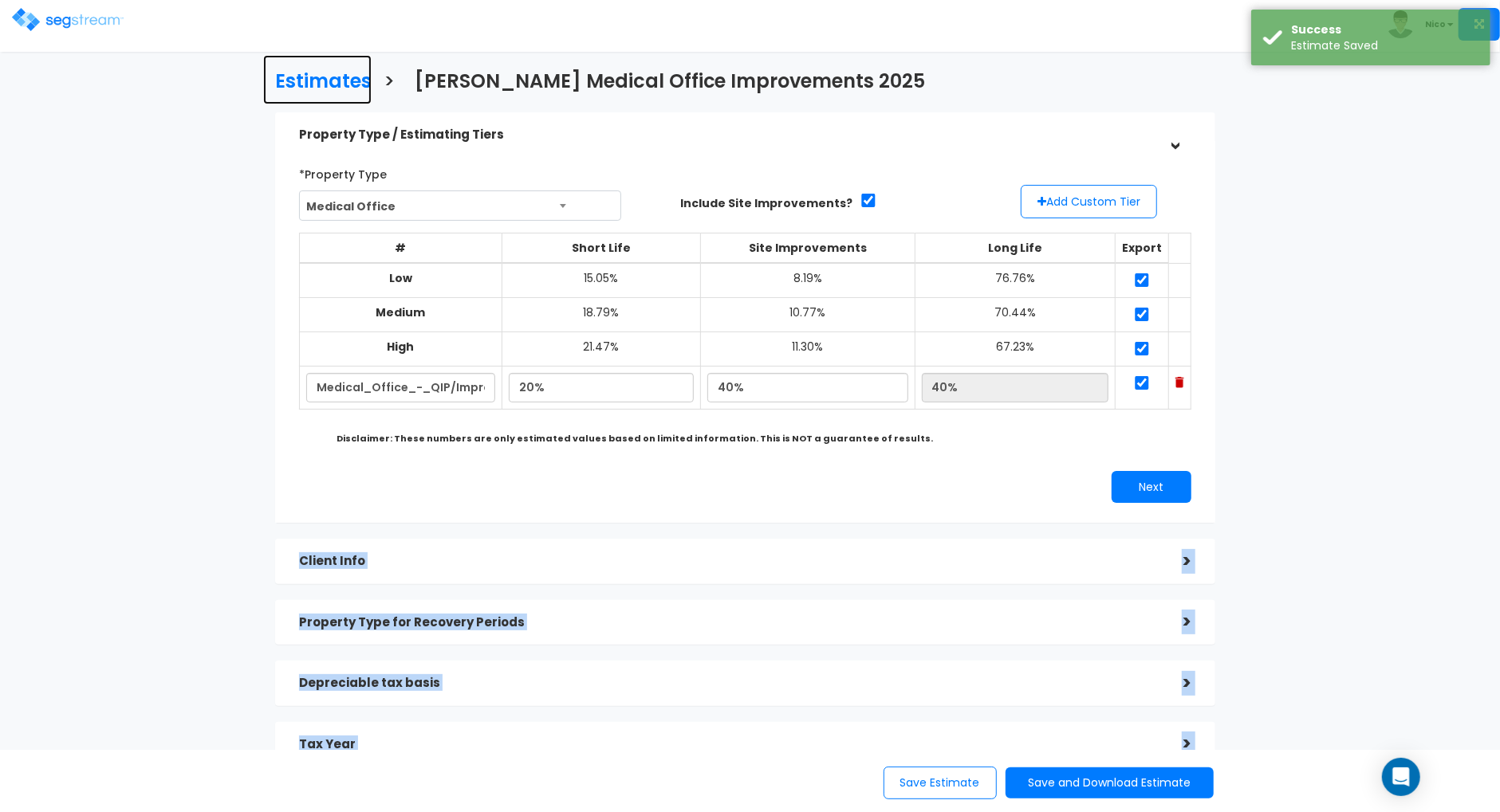
click at [320, 76] on h3 "Estimates" at bounding box center [322, 83] width 96 height 25
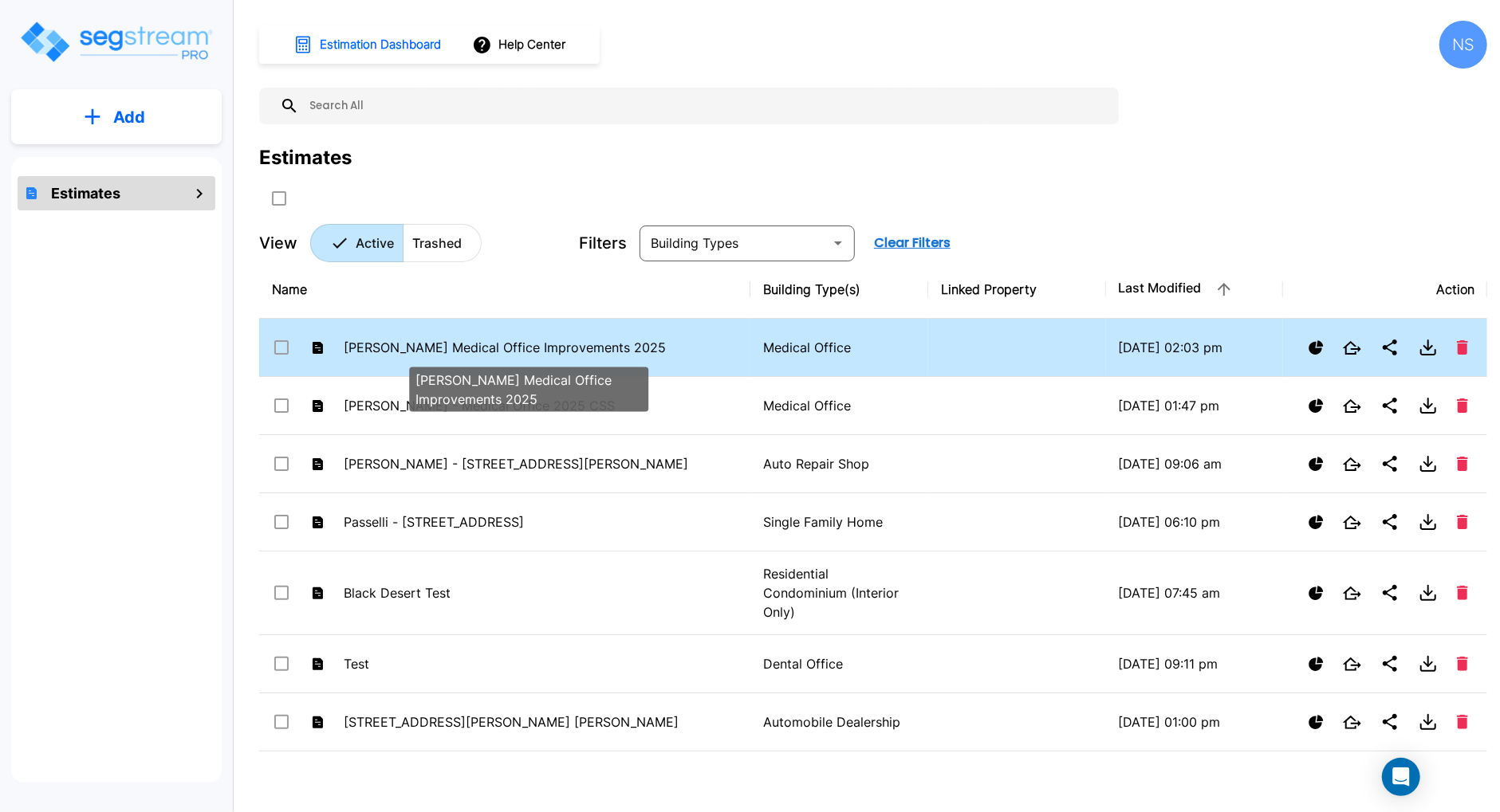
click at [477, 347] on p "[PERSON_NAME] Medical Office Improvements 2025" at bounding box center [529, 347] width 370 height 19
checkbox input "false"
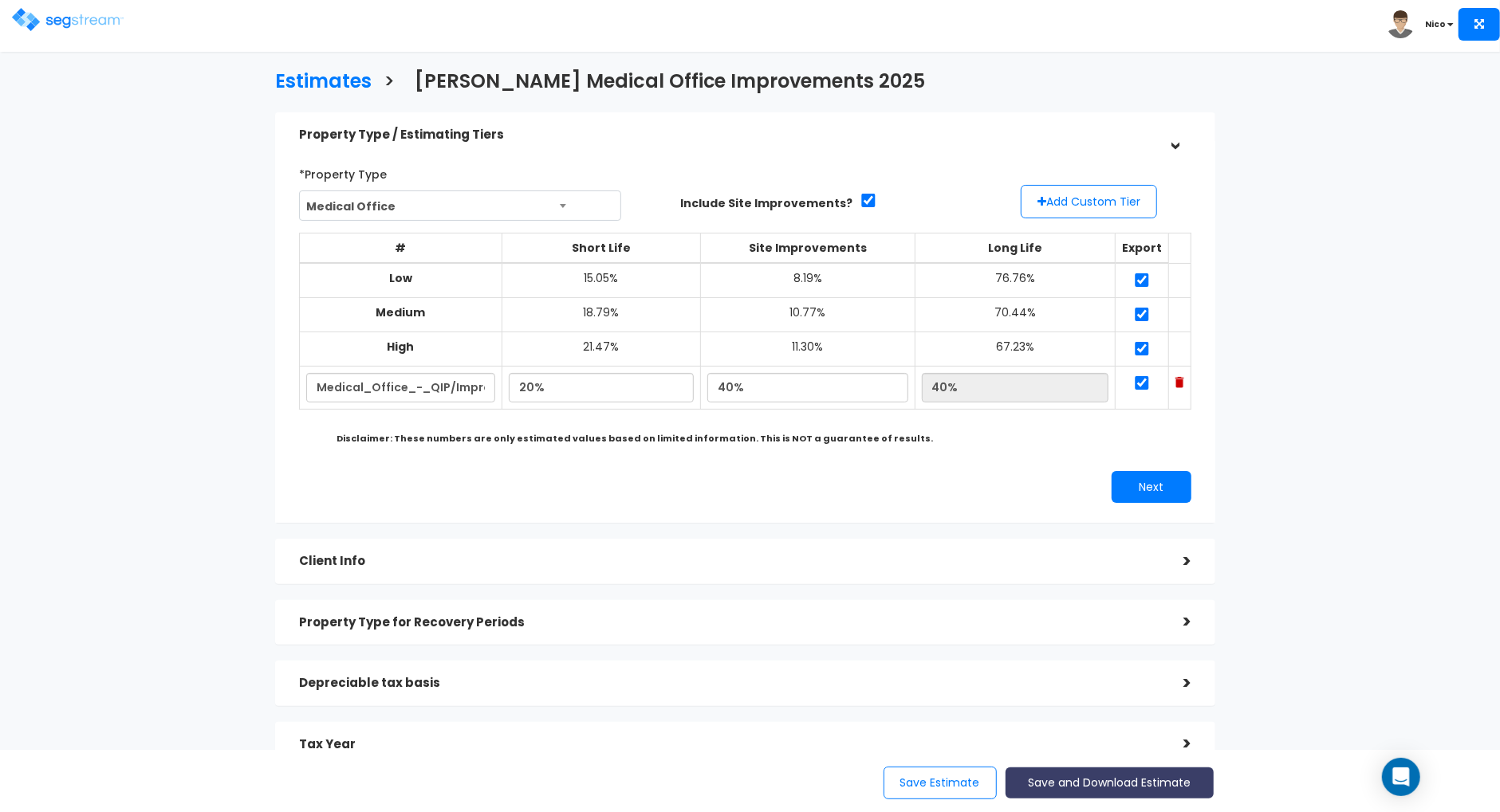
click at [1103, 782] on button "Save and Download Estimate" at bounding box center [1109, 783] width 208 height 31
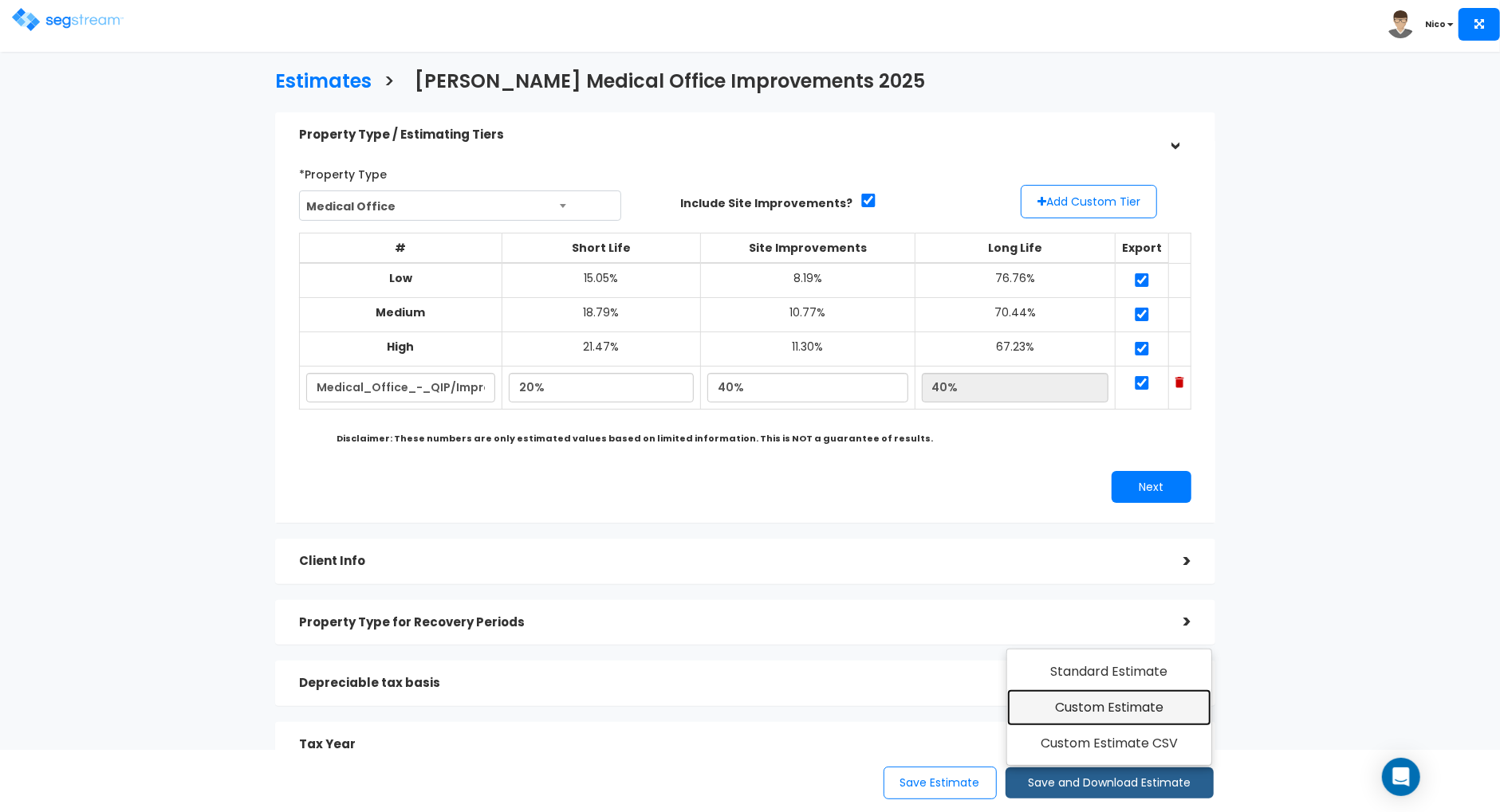
click at [1107, 711] on link "Custom Estimate" at bounding box center [1109, 708] width 205 height 37
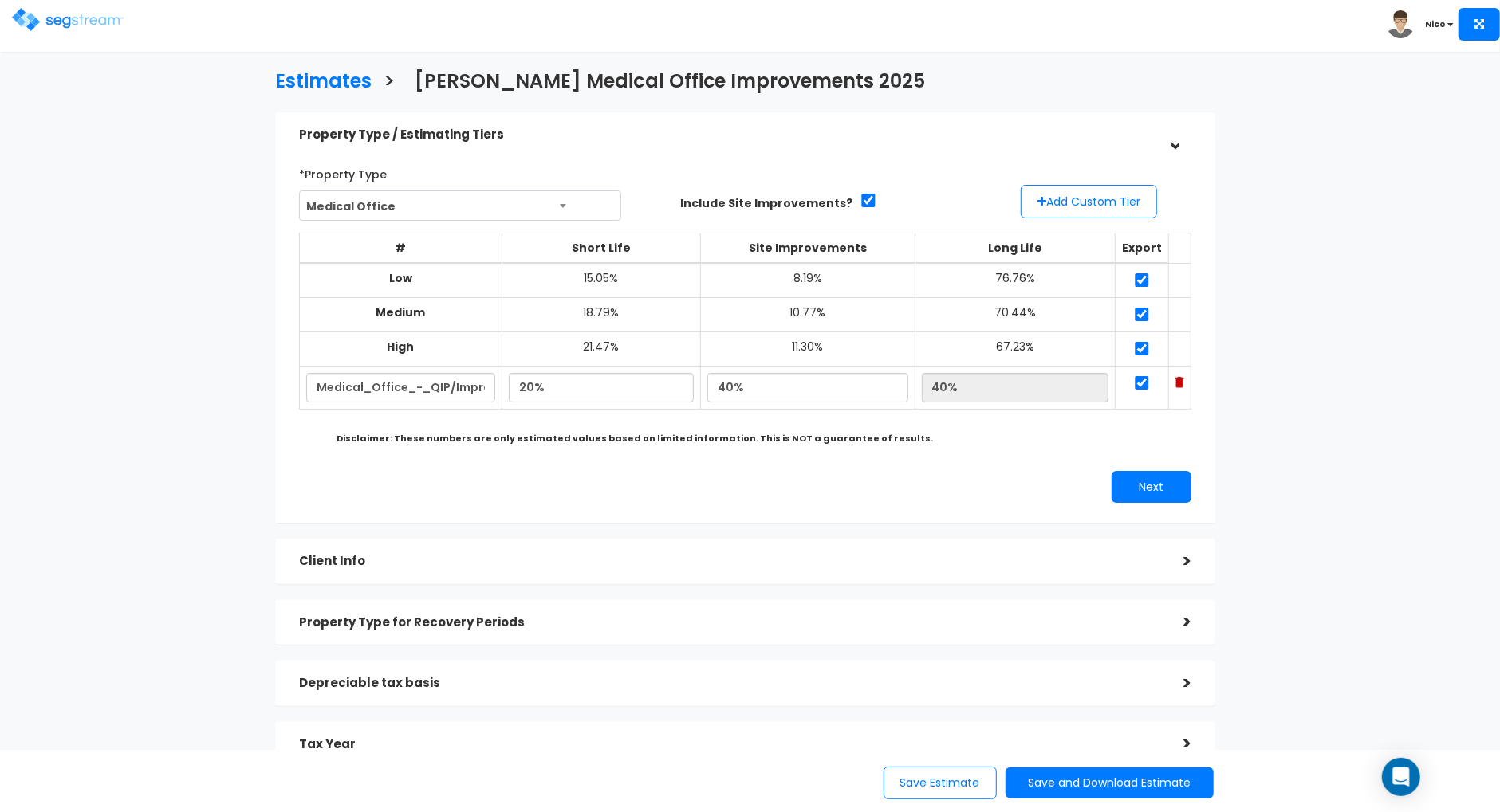
click at [222, 291] on div "Estimates > [PERSON_NAME] Medical Office Improvements 2025 Property Type / Esti…" at bounding box center [745, 453] width 1230 height 1061
click at [1225, 340] on div "Property Type / Estimating Tiers > *Property Type Medical Office Assisted/Senio…" at bounding box center [745, 478] width 964 height 747
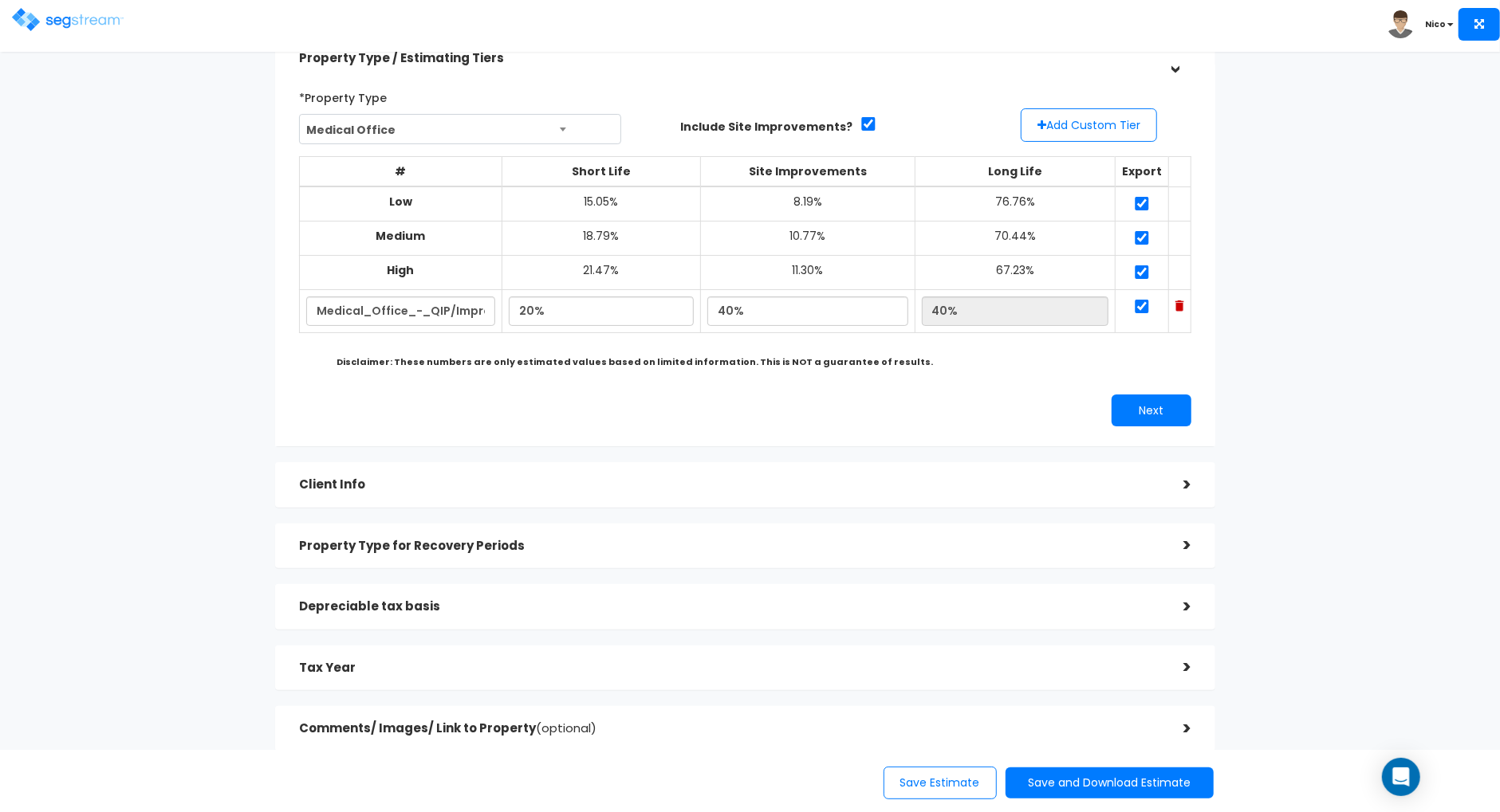
scroll to position [77, 0]
click at [1271, 372] on div "Estimates > [PERSON_NAME] Medical Office Improvements 2025 Property Type / Esti…" at bounding box center [745, 376] width 1230 height 1061
click at [1139, 415] on button "Next" at bounding box center [1150, 409] width 80 height 32
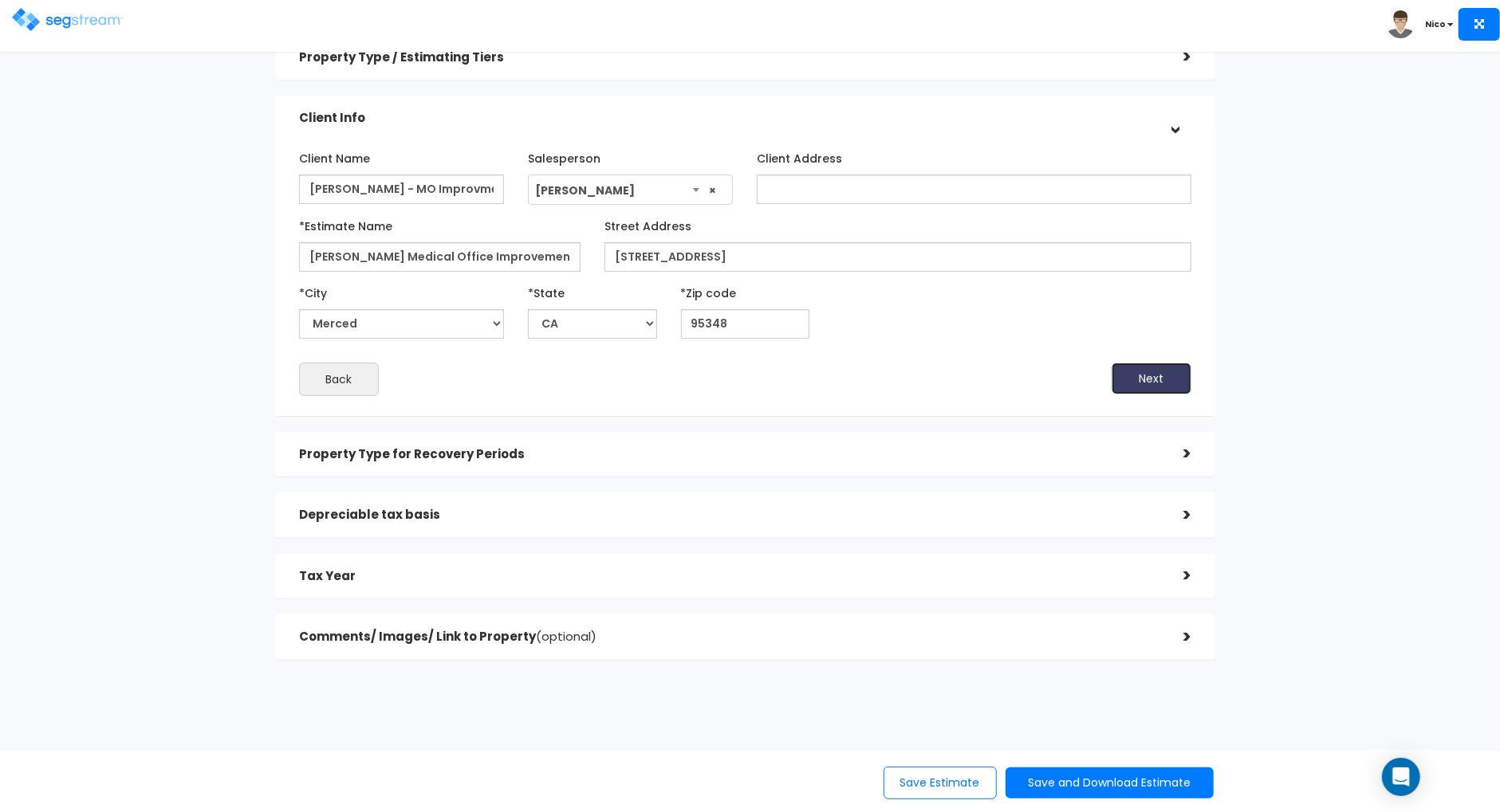
click at [1155, 385] on button "Next" at bounding box center [1150, 378] width 80 height 32
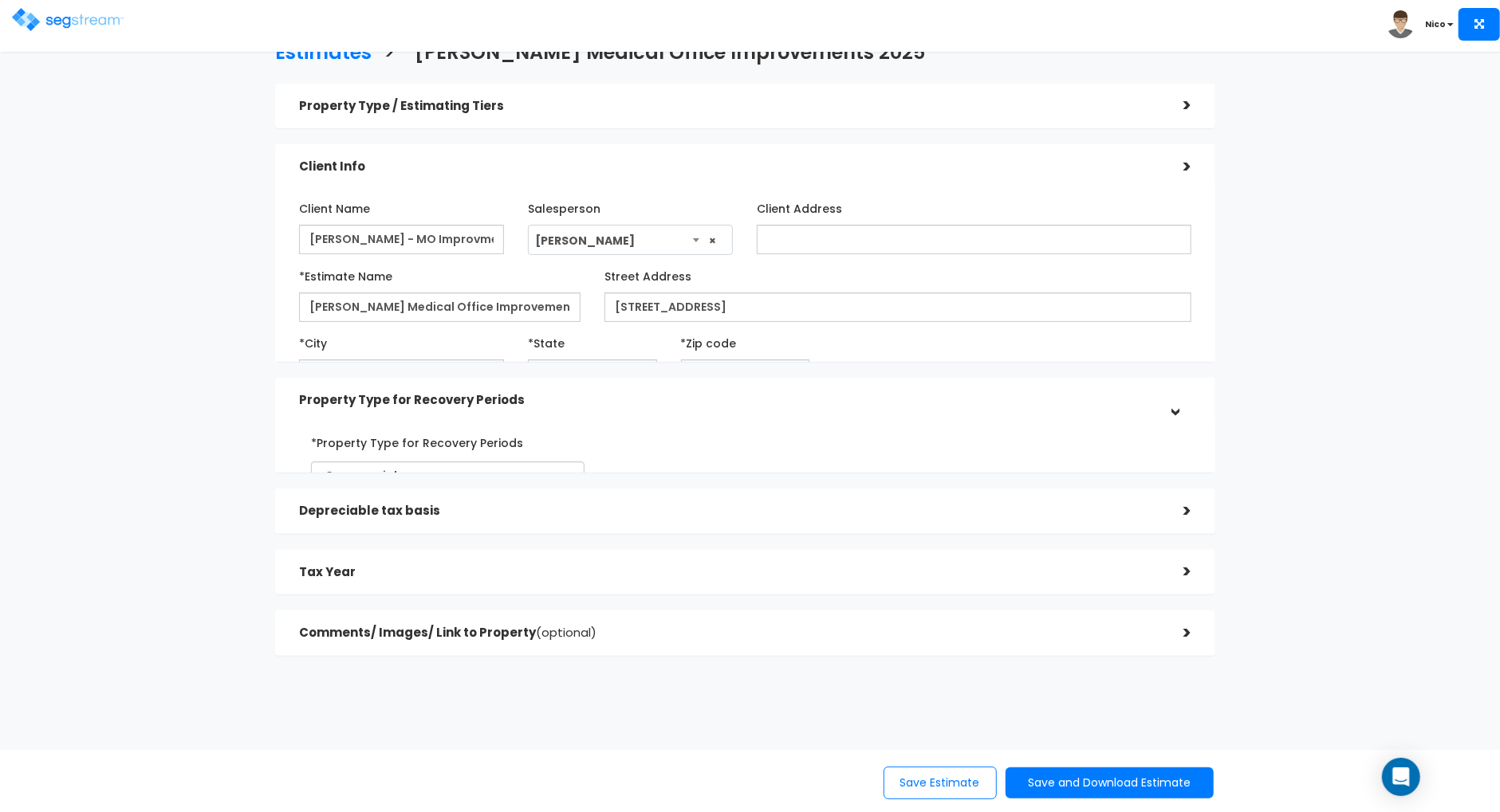
scroll to position [0, 0]
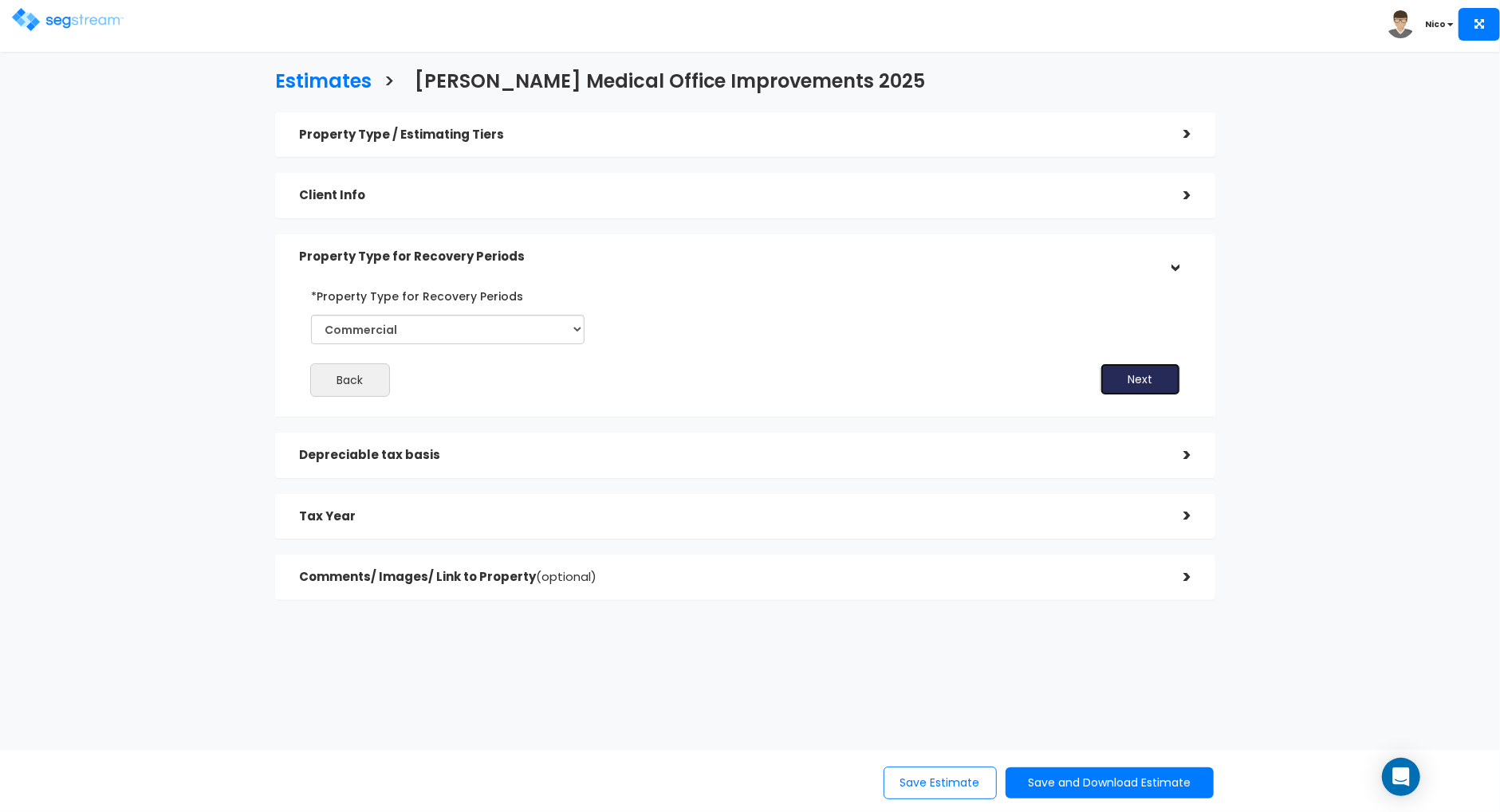
click at [1155, 385] on button "Next" at bounding box center [1140, 379] width 80 height 32
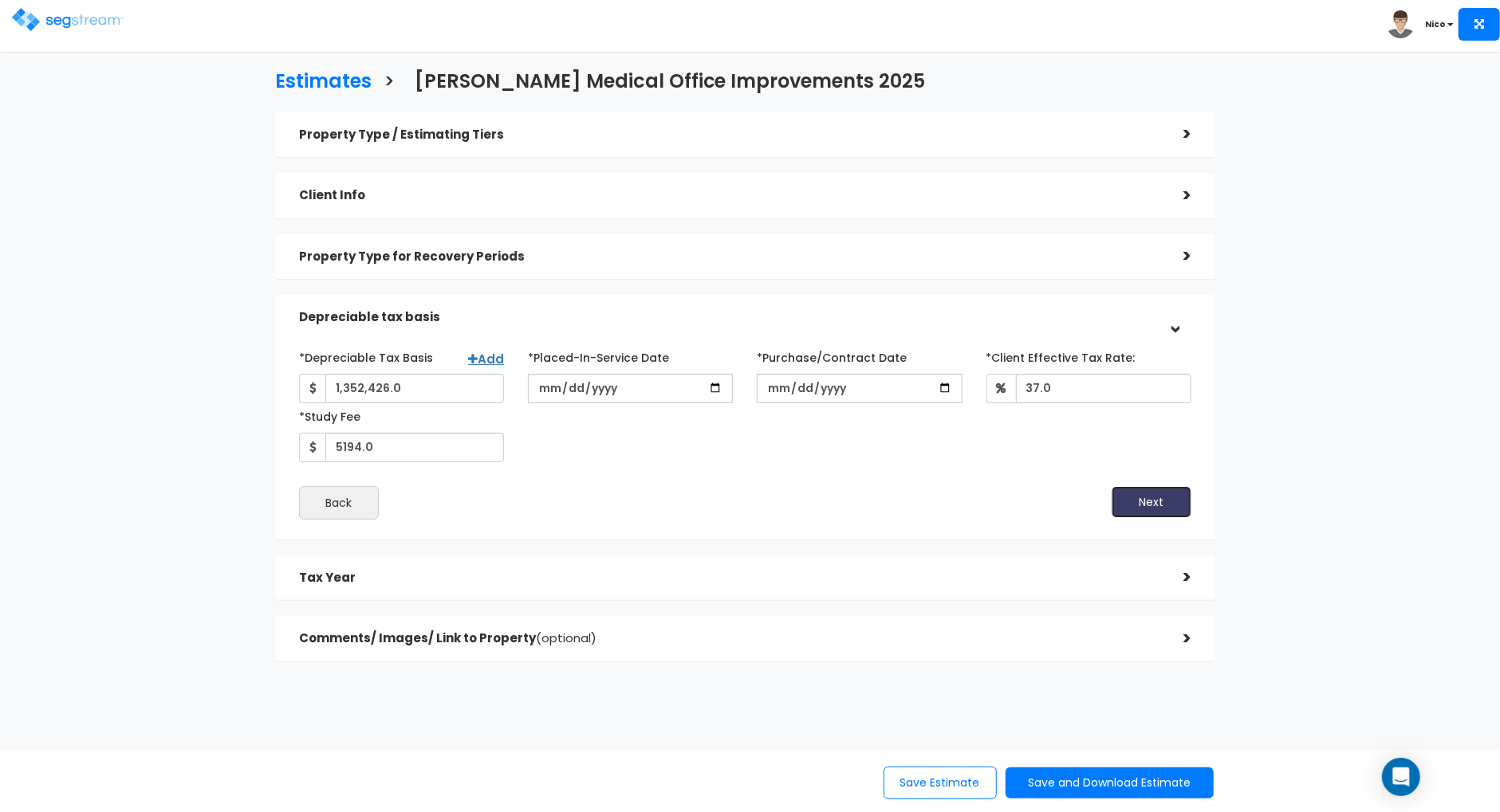
click at [1146, 505] on button "Next" at bounding box center [1150, 501] width 80 height 32
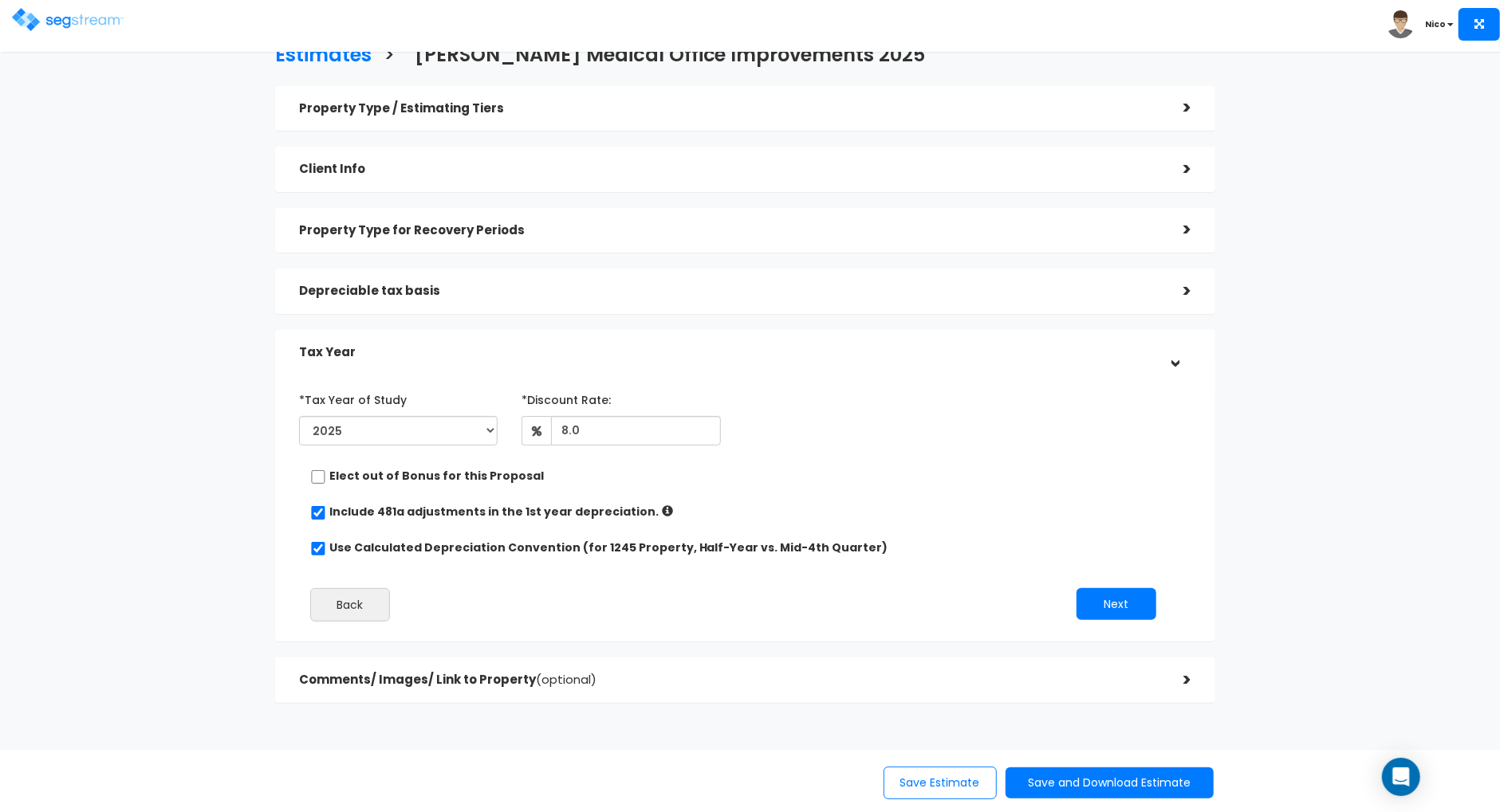
scroll to position [35, 0]
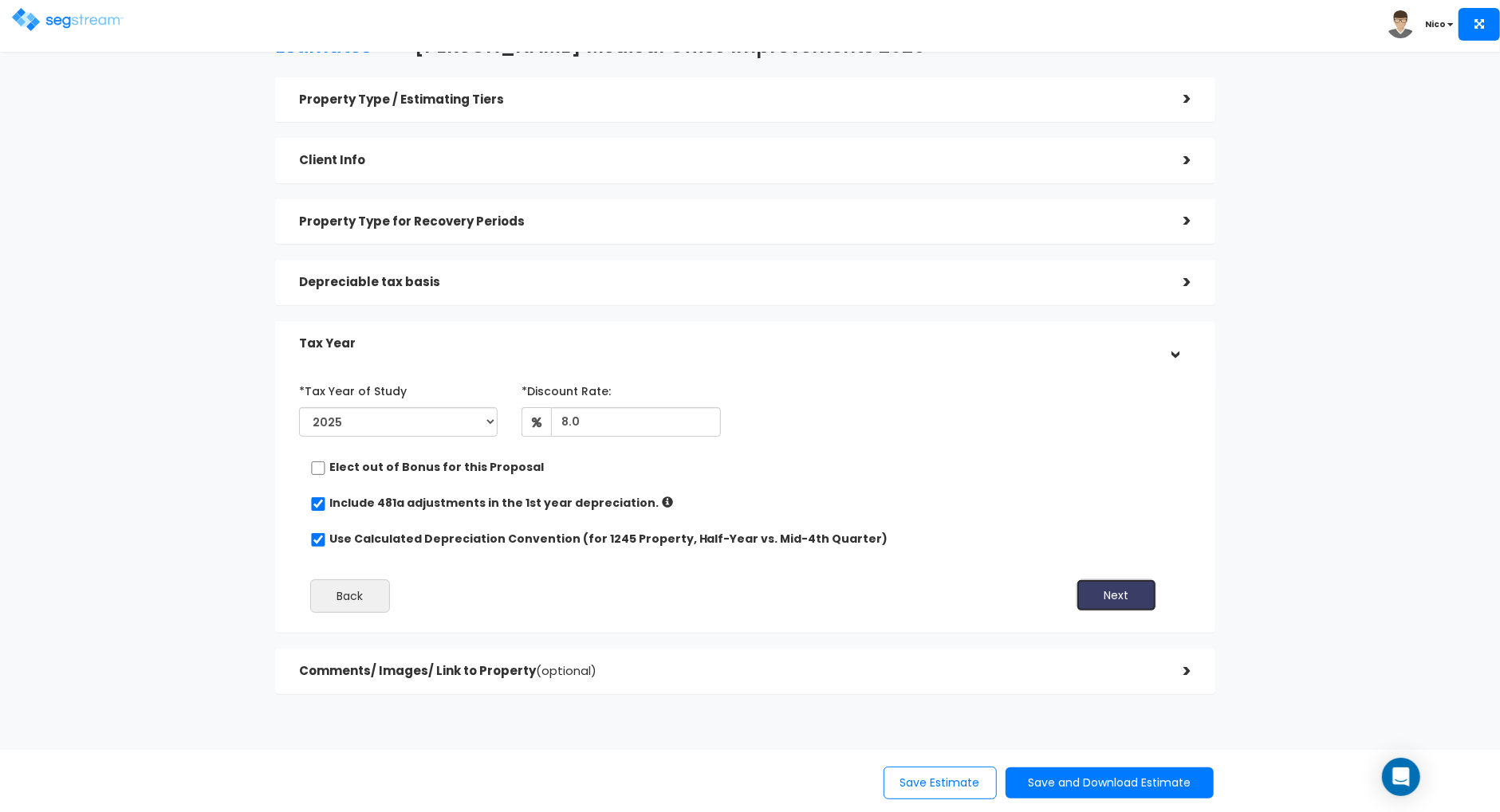
click at [1115, 598] on button "Next" at bounding box center [1116, 595] width 80 height 32
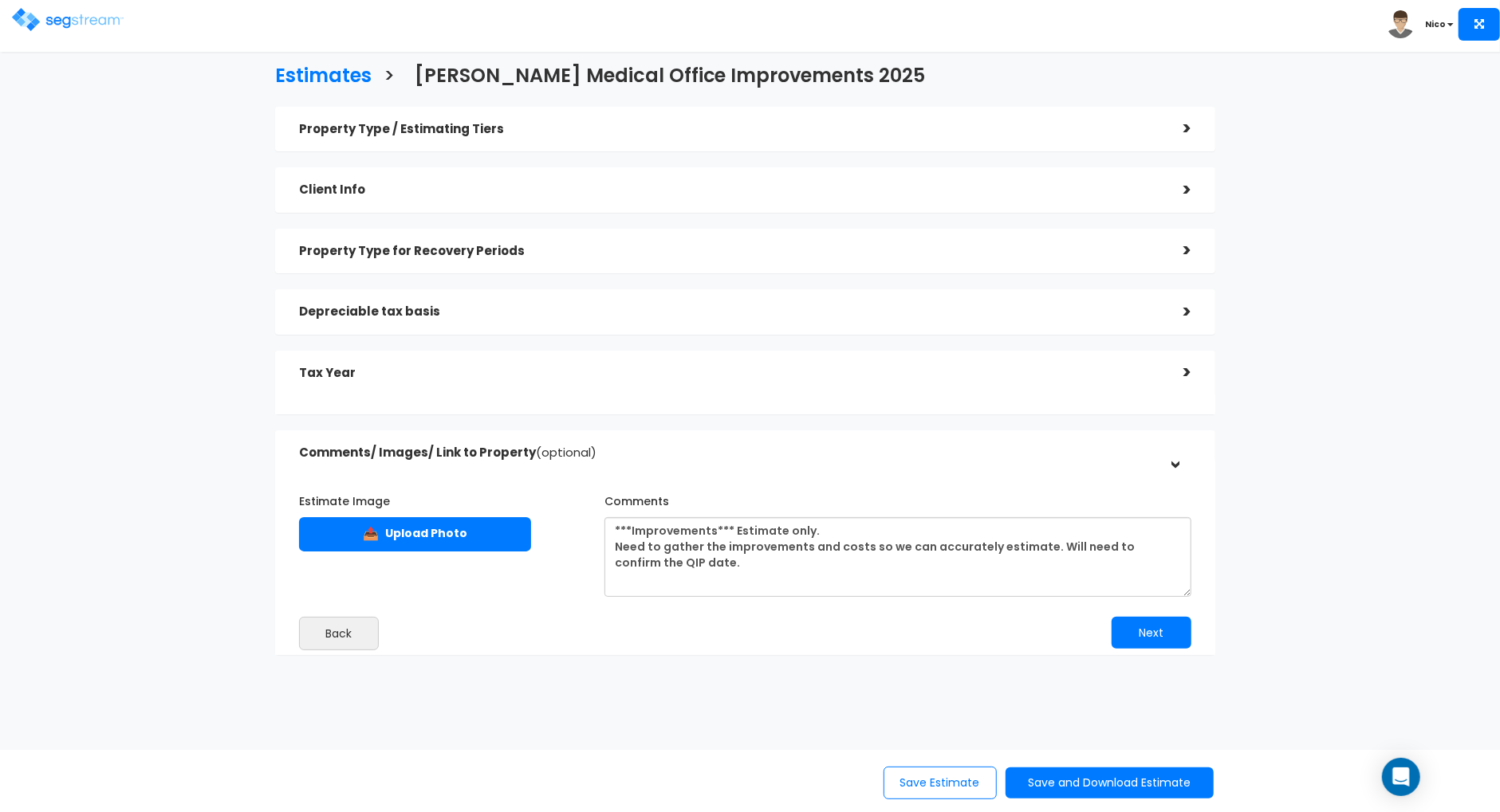
scroll to position [1, 0]
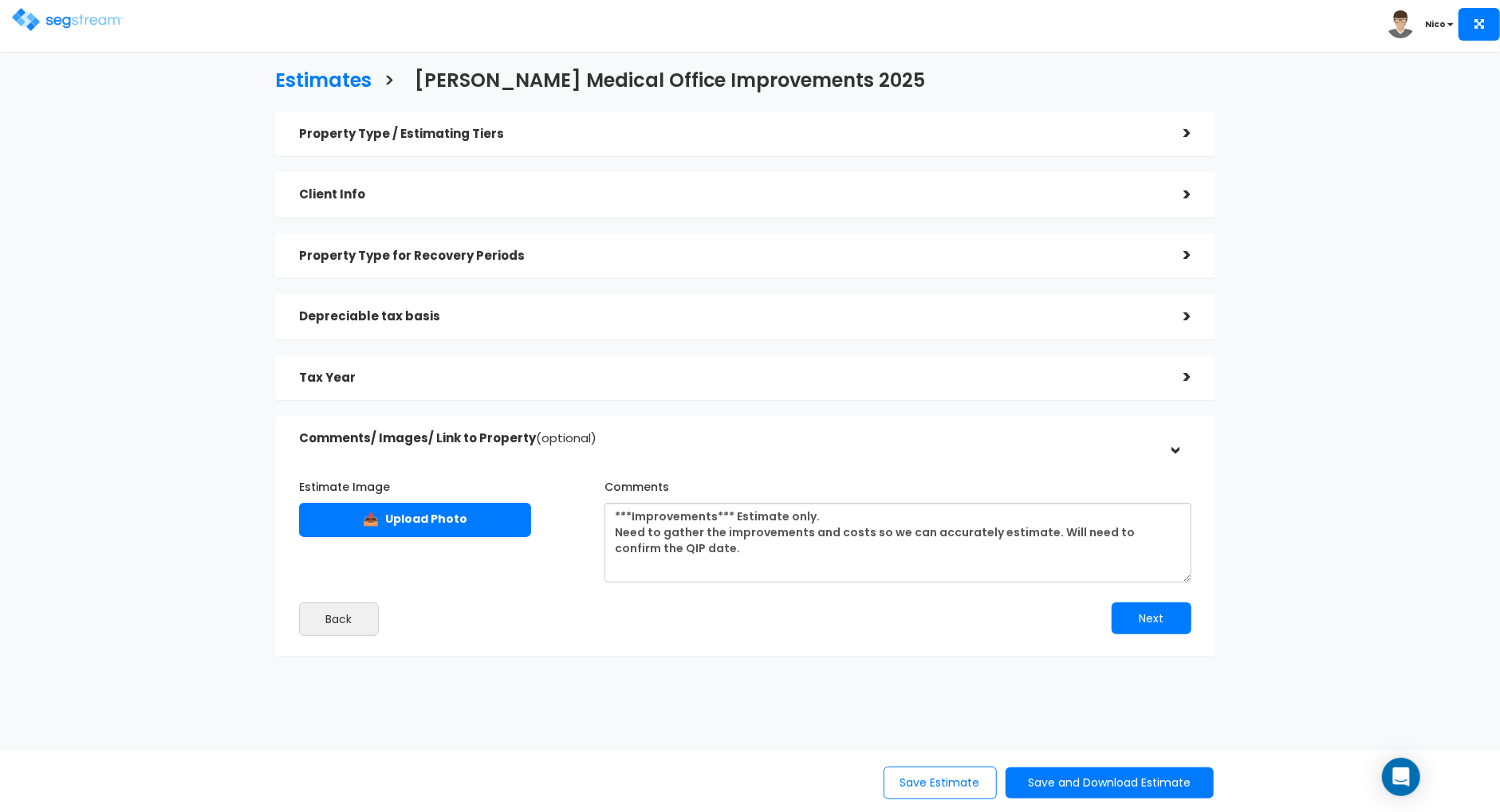
click at [558, 556] on div "Estimate Image 📤 Upload Photo Comments" at bounding box center [745, 524] width 916 height 118
click at [1188, 616] on button "Next" at bounding box center [1150, 618] width 80 height 32
click at [1148, 621] on button "Next" at bounding box center [1150, 618] width 80 height 32
click at [898, 786] on button "Save Estimate" at bounding box center [940, 783] width 113 height 33
click at [1406, 788] on div "Open Intercom Messenger" at bounding box center [1400, 777] width 42 height 42
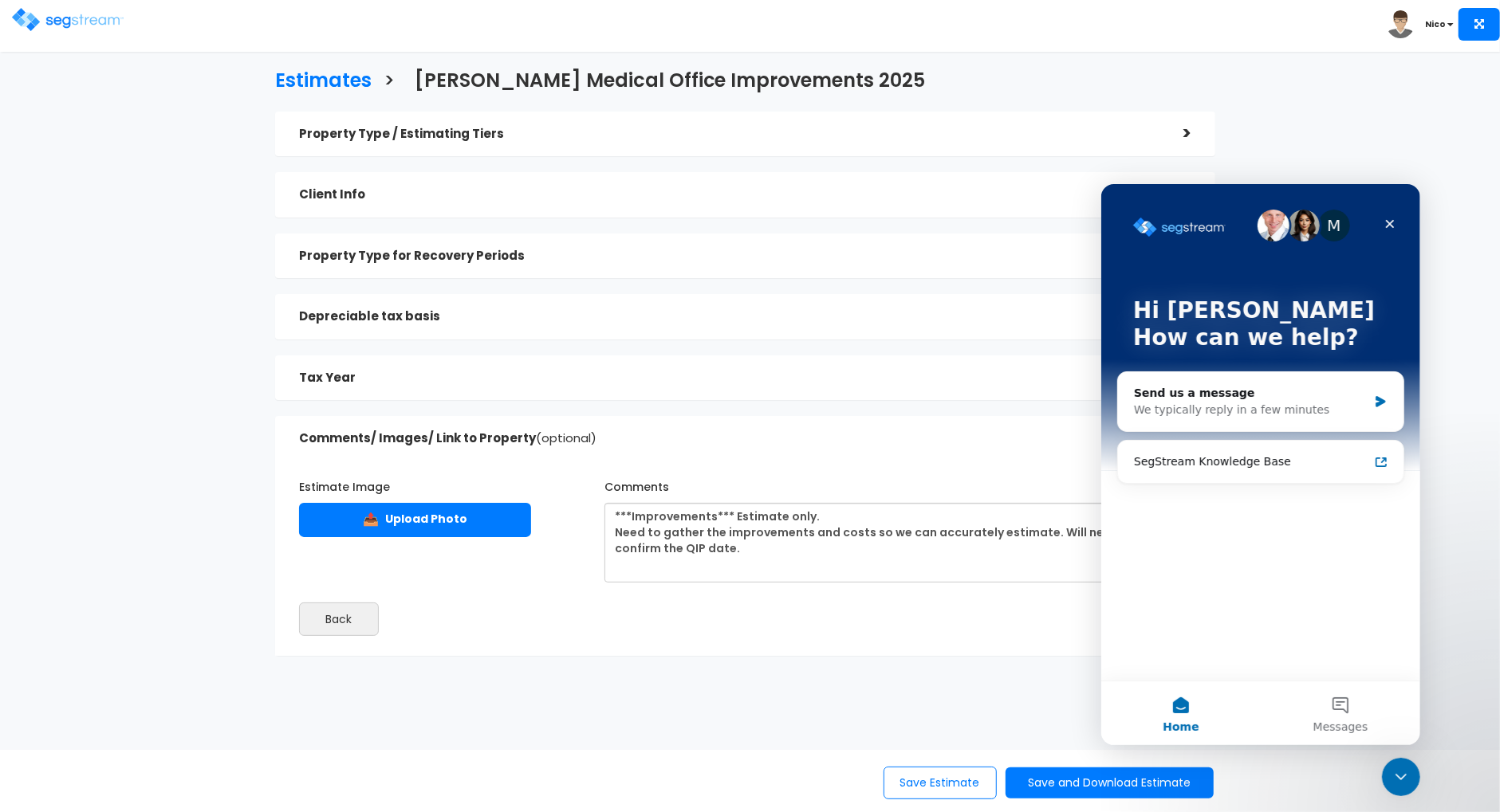
scroll to position [0, 0]
click at [1147, 395] on div "Send us a message" at bounding box center [1250, 392] width 234 height 16
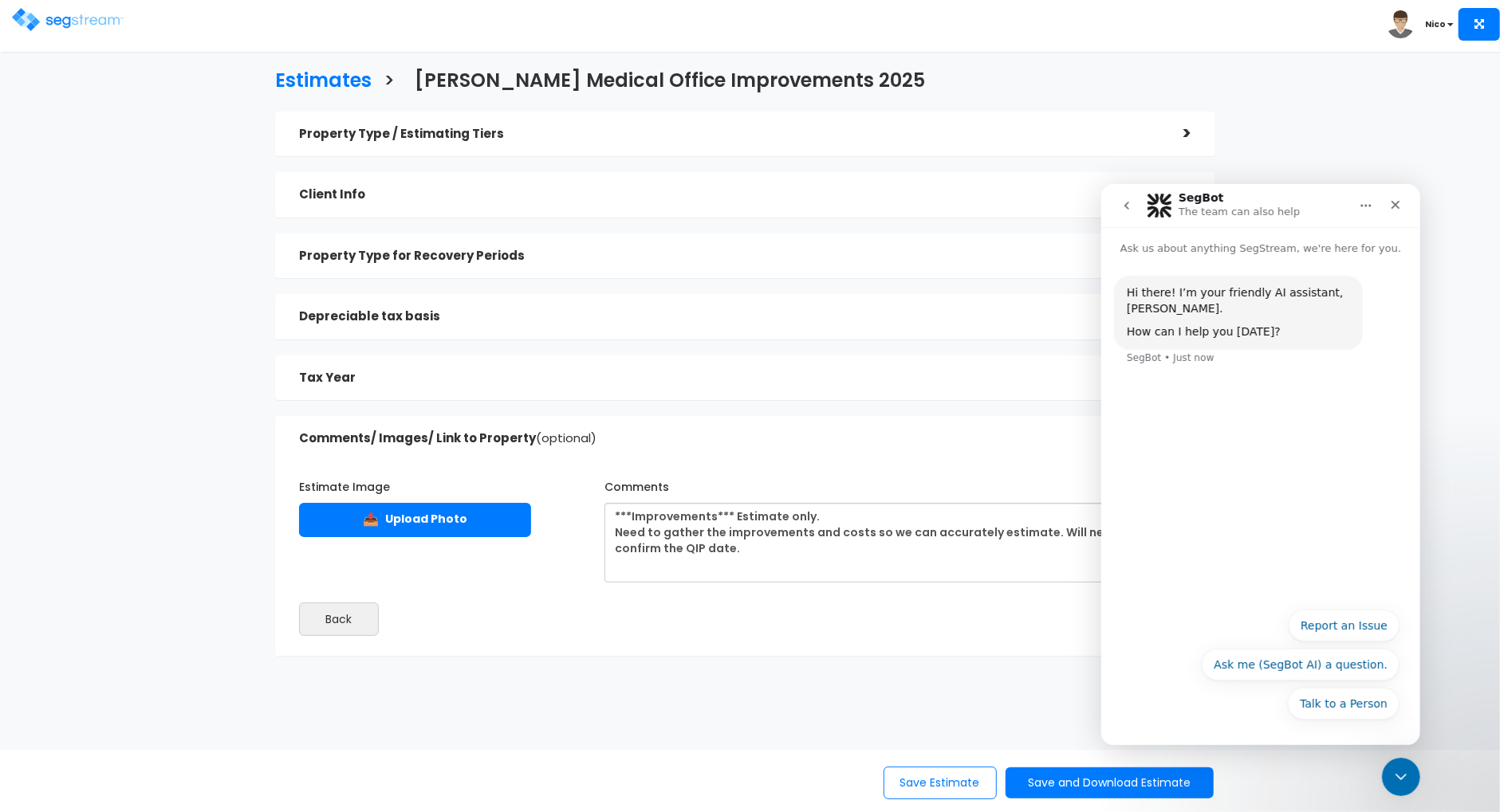
click at [1234, 345] on div "Hi there! I’m your friendly AI assistant, [PERSON_NAME]. How can I help you [DA…" at bounding box center [1237, 311] width 248 height 74
click at [1174, 488] on div "Hi there! I’m your friendly AI assistant, [PERSON_NAME]. How can I help you [DA…" at bounding box center [1260, 427] width 319 height 343
click at [1173, 743] on div "Hi there! I’m your friendly AI assistant, [PERSON_NAME]. How can I help you [DA…" at bounding box center [1260, 500] width 319 height 488
click at [1220, 734] on div "Hi there! I’m your friendly AI assistant, [PERSON_NAME]. How can I help you [DA…" at bounding box center [1260, 500] width 319 height 488
click at [1354, 632] on button "Report an Issue" at bounding box center [1343, 625] width 111 height 32
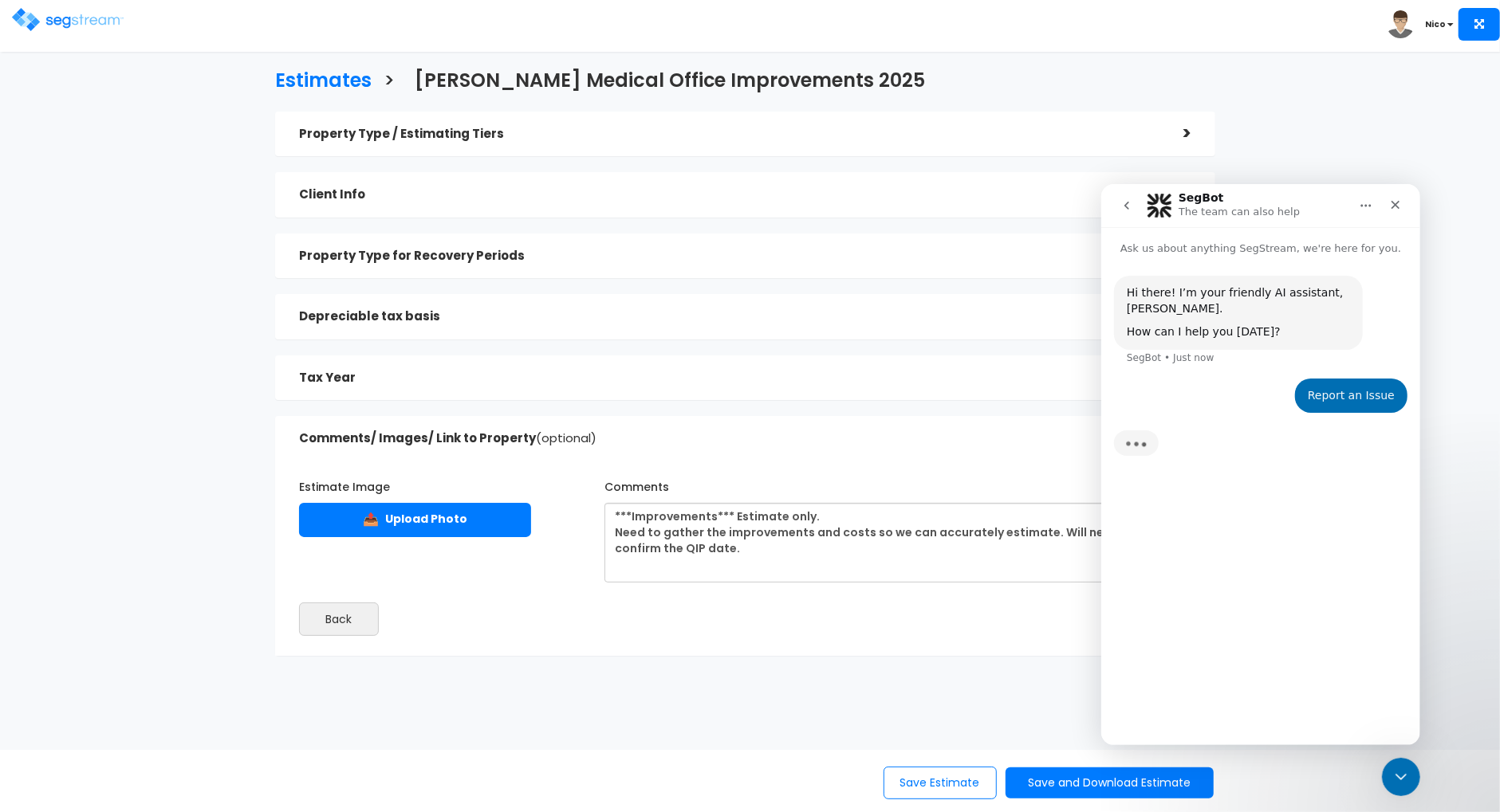
click at [1140, 690] on div "Hi there! I’m your friendly AI assistant, [PERSON_NAME]. How can I help you [DA…" at bounding box center [1260, 493] width 319 height 475
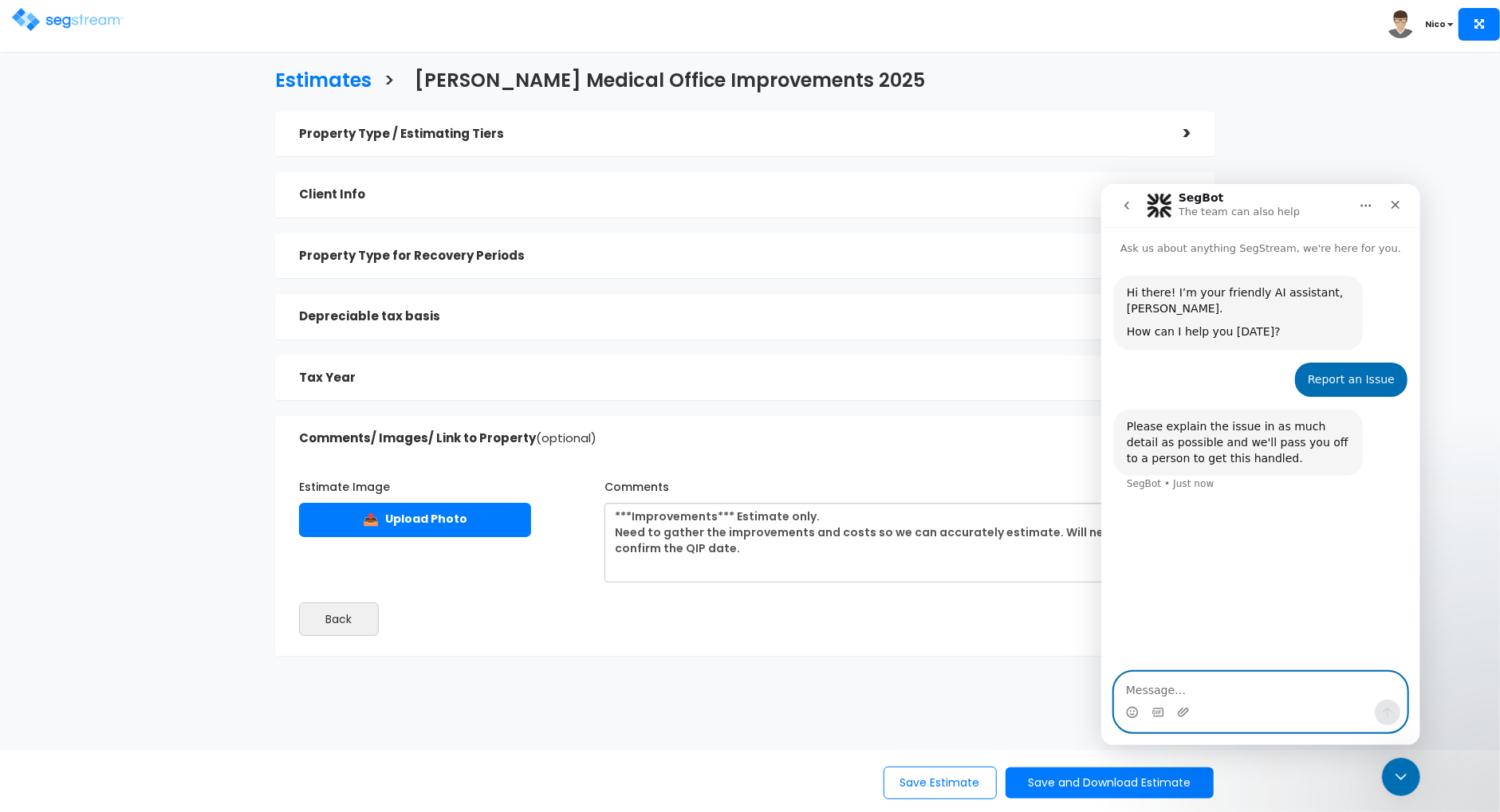
click at [1139, 681] on textarea "Message…" at bounding box center [1259, 685] width 292 height 27
click at [1139, 690] on textarea "Message…" at bounding box center [1259, 685] width 292 height 27
type textarea "Getting Message: Estimate Generation Failed"
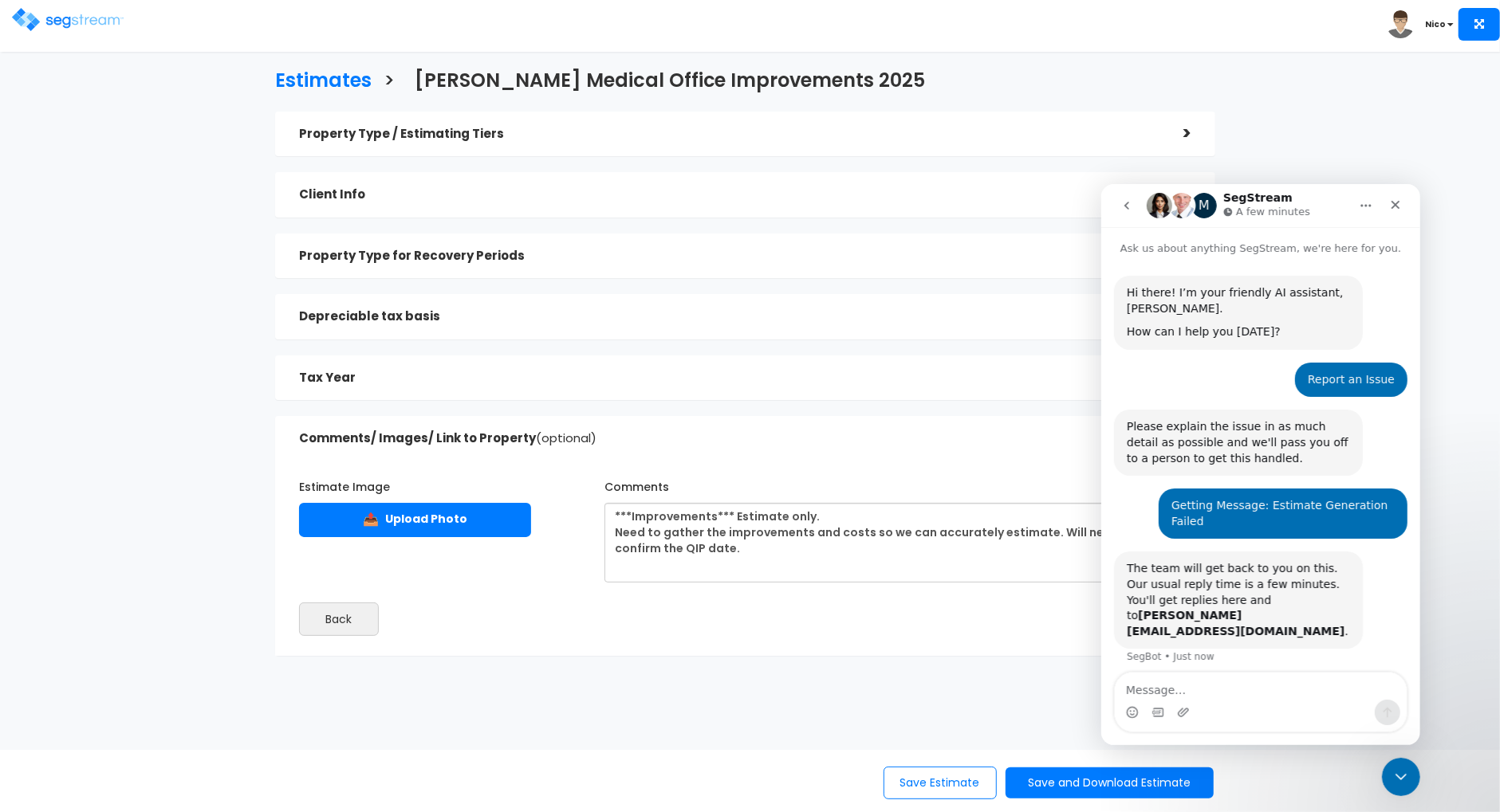
scroll to position [39, 0]
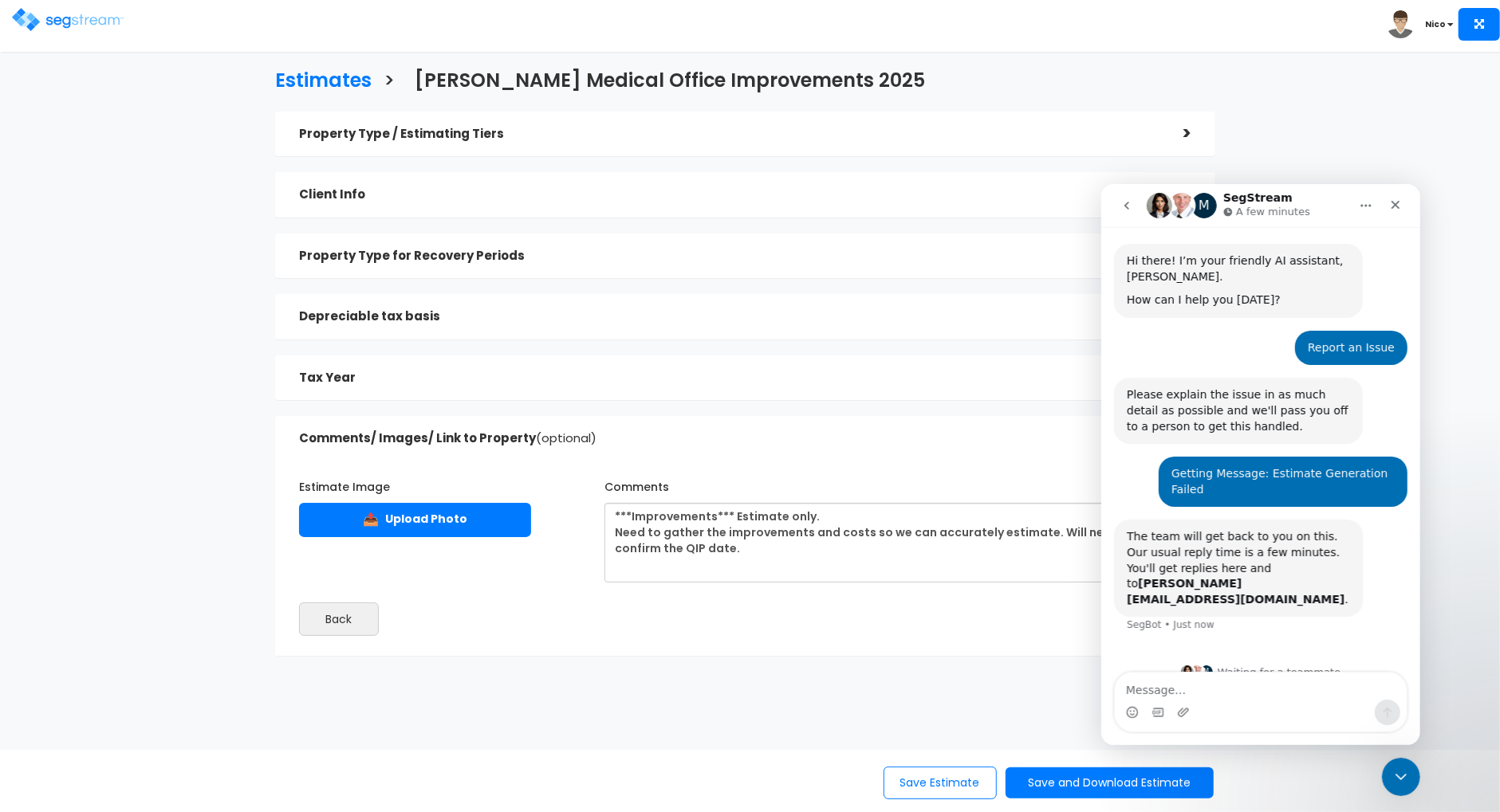
click at [232, 282] on div "Estimates > [PERSON_NAME] Medical Office Improvements 2025 Property Type / Esti…" at bounding box center [745, 367] width 1230 height 891
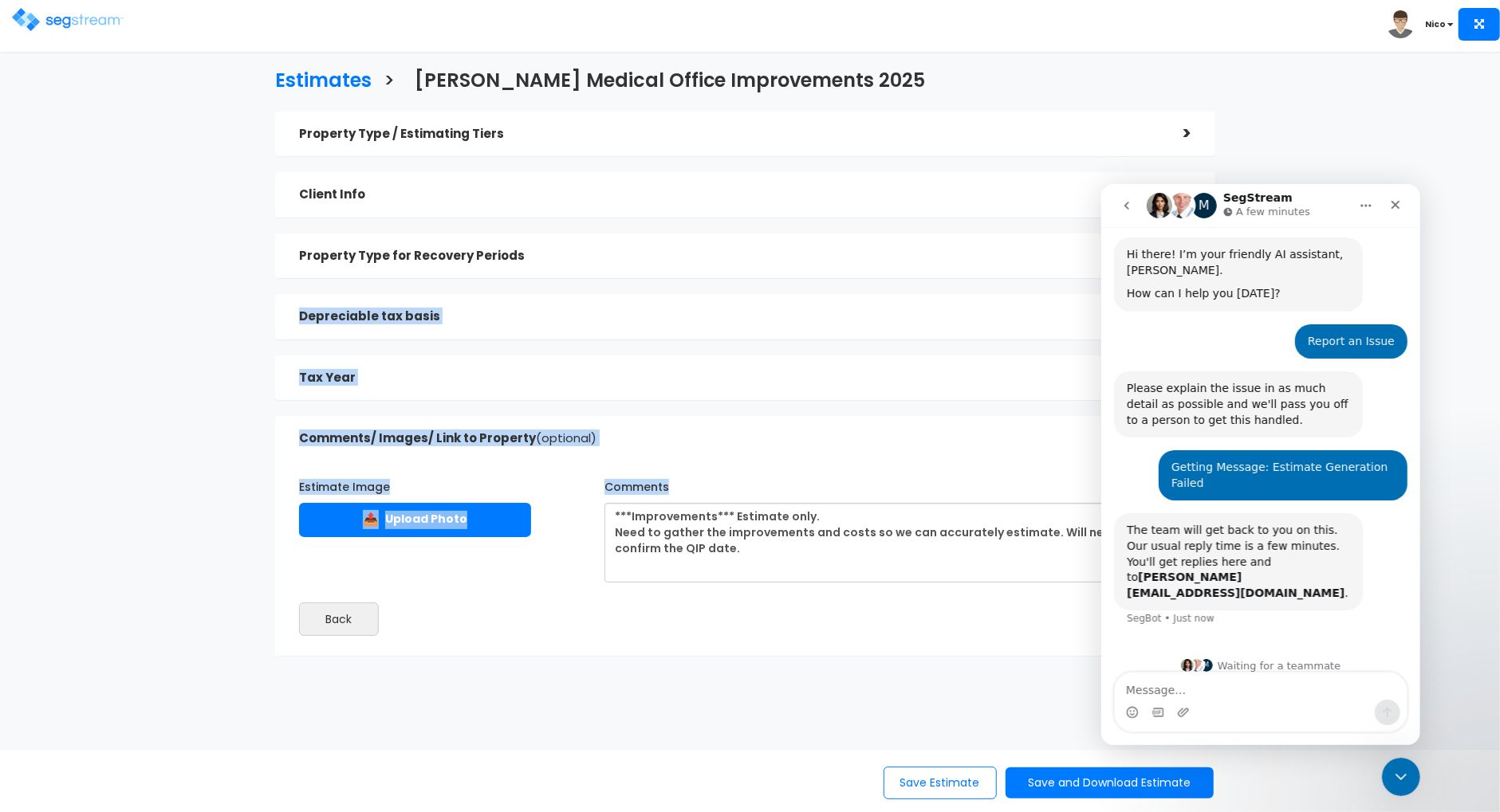
drag, startPoint x: 232, startPoint y: 282, endPoint x: 1006, endPoint y: 481, distance: 799.2
click at [1006, 481] on div "Estimates > [PERSON_NAME] Medical Office Improvements 2025 Property Type / Esti…" at bounding box center [745, 367] width 1230 height 891
click at [173, 394] on div "Estimates > [PERSON_NAME] Medical Office Improvements 2025 Property Type / Esti…" at bounding box center [745, 367] width 1230 height 891
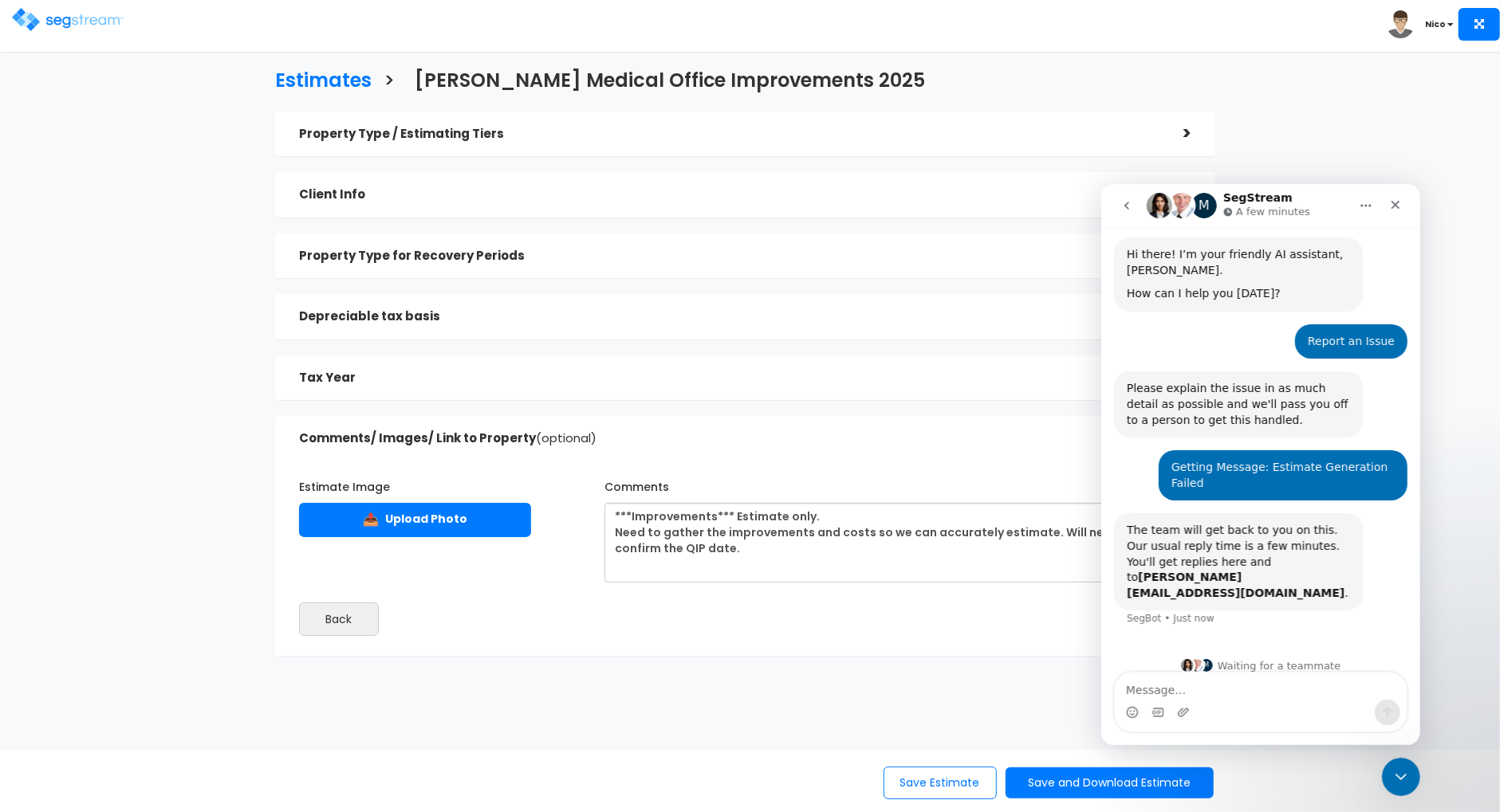
scroll to position [0, 0]
drag, startPoint x: 891, startPoint y: 82, endPoint x: 418, endPoint y: 83, distance: 473.0
click at [418, 83] on div "Estimates > [PERSON_NAME] Medical Office Improvements 2025" at bounding box center [745, 79] width 964 height 48
copy h3 "[PERSON_NAME] Medical Office Improvements 2025"
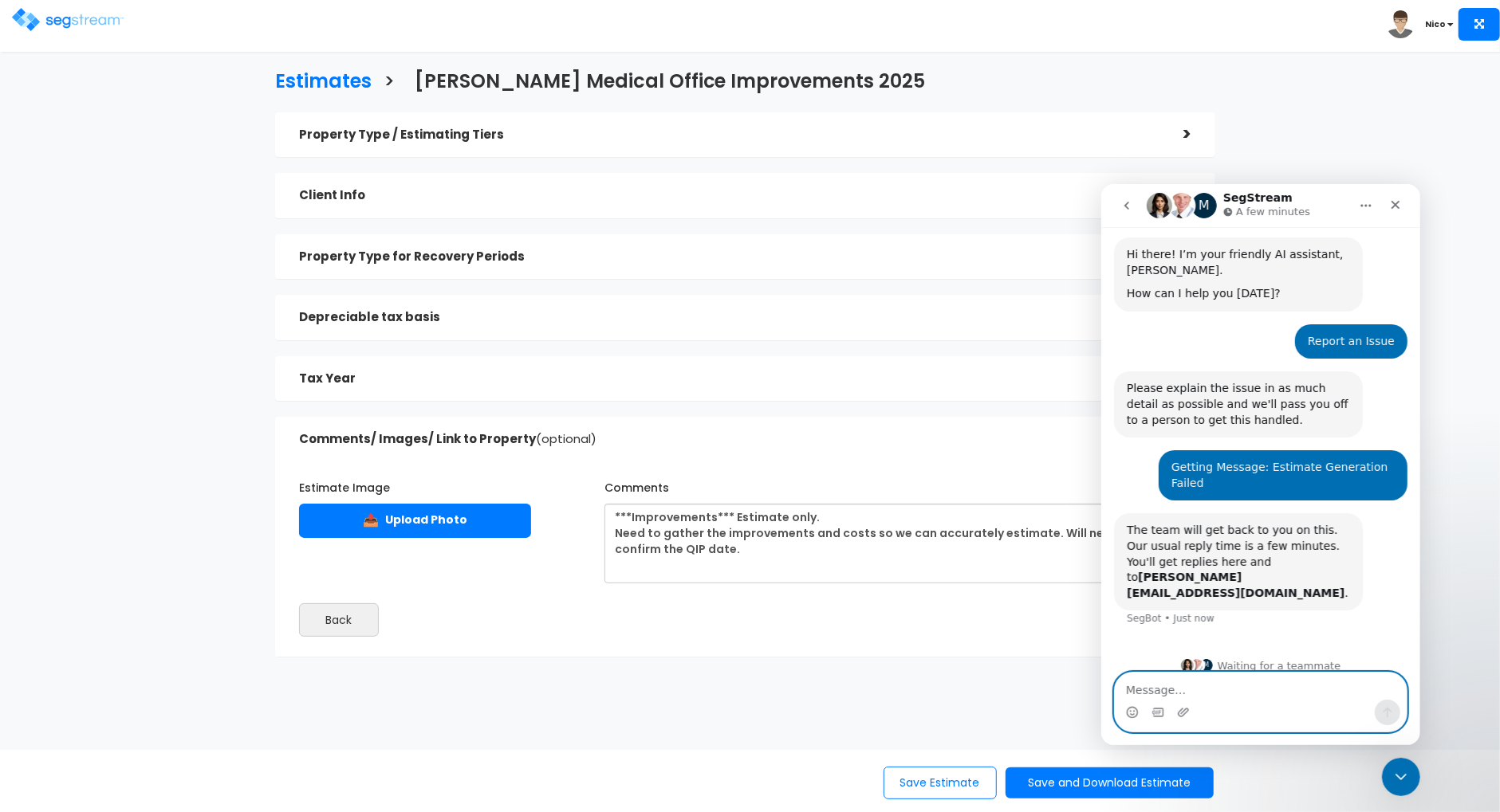
click at [1141, 692] on textarea "Message…" at bounding box center [1259, 685] width 292 height 27
paste textarea "[PERSON_NAME] Medical Office Improvements 2025"
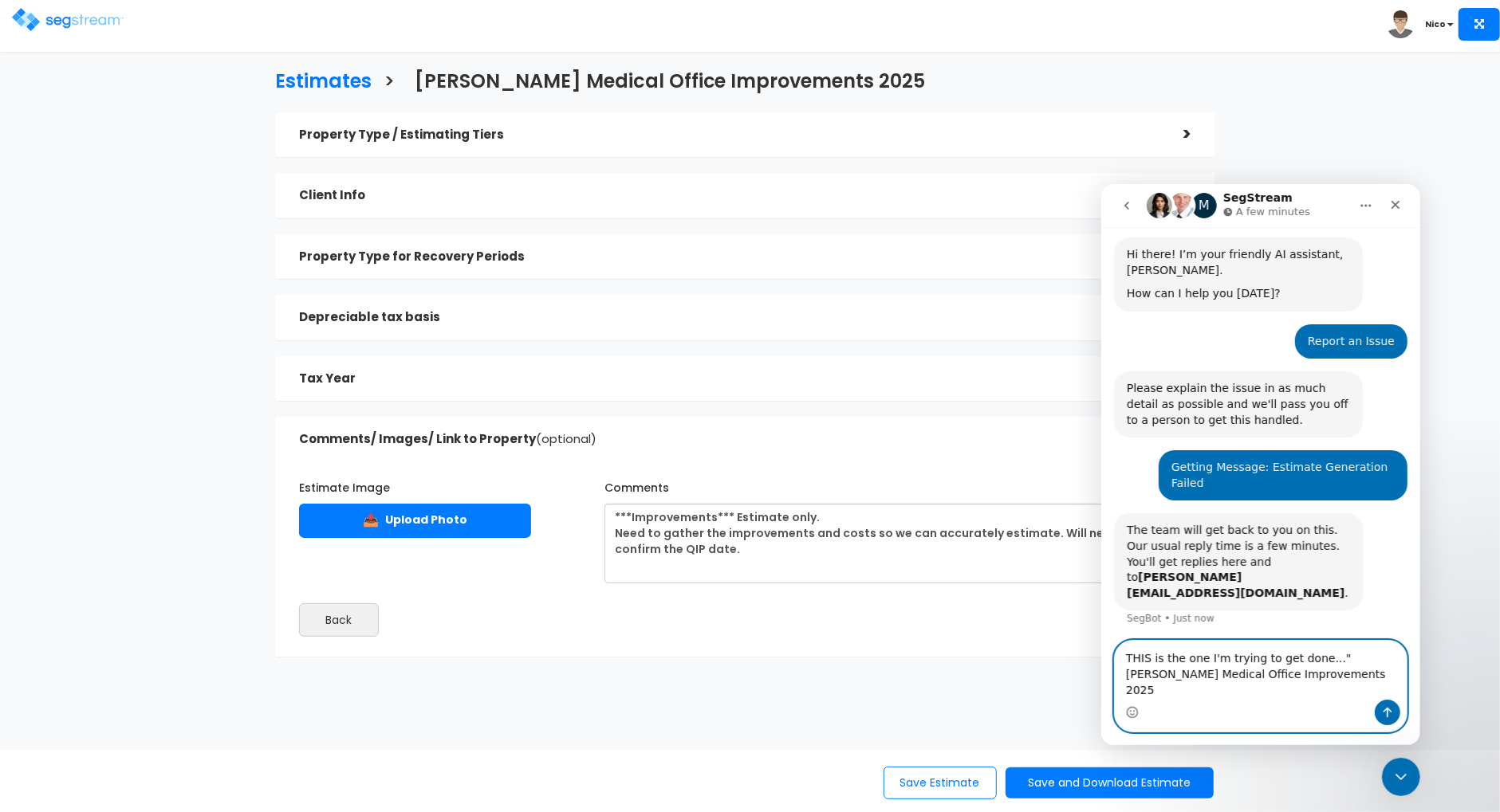
scroll to position [54, 0]
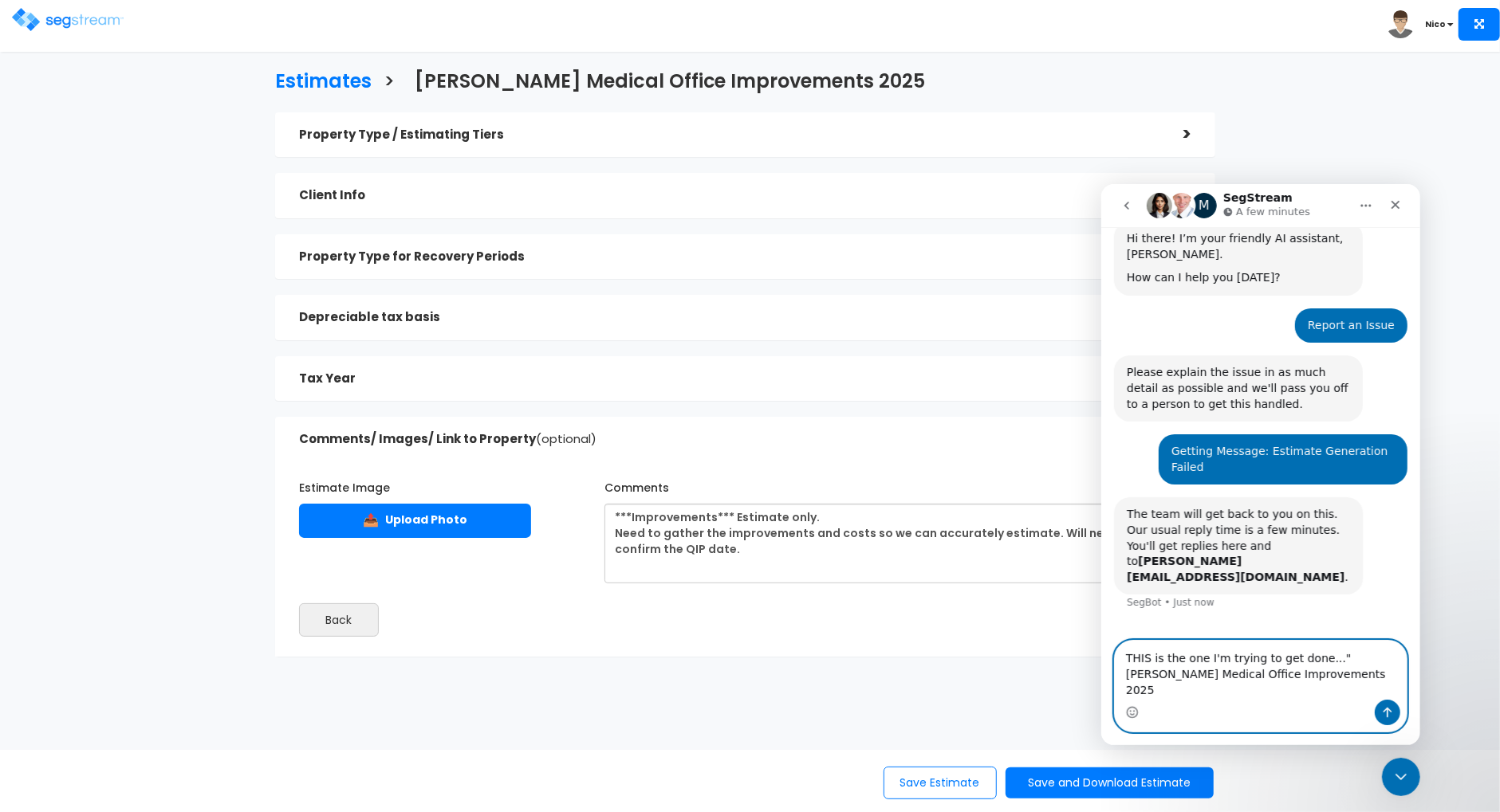
type textarea "THIS is the one I'm trying to get done..."[PERSON_NAME] Medical Office Improvem…"
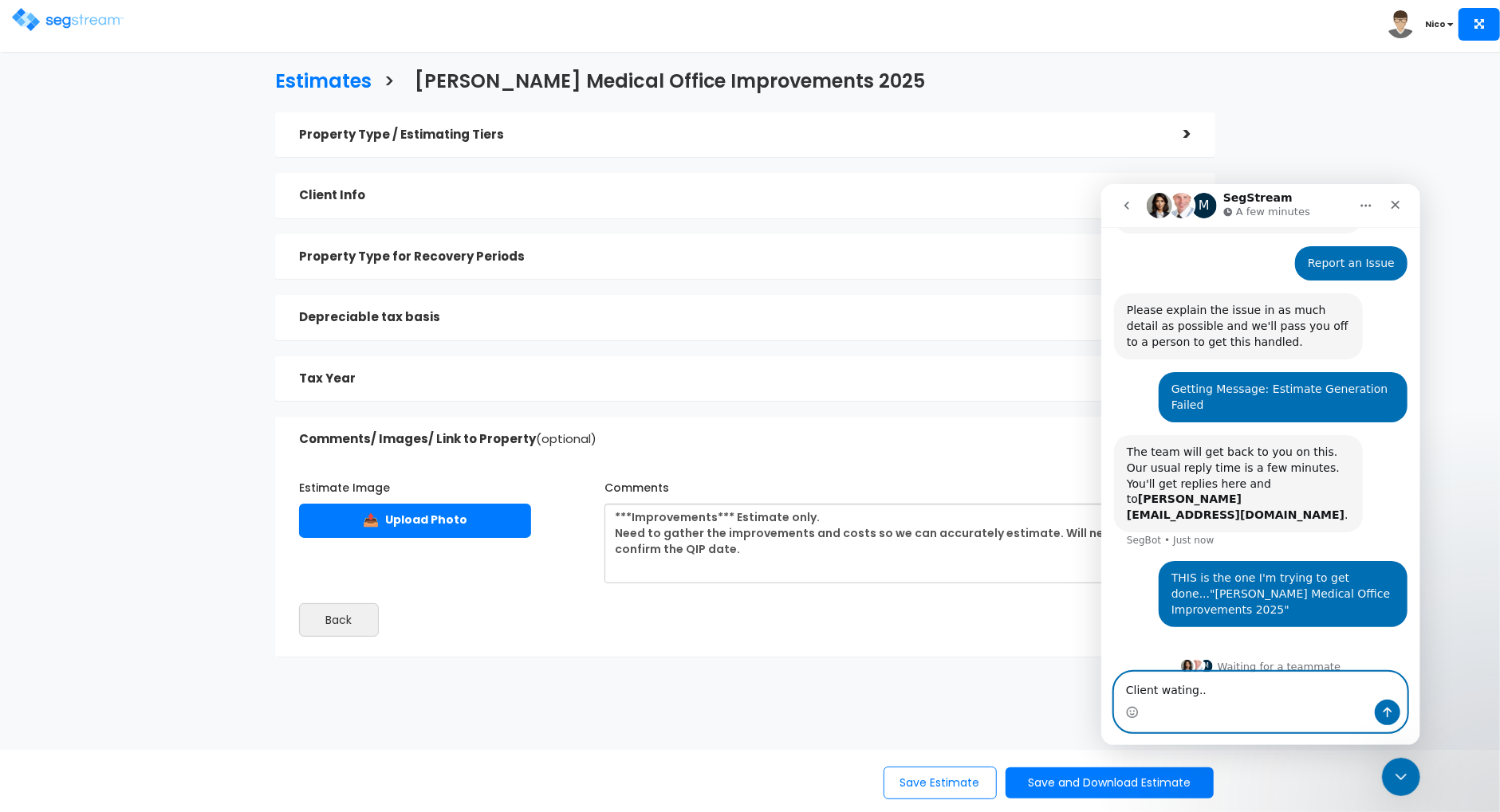
type textarea "Client wating..."
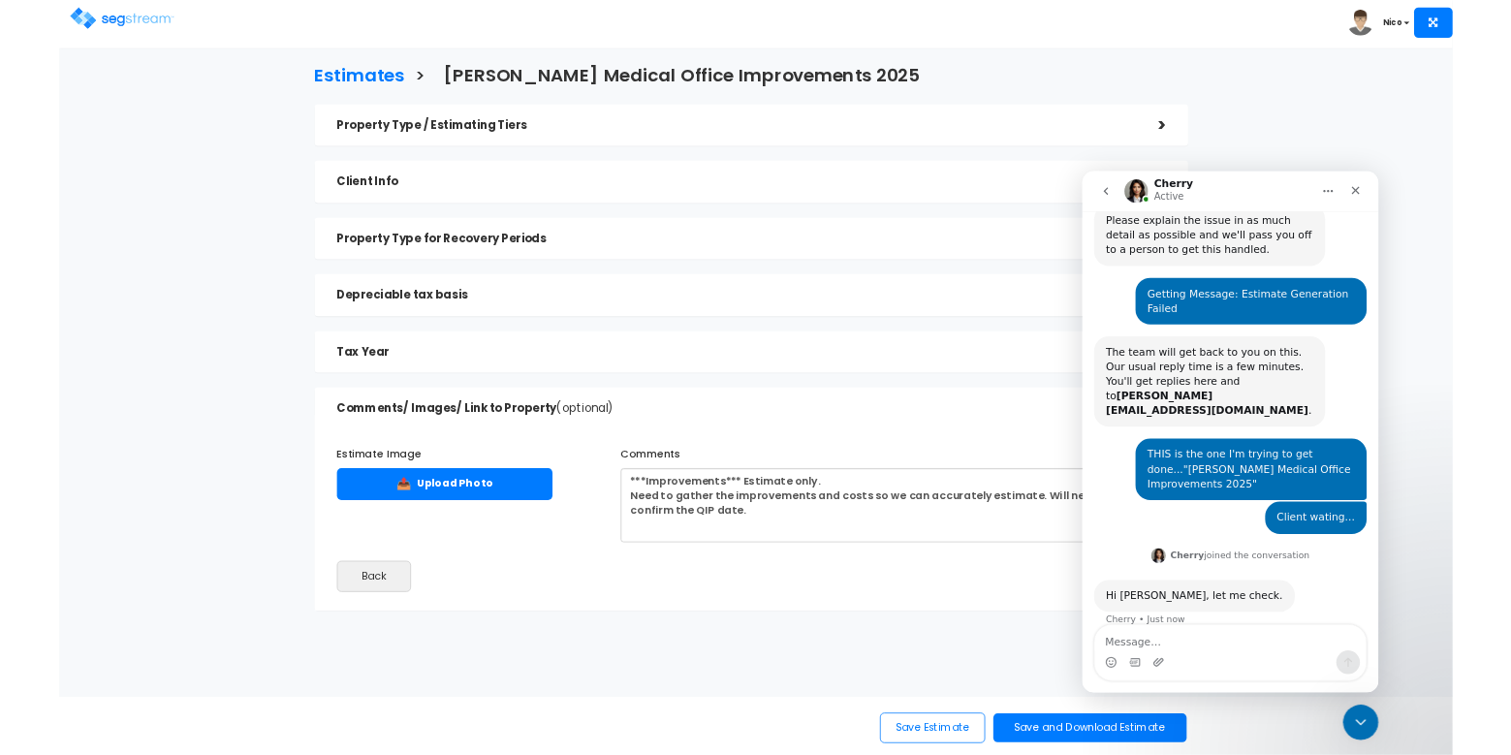
scroll to position [235, 0]
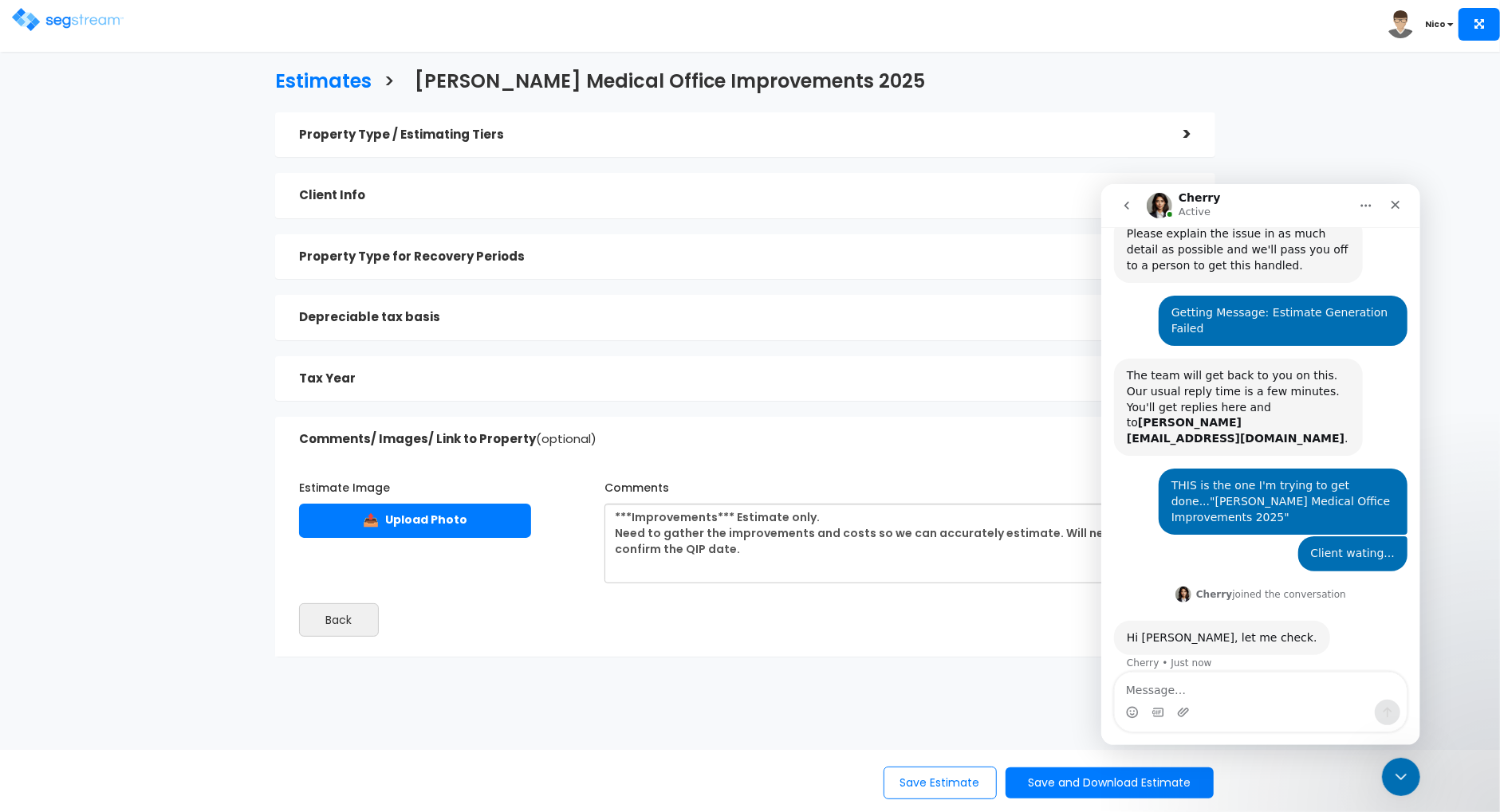
click at [515, 588] on div "Estimate Image 📤 Upload Photo Comments Back Next" at bounding box center [745, 551] width 916 height 187
click at [856, 530] on textarea "***Improvements*** Estimate only. Need to gather the improvements and costs so …" at bounding box center [898, 543] width 587 height 80
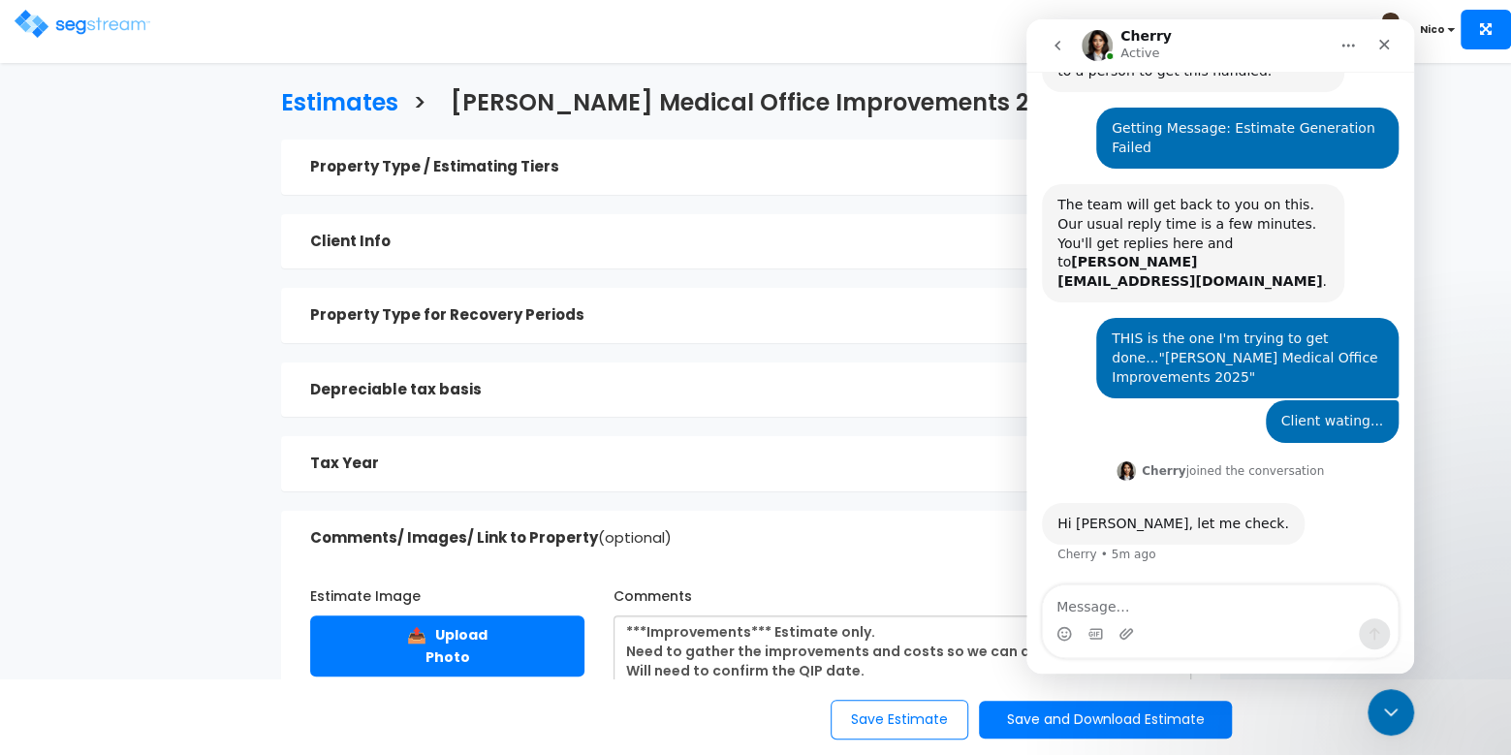
scroll to position [263, 0]
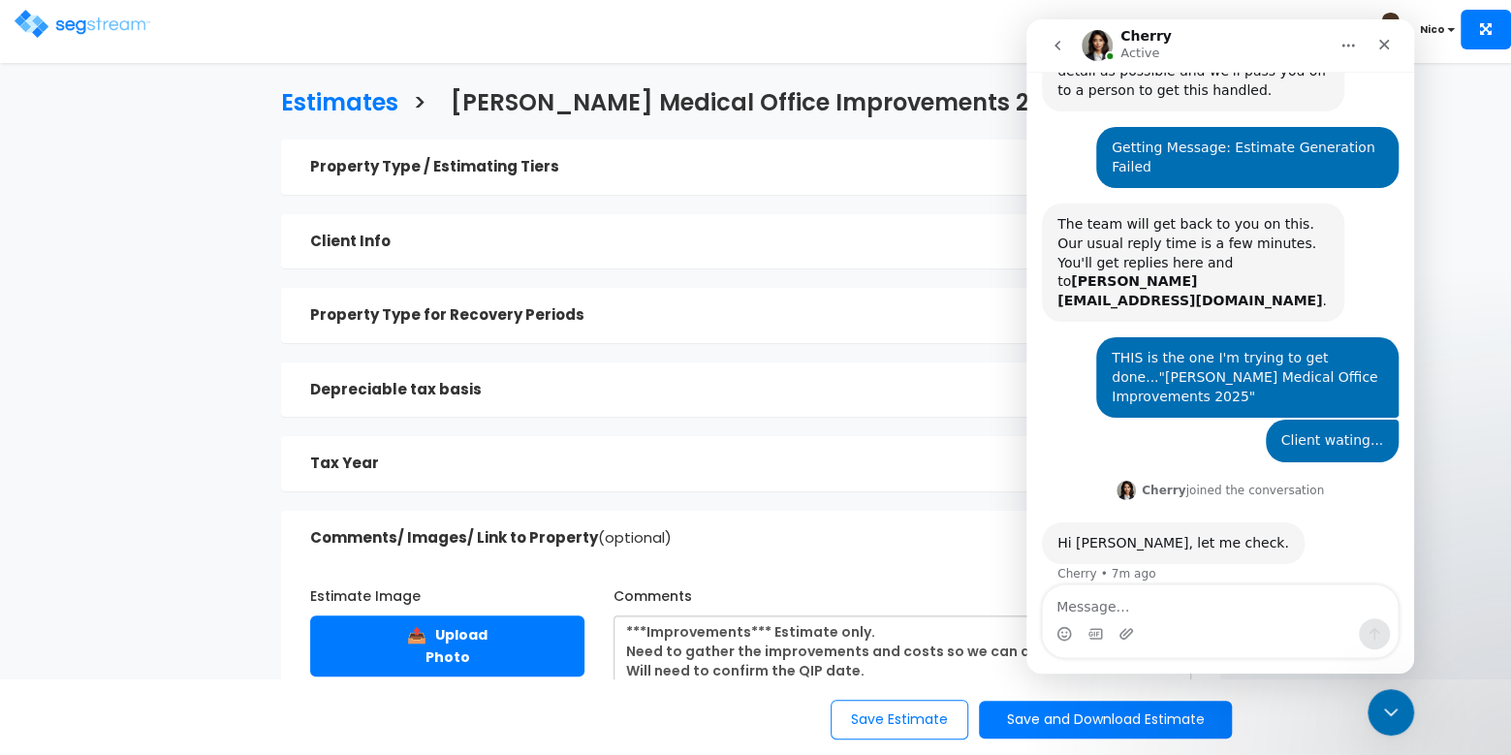
click at [1326, 543] on div "Hi [PERSON_NAME], let me check. Cherry • 7m ago" at bounding box center [1220, 565] width 357 height 85
drag, startPoint x: 1244, startPoint y: 380, endPoint x: 1157, endPoint y: 364, distance: 88.8
click at [1157, 364] on div "THIS is the one I'm trying to get done..."[PERSON_NAME] Medical Office Improvem…" at bounding box center [1247, 377] width 271 height 57
copy div "[PERSON_NAME] Medical Office Improvements 2025""
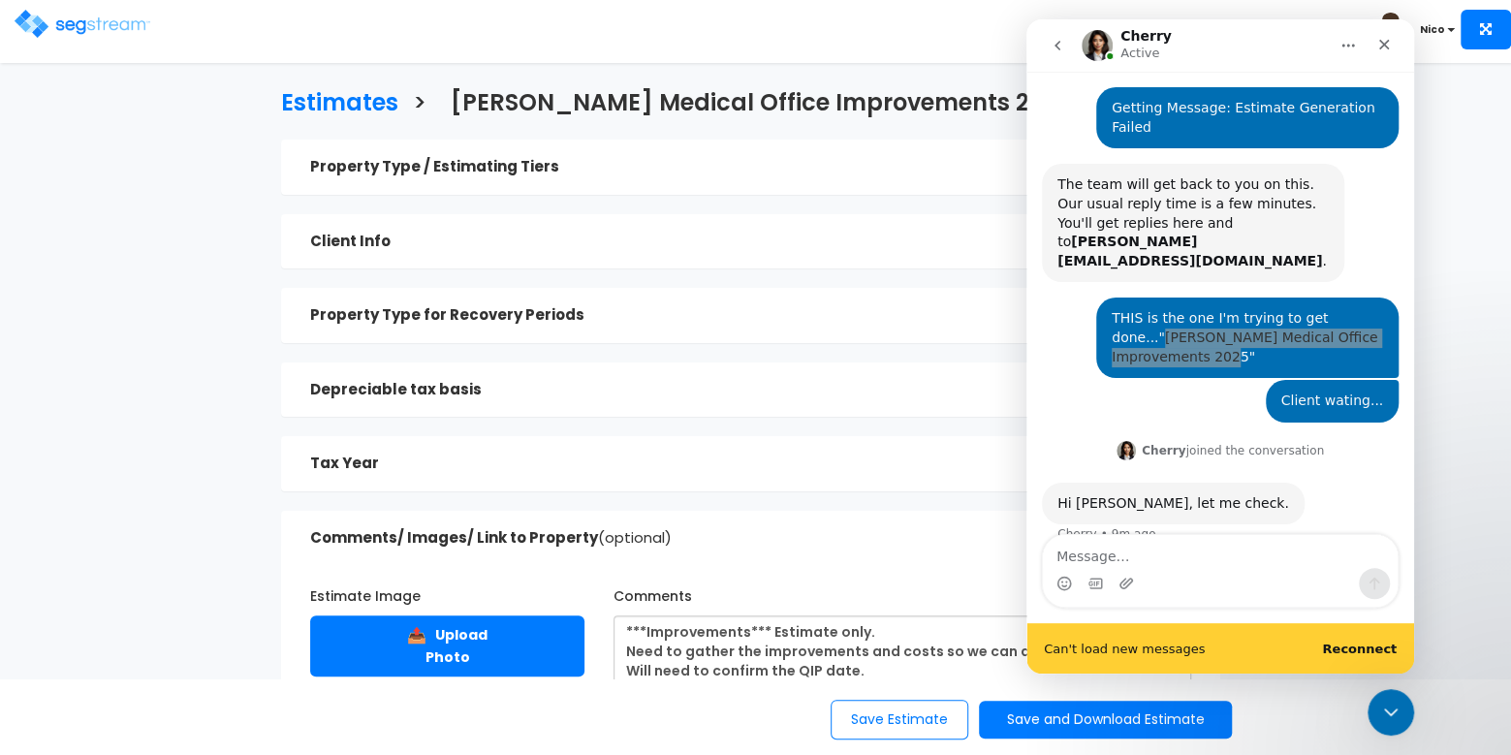
scroll to position [313, 0]
